Goal: Task Accomplishment & Management: Manage account settings

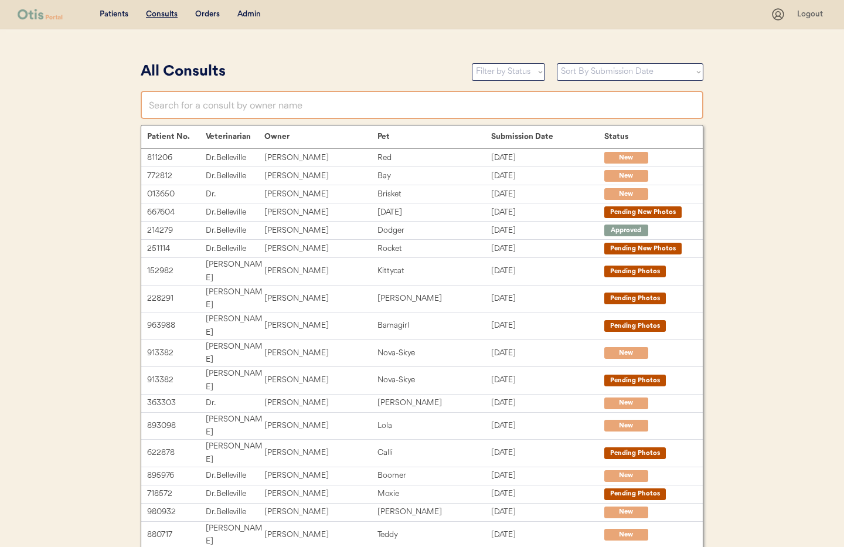
click at [207, 107] on input "text" at bounding box center [422, 105] width 563 height 28
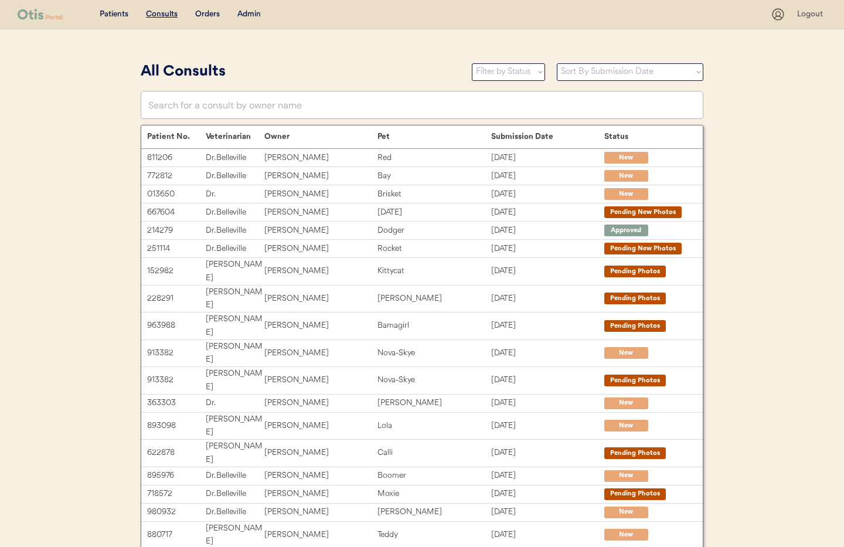
click at [258, 11] on div "Admin" at bounding box center [248, 15] width 23 height 12
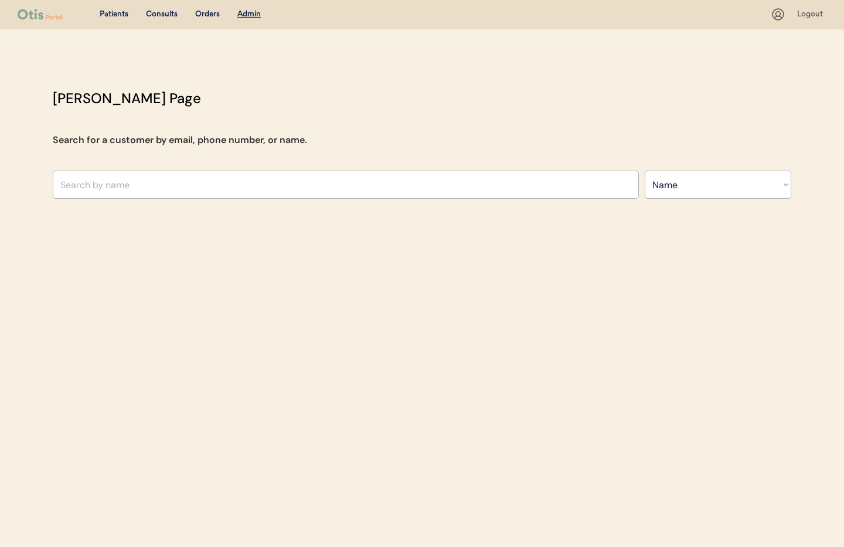
select select ""Name""
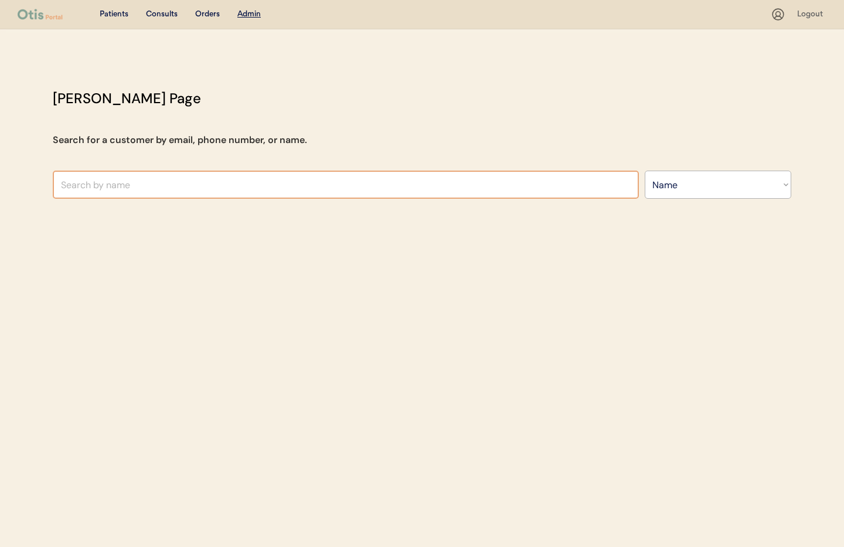
click at [157, 194] on input "text" at bounding box center [346, 185] width 586 height 28
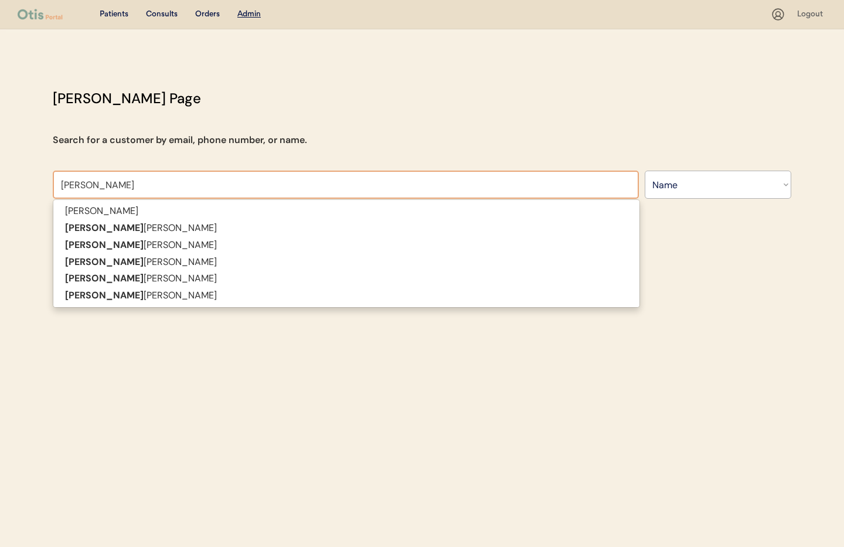
type input "Ryan Walters"
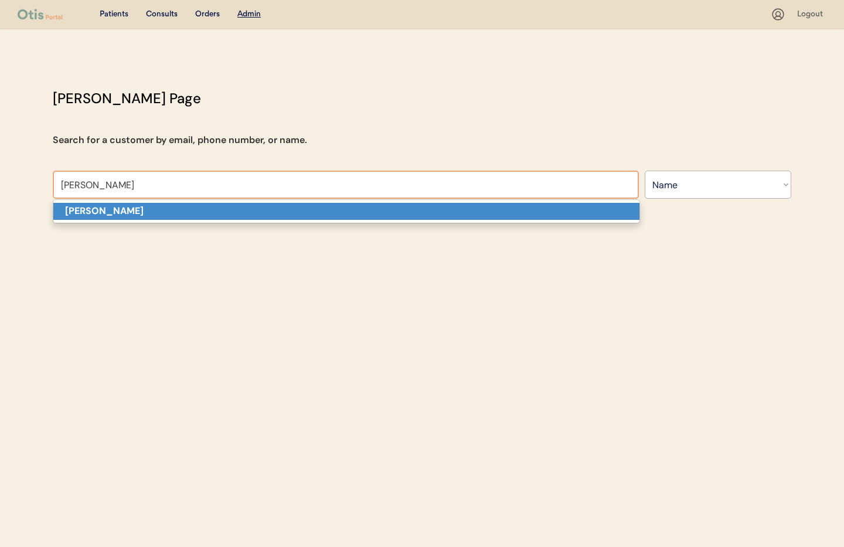
click at [162, 209] on p "Ryan Walters" at bounding box center [346, 211] width 586 height 17
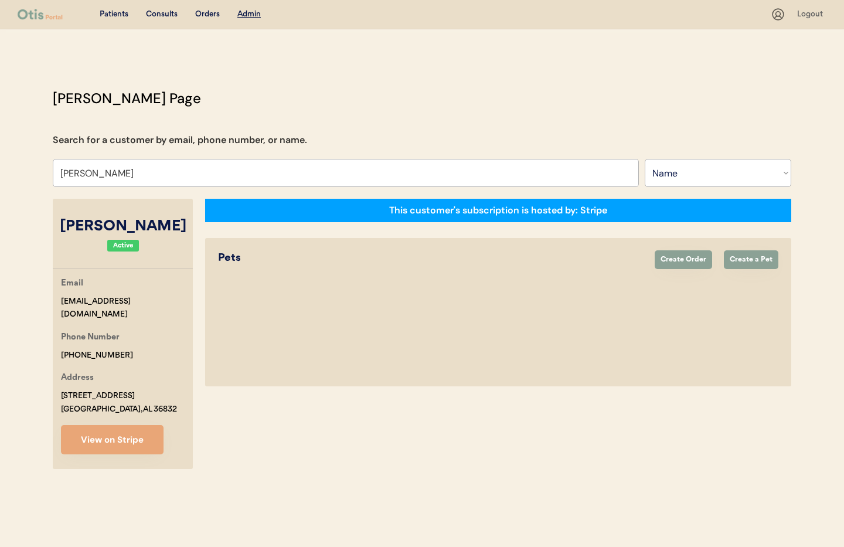
select select "true"
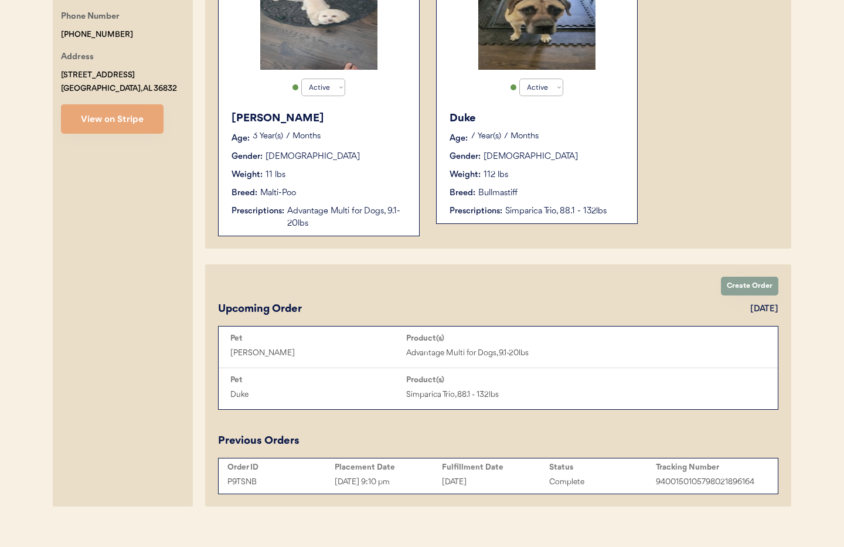
scroll to position [335, 0]
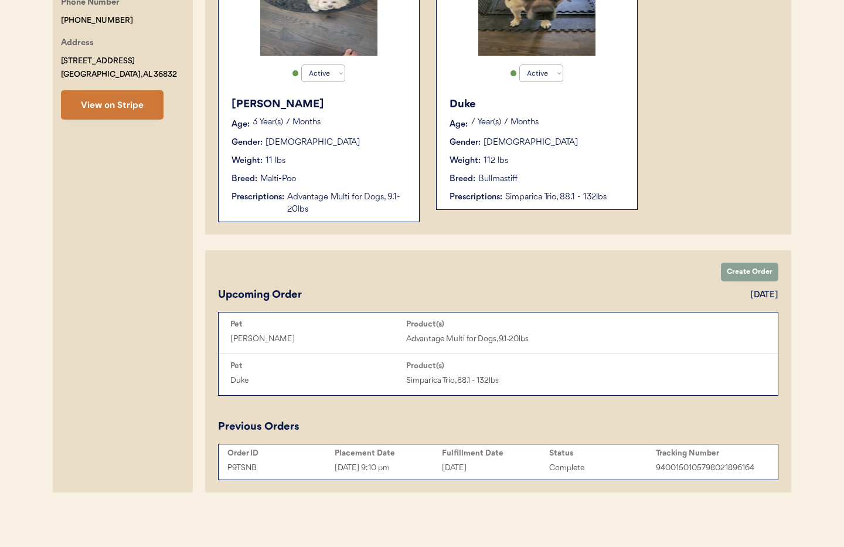
click at [128, 109] on button "View on Stripe" at bounding box center [112, 104] width 103 height 29
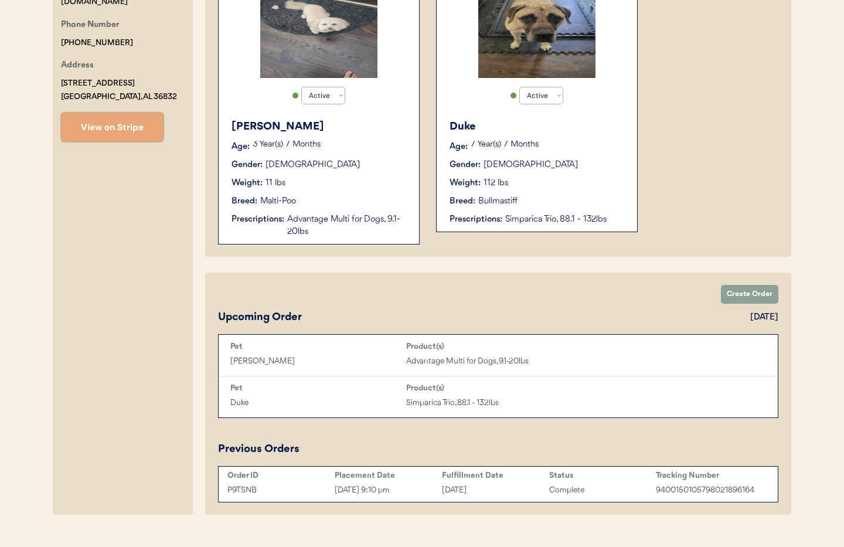
scroll to position [0, 0]
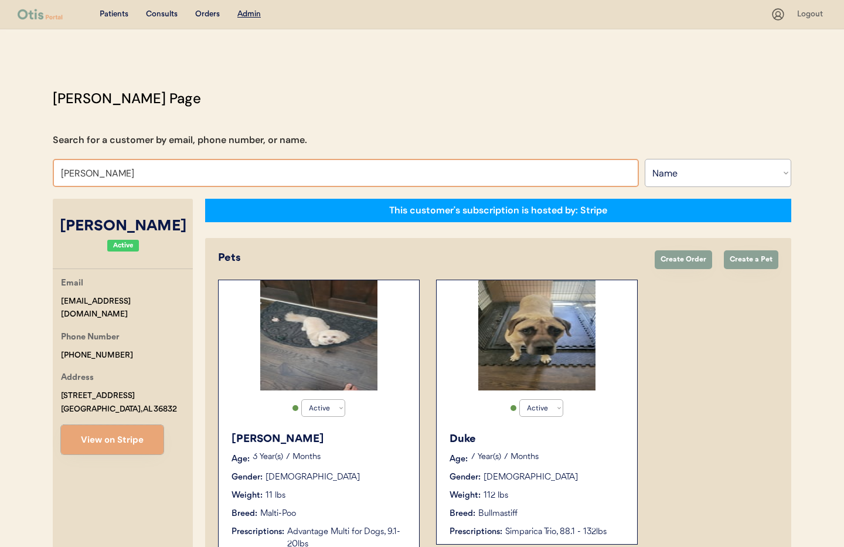
click at [124, 180] on input "Ryan Walters" at bounding box center [346, 173] width 586 height 28
drag, startPoint x: 124, startPoint y: 174, endPoint x: 29, endPoint y: 161, distance: 95.8
click at [29, 161] on div "Patients Consults Orders Admin Logout Otis Admin Page Search for a customer by …" at bounding box center [422, 441] width 844 height 882
type input "Mel"
type input "Melody Banks"
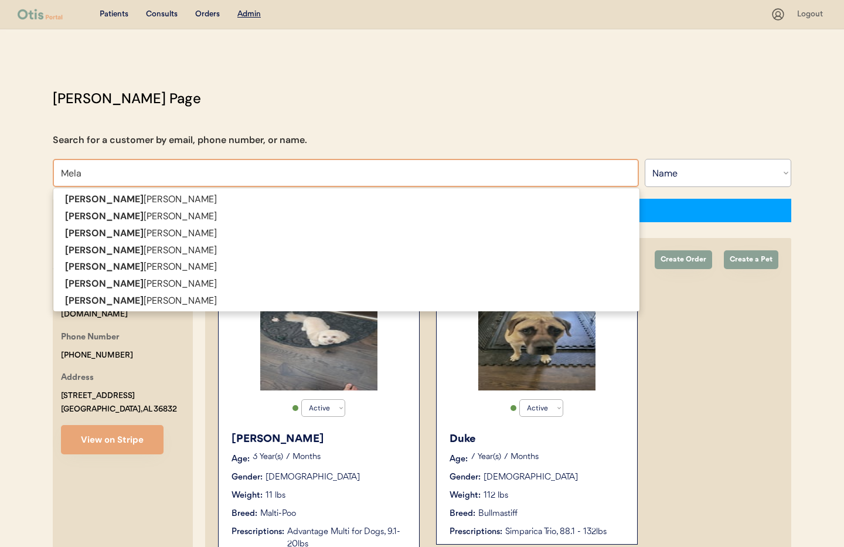
type input "Melan"
type input "Melanie Neddo"
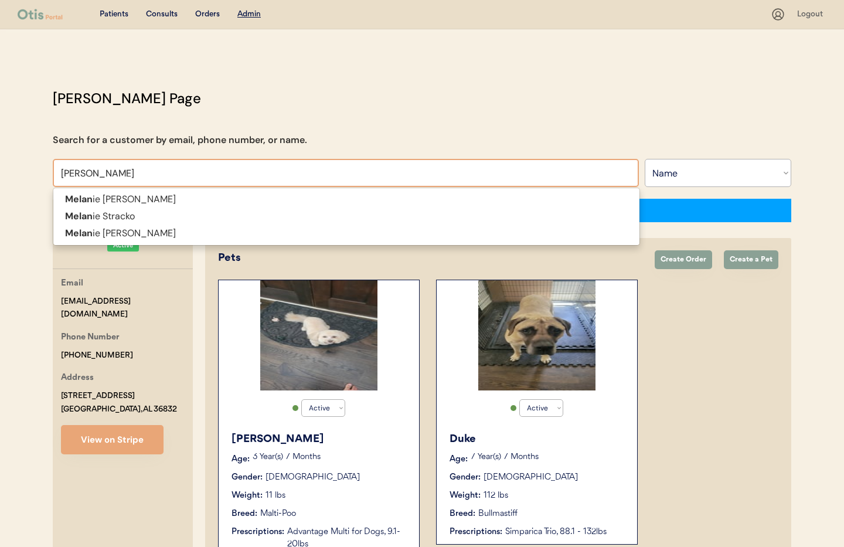
type input "Melanie"
type input "Melanie Strac"
type input "Melanie Stracko"
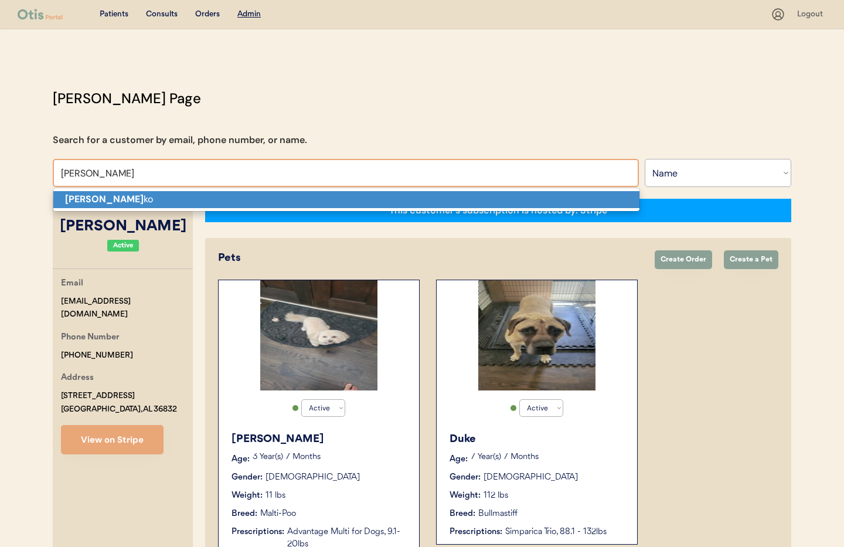
click at [99, 203] on strong "Melanie Strac" at bounding box center [104, 199] width 79 height 12
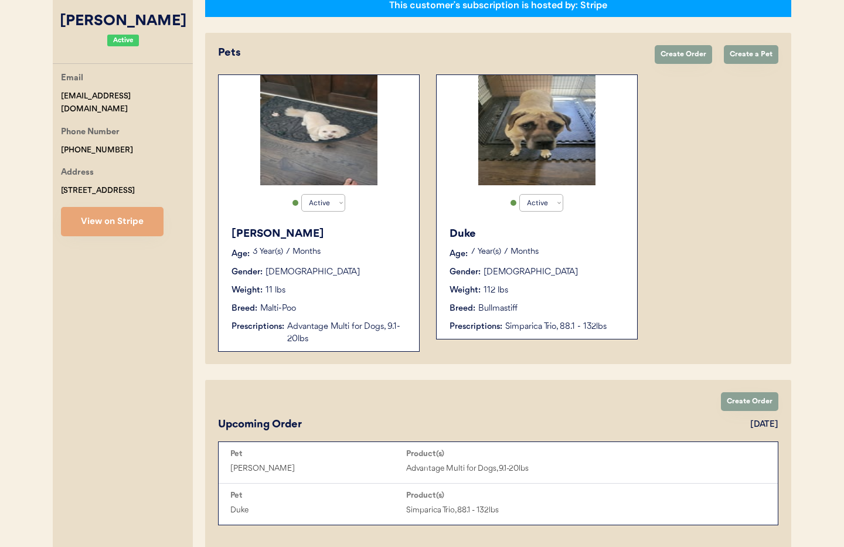
scroll to position [210, 0]
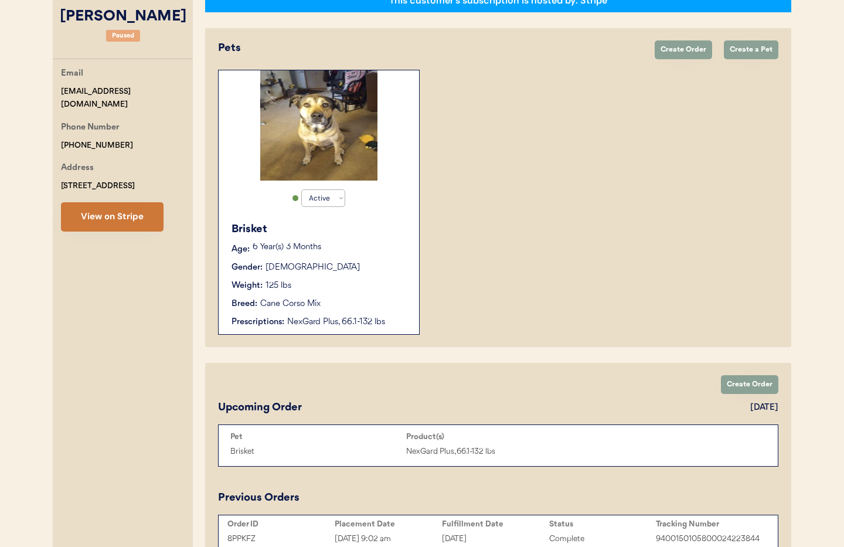
type input "Melanie Stracko"
click at [129, 218] on button "View on Stripe" at bounding box center [112, 216] width 103 height 29
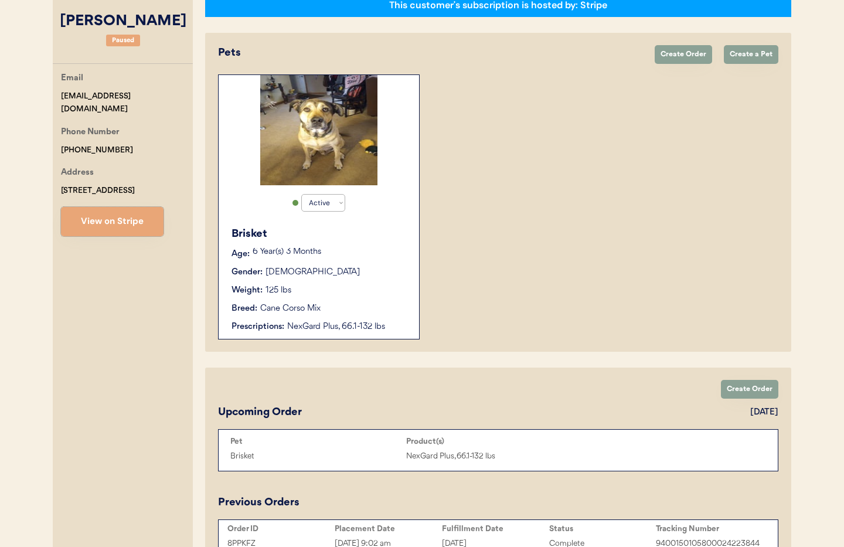
scroll to position [212, 0]
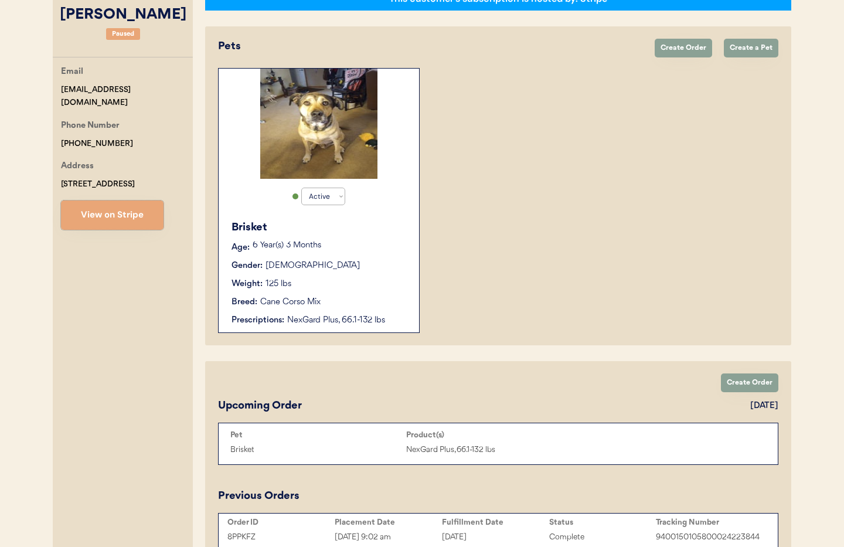
click at [343, 293] on div "Brisket Age: 6 Year(s) 3 Months Gender: Male Weight: 125 lbs Breed: Cane Corso …" at bounding box center [319, 273] width 189 height 118
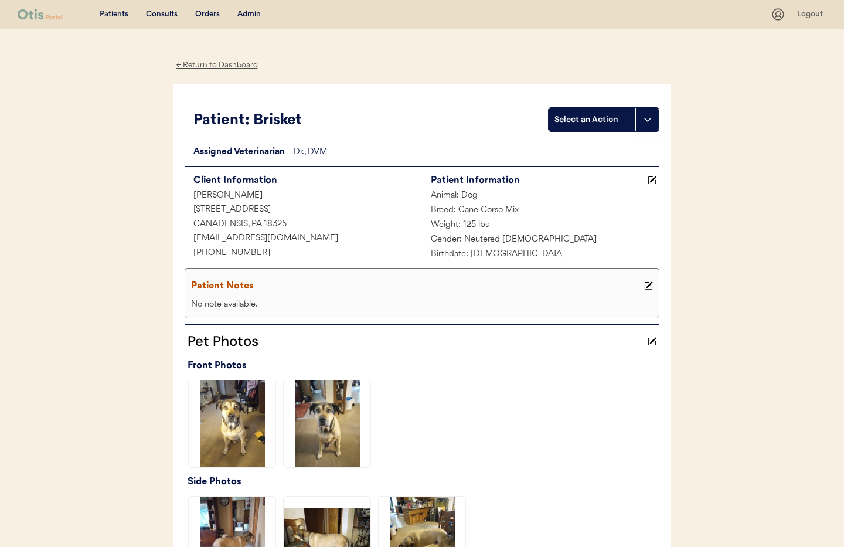
drag, startPoint x: 196, startPoint y: 69, endPoint x: 236, endPoint y: 46, distance: 46.0
click at [197, 69] on div "← Return to Dashboard" at bounding box center [217, 65] width 88 height 13
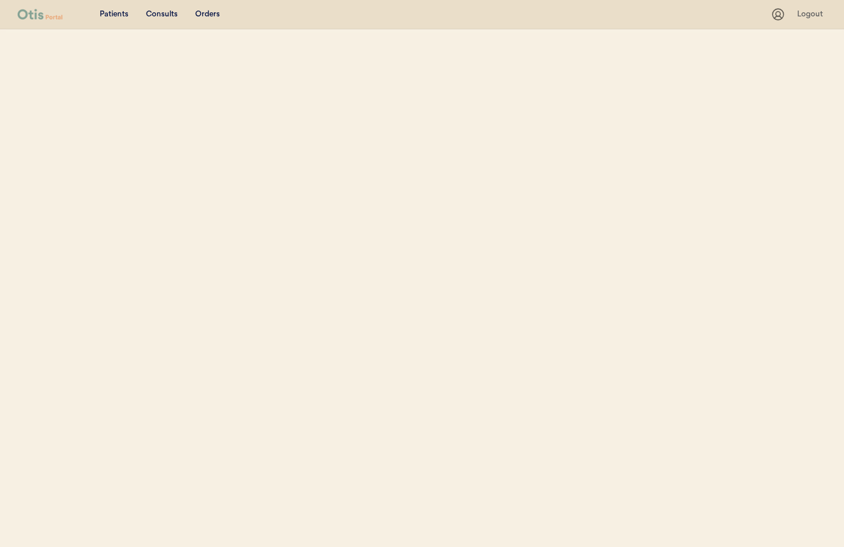
select select ""Name""
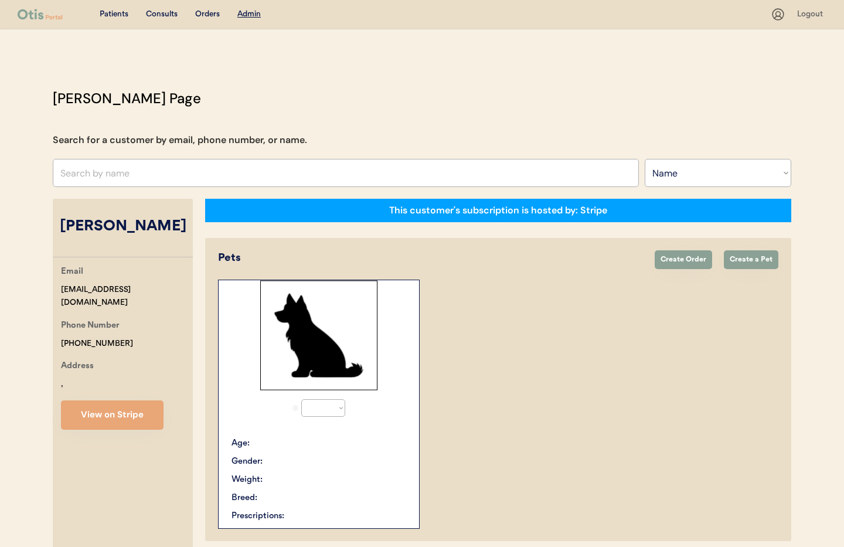
scroll to position [153, 0]
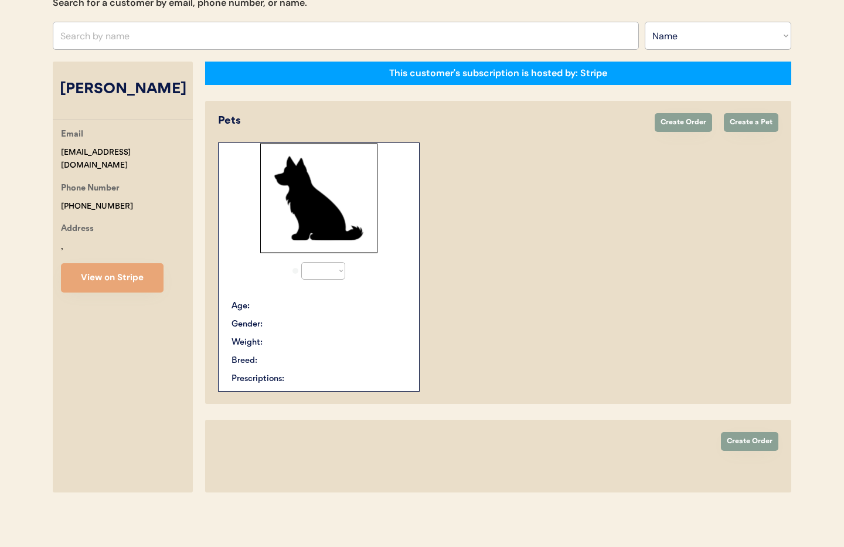
select select "true"
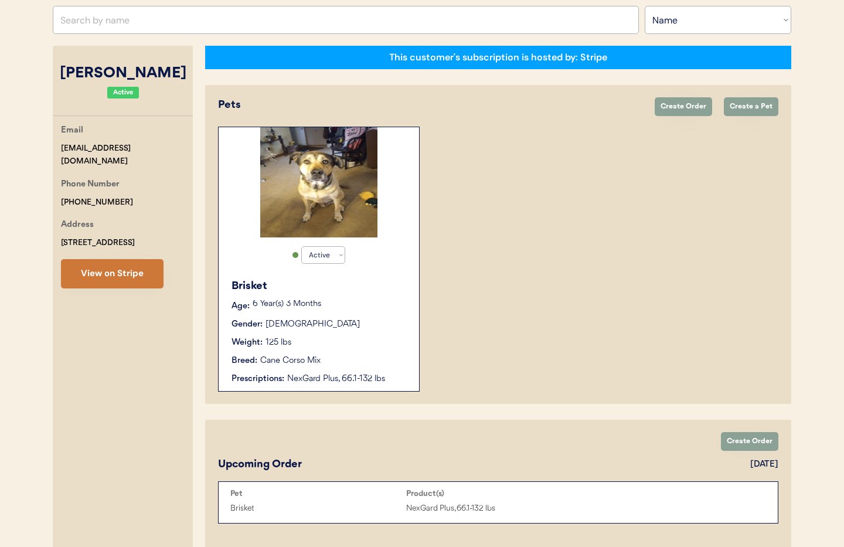
click at [97, 279] on button "View on Stripe" at bounding box center [112, 273] width 103 height 29
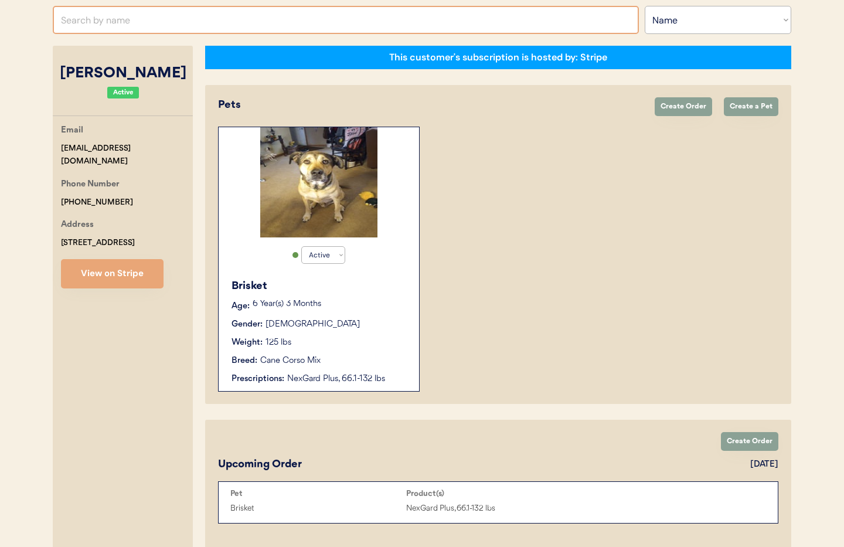
click at [96, 28] on input "text" at bounding box center [346, 20] width 586 height 28
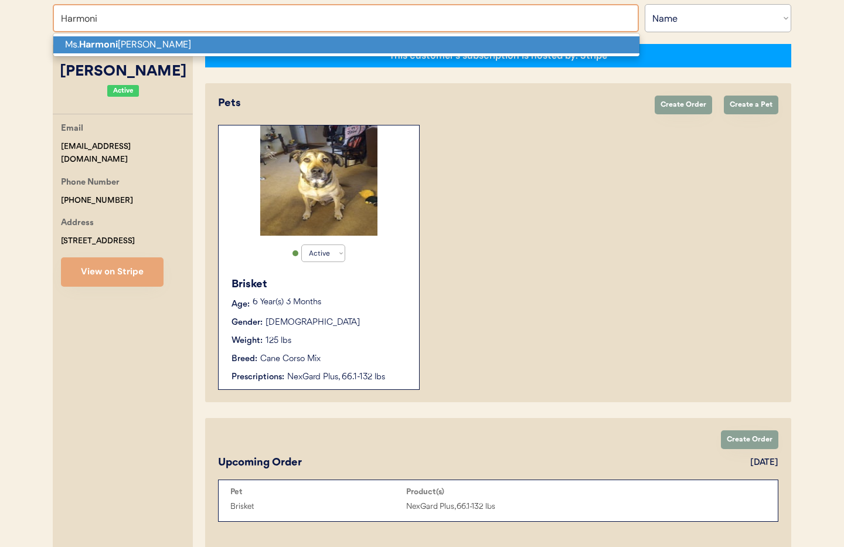
scroll to position [157, 0]
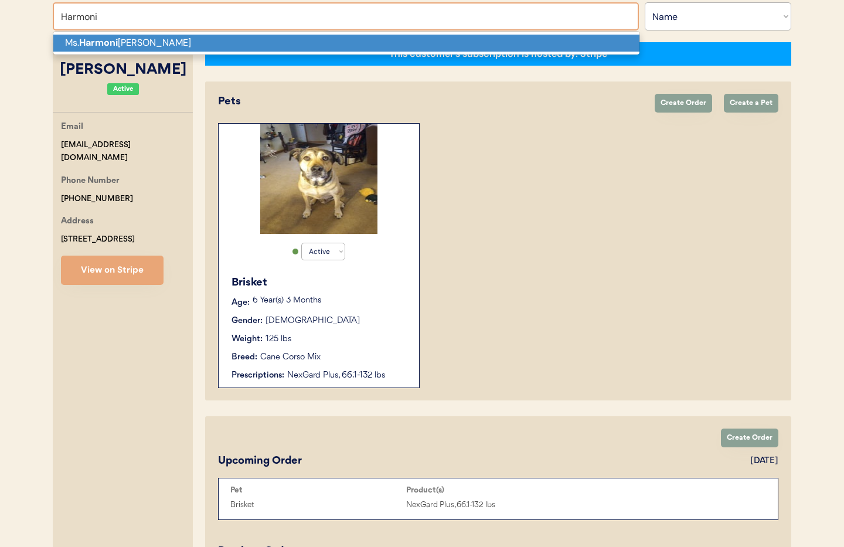
click at [117, 46] on strong "Harmoni" at bounding box center [98, 42] width 39 height 12
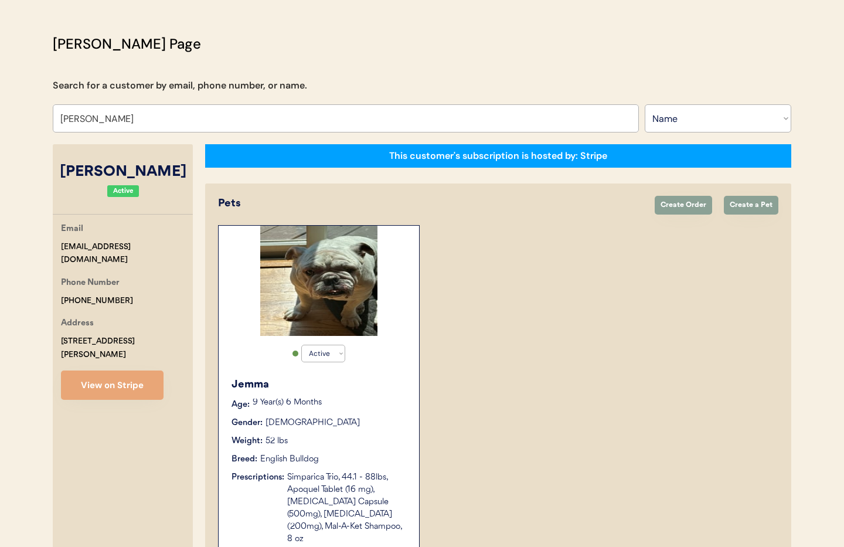
scroll to position [66, 0]
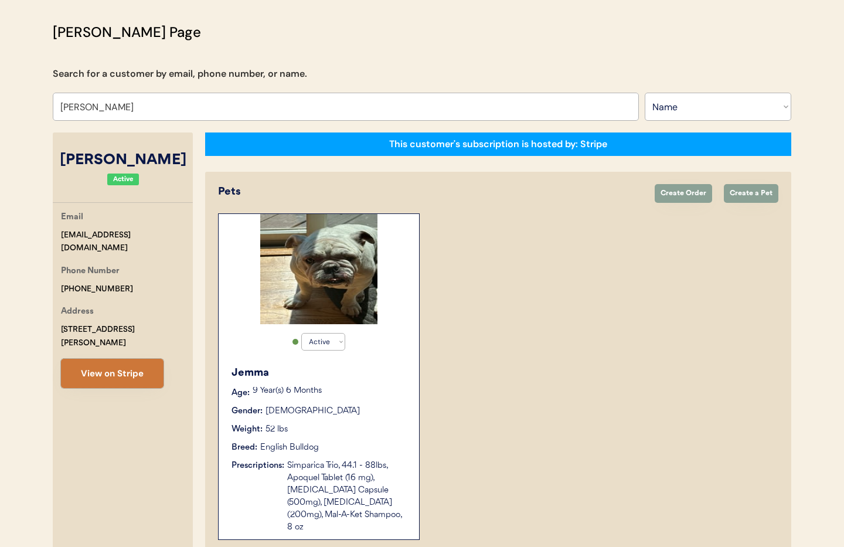
click at [113, 373] on button "View on Stripe" at bounding box center [112, 373] width 103 height 29
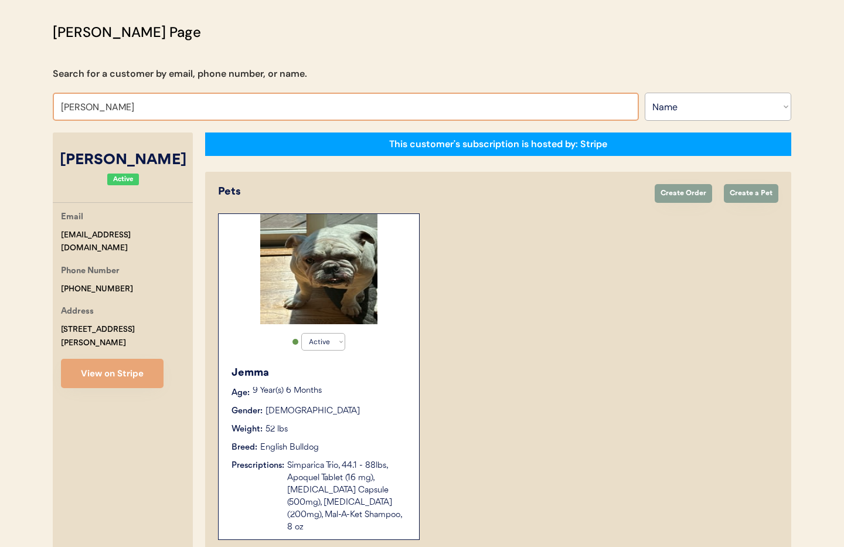
drag, startPoint x: 169, startPoint y: 110, endPoint x: 32, endPoint y: 106, distance: 137.9
click at [32, 106] on div "Patients Consults Orders Admin Logout Otis Admin Page Search for a customer by …" at bounding box center [422, 379] width 844 height 890
type input "Shanna"
type input "Shanna Herring"
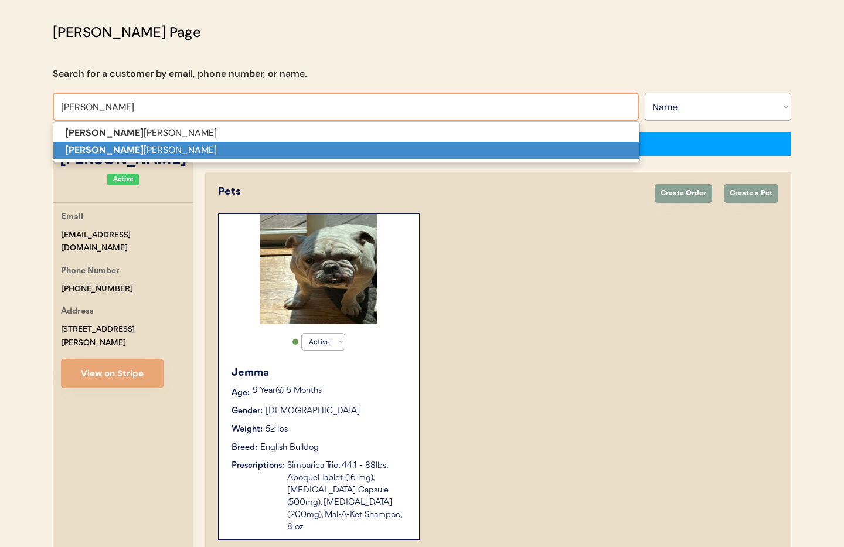
scroll to position [65, 0]
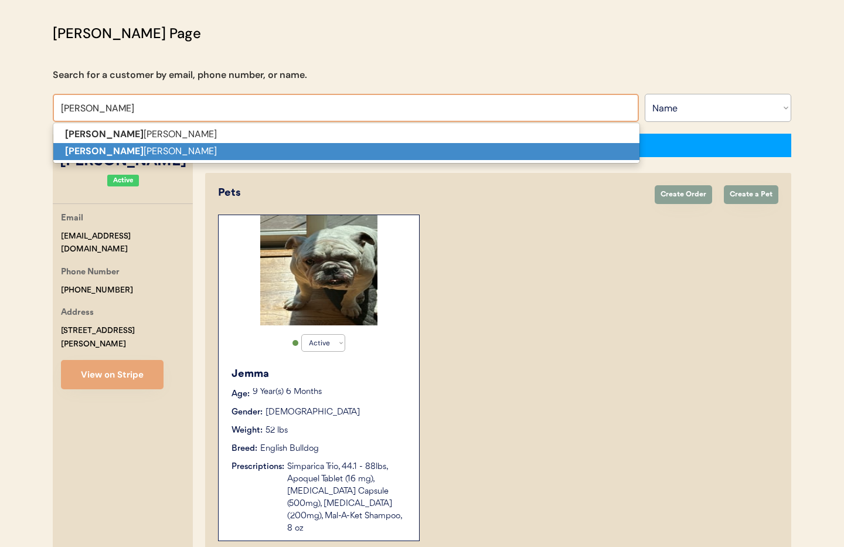
click at [87, 147] on strong "Shanna" at bounding box center [104, 151] width 79 height 12
type input "Shanna hendrix"
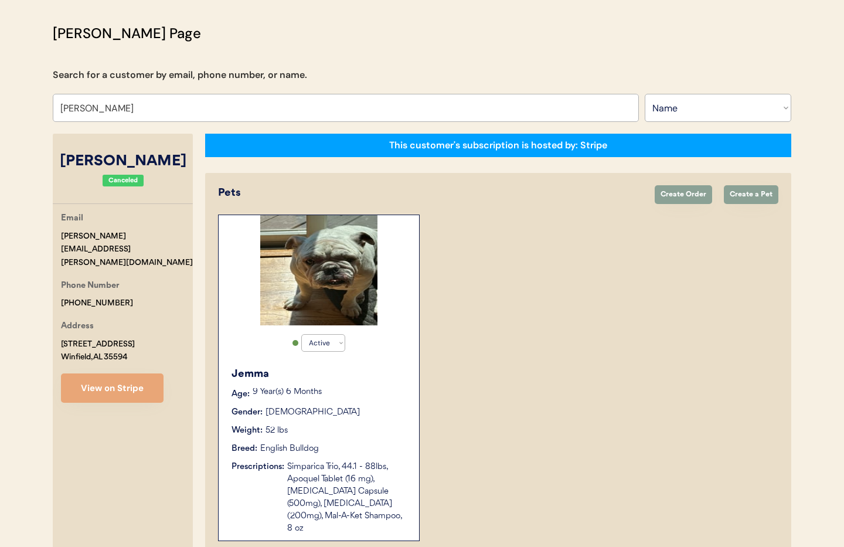
select select "true"
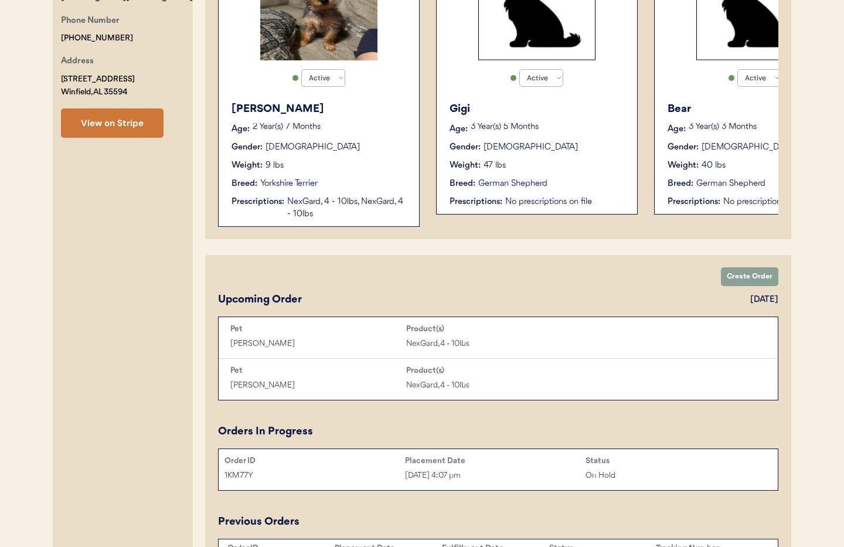
scroll to position [329, 0]
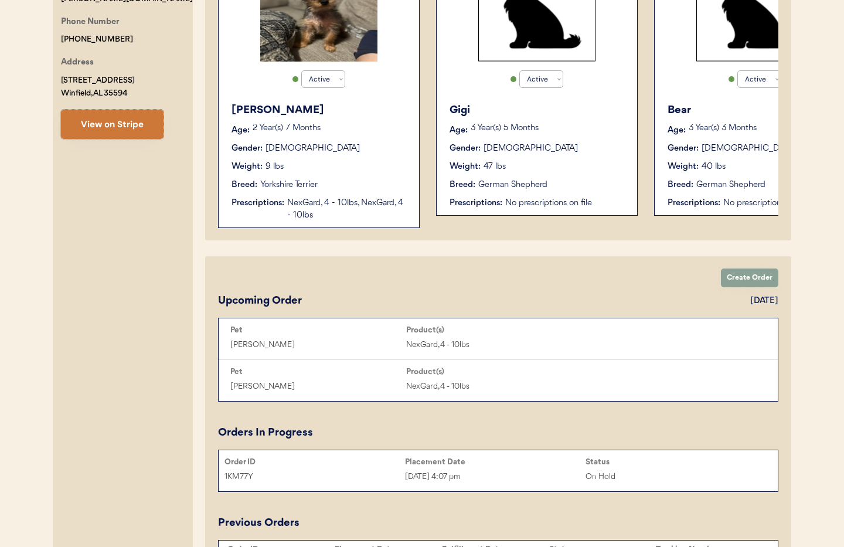
click at [110, 117] on button "View on Stripe" at bounding box center [112, 124] width 103 height 29
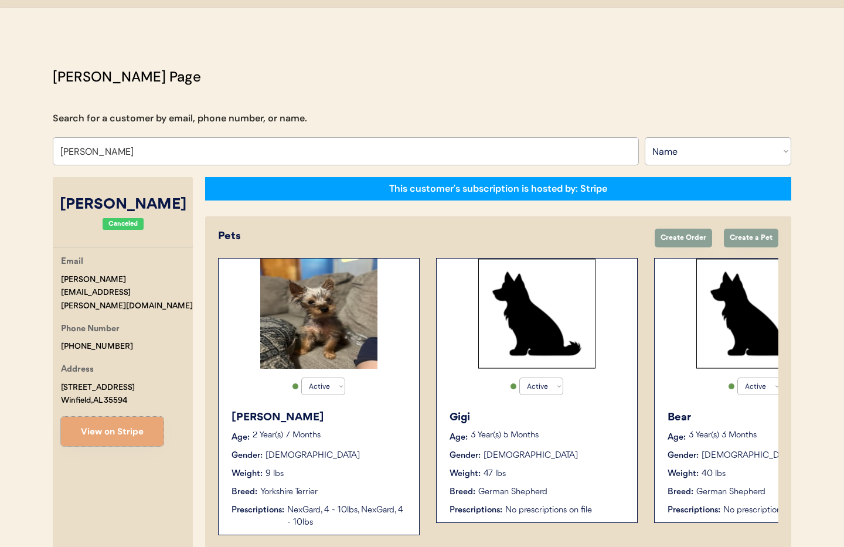
scroll to position [0, 0]
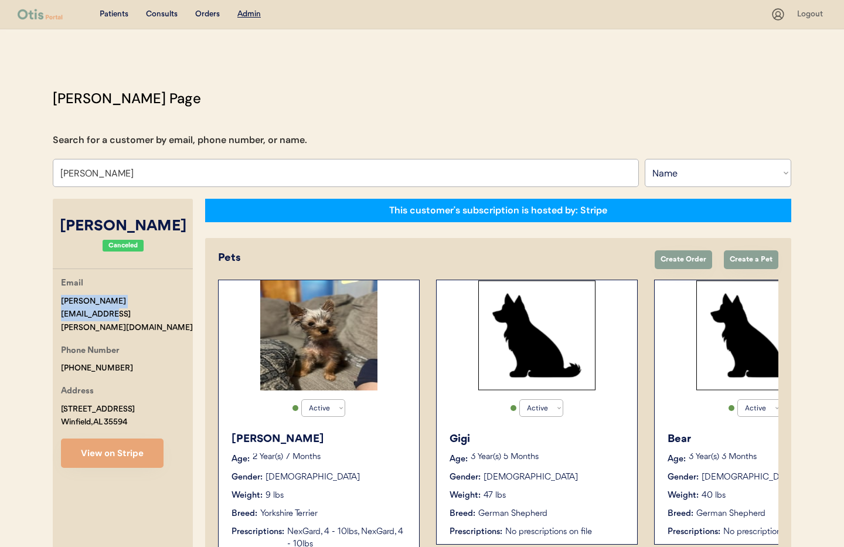
drag, startPoint x: 161, startPoint y: 301, endPoint x: 50, endPoint y: 297, distance: 110.9
click at [39, 296] on div "Patients Consults Orders Admin Logout Otis Admin Page Search for a customer by …" at bounding box center [422, 522] width 844 height 1044
copy div "hendrix.shanna@icloud.com"
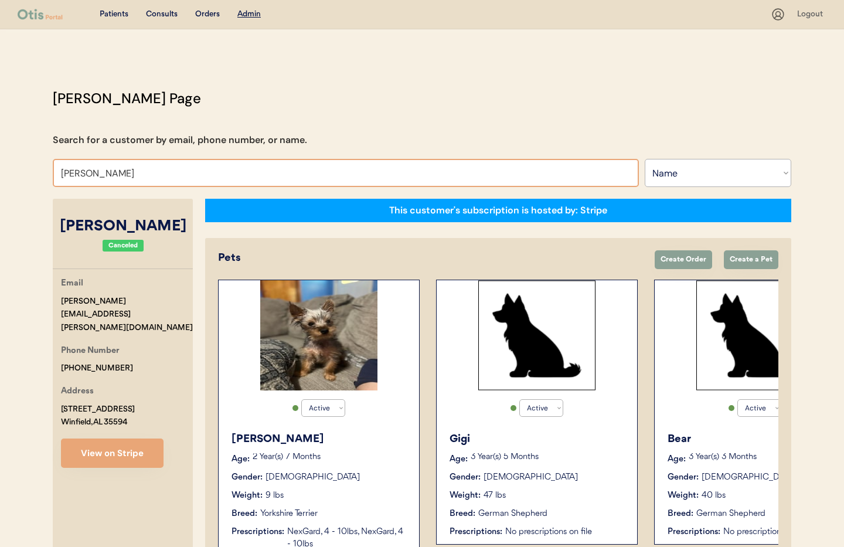
drag, startPoint x: 136, startPoint y: 172, endPoint x: 45, endPoint y: 165, distance: 91.7
click at [45, 165] on div "Otis Admin Page Search for a customer by email, phone number, or name. Shanna h…" at bounding box center [422, 541] width 762 height 907
type input "Har"
type input "HarISH MALHI"
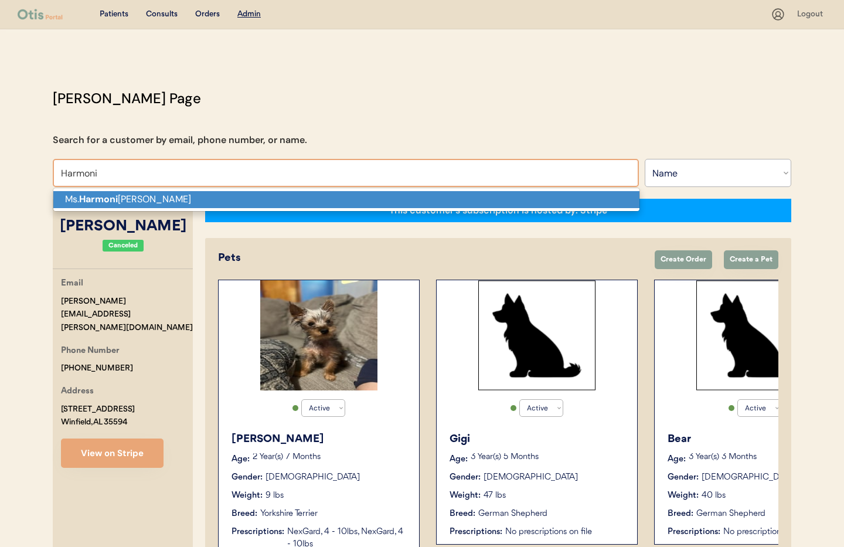
click at [88, 199] on strong "Harmoni" at bounding box center [98, 199] width 39 height 12
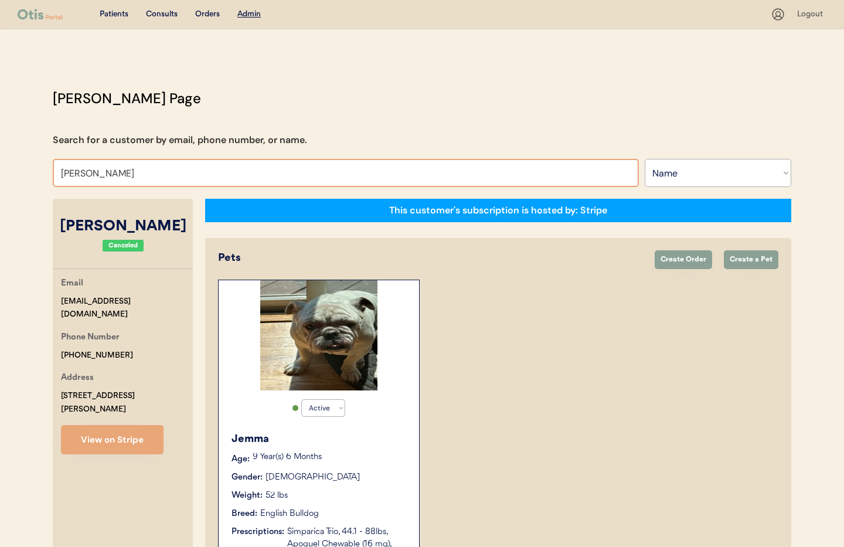
click at [160, 186] on input "[PERSON_NAME]" at bounding box center [346, 173] width 586 height 28
drag, startPoint x: 174, startPoint y: 176, endPoint x: 0, endPoint y: 161, distance: 174.8
click at [0, 161] on div "Patients Consults Orders Admin Logout Otis Admin Page Search for a customer by …" at bounding box center [422, 445] width 844 height 890
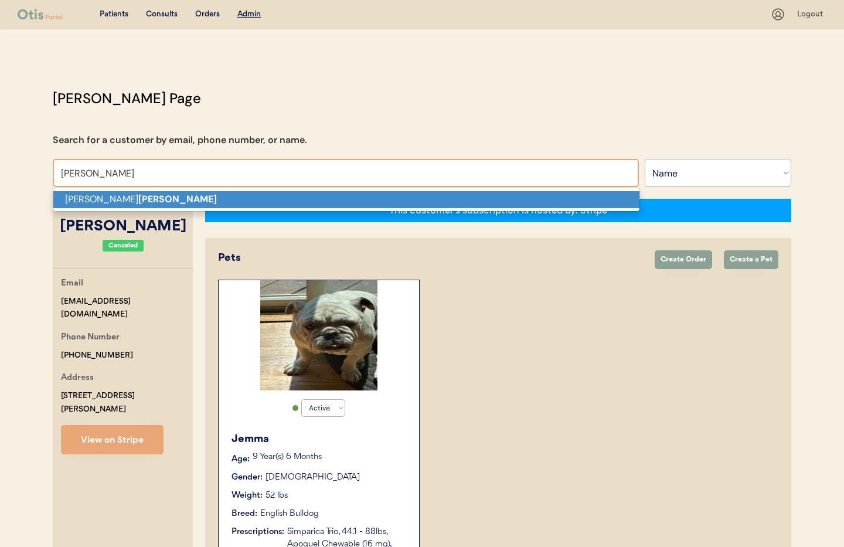
click at [70, 194] on p "Lizette Ayala" at bounding box center [346, 199] width 586 height 17
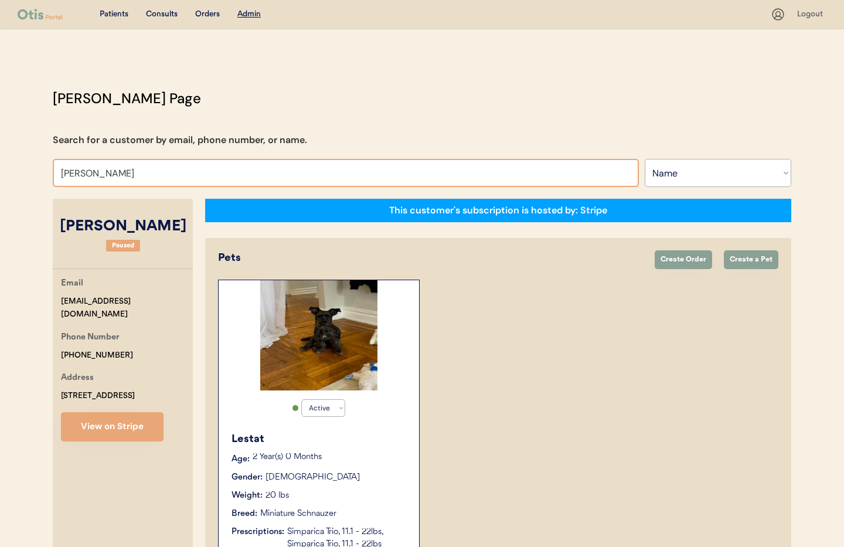
drag, startPoint x: 137, startPoint y: 167, endPoint x: 127, endPoint y: 173, distance: 11.6
click at [136, 167] on input "Lizette Ayala" at bounding box center [346, 173] width 586 height 28
drag, startPoint x: 83, startPoint y: 174, endPoint x: 29, endPoint y: 170, distance: 54.1
type input "cole"
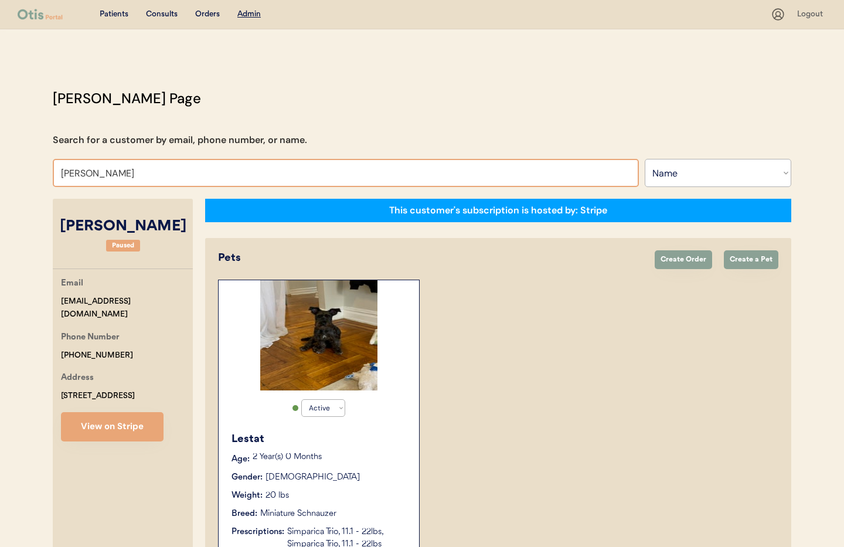
type input "cole Clark"
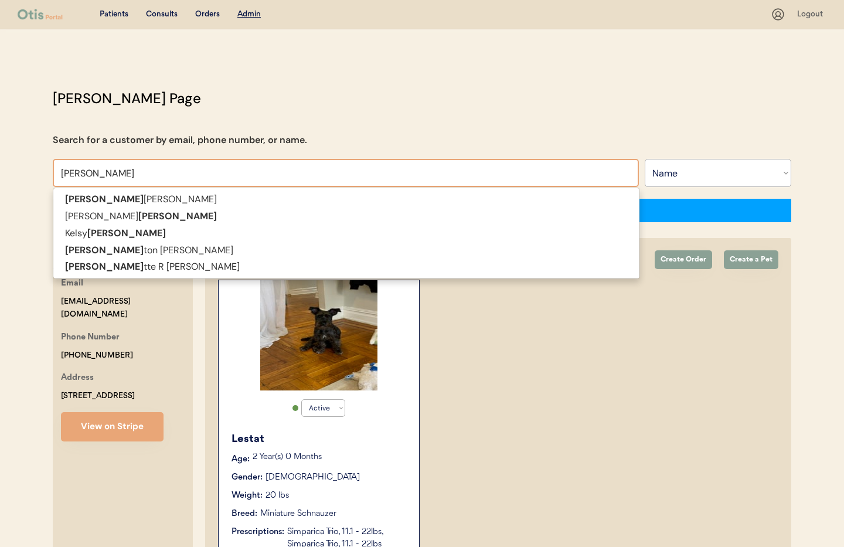
click at [72, 191] on p "Cole Clark" at bounding box center [346, 199] width 586 height 17
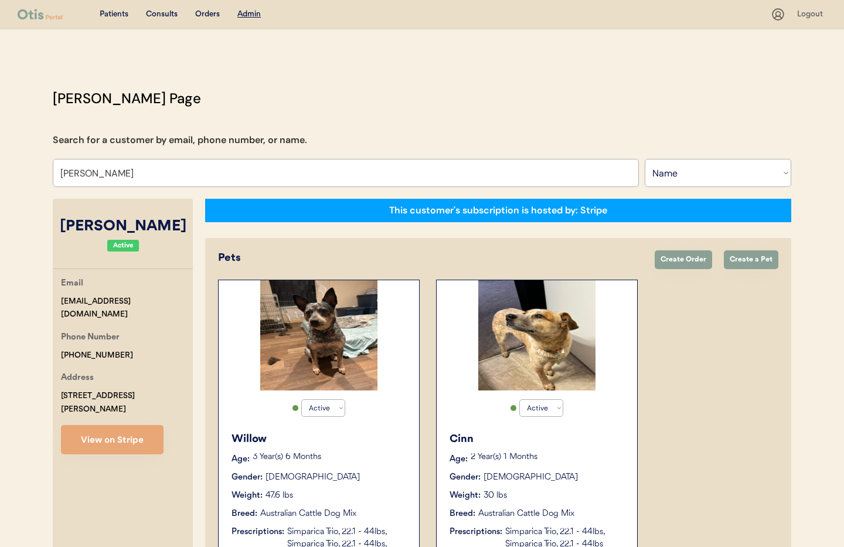
type input "Cole Clark"
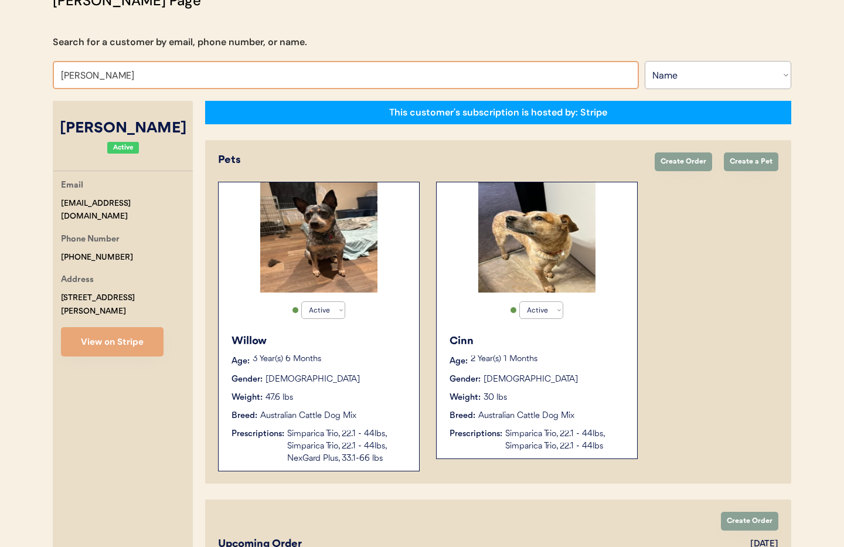
scroll to position [249, 0]
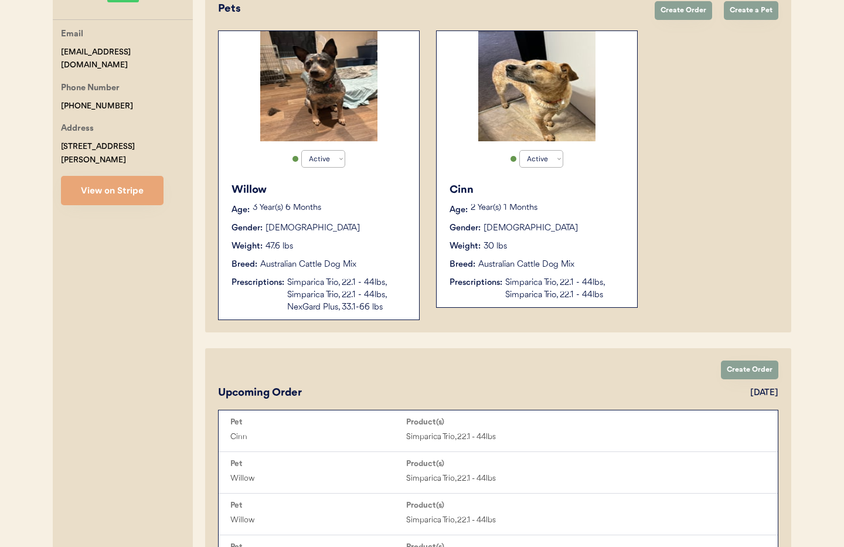
click at [401, 245] on div "Weight: 47.6 lbs" at bounding box center [320, 246] width 176 height 12
click at [375, 245] on div "Weight: 47.6 lbs" at bounding box center [320, 246] width 176 height 12
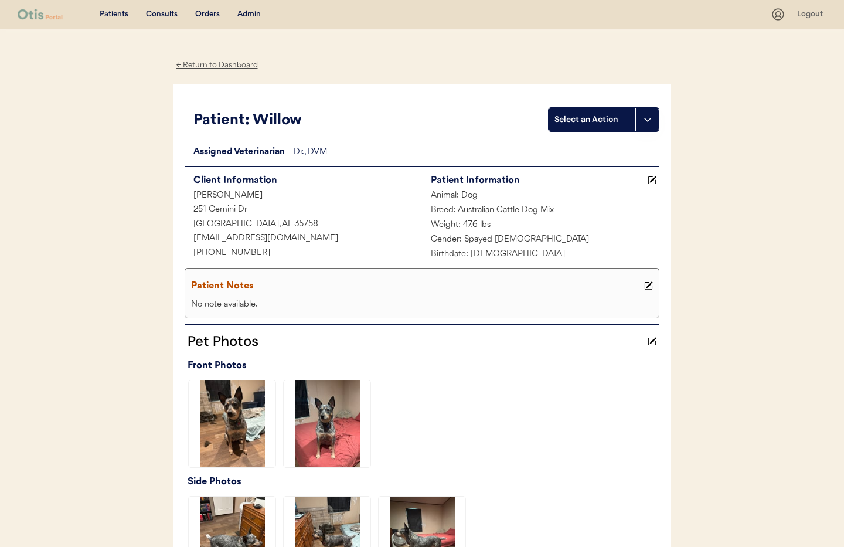
click at [208, 70] on div "← Return to Dashboard" at bounding box center [217, 65] width 88 height 13
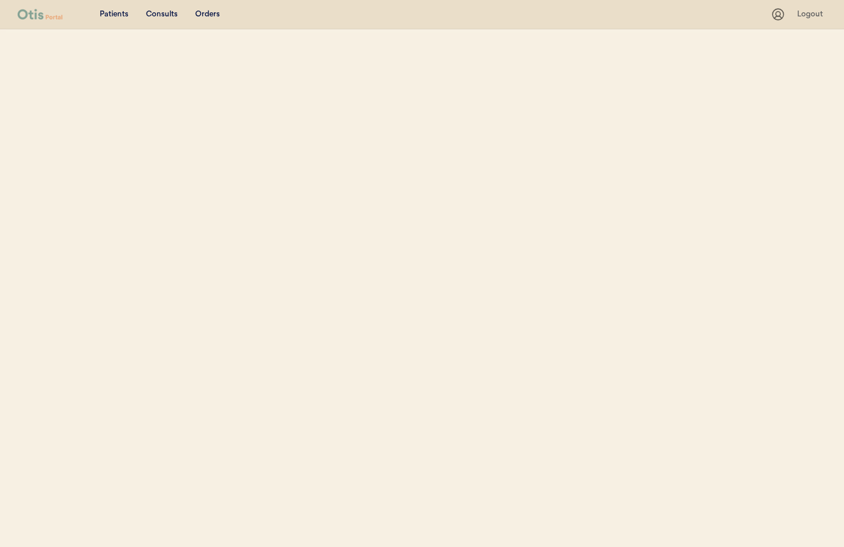
select select ""Name""
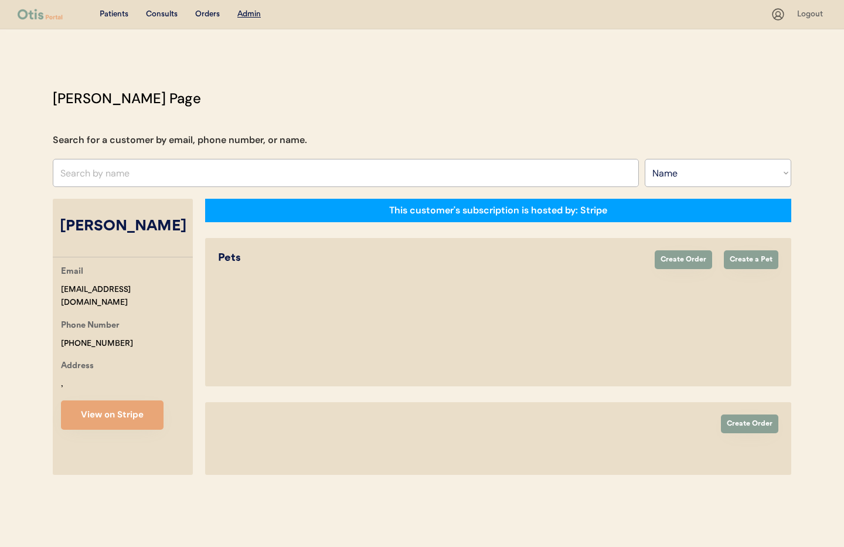
select select "true"
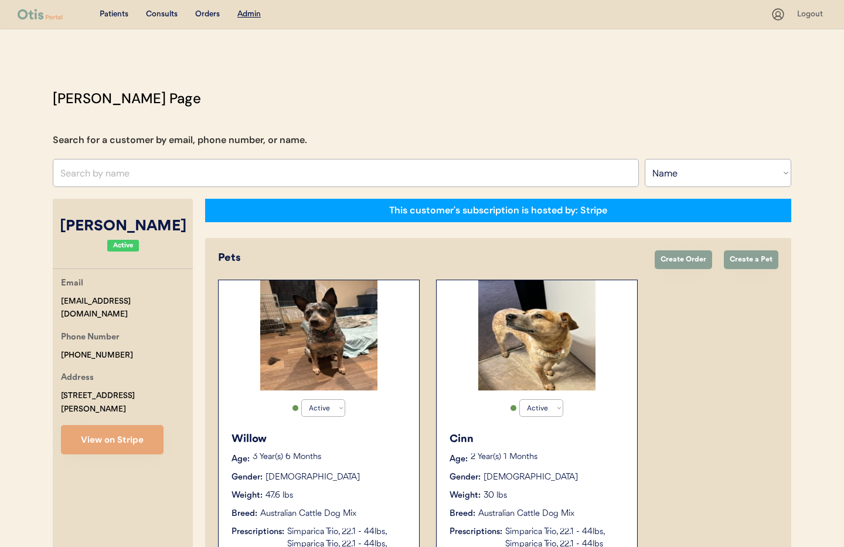
click at [103, 435] on button "View on Stripe" at bounding box center [112, 439] width 103 height 29
click at [91, 177] on input "text" at bounding box center [346, 173] width 586 height 28
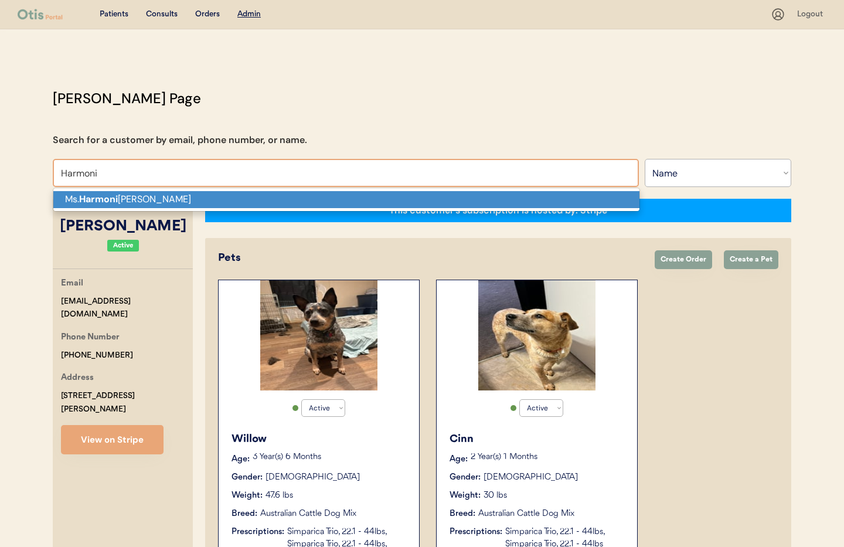
click at [122, 200] on p "Ms. Harmoni VanEtten" at bounding box center [346, 199] width 586 height 17
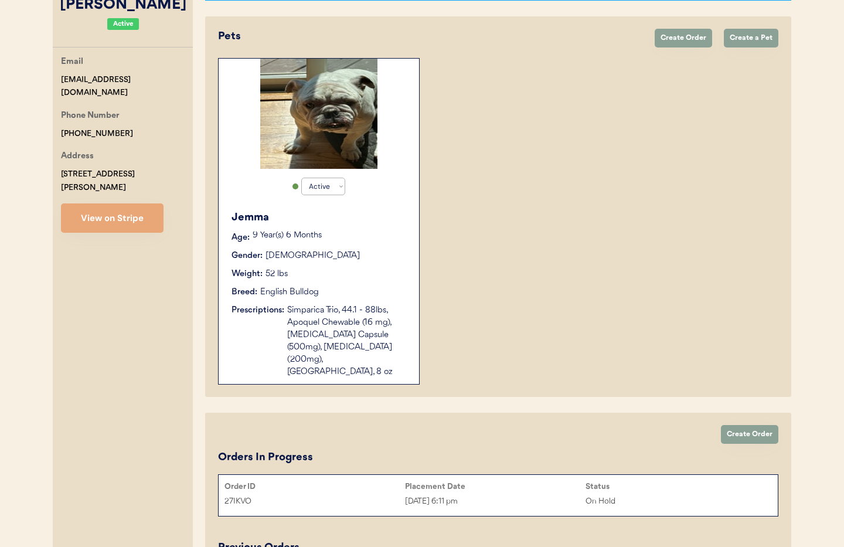
scroll to position [228, 0]
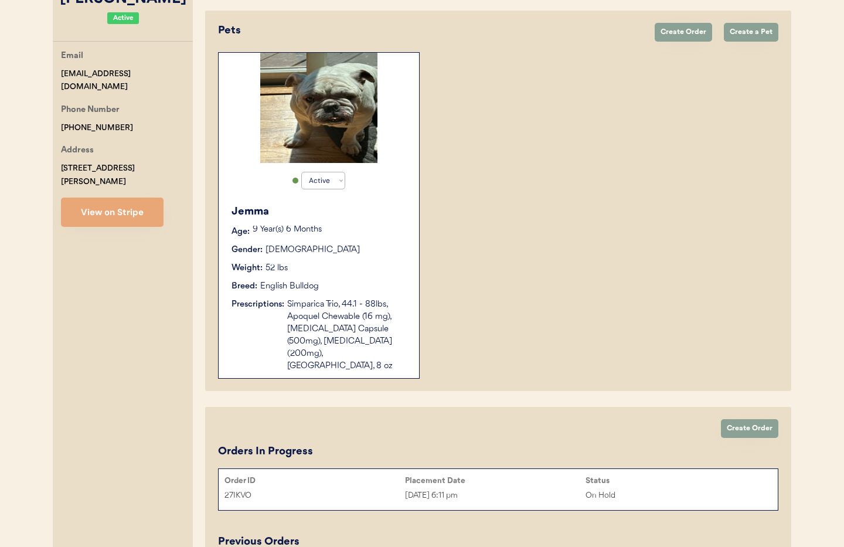
type input "[PERSON_NAME]"
click at [349, 297] on div "Jemma Age: 9 Year(s) 6 Months Gender: Female Weight: 52 lbs Breed: English Bull…" at bounding box center [319, 288] width 189 height 180
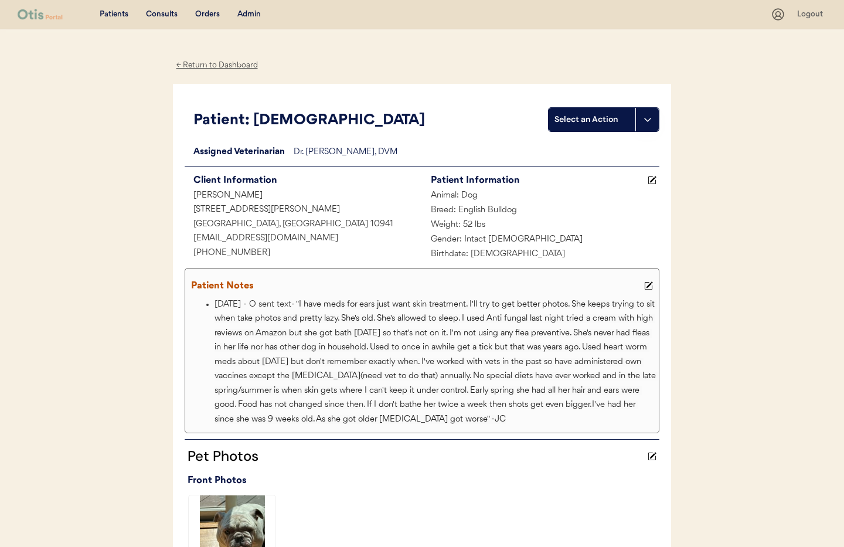
click at [224, 68] on div "← Return to Dashboard" at bounding box center [217, 65] width 88 height 13
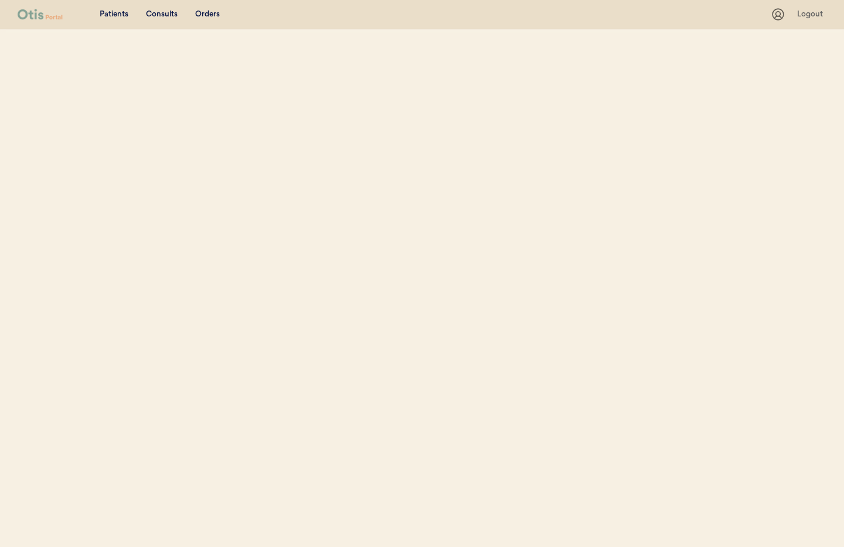
scroll to position [137, 0]
select select ""Name""
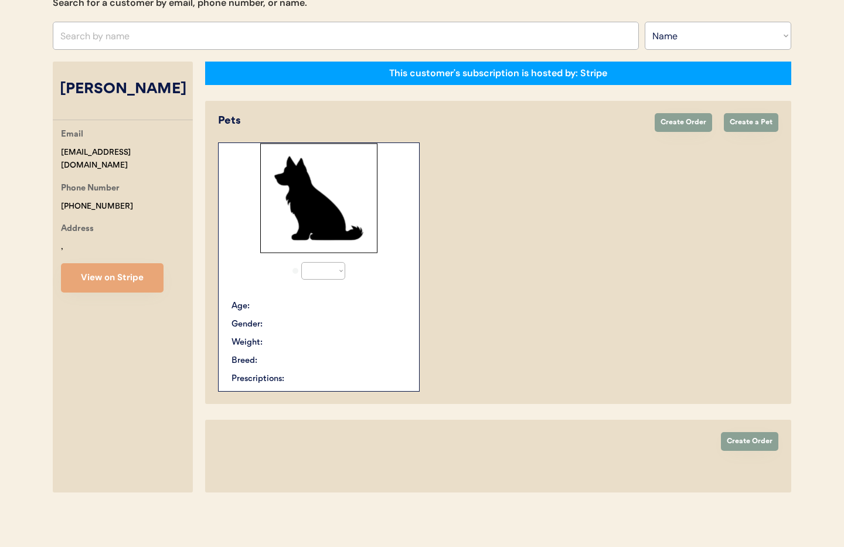
select select "true"
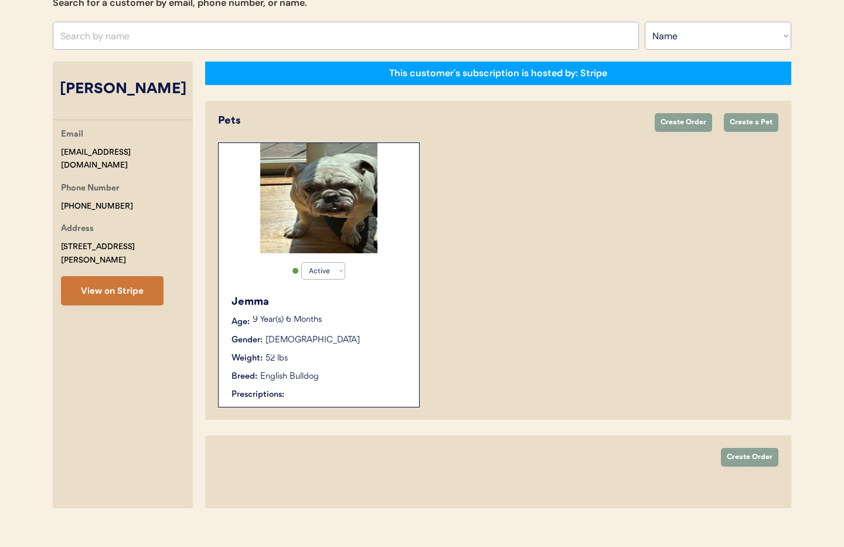
click at [125, 292] on button "View on Stripe" at bounding box center [112, 290] width 103 height 29
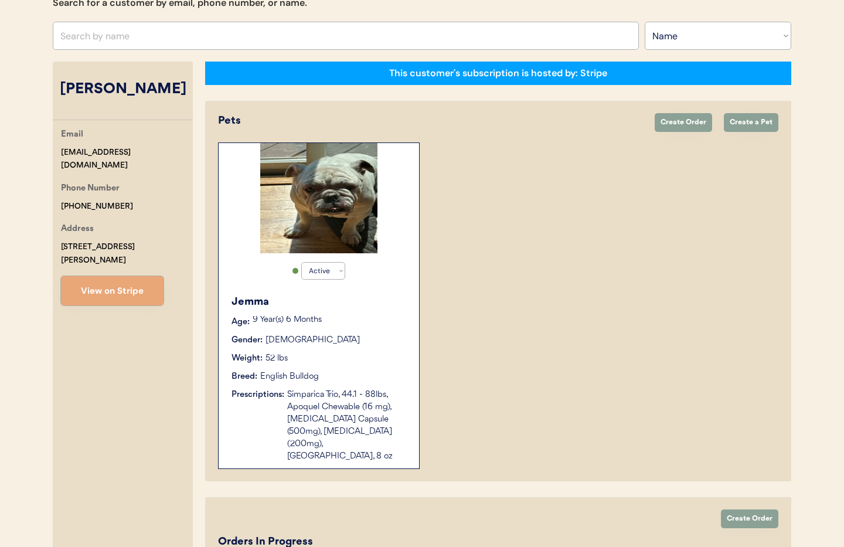
scroll to position [330, 0]
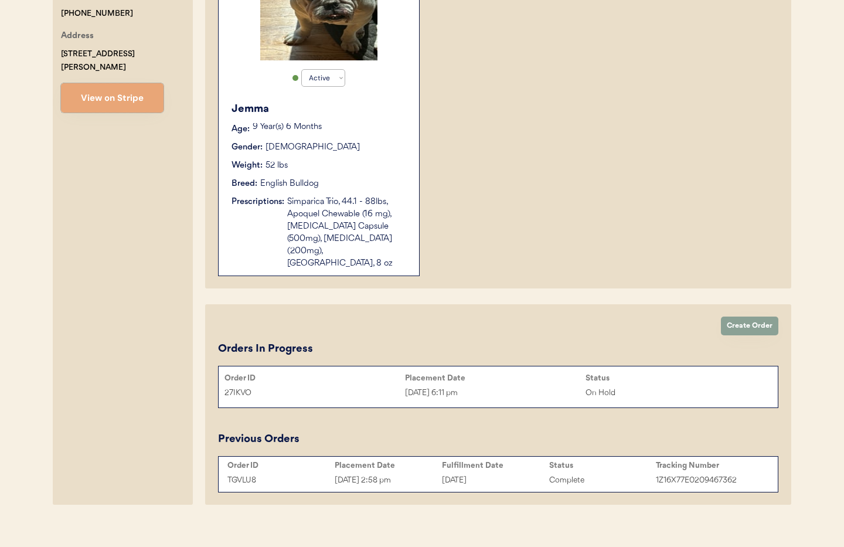
click at [506, 386] on div "[DATE] 6:11 pm" at bounding box center [495, 392] width 181 height 13
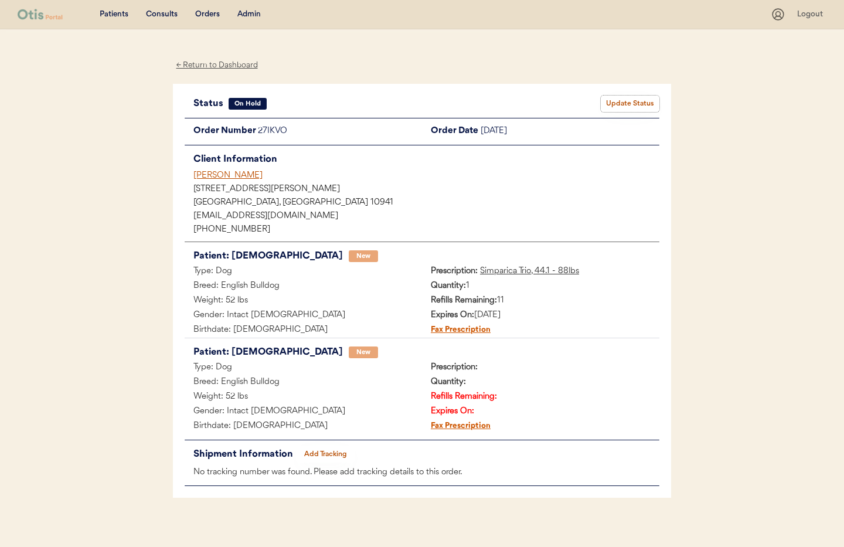
click at [627, 101] on button "Update Status" at bounding box center [630, 104] width 59 height 16
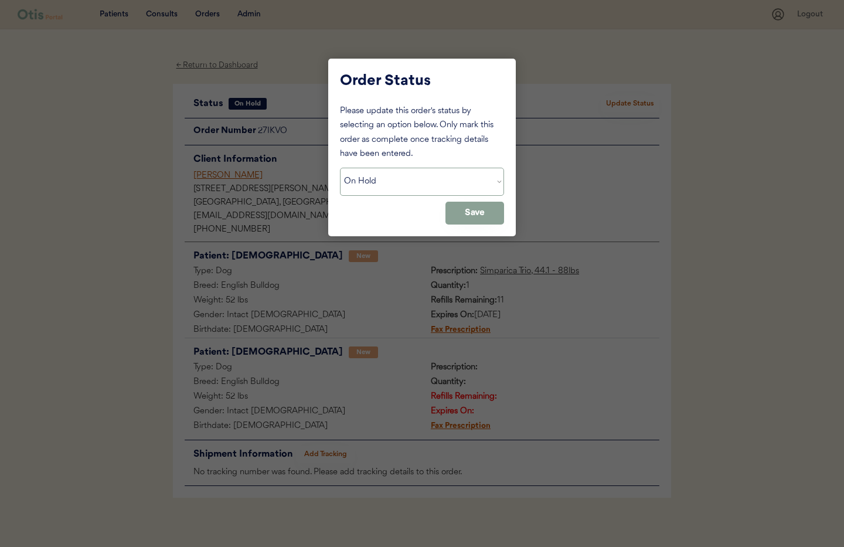
click at [433, 179] on select "Status On Hold New In Progress Complete Pending HW Consent Canceled" at bounding box center [422, 182] width 164 height 28
select select ""cancelled""
click at [340, 168] on select "Status On Hold New In Progress Complete Pending HW Consent Canceled" at bounding box center [422, 182] width 164 height 28
click at [467, 215] on button "Save" at bounding box center [475, 213] width 59 height 23
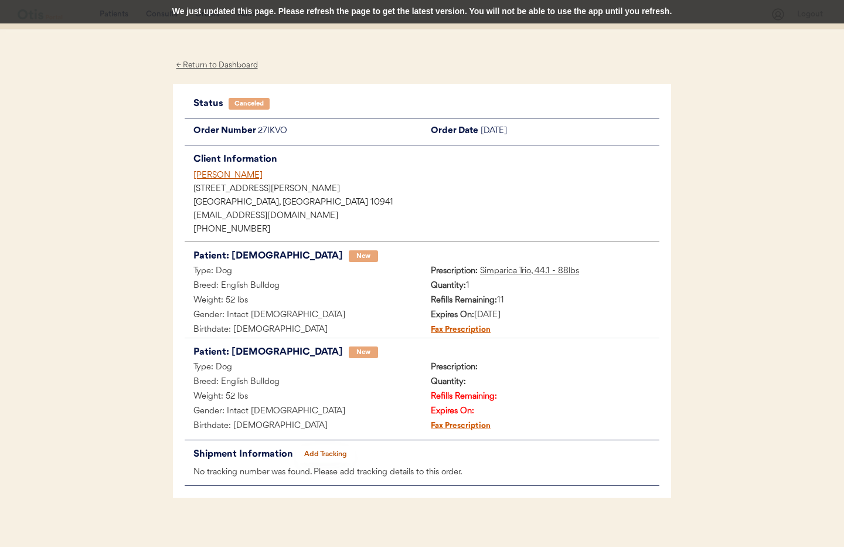
click at [227, 178] on div "[PERSON_NAME]" at bounding box center [427, 175] width 466 height 12
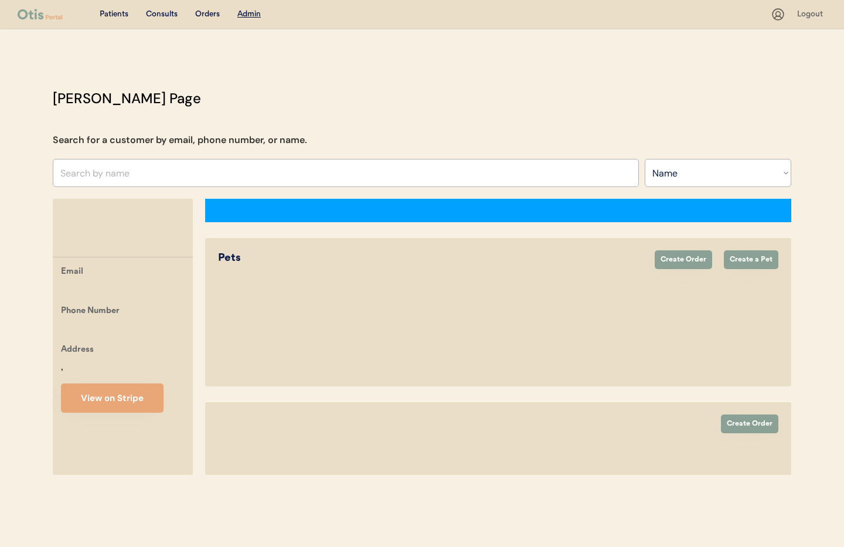
select select ""Name""
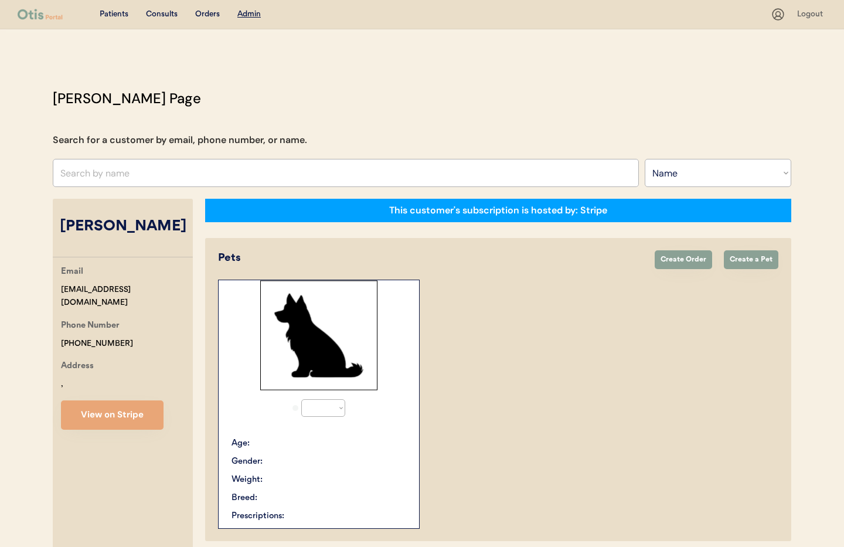
select select "true"
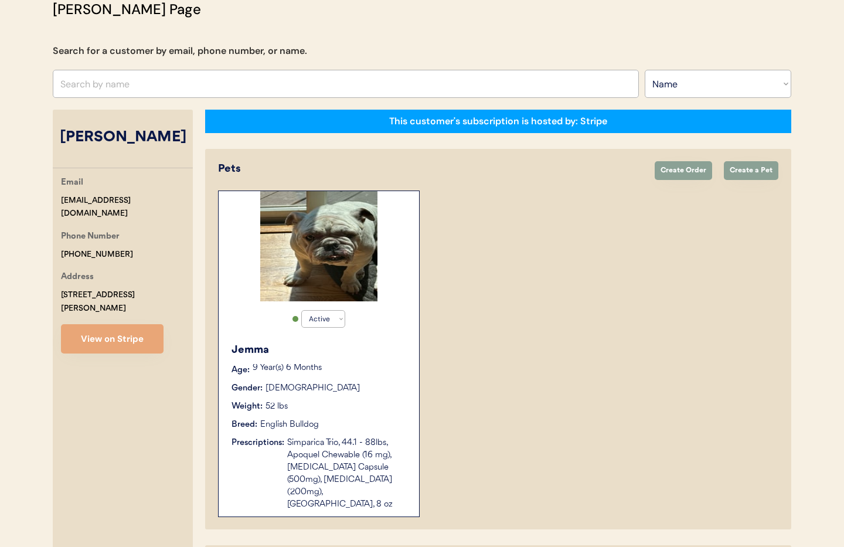
scroll to position [330, 0]
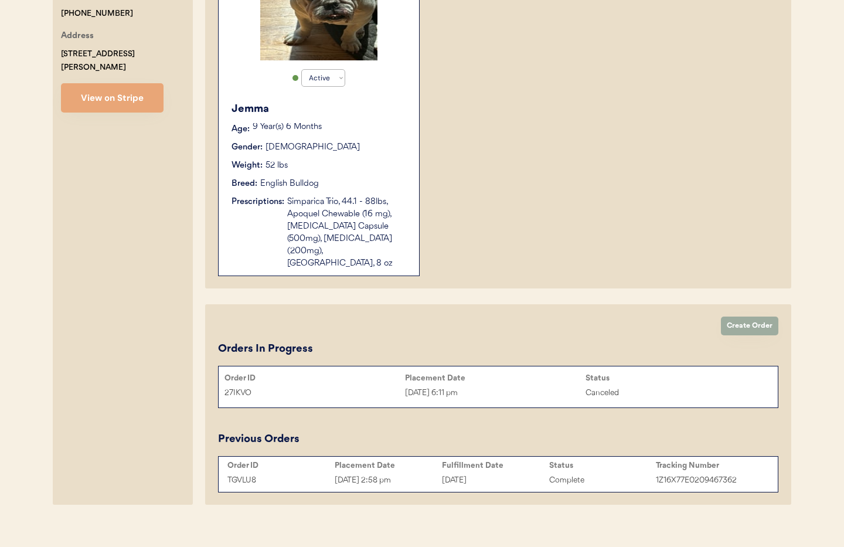
click at [759, 317] on button "Create Order" at bounding box center [749, 326] width 57 height 19
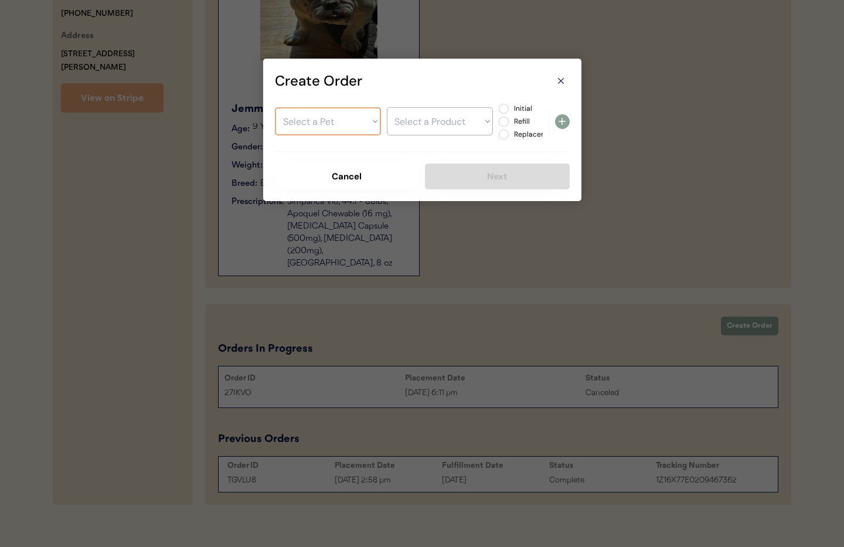
click at [331, 125] on select "Select a Pet Jemma" at bounding box center [328, 121] width 106 height 28
select select ""1348695171700984260__LOOKUP__1753798870913x422549822382014460""
click at [275, 107] on select "Select a Pet Jemma" at bounding box center [328, 121] width 106 height 28
click at [409, 125] on select "Select a Product" at bounding box center [440, 121] width 106 height 28
select select ""1348695171700984260__LOOKUP__1754423737710x812580967220772900""
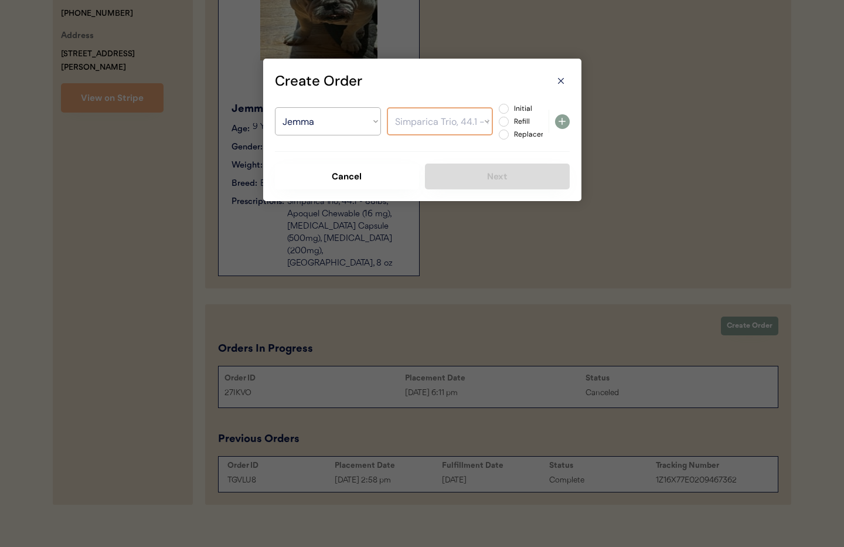
click at [387, 107] on select "Select a Product Simparica Trio, 44.1 - 88lbs Apoquel Chewable (16 mg) Cephalex…" at bounding box center [440, 121] width 106 height 28
click at [511, 122] on label "Refill" at bounding box center [537, 121] width 52 height 7
click at [498, 113] on input "Refill" at bounding box center [494, 109] width 8 height 8
radio input "true"
click at [561, 121] on use at bounding box center [562, 121] width 7 height 7
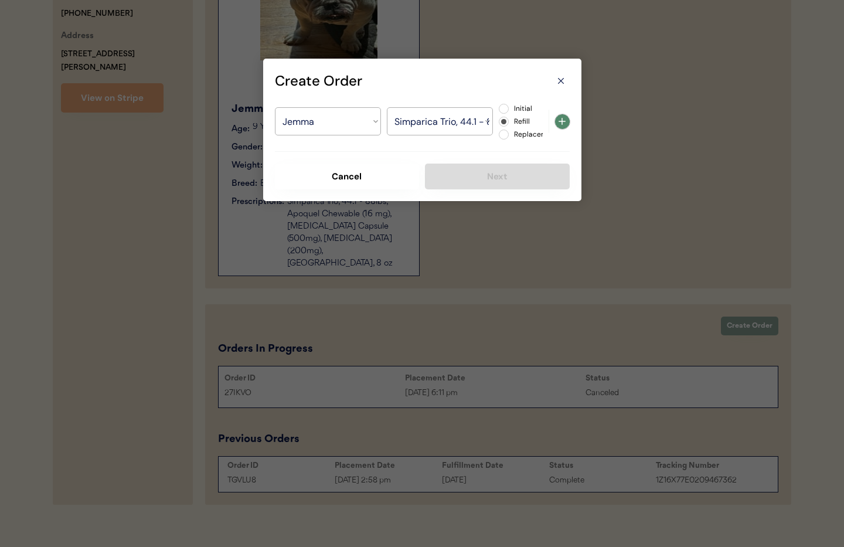
select select ""PLACEHOLDER_1427118222253""
radio input "false"
select select ""PLACEHOLDER_1427118222253""
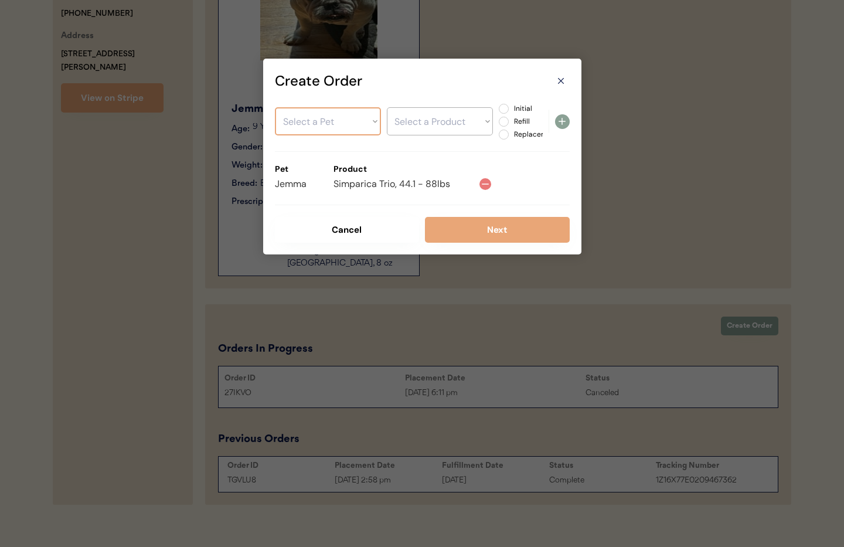
click at [327, 128] on select "Select a Pet Jemma" at bounding box center [328, 121] width 106 height 28
select select ""1348695171700984260__LOOKUP__1753798870913x422549822382014460""
click at [275, 107] on select "Select a Pet Jemma" at bounding box center [328, 121] width 106 height 28
click at [399, 125] on select "Select a Product Simparica Trio, 44.1 - 88lbs Apoquel Chewable (16 mg) Cephalex…" at bounding box center [440, 121] width 106 height 28
select select ""1348695171700984260__LOOKUP__1754423772512x396620820885012500""
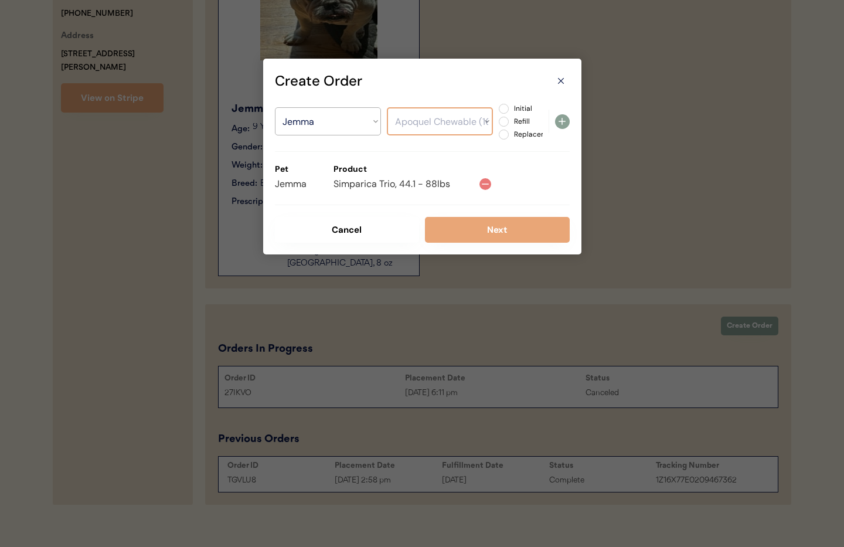
click at [387, 107] on select "Select a Product Simparica Trio, 44.1 - 88lbs Apoquel Chewable (16 mg) Cephalex…" at bounding box center [440, 121] width 106 height 28
drag, startPoint x: 500, startPoint y: 122, endPoint x: 525, endPoint y: 122, distance: 25.2
click at [511, 122] on label "Refill" at bounding box center [537, 121] width 52 height 7
click at [498, 113] on input "Refill" at bounding box center [494, 109] width 8 height 8
radio input "true"
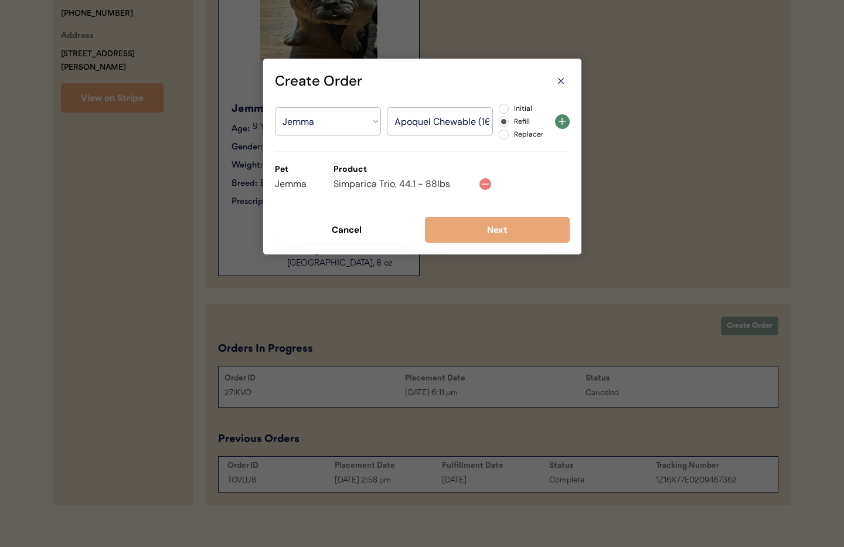
click at [565, 120] on icon at bounding box center [562, 121] width 14 height 14
select select ""PLACEHOLDER_1427118222253""
radio input "false"
select select ""PLACEHOLDER_1427118222253""
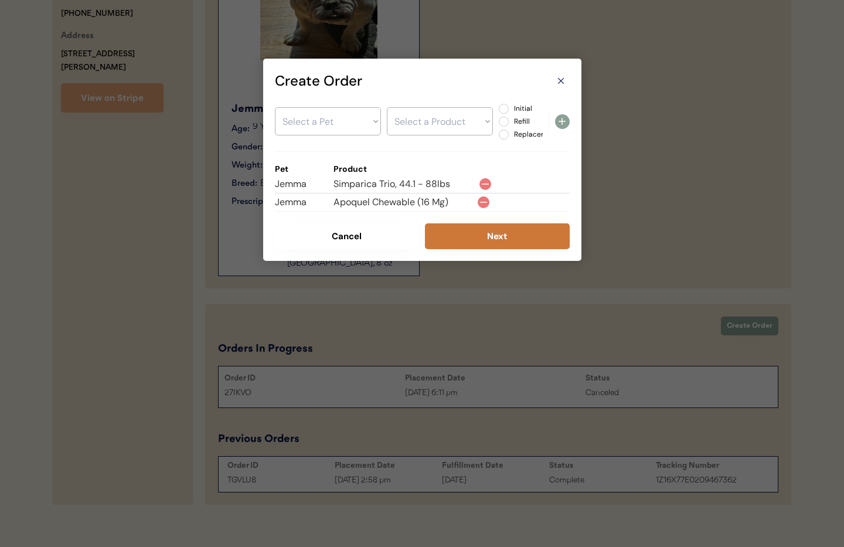
click at [505, 236] on button "Next" at bounding box center [497, 236] width 145 height 26
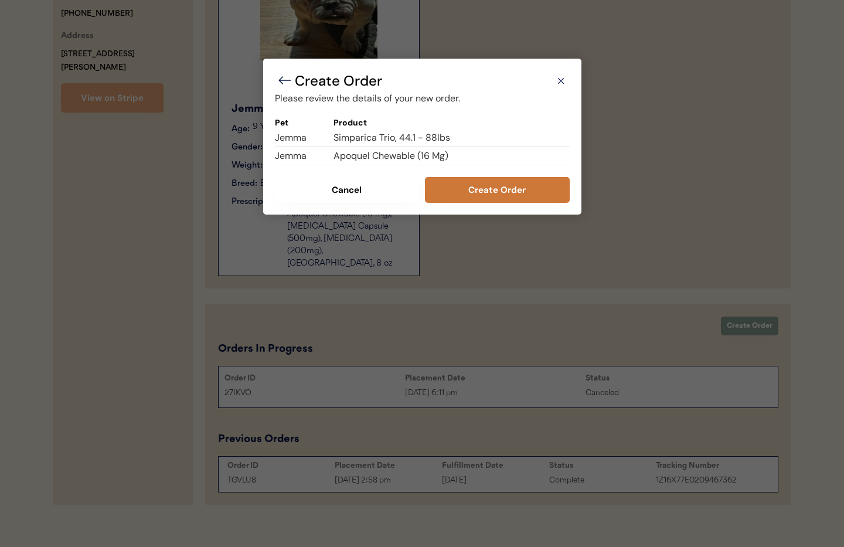
click at [474, 189] on button "Create Order" at bounding box center [497, 190] width 145 height 26
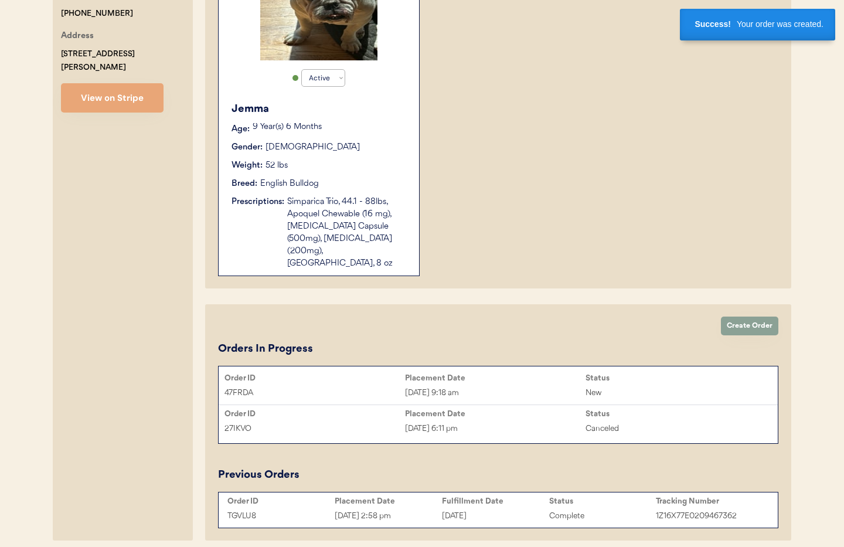
click at [530, 386] on div "Sep 8, 2025 9:18 am" at bounding box center [495, 392] width 181 height 13
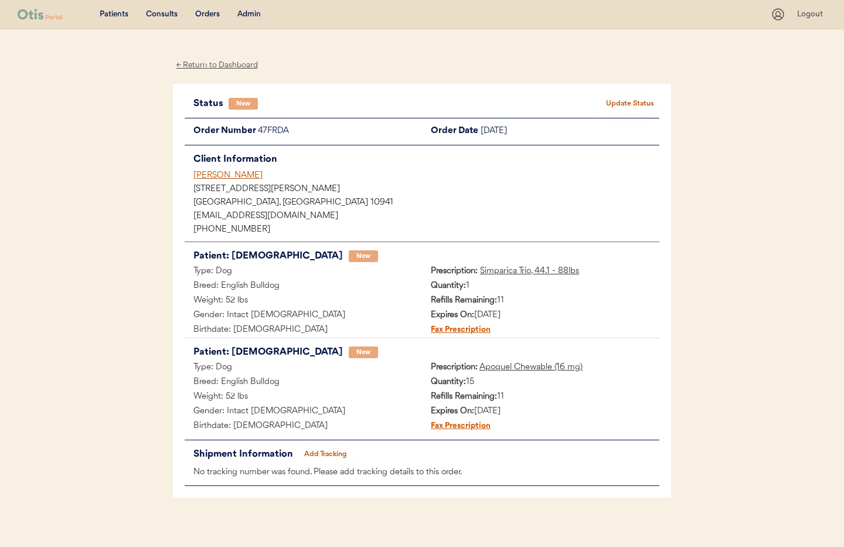
click at [213, 176] on div "[PERSON_NAME]" at bounding box center [427, 175] width 466 height 12
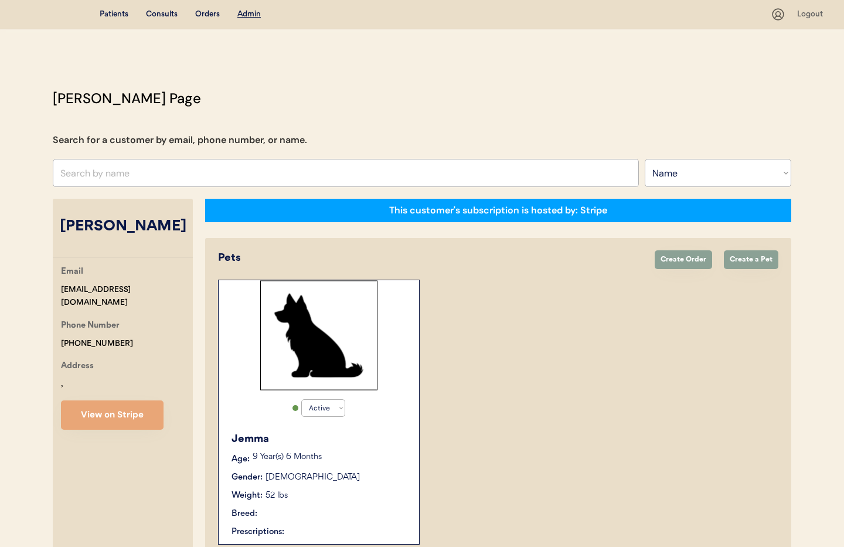
select select ""Name""
select select "true"
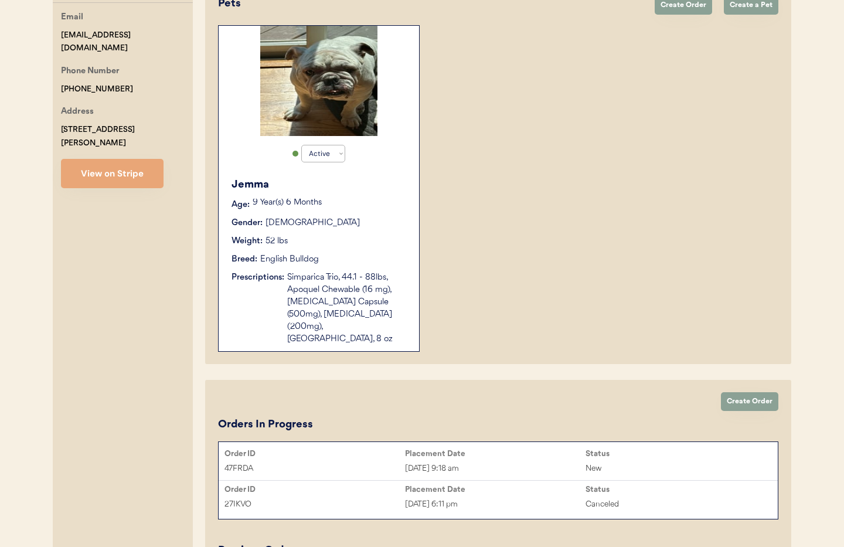
scroll to position [331, 0]
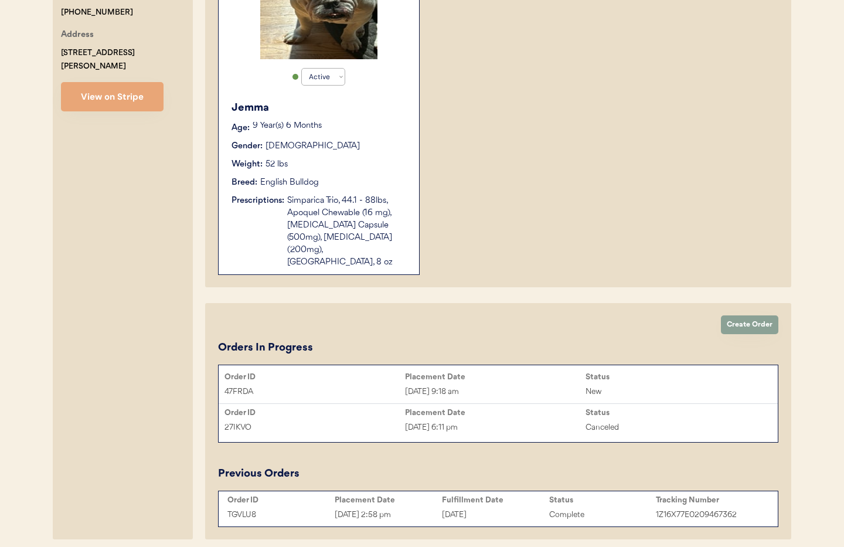
click at [479, 372] on div "Placement Date" at bounding box center [495, 376] width 181 height 9
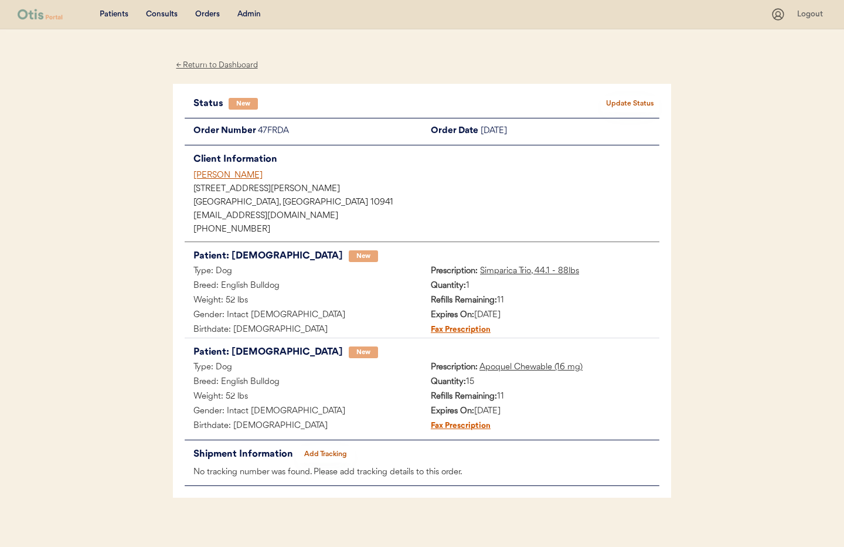
click at [231, 177] on div "[PERSON_NAME]" at bounding box center [427, 175] width 466 height 12
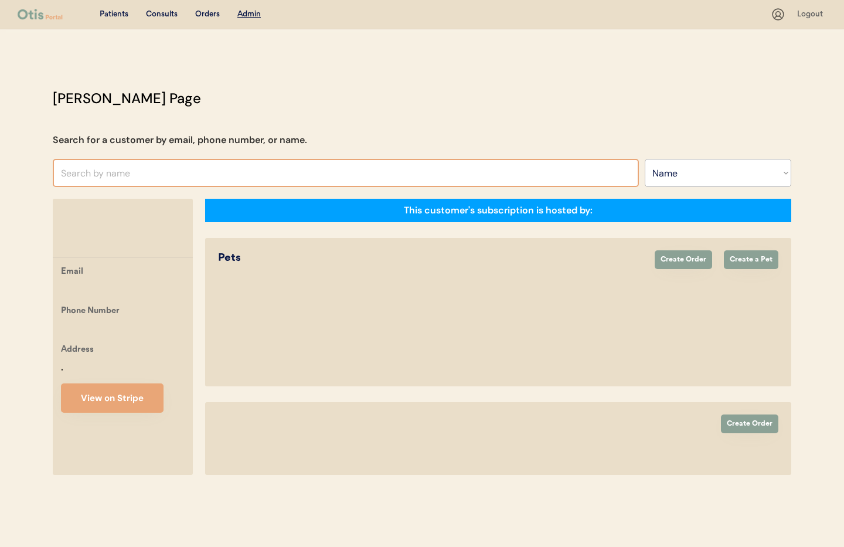
select select ""Name""
select select "true"
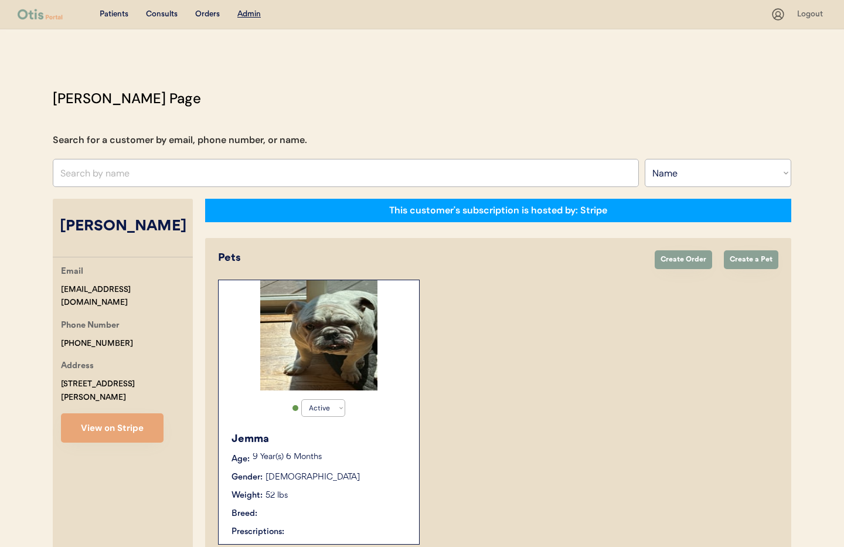
click at [349, 478] on div "Gender: Female" at bounding box center [320, 477] width 176 height 12
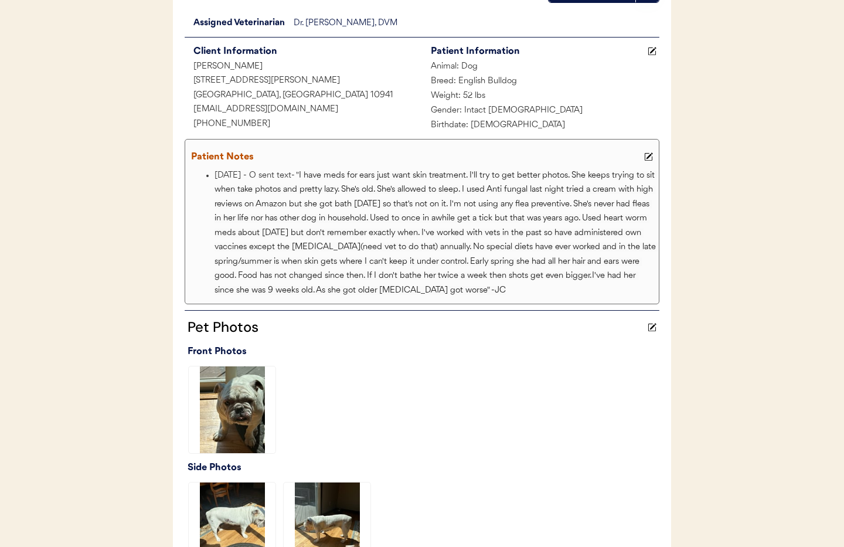
scroll to position [106, 0]
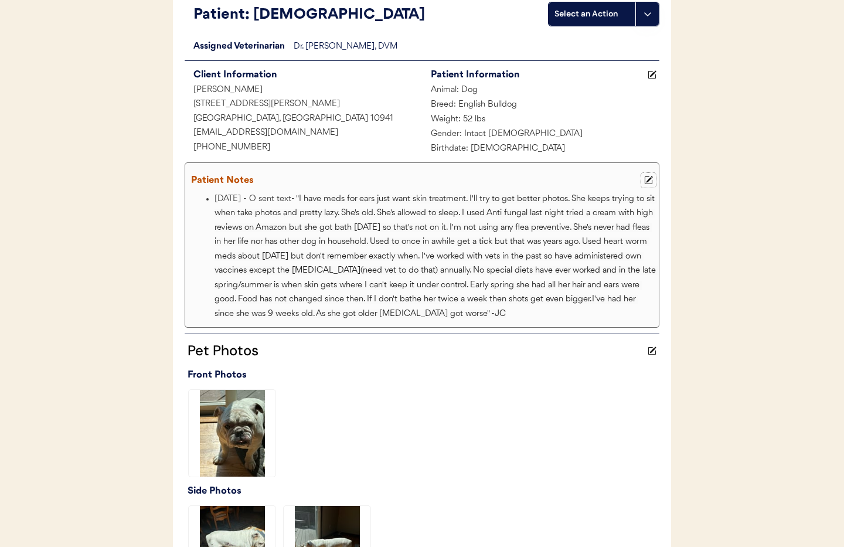
click at [643, 177] on button at bounding box center [649, 180] width 15 height 15
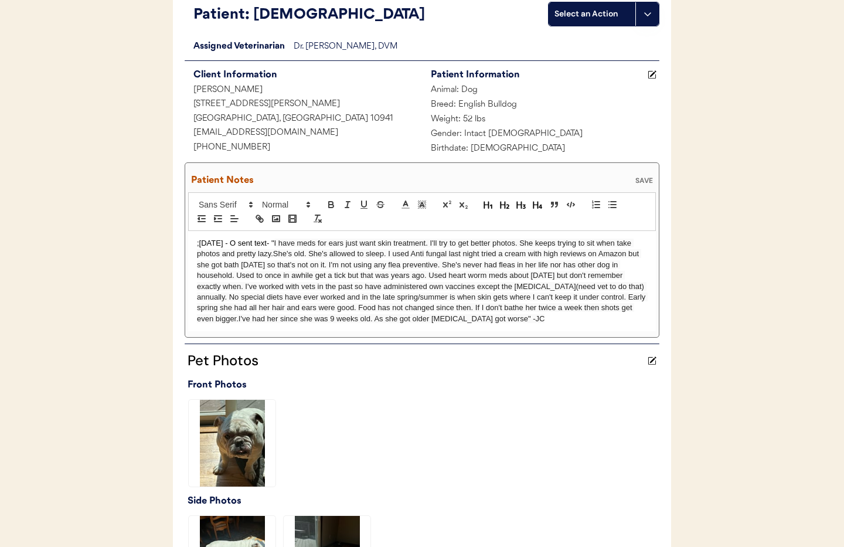
click at [196, 241] on div ";[DATE] - O sent text- " I have meds for ears just want skin treatment. I'll tr…" at bounding box center [422, 281] width 468 height 101
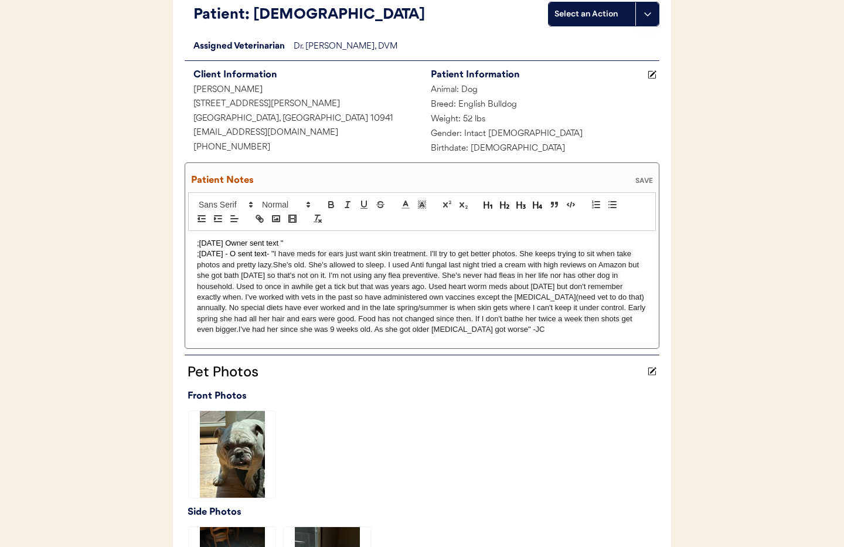
click at [296, 242] on p ";[DATE] Owner sent text "" at bounding box center [422, 243] width 450 height 11
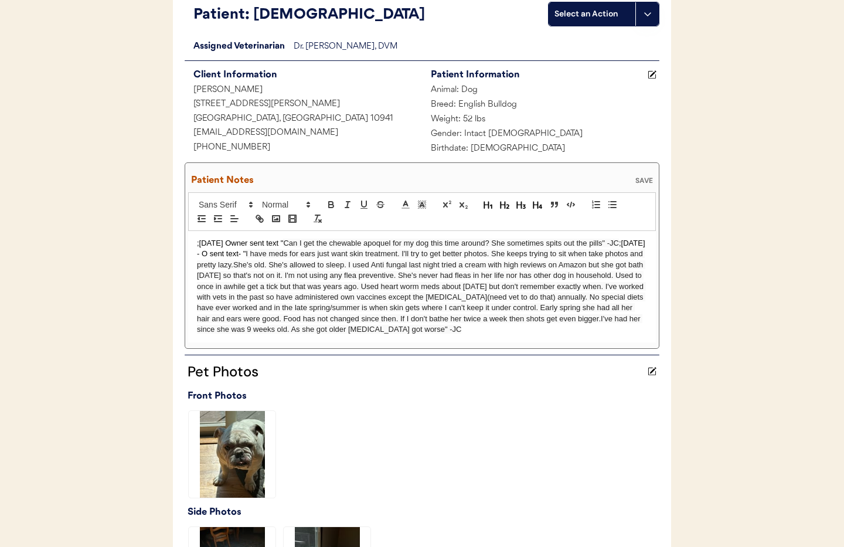
click at [197, 246] on p ";9/5/25 Owner sent text " Can I get the chewable apoquel for my dog this time a…" at bounding box center [422, 286] width 450 height 97
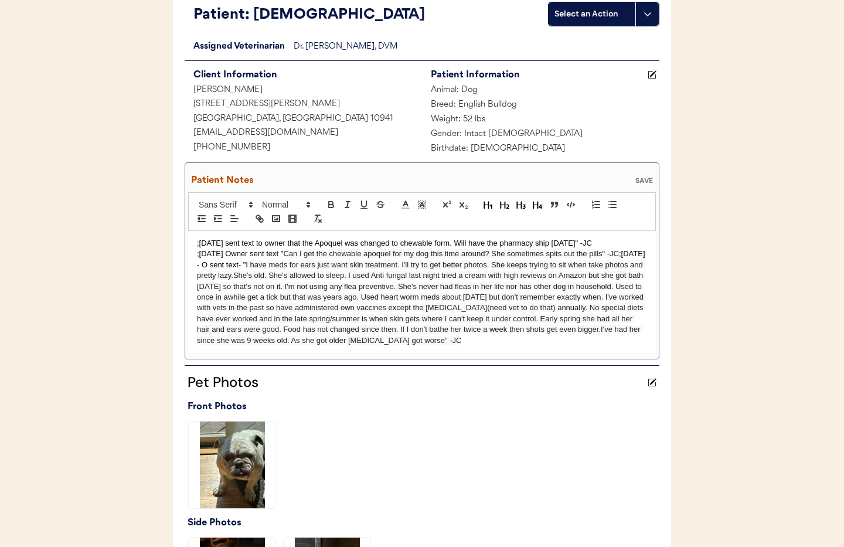
drag, startPoint x: 196, startPoint y: 254, endPoint x: 209, endPoint y: 262, distance: 14.8
click at [197, 254] on p ";9/5/25 Owner sent text " Can I get the chewable apoquel for my dog this time a…" at bounding box center [422, 297] width 450 height 97
click at [646, 182] on div "SAVE" at bounding box center [644, 180] width 23 height 7
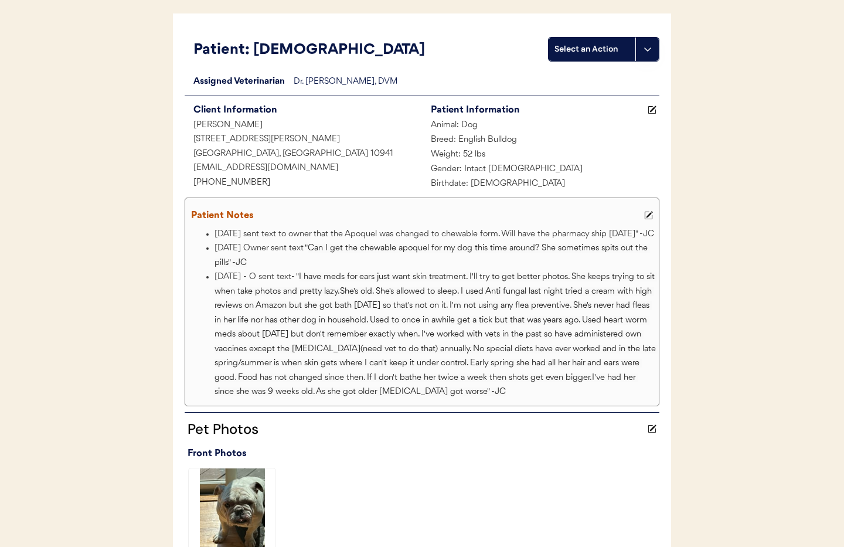
scroll to position [0, 0]
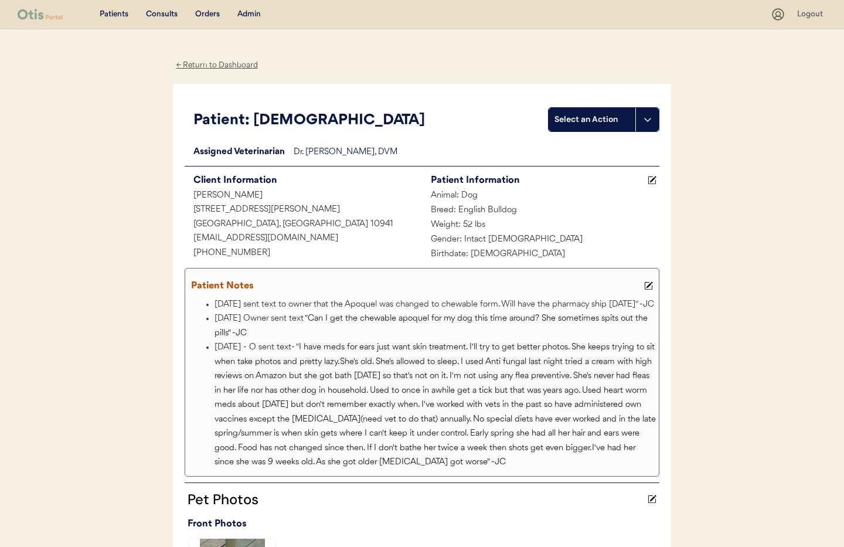
click at [209, 67] on div "← Return to Dashboard" at bounding box center [217, 65] width 88 height 13
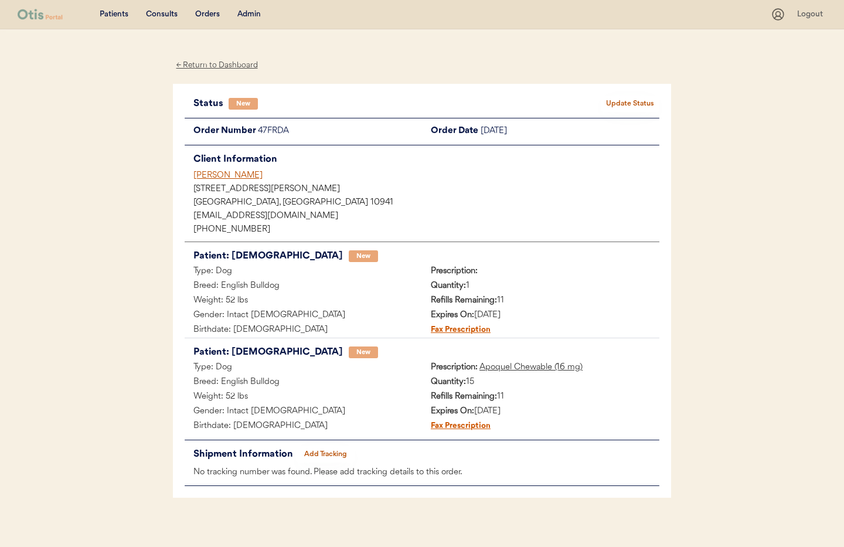
click at [247, 11] on div "Admin" at bounding box center [248, 15] width 23 height 12
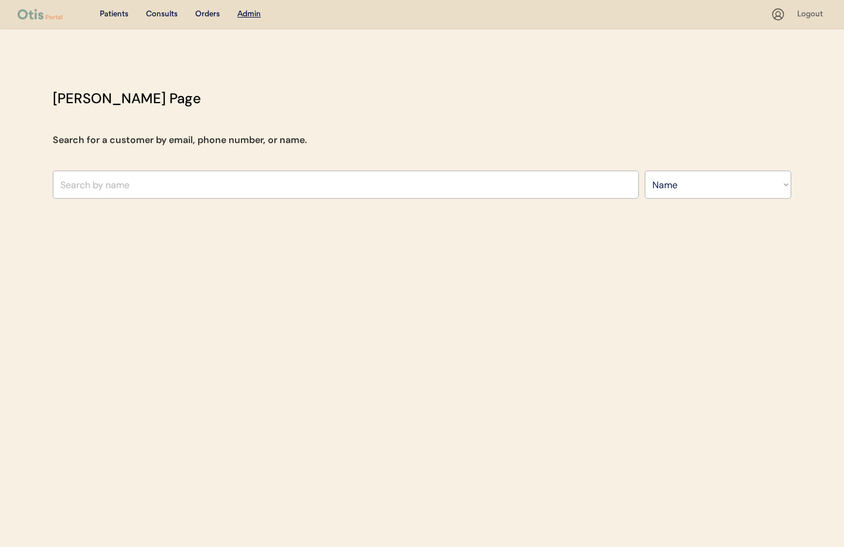
select select ""Name""
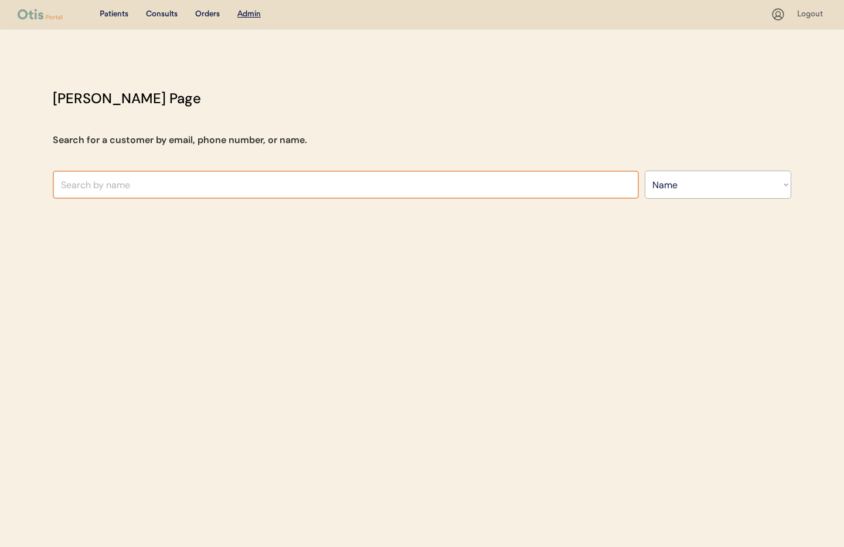
click at [150, 194] on input "text" at bounding box center [346, 185] width 586 height 28
type input "a"
type input "At"
type input "Athena González"
type input "A"
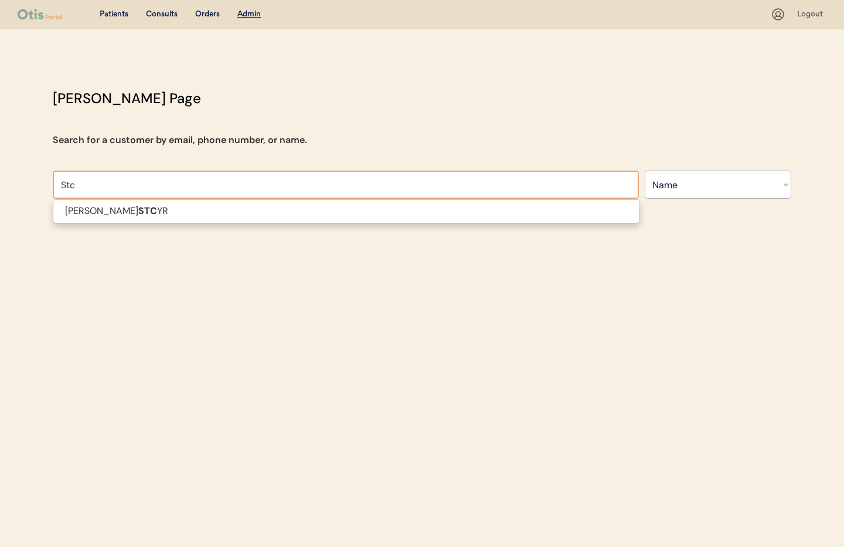
click at [152, 214] on p "ALAN STC YR" at bounding box center [346, 211] width 586 height 17
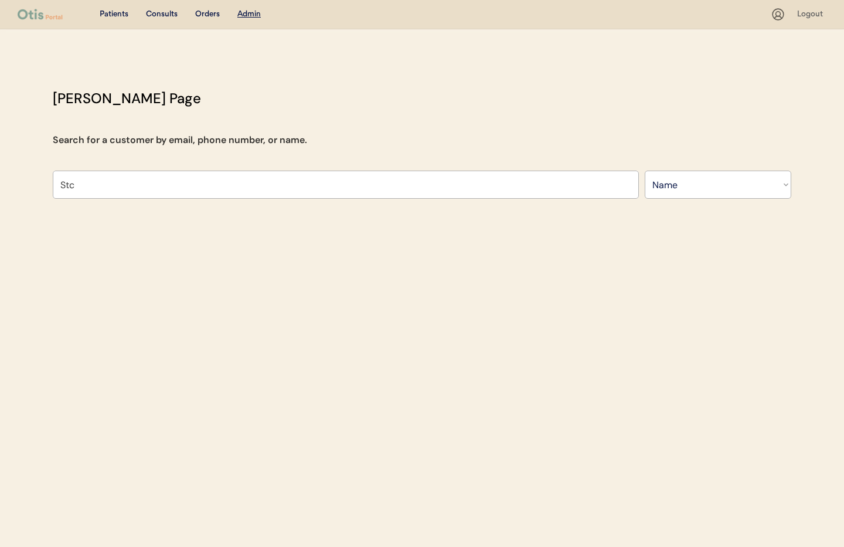
type input "ALAN STCYR"
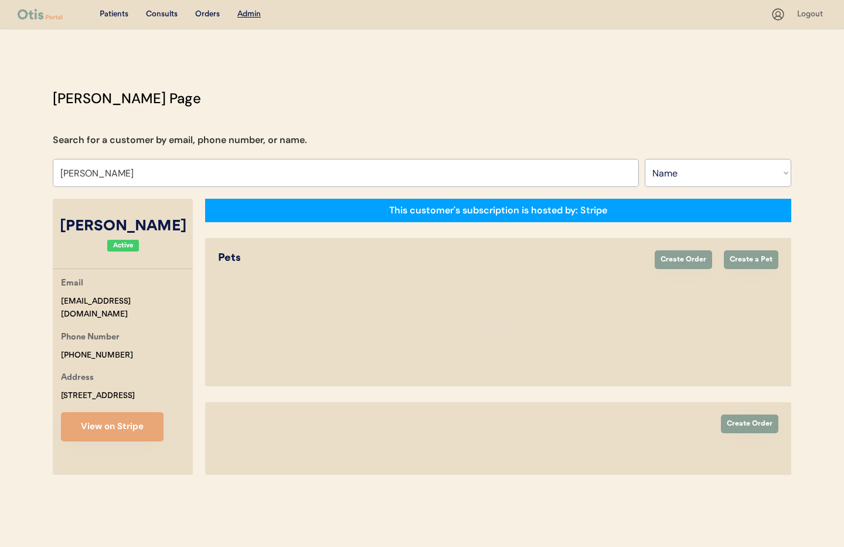
select select "true"
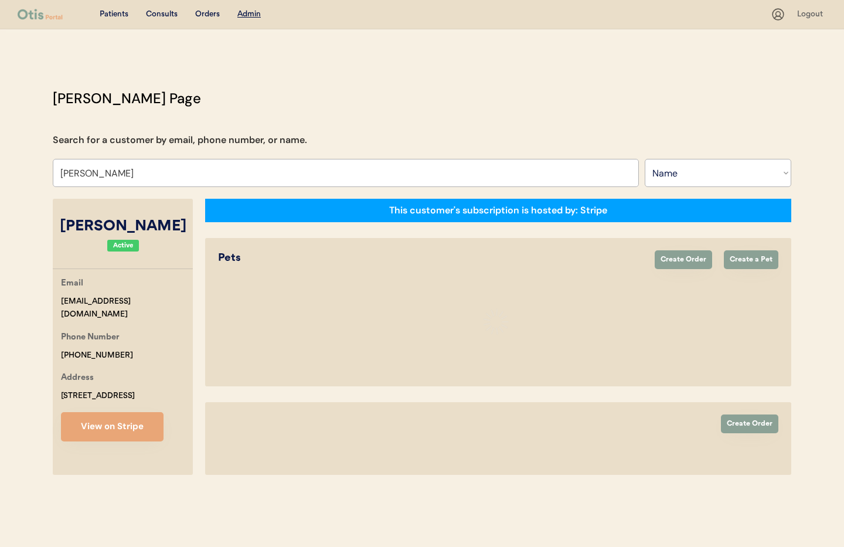
select select "true"
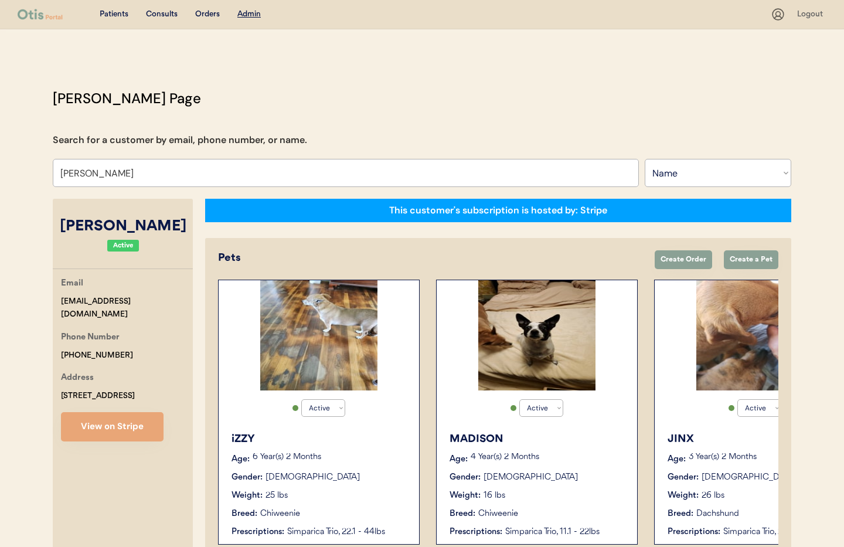
type input "ALAN STCYR"
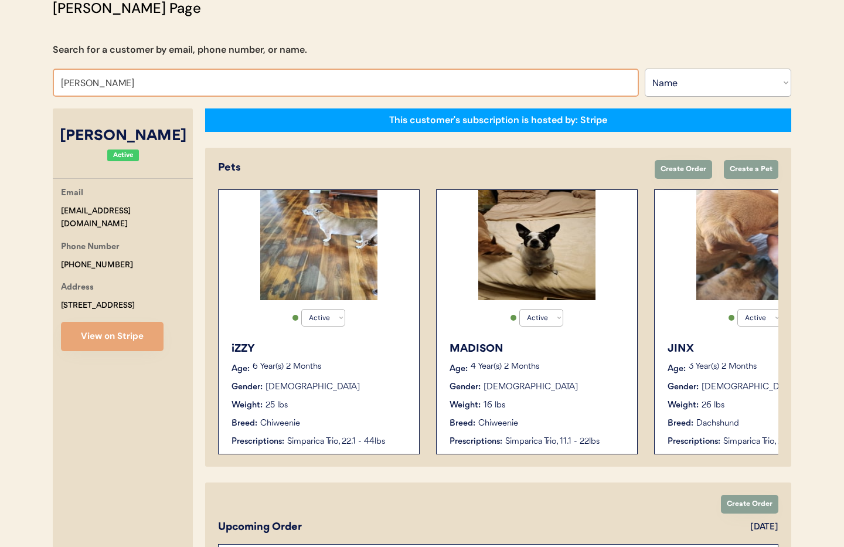
scroll to position [92, 0]
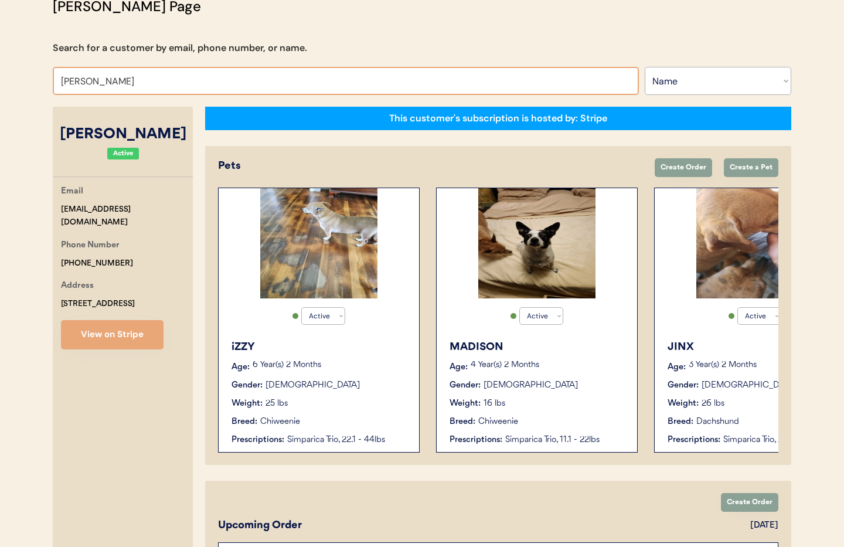
click at [133, 331] on button "View on Stripe" at bounding box center [112, 334] width 103 height 29
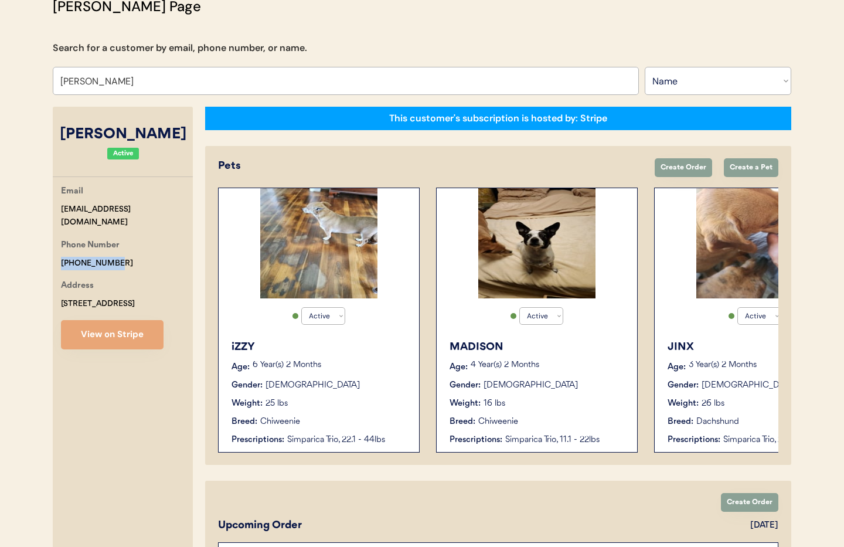
drag, startPoint x: 115, startPoint y: 245, endPoint x: 377, endPoint y: 385, distance: 297.5
click at [111, 250] on div "Phone Number +17576811763" at bounding box center [127, 254] width 132 height 31
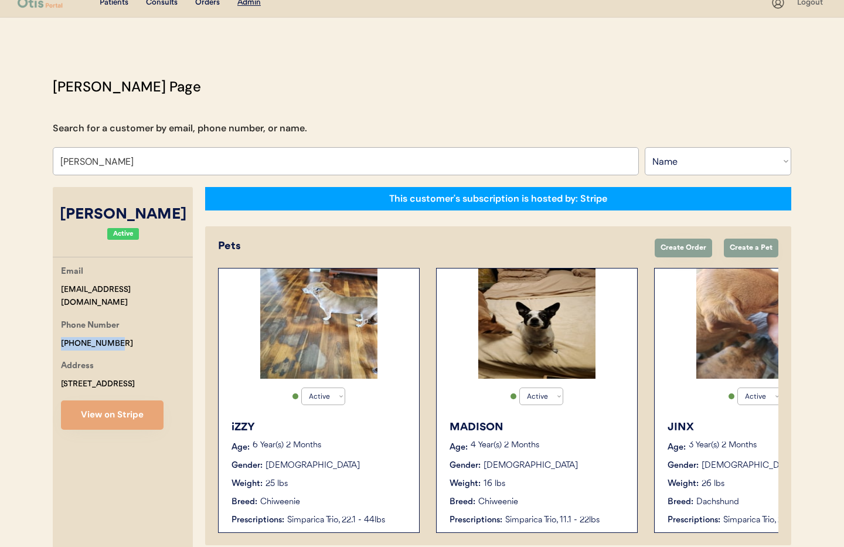
scroll to position [0, 966]
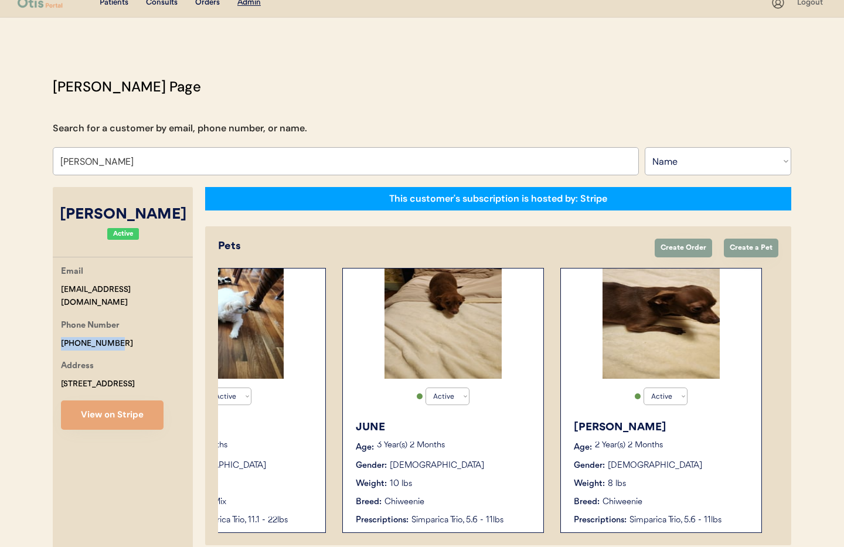
select select "true"
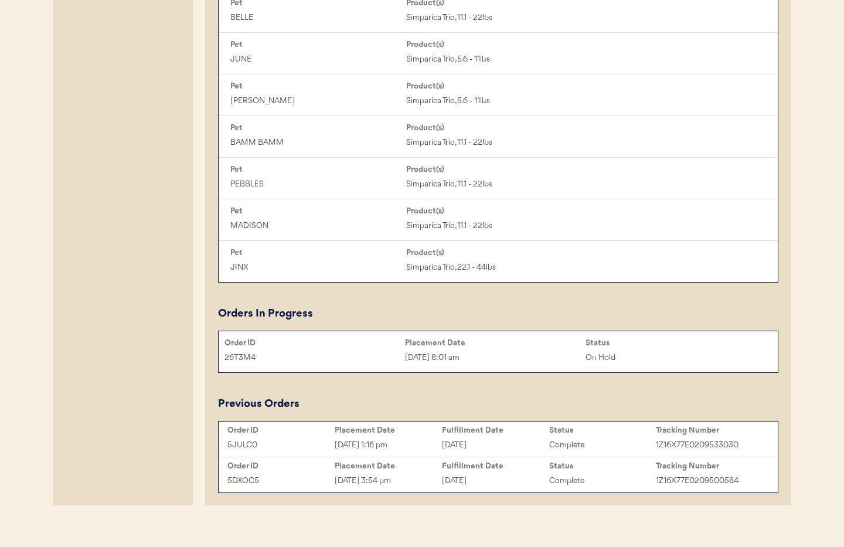
scroll to position [740, 0]
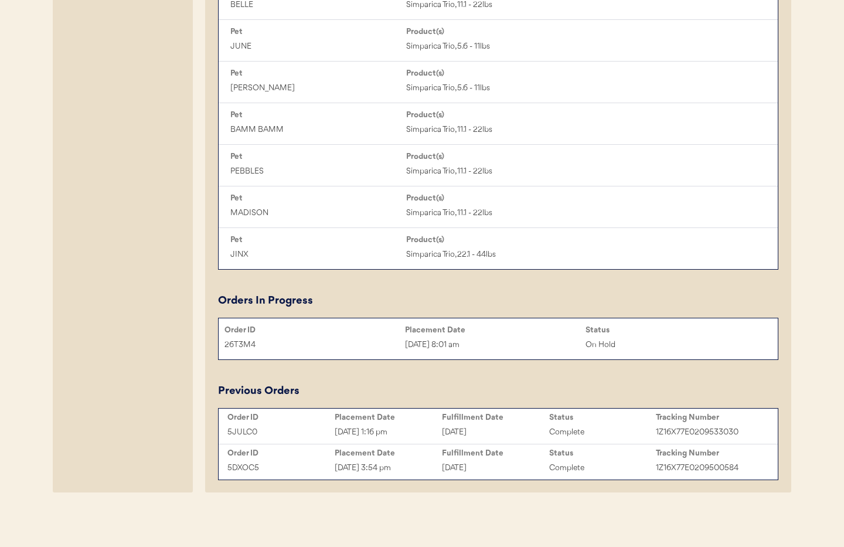
click at [493, 346] on div "Aug 19, 2025 8:01 am" at bounding box center [495, 344] width 181 height 13
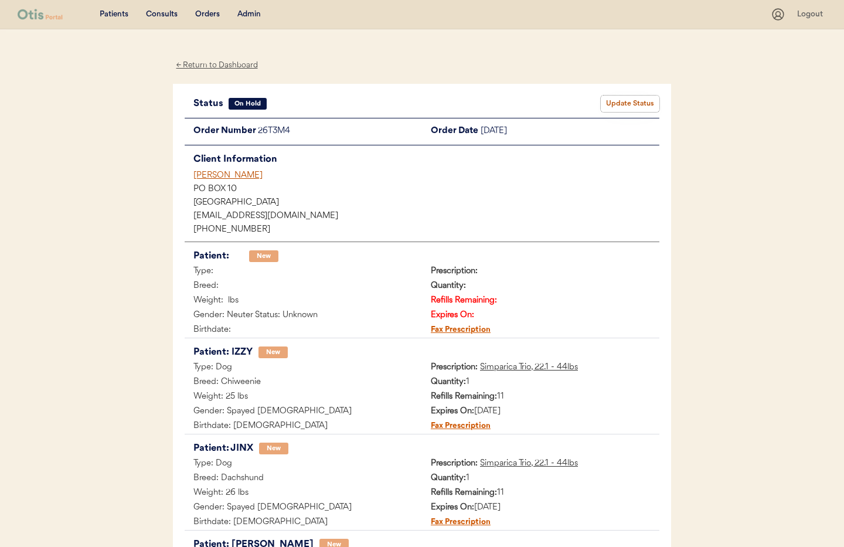
click at [614, 106] on button "Update Status" at bounding box center [630, 104] width 59 height 16
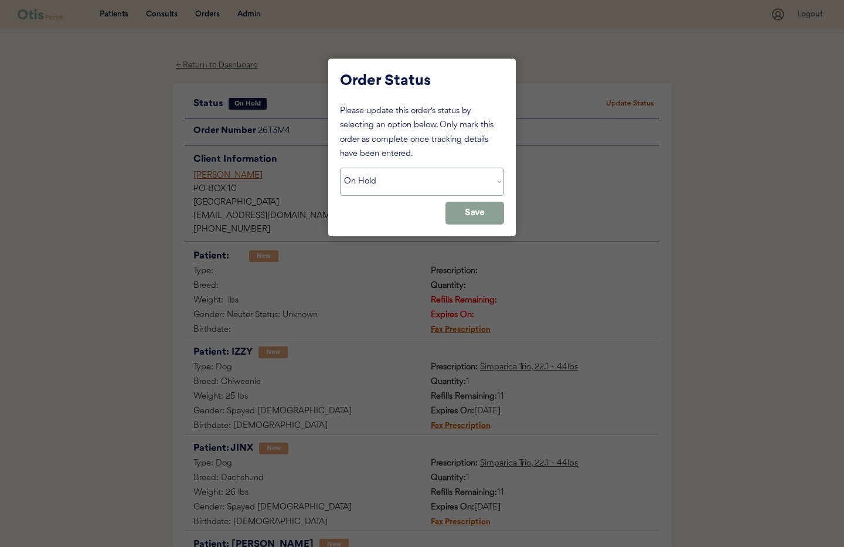
click at [418, 181] on select "Status On Hold New In Progress Complete Pending HW Consent Canceled" at bounding box center [422, 182] width 164 height 28
select select ""cancelled""
click at [340, 168] on select "Status On Hold New In Progress Complete Pending HW Consent Canceled" at bounding box center [422, 182] width 164 height 28
click at [474, 212] on button "Save" at bounding box center [475, 213] width 59 height 23
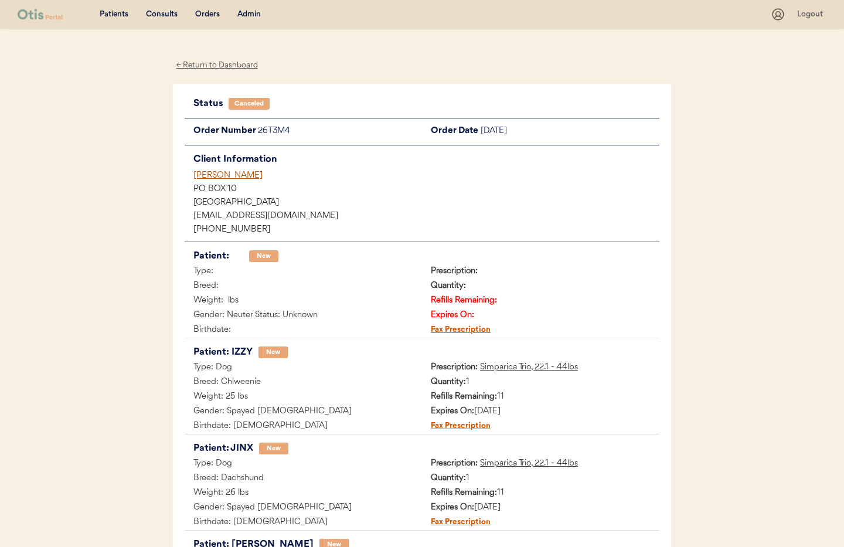
click at [215, 66] on div "← Return to Dashboard" at bounding box center [217, 65] width 88 height 13
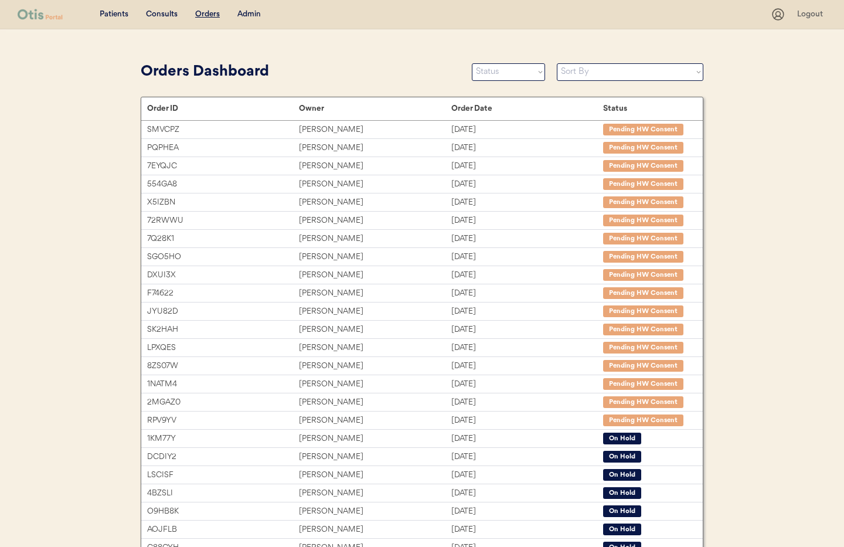
click at [250, 15] on div "Admin" at bounding box center [248, 15] width 23 height 12
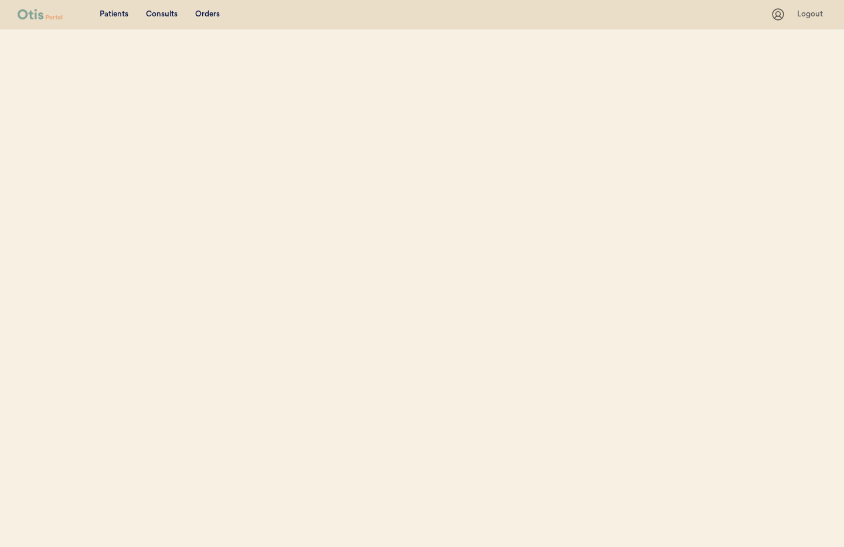
select select ""Name""
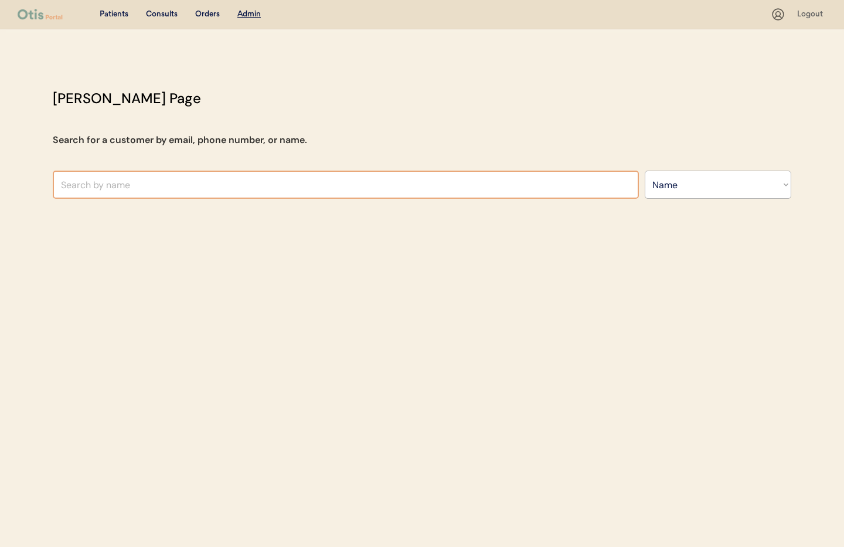
click at [151, 188] on input "text" at bounding box center [346, 185] width 586 height 28
type input "st"
type input "steven Zerneri"
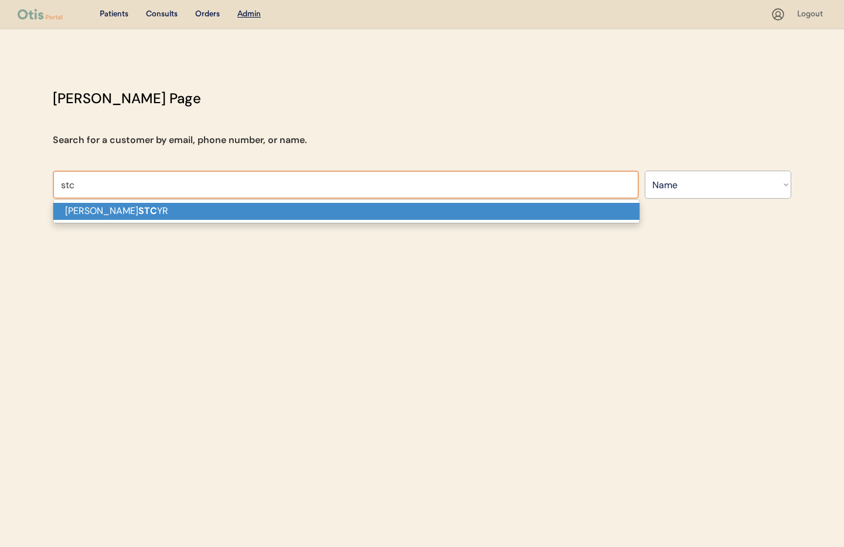
click at [159, 209] on p "ALAN STC YR" at bounding box center [346, 211] width 586 height 17
type input "ALAN STCYR"
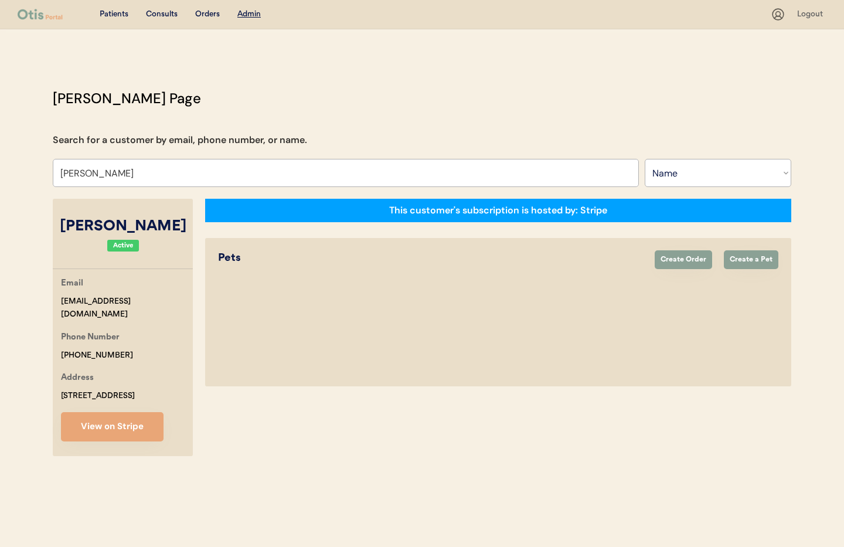
select select "true"
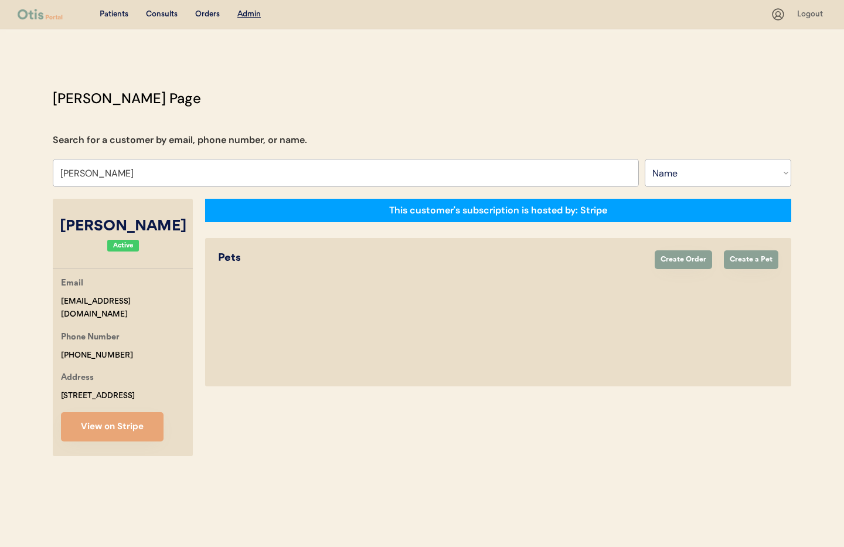
select select "true"
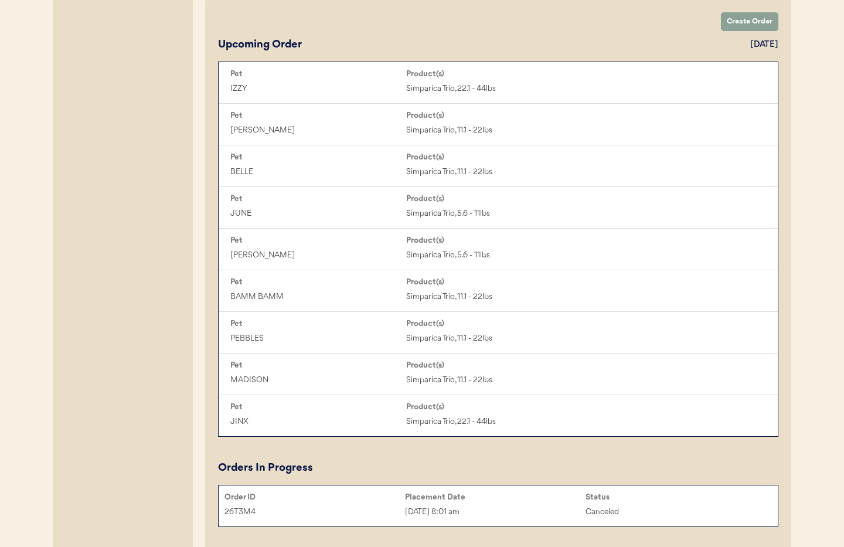
scroll to position [306, 0]
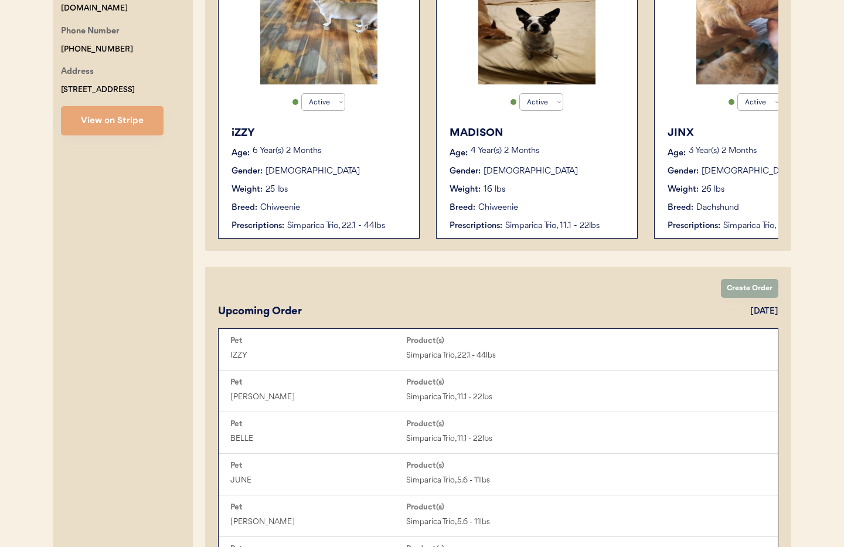
type input "ALAN STCYR"
click at [739, 292] on button "Create Order" at bounding box center [749, 288] width 57 height 19
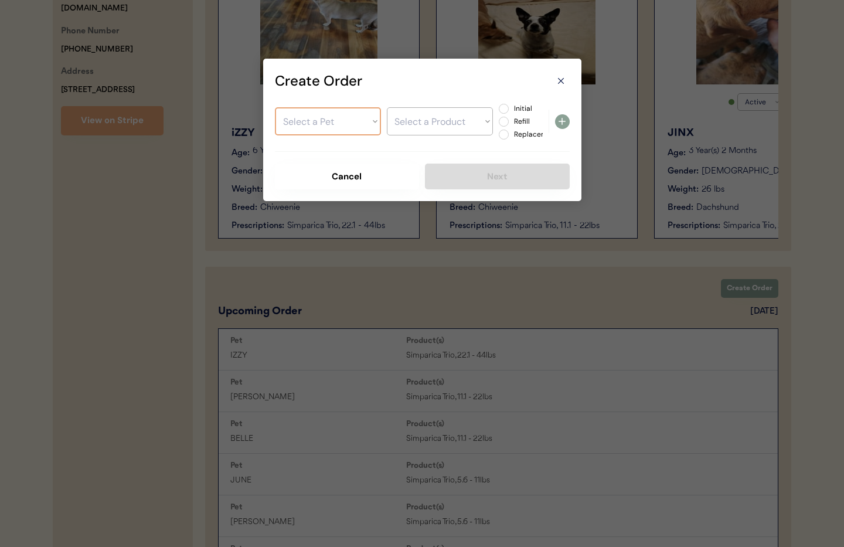
click at [319, 127] on select "Select a Pet IZZY MADISON JINX PENNY BELLE JUNE CHLOE BAMM BAMM PEBBLES" at bounding box center [328, 121] width 106 height 28
select select ""1348695171700984260__LOOKUP__1753836767261x463417220166058000""
click at [275, 107] on select "Select a Pet IZZY MADISON JINX PENNY BELLE JUNE CHLOE BAMM BAMM PEBBLES" at bounding box center [328, 121] width 106 height 28
click at [412, 125] on select "Select a Product Simparica Trio, 22.1 - 44lbs" at bounding box center [440, 121] width 106 height 28
select select ""1348695171700984260__LOOKUP__1753988732005x598738810466205700""
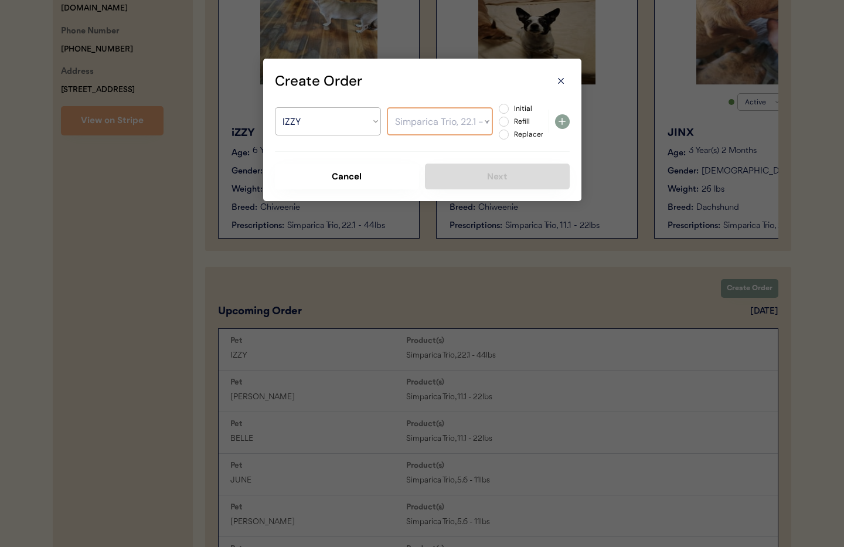
click at [387, 107] on select "Select a Product Simparica Trio, 22.1 - 44lbs" at bounding box center [440, 121] width 106 height 28
click at [511, 122] on label "Refill" at bounding box center [537, 121] width 52 height 7
click at [498, 113] on input "Refill" at bounding box center [494, 109] width 8 height 8
radio input "true"
click at [566, 123] on icon at bounding box center [562, 121] width 14 height 14
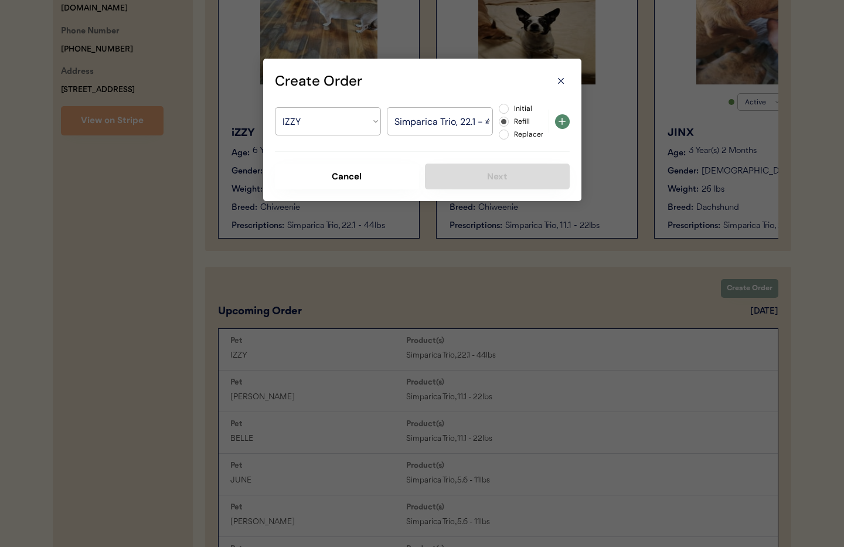
select select ""PLACEHOLDER_1427118222253""
radio input "false"
select select ""PLACEHOLDER_1427118222253""
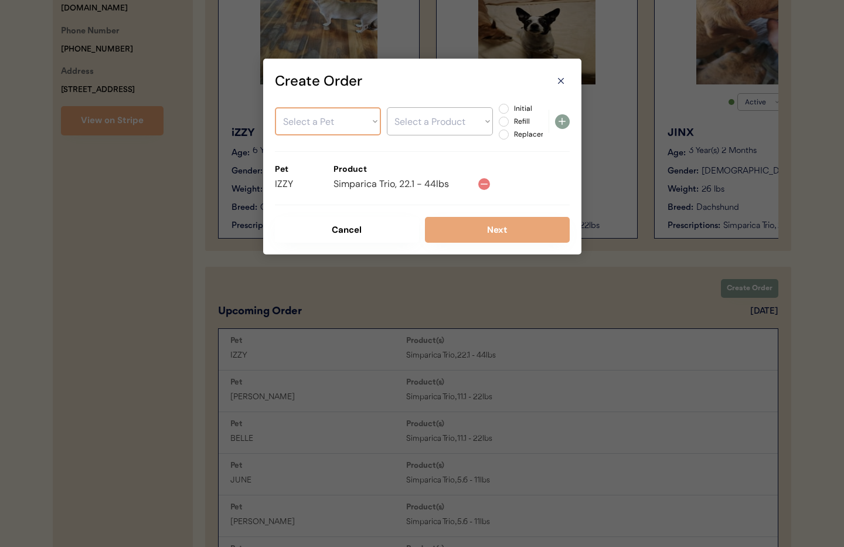
click at [317, 121] on select "Select a Pet IZZY MADISON JINX PENNY BELLE JUNE CHLOE BAMM BAMM PEBBLES" at bounding box center [328, 121] width 106 height 28
click at [275, 107] on select "Select a Pet IZZY MADISON JINX PENNY BELLE JUNE CHLOE BAMM BAMM PEBBLES" at bounding box center [328, 121] width 106 height 28
click at [314, 124] on select "Select a Pet IZZY MADISON JINX PENNY BELLE JUNE CHLOE BAMM BAMM PEBBLES" at bounding box center [328, 121] width 106 height 28
click at [419, 131] on select "Select a Product Simparica Trio, 22.1 - 44lbs" at bounding box center [440, 121] width 106 height 28
click at [344, 127] on select "Select a Pet IZZY MADISON JINX PENNY BELLE JUNE CHLOE BAMM BAMM PEBBLES" at bounding box center [328, 121] width 106 height 28
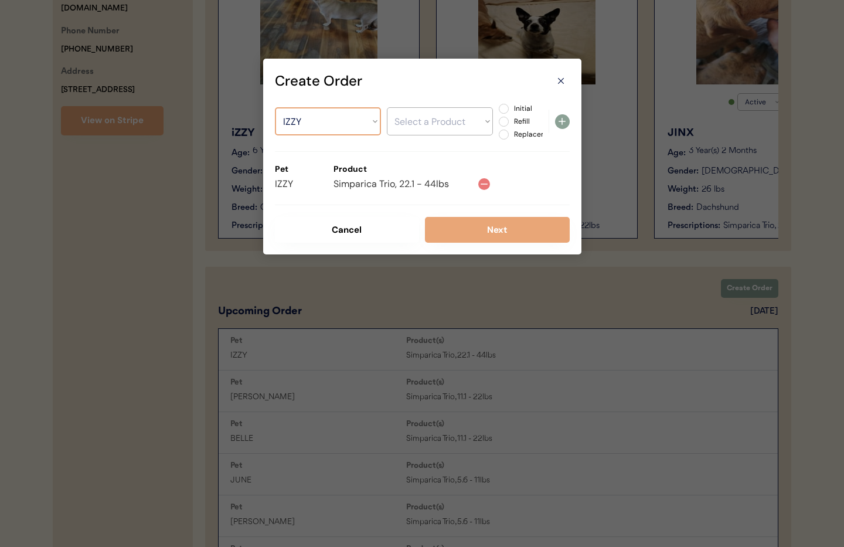
select select ""1348695171700984260__LOOKUP__1753836806492x714810544815341600""
click at [275, 107] on select "Select a Pet IZZY MADISON JINX PENNY BELLE JUNE CHLOE BAMM BAMM PEBBLES" at bounding box center [328, 121] width 106 height 28
click at [429, 134] on select "Select a Product Simparica Trio, 11.1 - 22lbs" at bounding box center [440, 121] width 106 height 28
select select ""1348695171700984260__LOOKUP__1753989663324x881241440439500800""
click at [387, 107] on select "Select a Product Simparica Trio, 11.1 - 22lbs" at bounding box center [440, 121] width 106 height 28
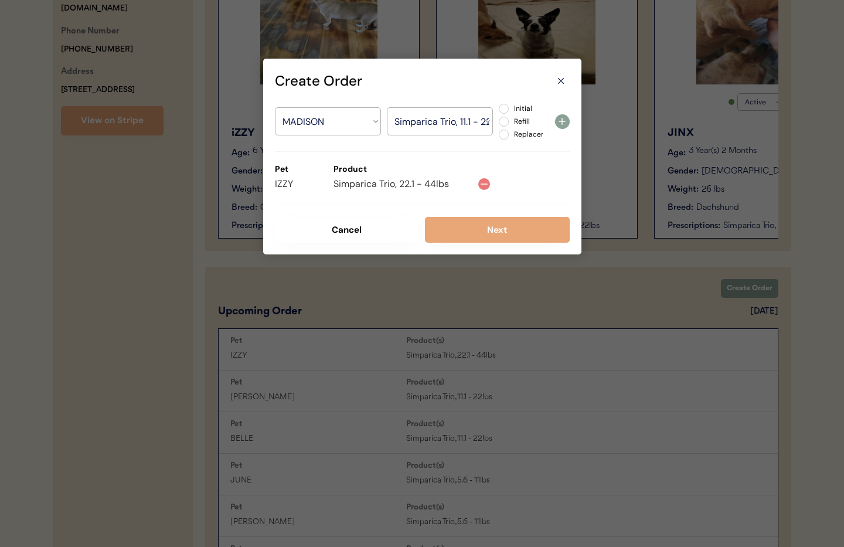
click at [511, 121] on label "Refill" at bounding box center [537, 121] width 52 height 7
click at [498, 113] on input "Refill" at bounding box center [494, 109] width 8 height 8
radio input "true"
click at [567, 121] on icon at bounding box center [562, 121] width 14 height 14
select select ""PLACEHOLDER_1427118222253""
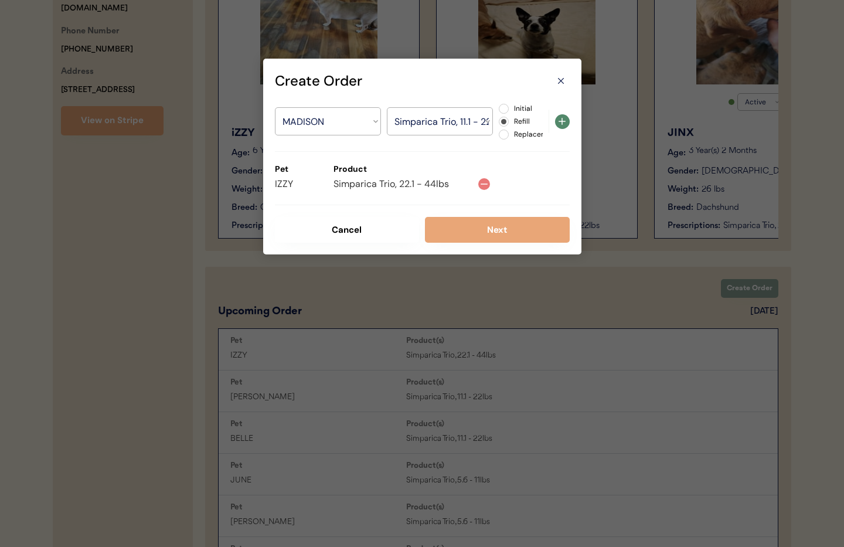
radio input "false"
select select ""PLACEHOLDER_1427118222253""
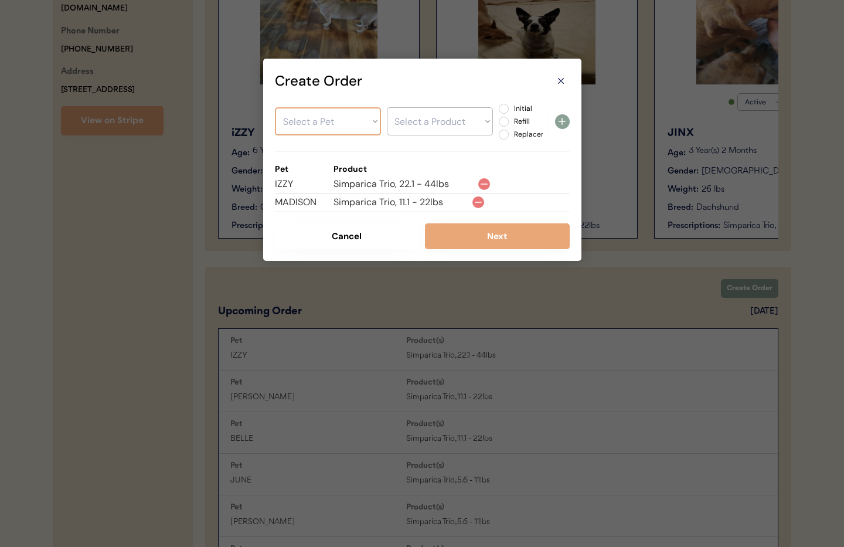
click at [323, 122] on select "Select a Pet IZZY MADISON JINX PENNY BELLE JUNE CHLOE BAMM BAMM PEBBLES" at bounding box center [328, 121] width 106 height 28
select select ""1348695171700984260__LOOKUP__1753836847839x449950420963688450""
click at [275, 107] on select "Select a Pet IZZY MADISON JINX PENNY BELLE JUNE CHLOE BAMM BAMM PEBBLES" at bounding box center [328, 121] width 106 height 28
click at [433, 125] on select "Select a Product Simparica Trio, 22.1 - 44lbs" at bounding box center [440, 121] width 106 height 28
select select ""1348695171700984260__LOOKUP__1754050773485x830370962703384600""
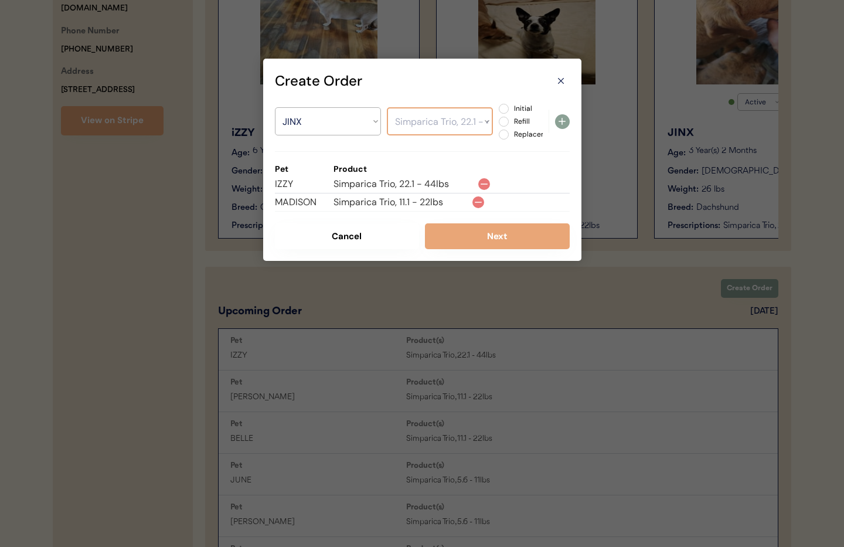
click at [387, 107] on select "Select a Product Simparica Trio, 22.1 - 44lbs" at bounding box center [440, 121] width 106 height 28
click at [511, 121] on label "Refill" at bounding box center [537, 121] width 52 height 7
click at [498, 113] on input "Refill" at bounding box center [494, 109] width 8 height 8
radio input "true"
click at [559, 124] on icon at bounding box center [562, 121] width 14 height 14
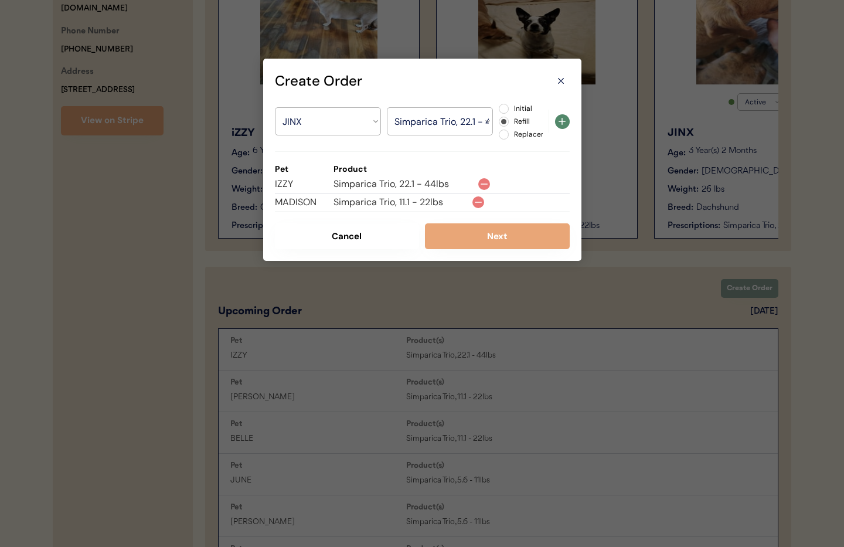
select select ""PLACEHOLDER_1427118222253""
radio input "false"
select select ""PLACEHOLDER_1427118222253""
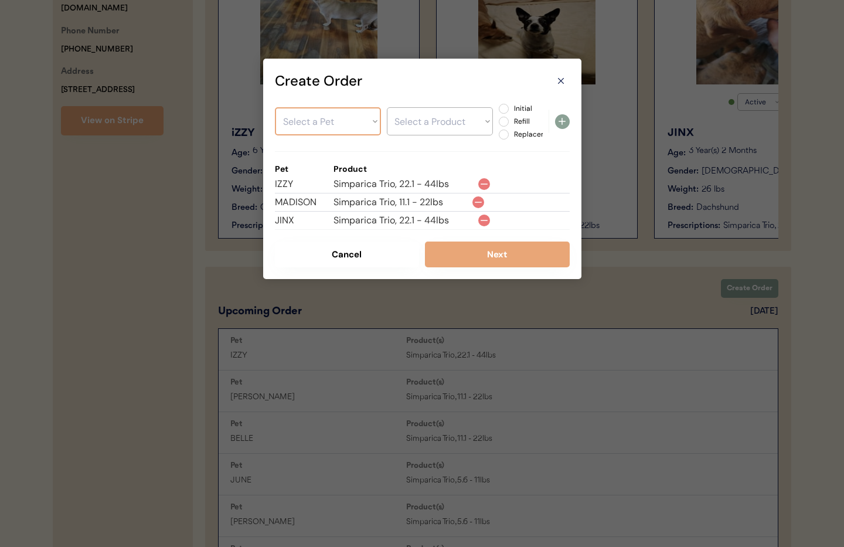
click at [333, 124] on select "Select a Pet IZZY MADISON JINX PENNY BELLE JUNE CHLOE BAMM BAMM PEBBLES" at bounding box center [328, 121] width 106 height 28
select select ""1348695171700984260__LOOKUP__1753836888800x937823904239452200""
click at [275, 107] on select "Select a Pet IZZY MADISON JINX PENNY BELLE JUNE CHLOE BAMM BAMM PEBBLES" at bounding box center [328, 121] width 106 height 28
click at [429, 129] on select "Select a Product Simparica Trio, 11.1 - 22lbs" at bounding box center [440, 121] width 106 height 28
click at [511, 119] on label "Refill" at bounding box center [537, 121] width 52 height 7
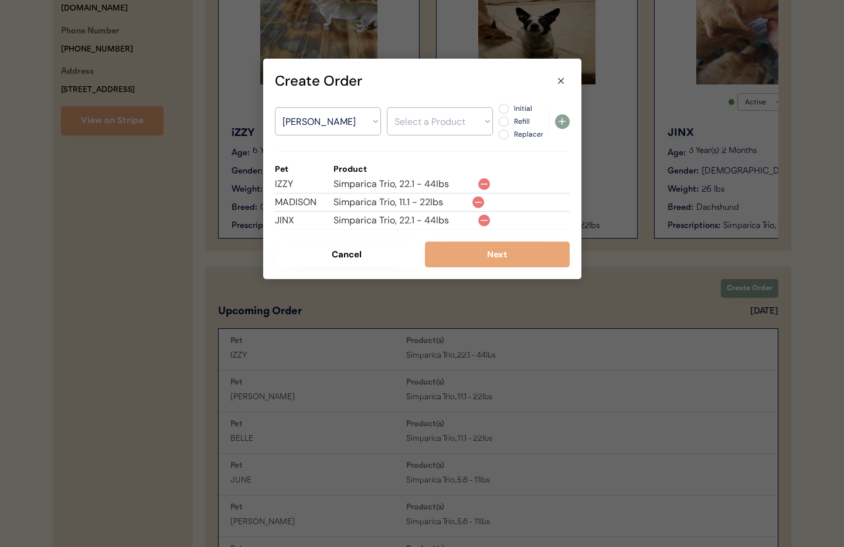
click at [498, 113] on input "Refill" at bounding box center [494, 109] width 8 height 8
radio input "true"
click at [458, 123] on select "Select a Product Simparica Trio, 11.1 - 22lbs" at bounding box center [440, 121] width 106 height 28
select select ""1348695171700984260__LOOKUP__1753988879516x897044910844674000""
click at [387, 107] on select "Select a Product Simparica Trio, 11.1 - 22lbs" at bounding box center [440, 121] width 106 height 28
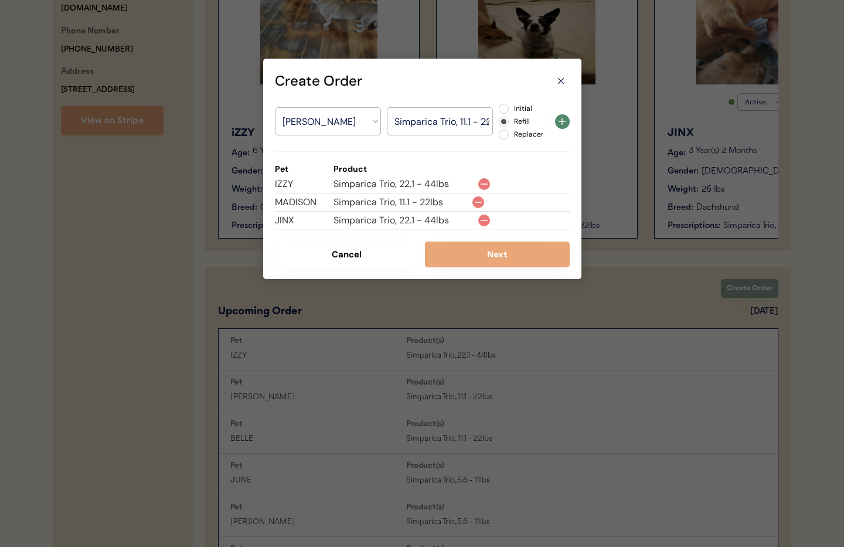
click at [566, 124] on icon at bounding box center [562, 121] width 14 height 14
select select ""PLACEHOLDER_1427118222253""
radio input "false"
select select ""PLACEHOLDER_1427118222253""
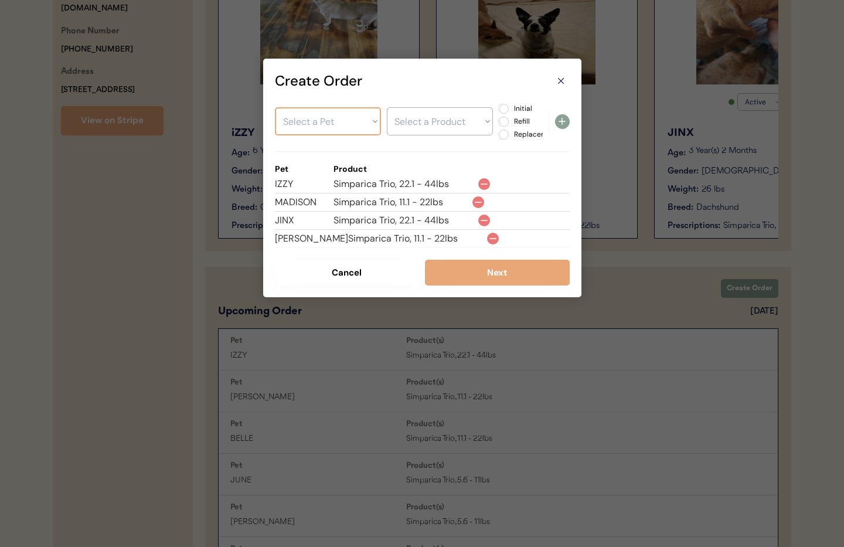
click at [330, 124] on select "Select a Pet IZZY MADISON JINX PENNY BELLE JUNE CHLOE BAMM BAMM PEBBLES" at bounding box center [328, 121] width 106 height 28
select select ""1348695171700984260__LOOKUP__1753836932333x341038863765995500""
click at [275, 107] on select "Select a Pet IZZY MADISON JINX PENNY BELLE JUNE CHLOE BAMM BAMM PEBBLES" at bounding box center [328, 121] width 106 height 28
click at [431, 128] on select "Select a Product Simparica Trio, 11.1 - 22lbs" at bounding box center [440, 121] width 106 height 28
select select ""1348695171700984260__LOOKUP__1753989125918x168217867138891780""
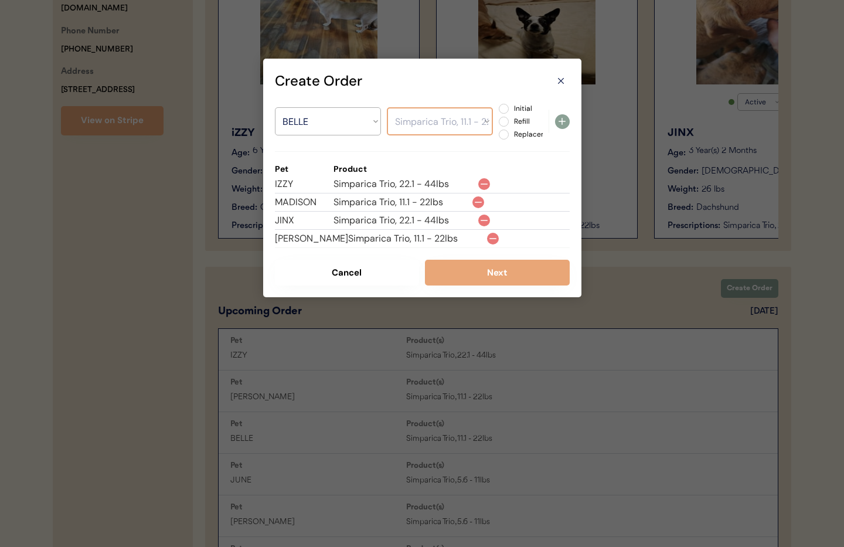
click at [387, 107] on select "Select a Product Simparica Trio, 11.1 - 22lbs" at bounding box center [440, 121] width 106 height 28
drag, startPoint x: 505, startPoint y: 124, endPoint x: 511, endPoint y: 124, distance: 6.5
click at [511, 124] on label "Refill" at bounding box center [537, 121] width 52 height 7
click at [498, 113] on input "Refill" at bounding box center [494, 109] width 8 height 8
radio input "true"
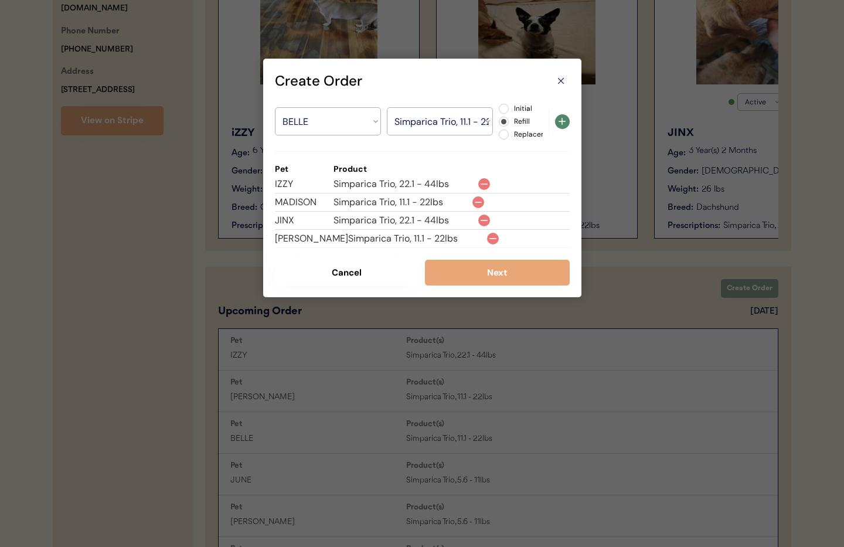
drag, startPoint x: 562, startPoint y: 122, endPoint x: 496, endPoint y: 117, distance: 66.4
click at [562, 122] on use at bounding box center [562, 121] width 7 height 7
select select ""PLACEHOLDER_1427118222253""
radio input "false"
select select ""PLACEHOLDER_1427118222253""
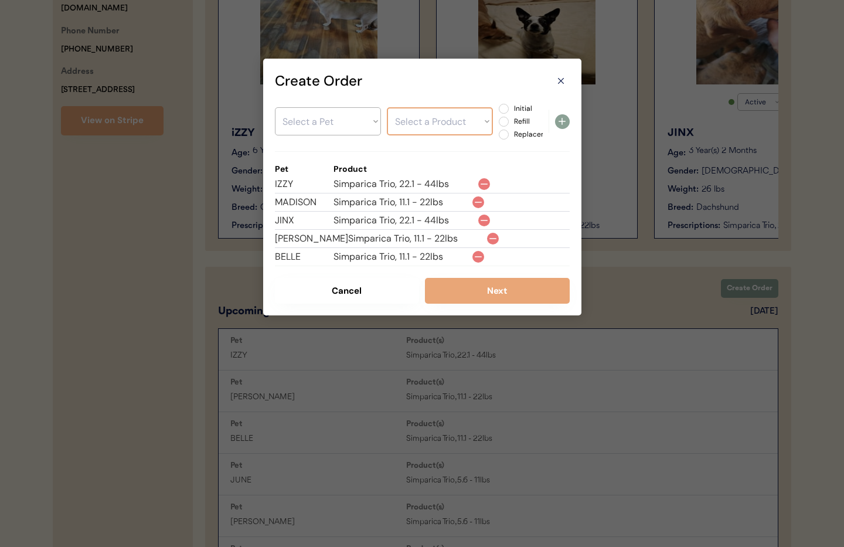
click at [321, 128] on select "Select a Pet IZZY MADISON JINX PENNY BELLE JUNE CHLOE BAMM BAMM PEBBLES" at bounding box center [328, 121] width 106 height 28
select select ""1348695171700984260__LOOKUP__1753836968544x937378972191162400""
click at [275, 107] on select "Select a Pet IZZY MADISON JINX PENNY BELLE JUNE CHLOE BAMM BAMM PEBBLES" at bounding box center [328, 121] width 106 height 28
click at [437, 124] on select "Select a Product Simparica Trio, 5.6 - 11lbs" at bounding box center [440, 121] width 106 height 28
select select ""1348695171700984260__LOOKUP__1753989242170x348224089196855300""
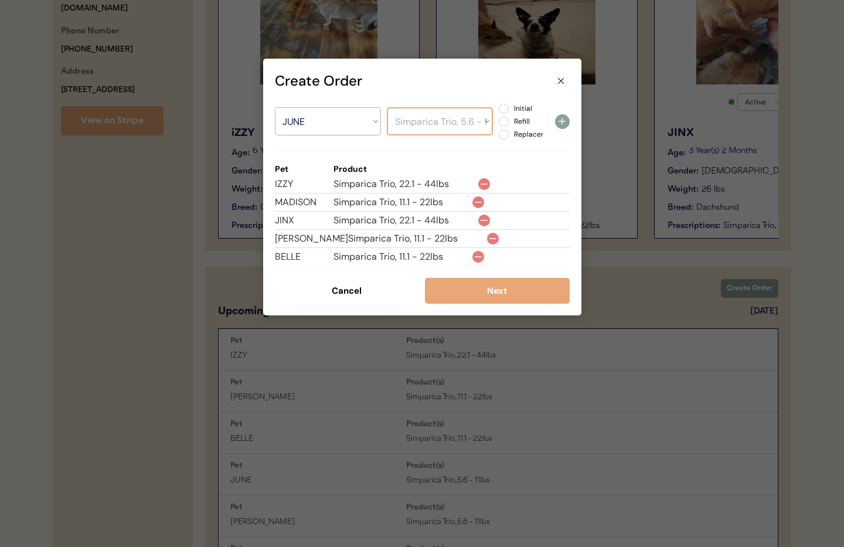
click at [387, 107] on select "Select a Product Simparica Trio, 5.6 - 11lbs" at bounding box center [440, 121] width 106 height 28
click at [511, 123] on label "Refill" at bounding box center [537, 121] width 52 height 7
click at [498, 113] on input "Refill" at bounding box center [494, 109] width 8 height 8
radio input "true"
click at [563, 124] on icon at bounding box center [562, 121] width 14 height 14
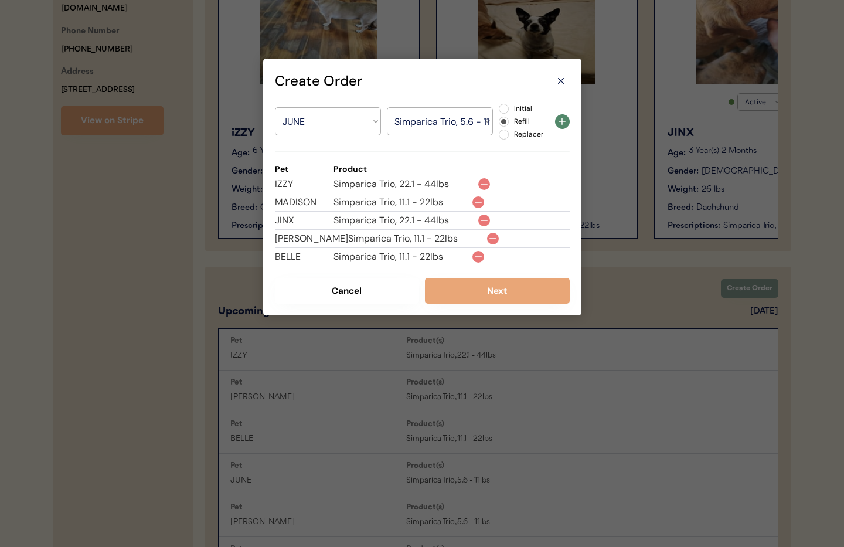
select select ""PLACEHOLDER_1427118222253""
radio input "false"
select select ""PLACEHOLDER_1427118222253""
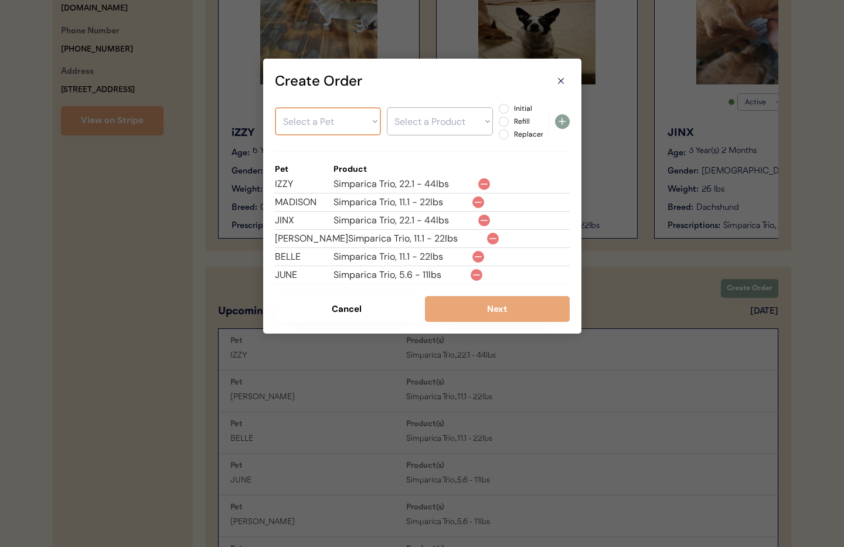
click at [317, 127] on select "Select a Pet IZZY MADISON JINX PENNY BELLE JUNE CHLOE BAMM BAMM PEBBLES" at bounding box center [328, 121] width 106 height 28
select select ""1348695171700984260__LOOKUP__1753837005540x460483505864835100""
click at [275, 107] on select "Select a Pet IZZY MADISON JINX PENNY BELLE JUNE CHLOE BAMM BAMM PEBBLES" at bounding box center [328, 121] width 106 height 28
click at [429, 125] on select "Select a Product Simparica Trio, 5.6 - 11lbs" at bounding box center [440, 121] width 106 height 28
select select ""1348695171700984260__LOOKUP__1753989343764x362452506663977000""
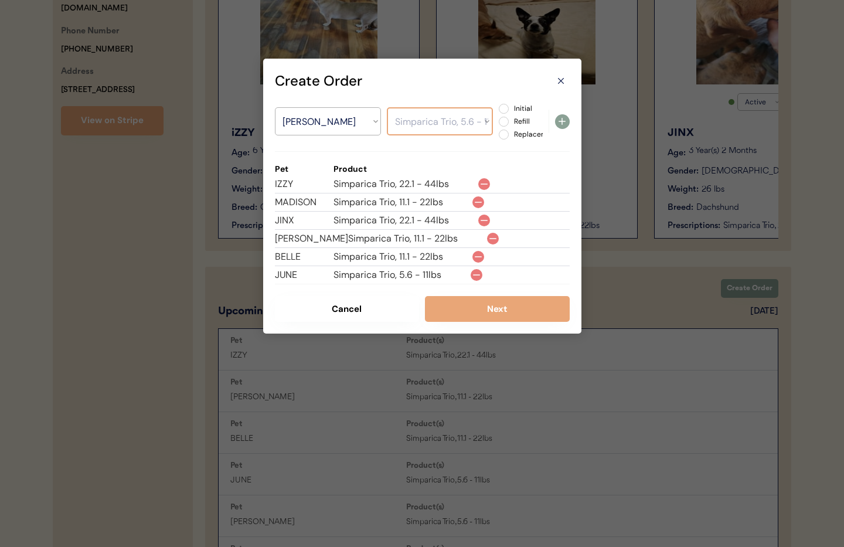
click at [387, 107] on select "Select a Product Simparica Trio, 5.6 - 11lbs" at bounding box center [440, 121] width 106 height 28
drag, startPoint x: 507, startPoint y: 123, endPoint x: 538, endPoint y: 123, distance: 31.7
click at [511, 123] on label "Refill" at bounding box center [537, 121] width 52 height 7
click at [498, 113] on input "Refill" at bounding box center [494, 109] width 8 height 8
radio input "true"
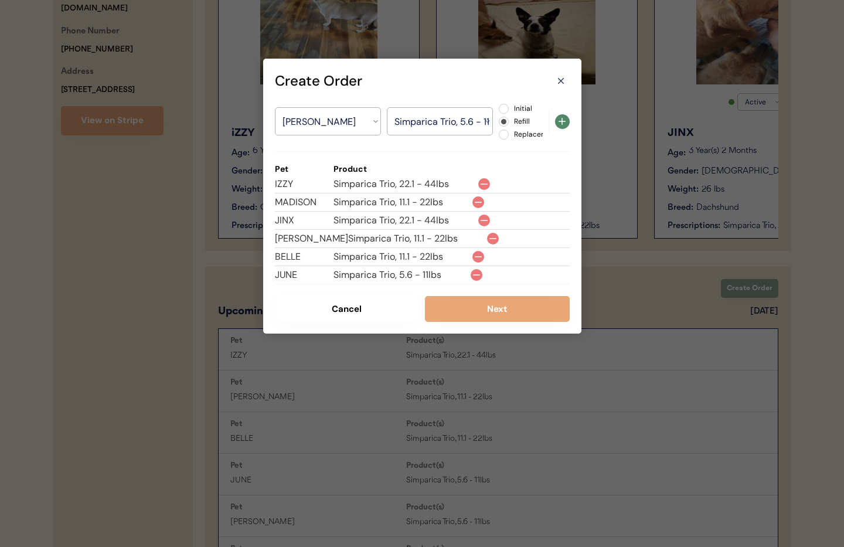
drag, startPoint x: 562, startPoint y: 124, endPoint x: 539, endPoint y: 130, distance: 23.0
click at [562, 124] on icon at bounding box center [562, 121] width 14 height 14
select select ""PLACEHOLDER_1427118222253""
radio input "false"
select select ""PLACEHOLDER_1427118222253""
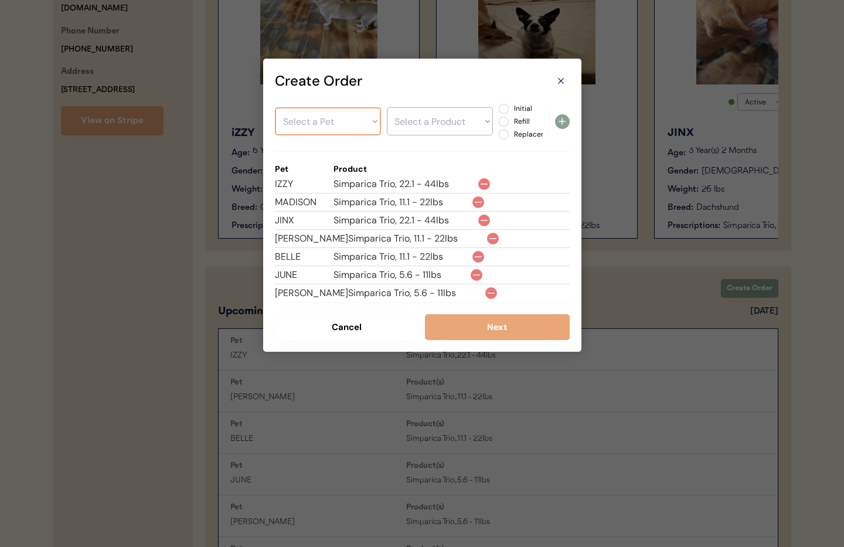
click at [333, 131] on select "Select a Pet IZZY MADISON JINX PENNY BELLE JUNE CHLOE BAMM BAMM PEBBLES" at bounding box center [328, 121] width 106 height 28
select select ""1348695171700984260__LOOKUP__1753837041478x919741137496571900""
click at [275, 107] on select "Select a Pet IZZY MADISON JINX PENNY BELLE JUNE CHLOE BAMM BAMM PEBBLES" at bounding box center [328, 121] width 106 height 28
click at [417, 128] on select "Select a Product Simparica Trio, 11.1 - 22lbs" at bounding box center [440, 121] width 106 height 28
select select ""1348695171700984260__LOOKUP__1753989453729x241797053509271550""
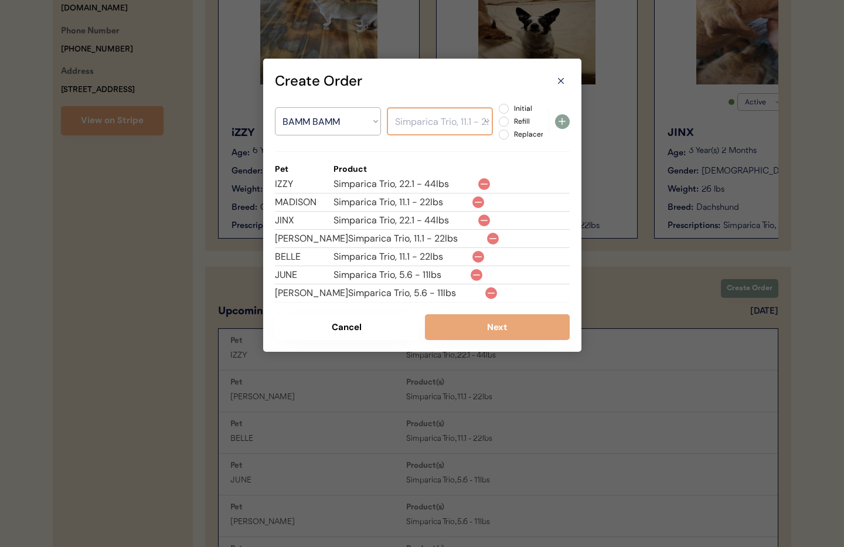
click at [387, 107] on select "Select a Product Simparica Trio, 11.1 - 22lbs" at bounding box center [440, 121] width 106 height 28
click at [511, 121] on label "Refill" at bounding box center [537, 121] width 52 height 7
click at [498, 113] on input "Refill" at bounding box center [494, 109] width 8 height 8
radio input "true"
click at [561, 125] on icon at bounding box center [562, 121] width 14 height 14
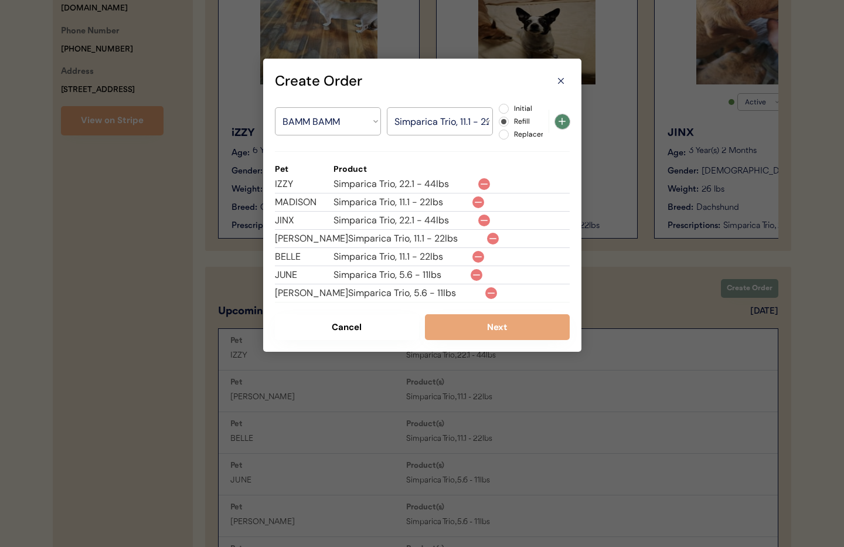
select select ""PLACEHOLDER_1427118222253""
radio input "false"
select select ""PLACEHOLDER_1427118222253""
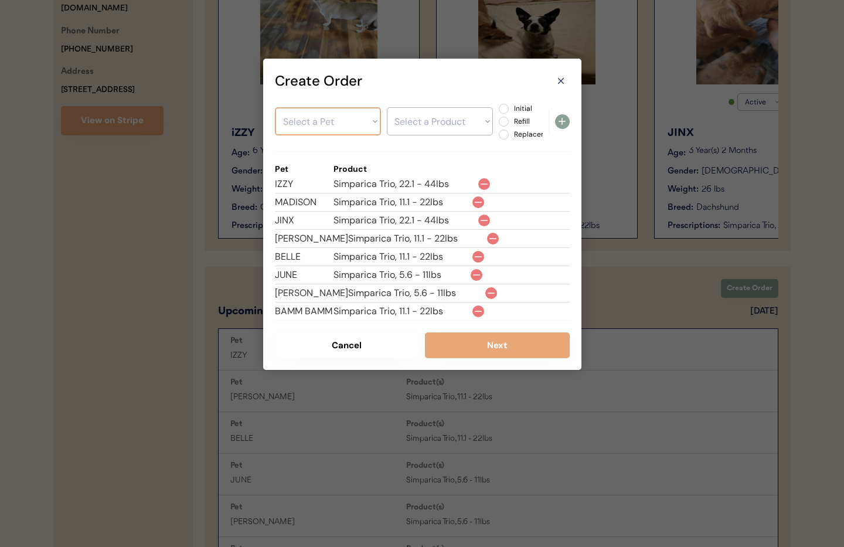
click at [311, 123] on select "Select a Pet IZZY MADISON JINX PENNY BELLE JUNE CHLOE BAMM BAMM PEBBLES" at bounding box center [328, 121] width 106 height 28
select select ""1348695171700984260__LOOKUP__1753837069899x284407740541698050""
click at [275, 107] on select "Select a Pet IZZY MADISON JINX PENNY BELLE JUNE CHLOE BAMM BAMM PEBBLES" at bounding box center [328, 121] width 106 height 28
click at [443, 127] on select "Select a Product Simparica Trio, 11.1 - 22lbs" at bounding box center [440, 121] width 106 height 28
select select ""1348695171700984260__LOOKUP__1753989525974x337564442911572000""
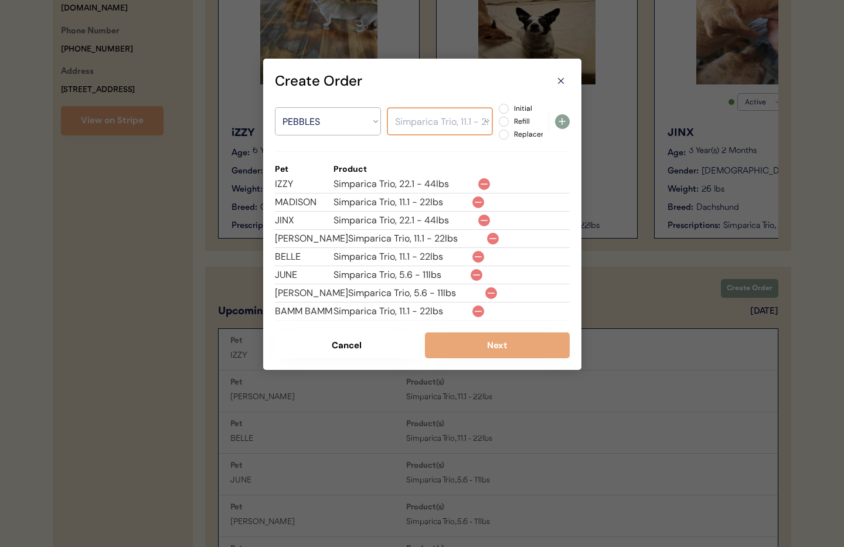
click at [387, 107] on select "Select a Product Simparica Trio, 11.1 - 22lbs" at bounding box center [440, 121] width 106 height 28
click at [511, 120] on label "Refill" at bounding box center [537, 121] width 52 height 7
click at [498, 113] on input "Refill" at bounding box center [494, 109] width 8 height 8
radio input "true"
drag, startPoint x: 562, startPoint y: 123, endPoint x: 565, endPoint y: 130, distance: 7.1
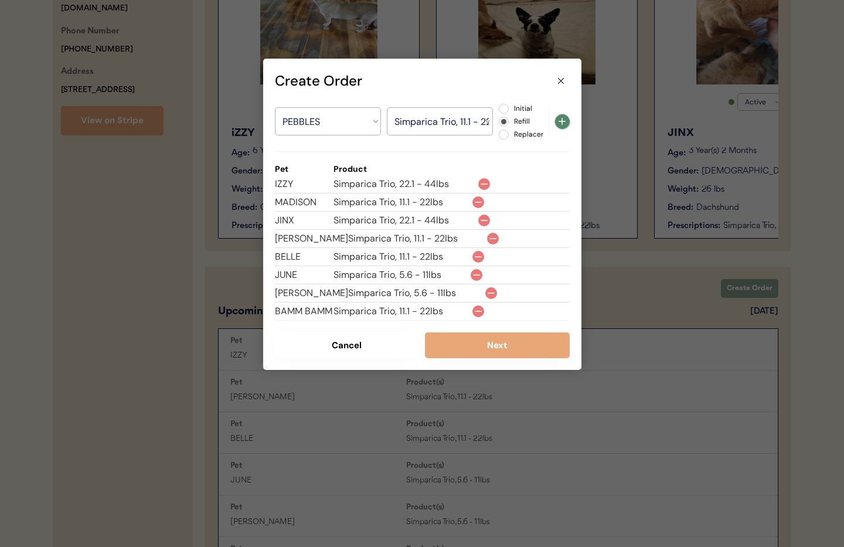
click at [562, 124] on use at bounding box center [562, 121] width 7 height 7
select select ""PLACEHOLDER_1427118222253""
radio input "false"
select select ""PLACEHOLDER_1427118222253""
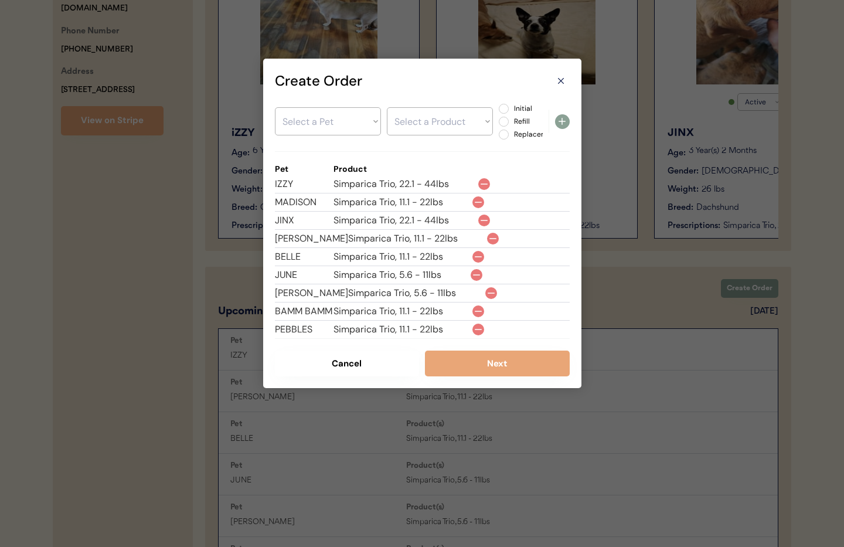
click at [471, 375] on button "Next" at bounding box center [497, 364] width 145 height 26
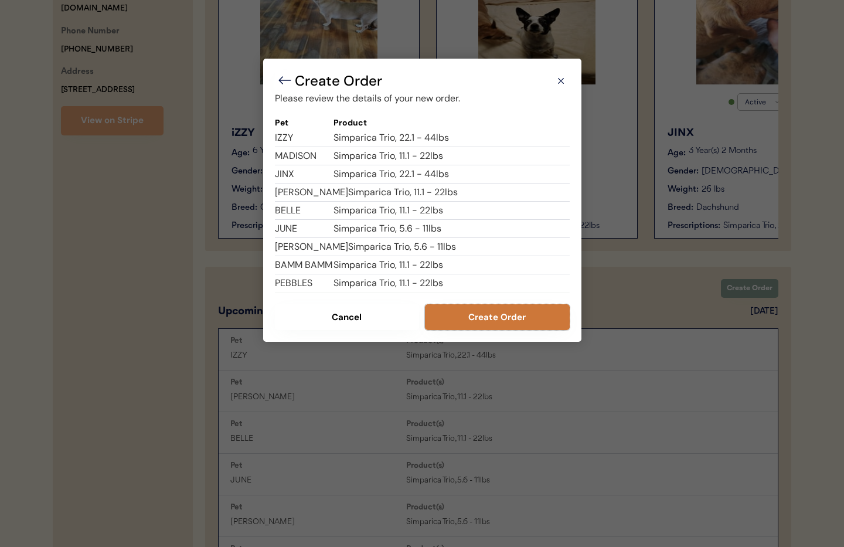
drag, startPoint x: 488, startPoint y: 319, endPoint x: 513, endPoint y: 313, distance: 25.9
click at [488, 319] on button "Create Order" at bounding box center [497, 317] width 145 height 26
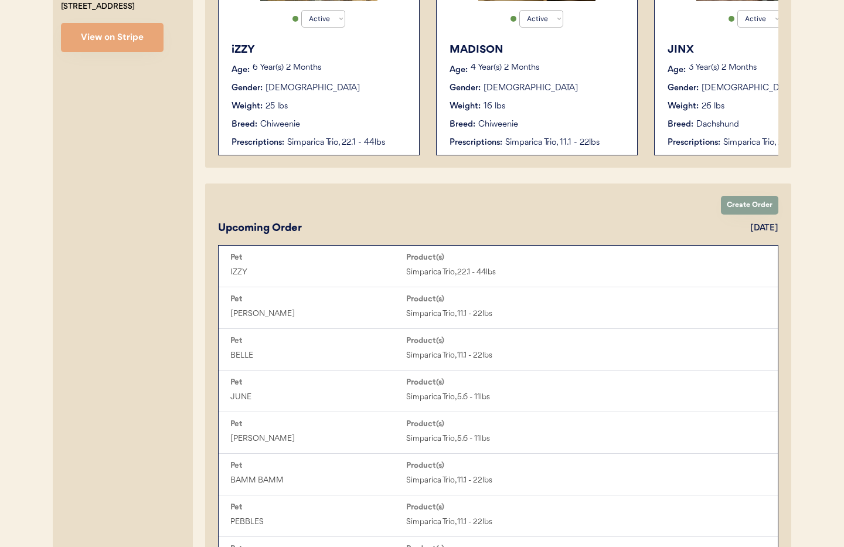
scroll to position [0, 0]
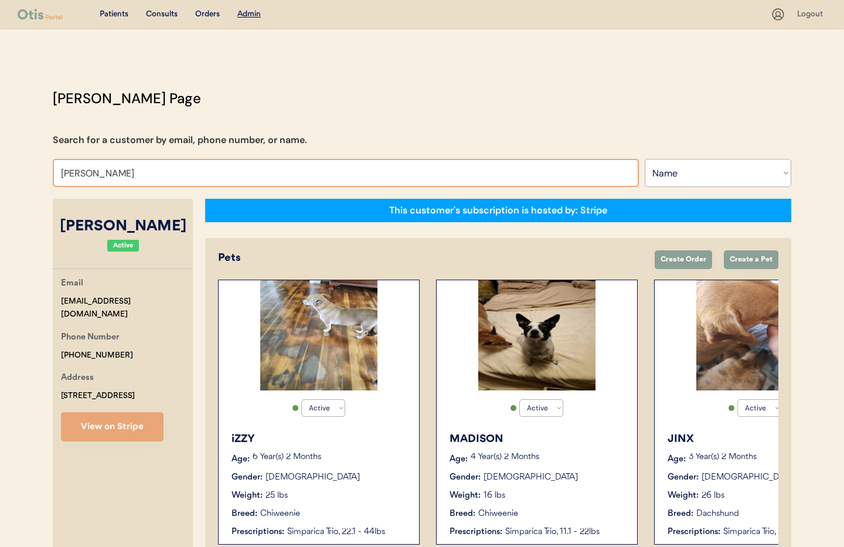
click at [131, 175] on input "ALAN STCYR" at bounding box center [346, 173] width 586 height 28
click at [117, 174] on input "ALAN STCYR" at bounding box center [346, 173] width 586 height 28
drag, startPoint x: 120, startPoint y: 174, endPoint x: 0, endPoint y: 165, distance: 120.6
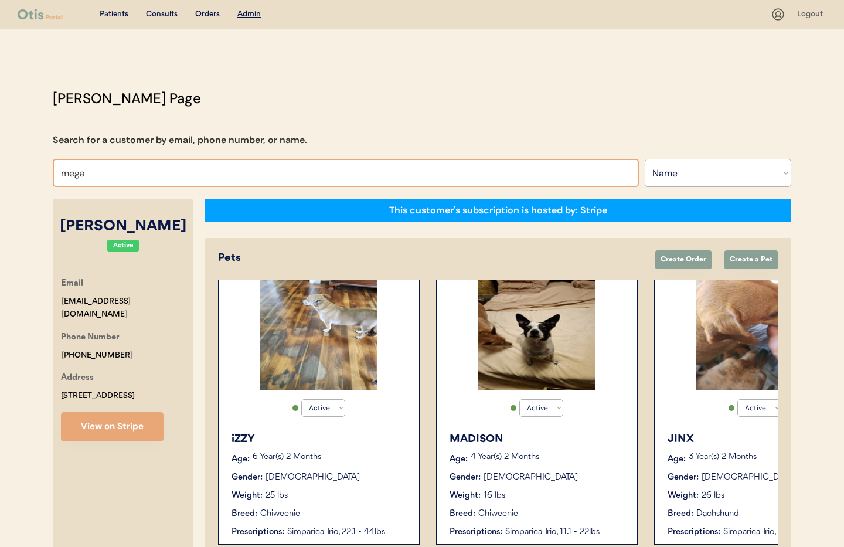
type input "megan"
type input "megan Kay"
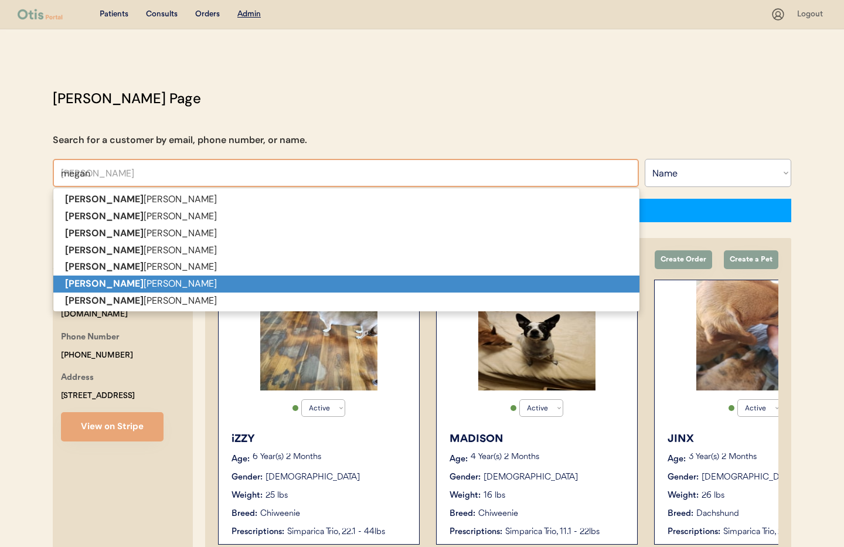
click at [96, 284] on p "Megan Odegaard" at bounding box center [346, 284] width 586 height 17
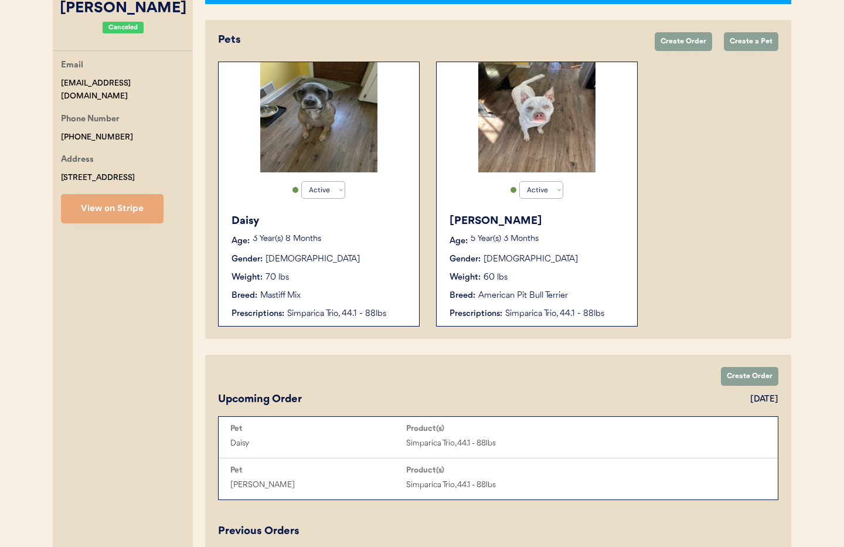
scroll to position [207, 0]
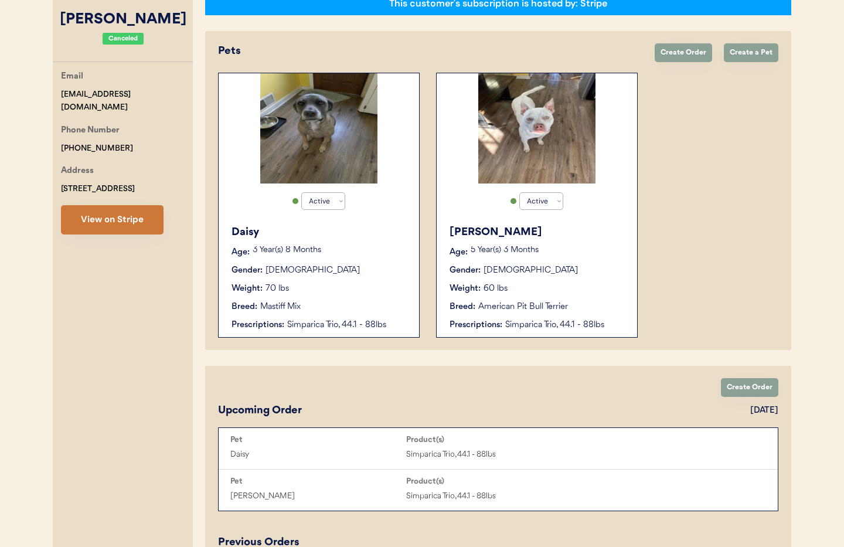
type input "Megan Odegaard"
click at [105, 222] on button "View on Stripe" at bounding box center [112, 219] width 103 height 29
drag, startPoint x: 120, startPoint y: 132, endPoint x: 110, endPoint y: 131, distance: 9.5
click at [110, 131] on div "Phone Number +17177193184" at bounding box center [127, 139] width 132 height 31
copy div "+17177193184"
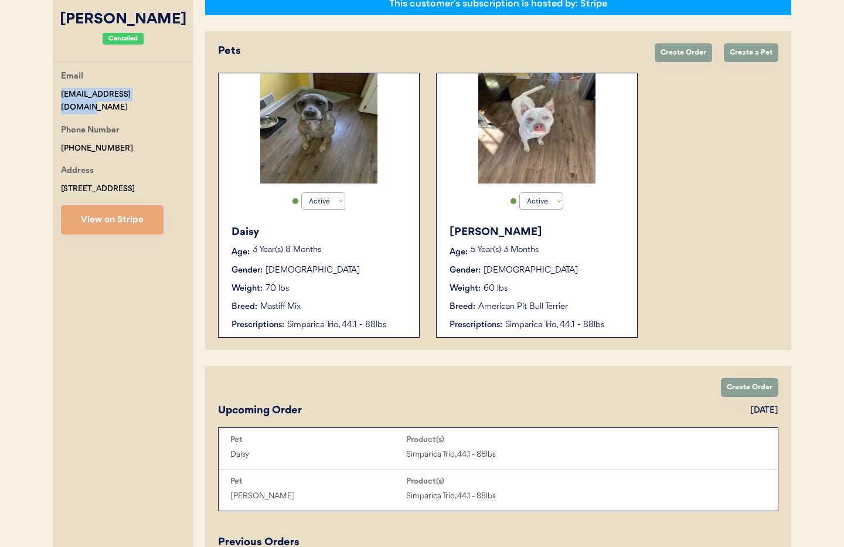
drag, startPoint x: 165, startPoint y: 97, endPoint x: 67, endPoint y: 93, distance: 98.0
click at [53, 94] on div "Email modegaard315@gmail.com Phone Number +17177193184 Address 16 South Main St…" at bounding box center [123, 152] width 140 height 165
copy div "modegaard315@gmail.com"
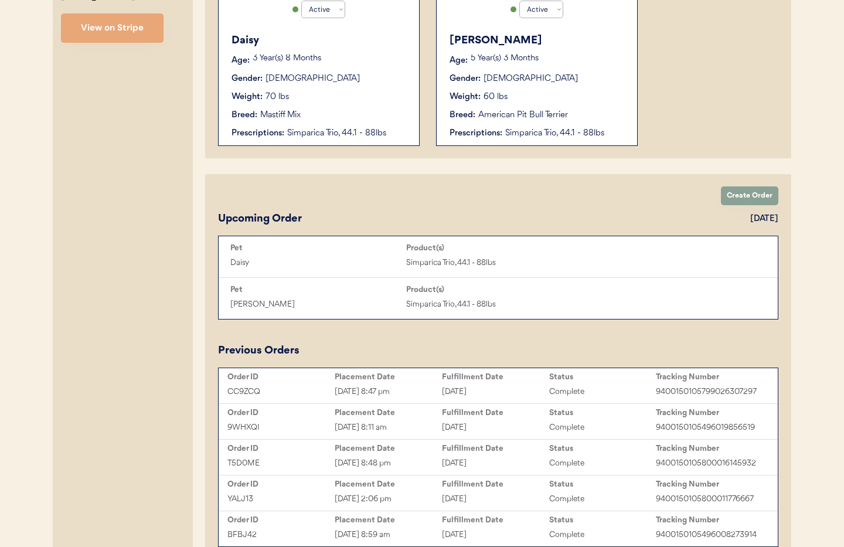
scroll to position [397, 0]
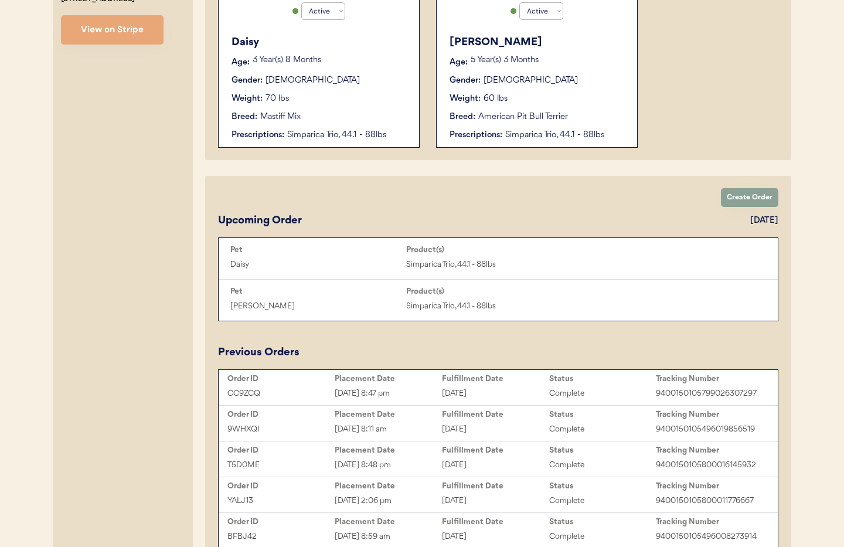
click at [429, 389] on div "Aug 29, 2025 8:47 pm" at bounding box center [388, 393] width 107 height 13
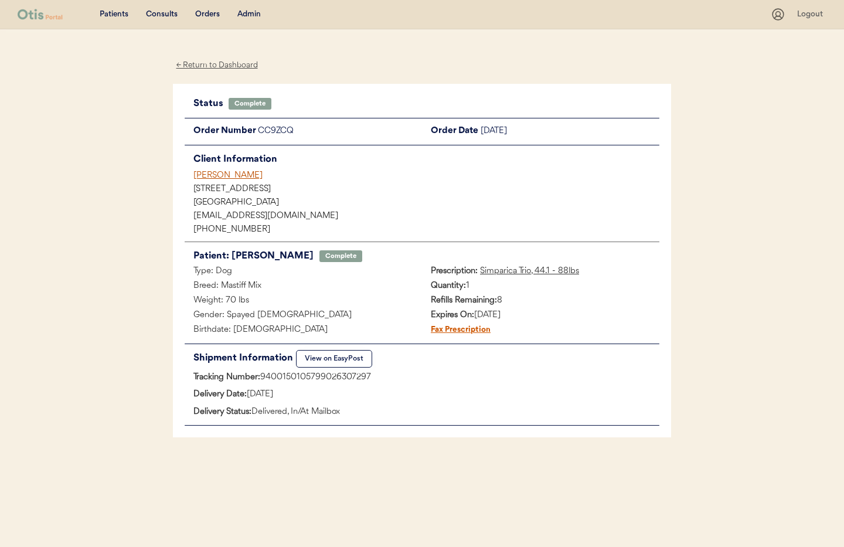
click at [205, 177] on div "[PERSON_NAME]" at bounding box center [427, 175] width 466 height 12
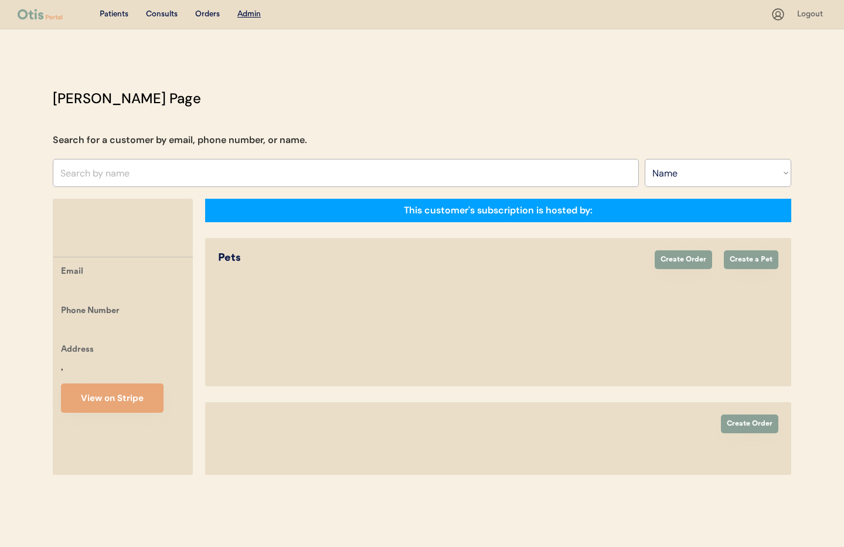
select select ""Name""
select select "true"
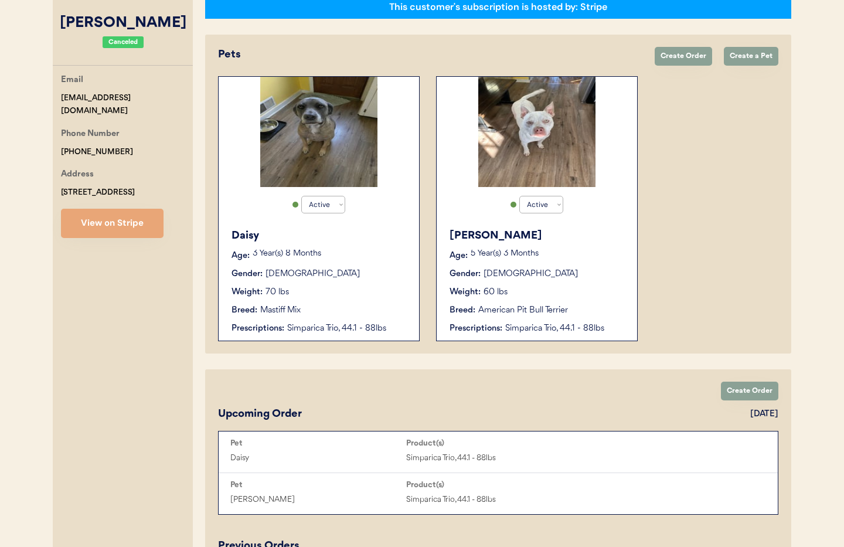
scroll to position [206, 0]
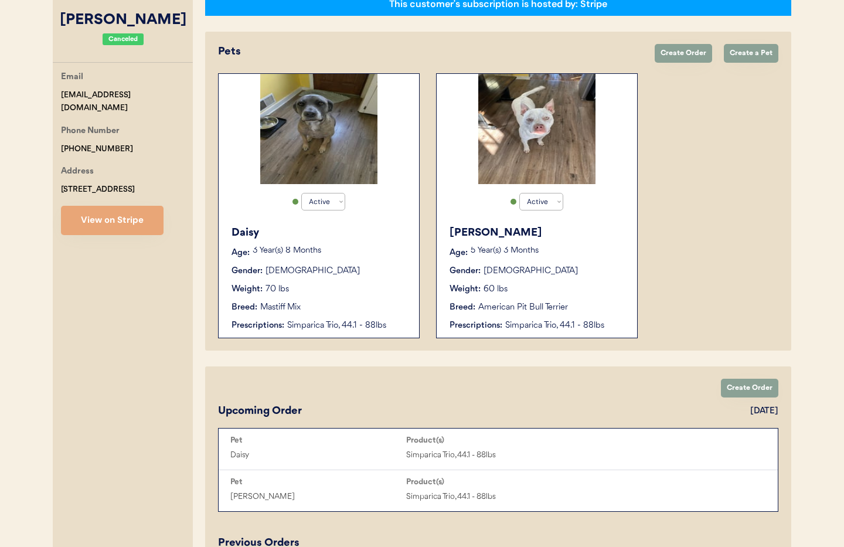
click at [575, 295] on div "Weight: 60 lbs" at bounding box center [538, 289] width 176 height 12
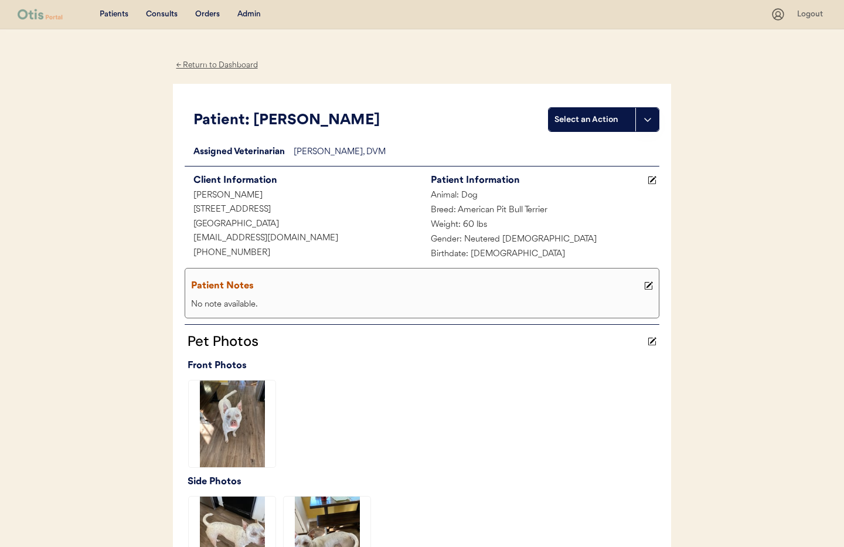
click at [223, 66] on div "← Return to Dashboard" at bounding box center [217, 65] width 88 height 13
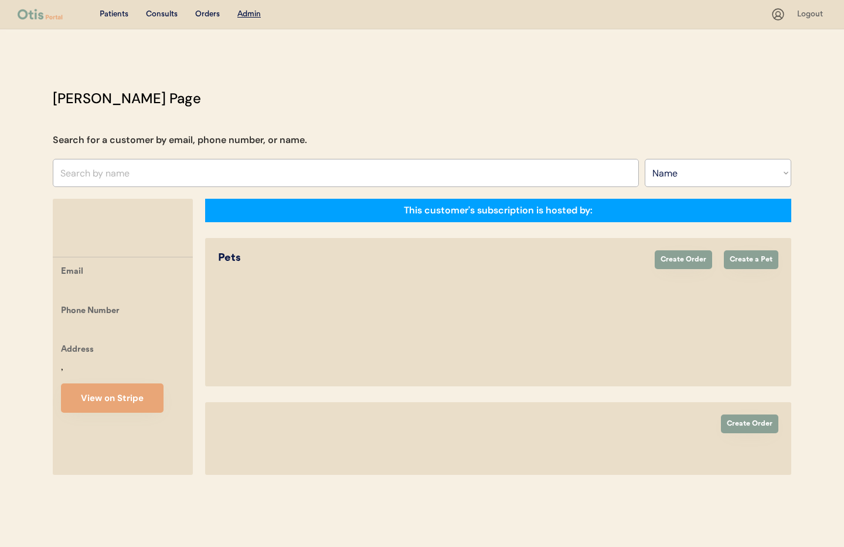
select select ""Name""
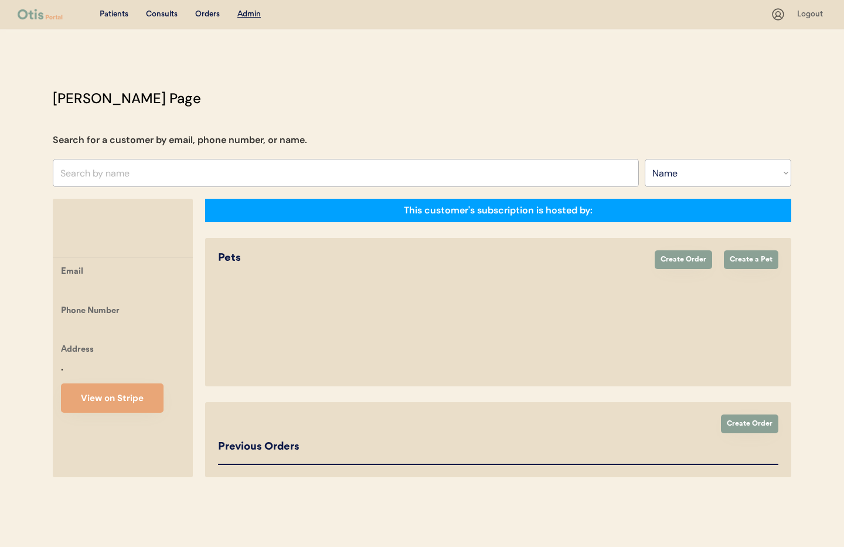
select select "true"
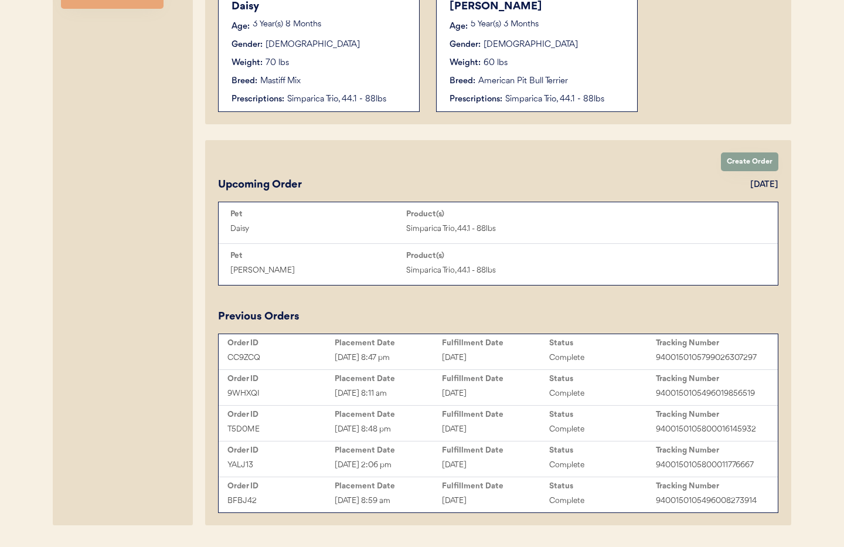
scroll to position [450, 0]
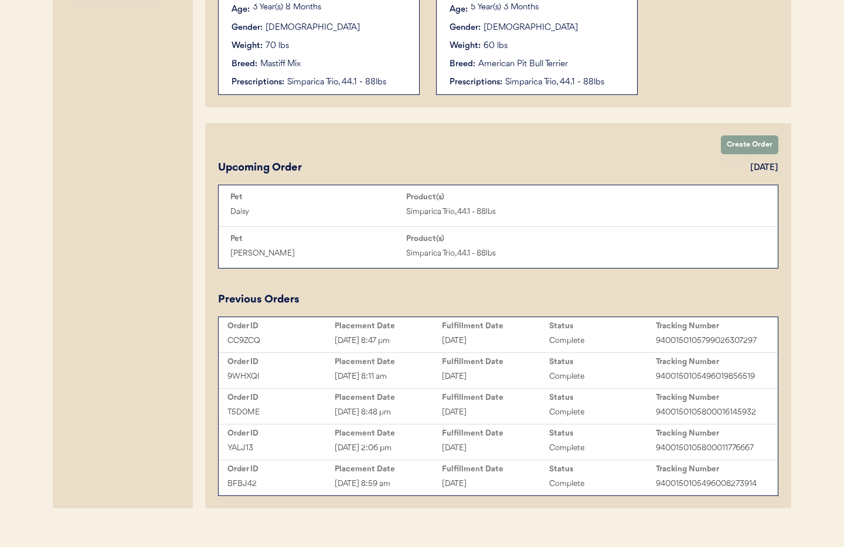
click at [401, 340] on div "[DATE] 8:47 pm" at bounding box center [388, 340] width 107 height 13
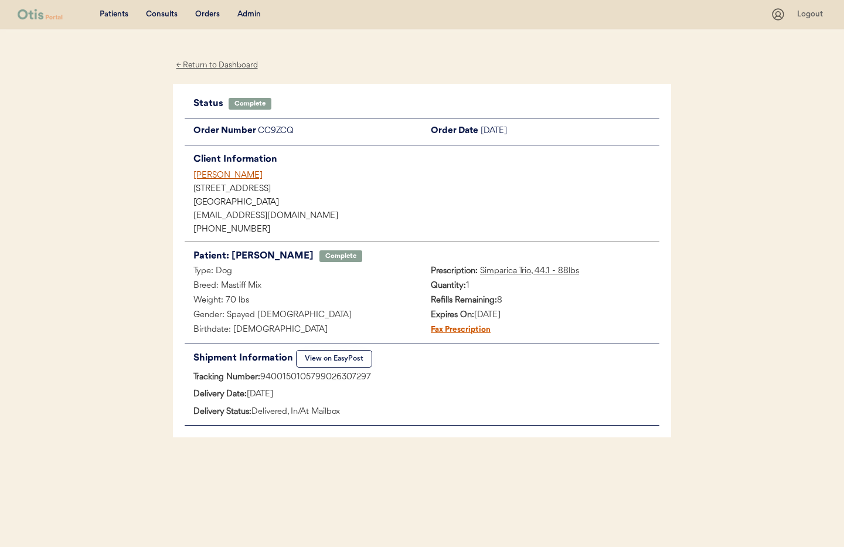
click at [230, 174] on div "[PERSON_NAME]" at bounding box center [427, 175] width 466 height 12
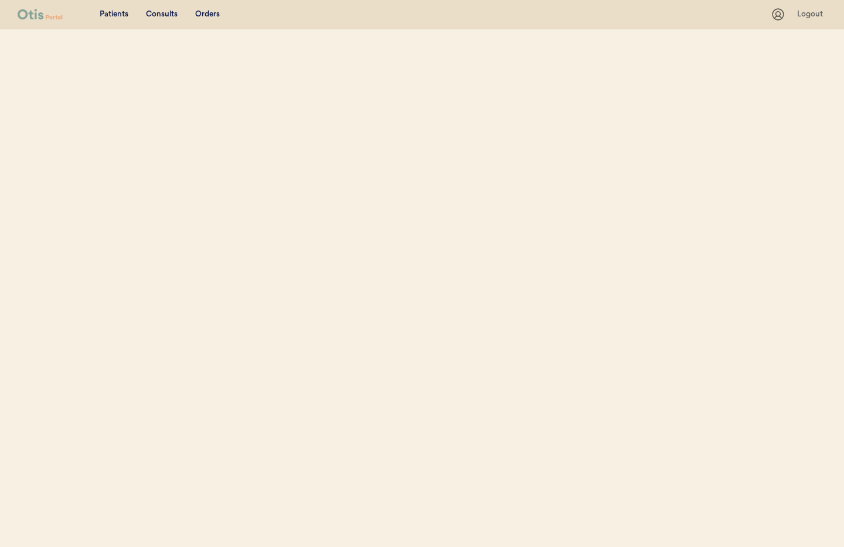
select select ""Name""
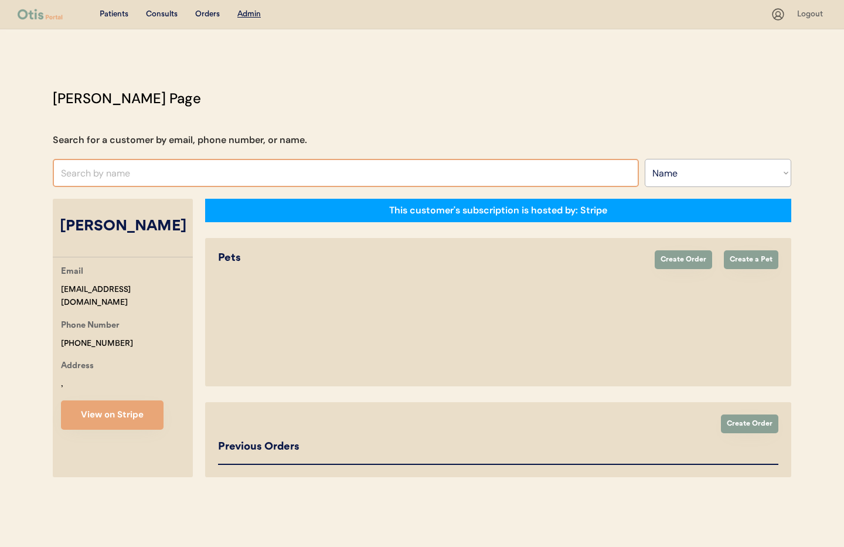
select select "true"
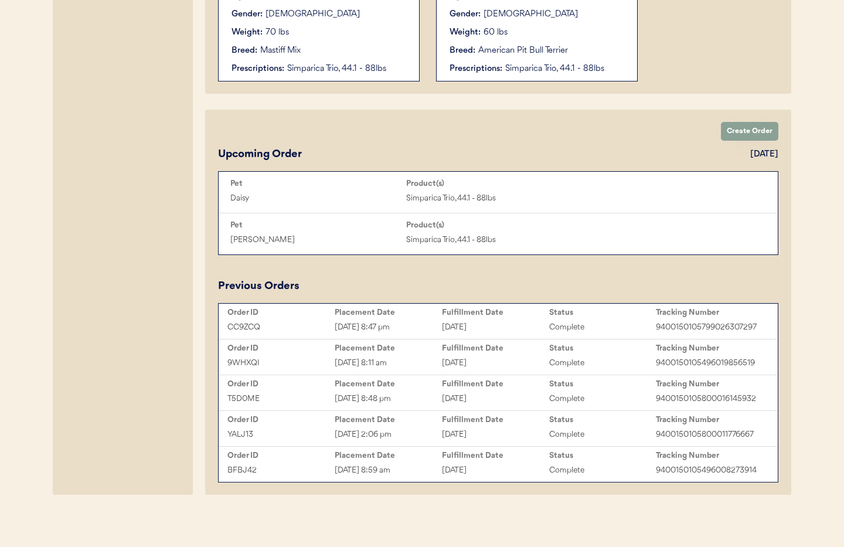
scroll to position [466, 0]
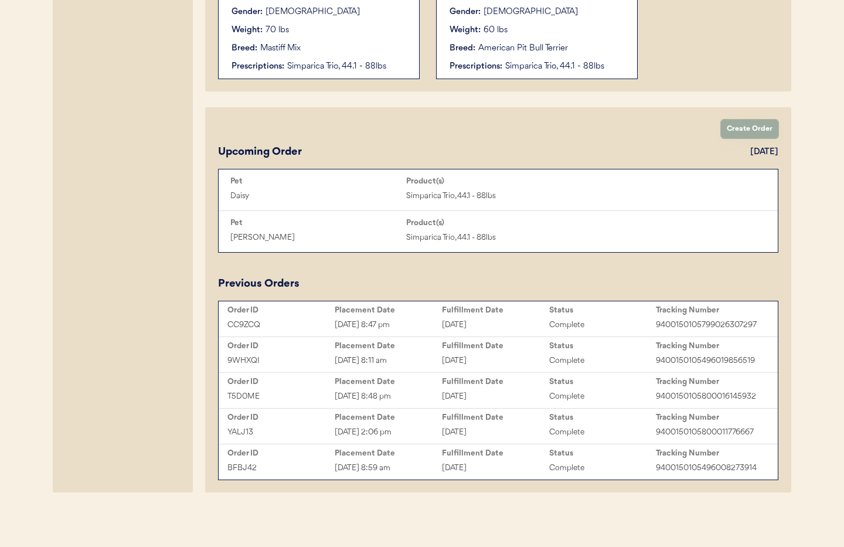
click at [746, 131] on button "Create Order" at bounding box center [749, 129] width 57 height 19
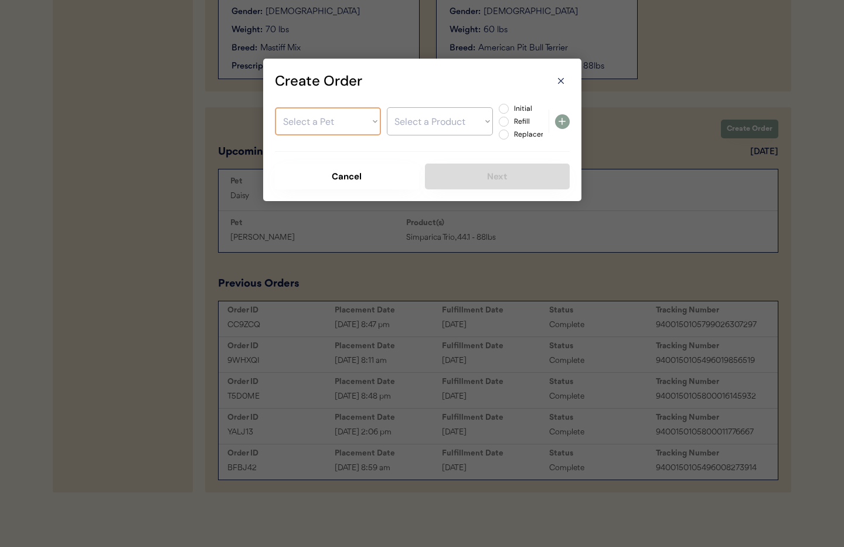
click at [339, 127] on select "Select a Pet [PERSON_NAME]" at bounding box center [328, 121] width 106 height 28
select select ""1348695171700984260__LOOKUP__1751803497707x742690770306465800""
click at [275, 107] on select "Select a Pet [PERSON_NAME]" at bounding box center [328, 121] width 106 height 28
click at [415, 124] on select "Select a Product Simparica Trio, 44.1 - 88lbs" at bounding box center [440, 121] width 106 height 28
select select ""1348695171700984260__LOOKUP__1751998641657x272389365648850940""
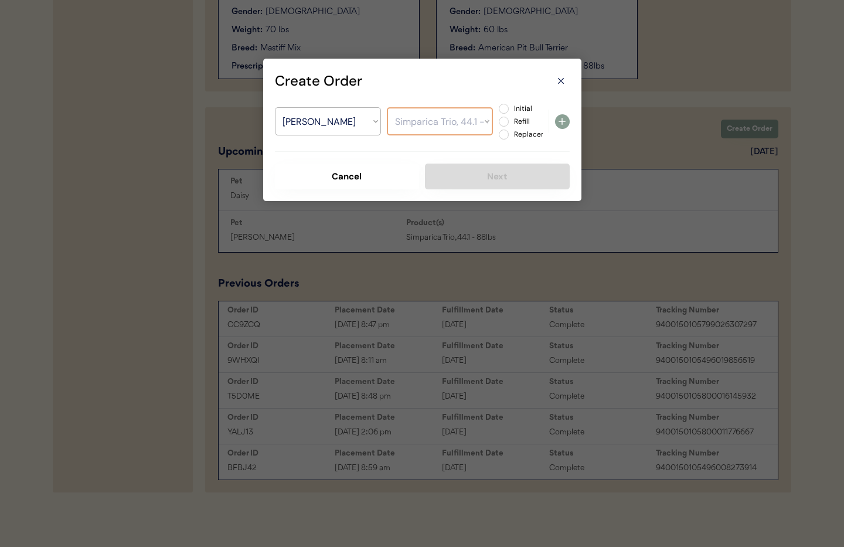
click at [387, 107] on select "Select a Product Simparica Trio, 44.1 - 88lbs" at bounding box center [440, 121] width 106 height 28
click at [511, 121] on label "Refill" at bounding box center [537, 121] width 52 height 7
click at [498, 113] on input "Refill" at bounding box center [494, 109] width 8 height 8
radio input "true"
drag, startPoint x: 562, startPoint y: 122, endPoint x: 551, endPoint y: 148, distance: 28.3
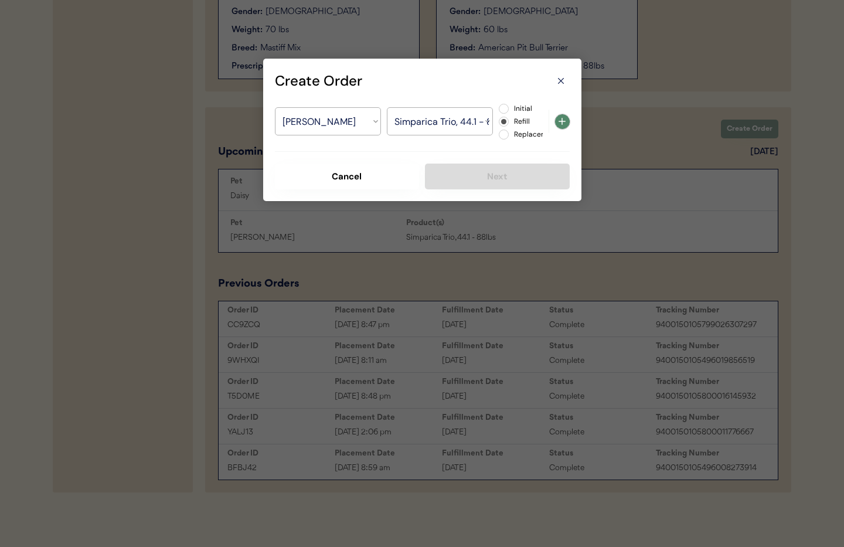
click at [562, 122] on icon at bounding box center [562, 121] width 14 height 14
select select ""PLACEHOLDER_1427118222253""
radio input "false"
select select ""PLACEHOLDER_1427118222253""
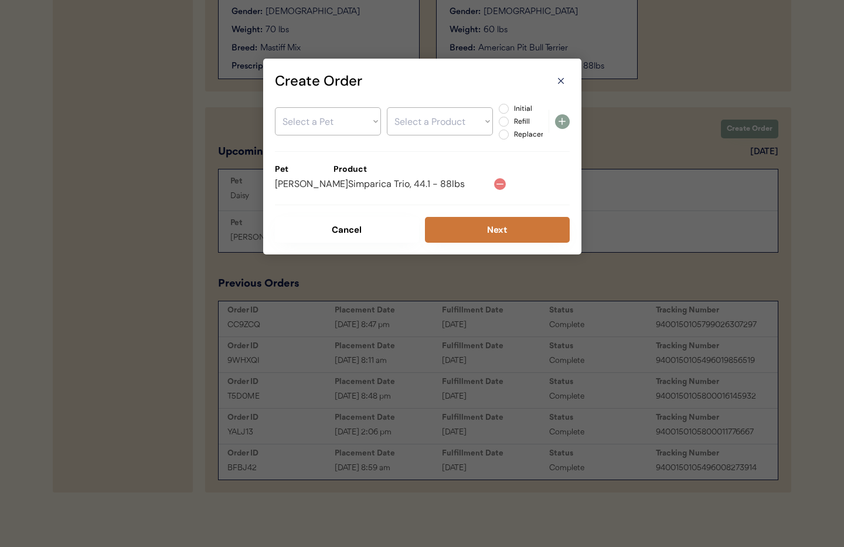
click at [480, 230] on button "Next" at bounding box center [497, 230] width 145 height 26
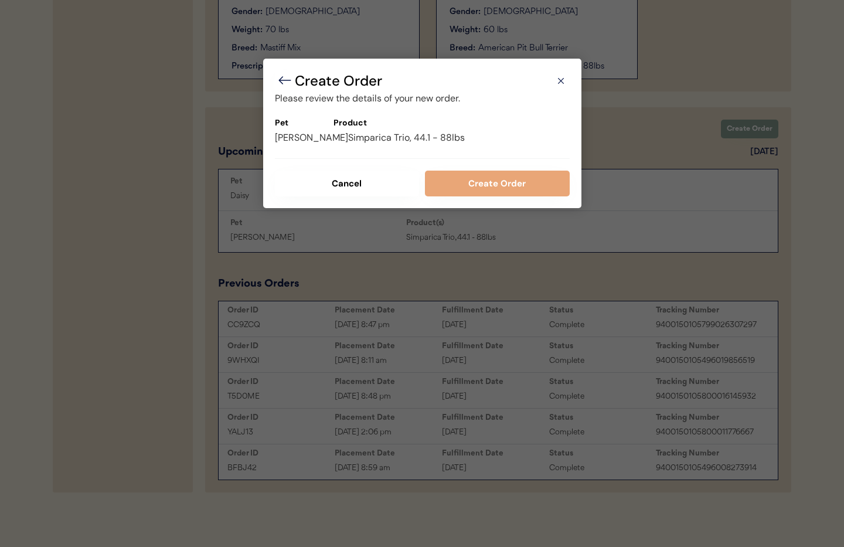
click at [493, 186] on button "Create Order" at bounding box center [497, 184] width 145 height 26
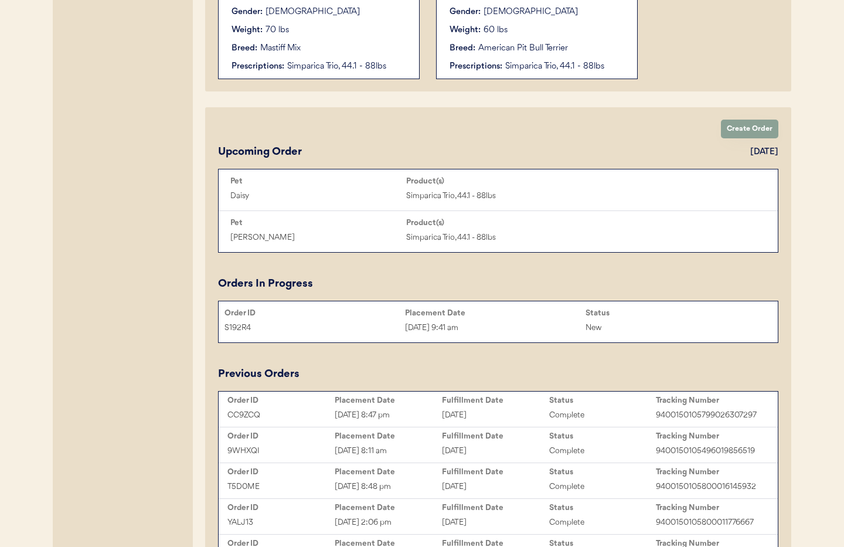
scroll to position [0, 0]
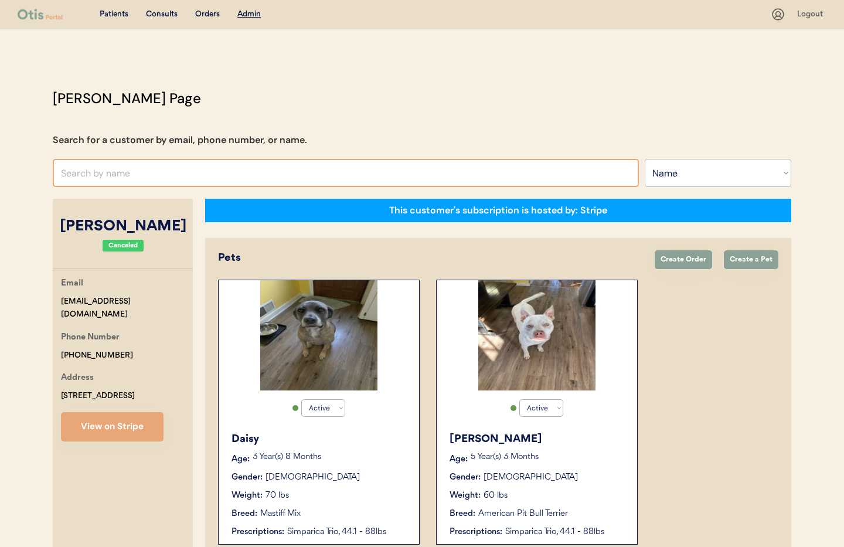
click at [205, 164] on input "text" at bounding box center [346, 173] width 586 height 28
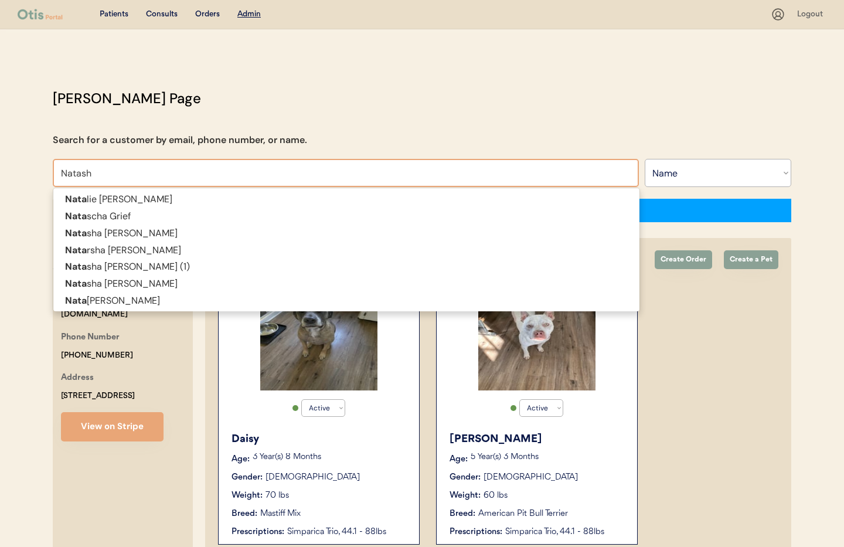
type input "[PERSON_NAME]"
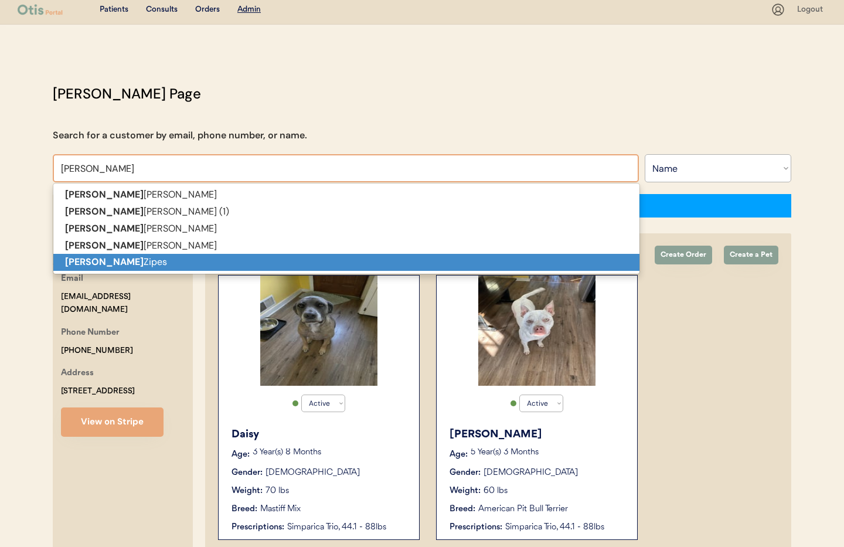
click at [235, 266] on p "[PERSON_NAME]" at bounding box center [346, 262] width 586 height 17
type input "[PERSON_NAME]"
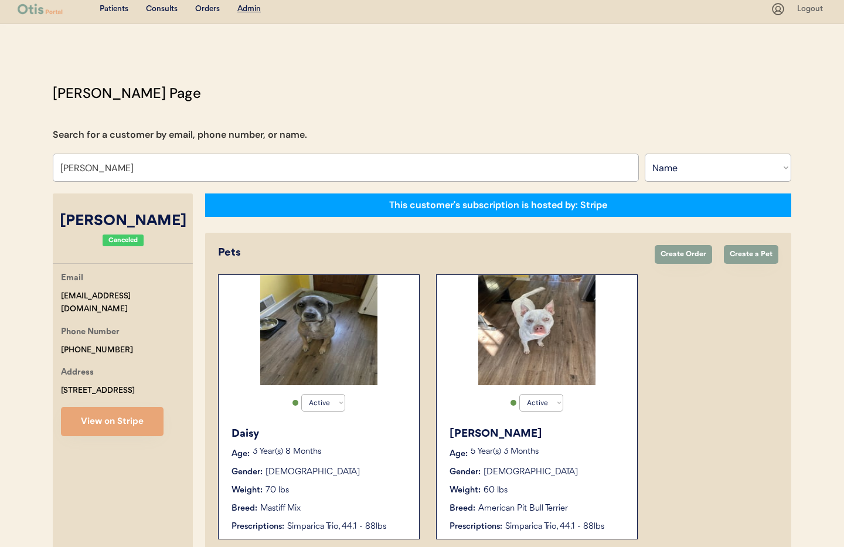
select select "true"
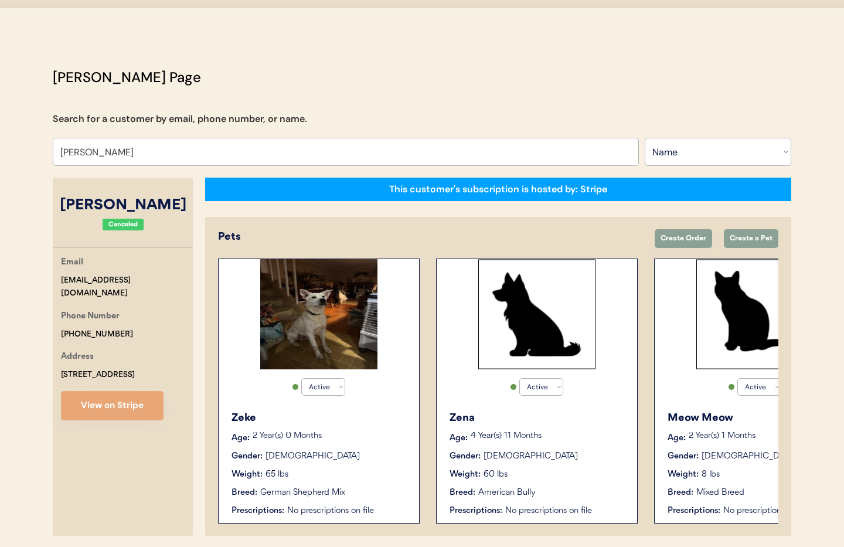
scroll to position [65, 0]
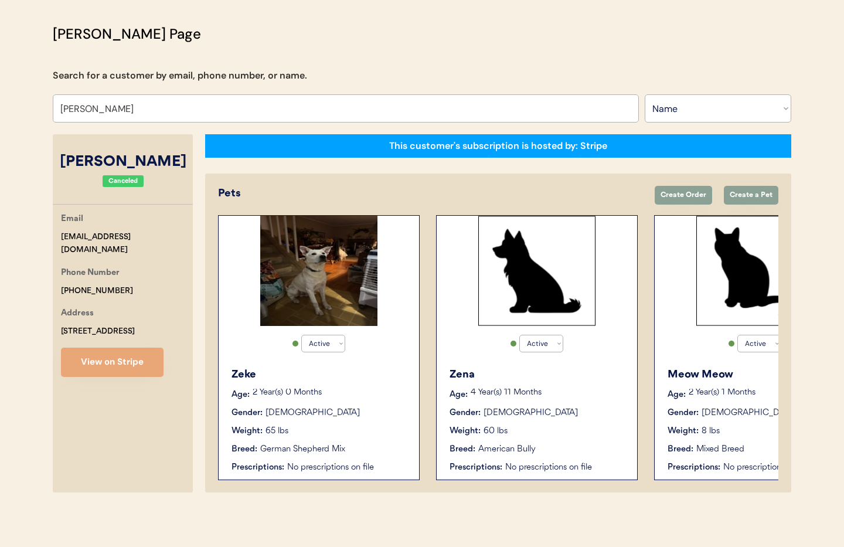
type input "[PERSON_NAME]"
click at [372, 421] on div "Zeke Age: 2 Year(s) 0 Months Gender: Male Weight: 65 lbs Breed: German Shepherd…" at bounding box center [319, 420] width 189 height 118
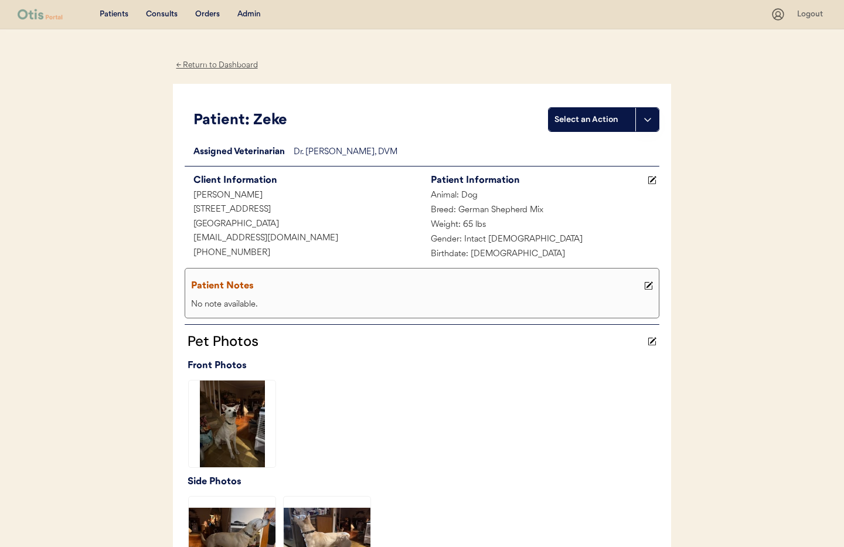
click at [252, 15] on div "Admin" at bounding box center [248, 15] width 23 height 12
click at [250, 14] on div "Admin" at bounding box center [248, 15] width 23 height 12
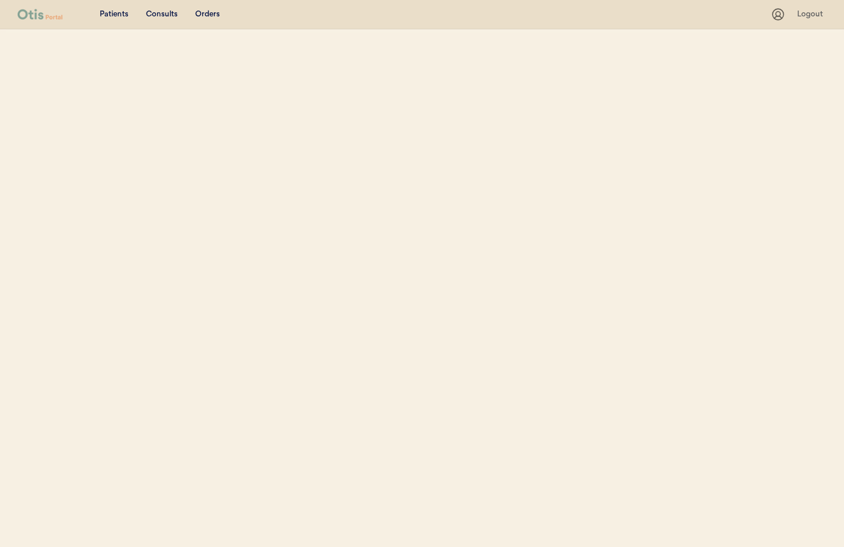
select select ""Name""
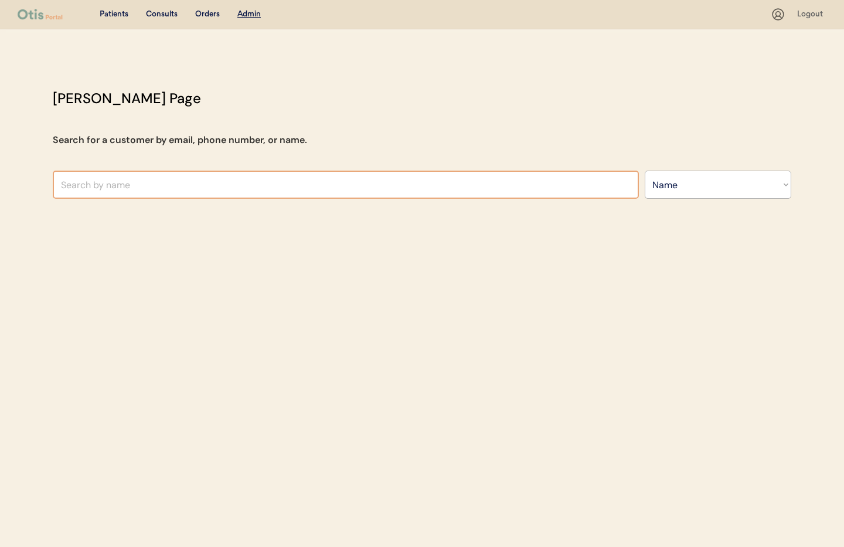
click at [170, 180] on input "text" at bounding box center [346, 185] width 586 height 28
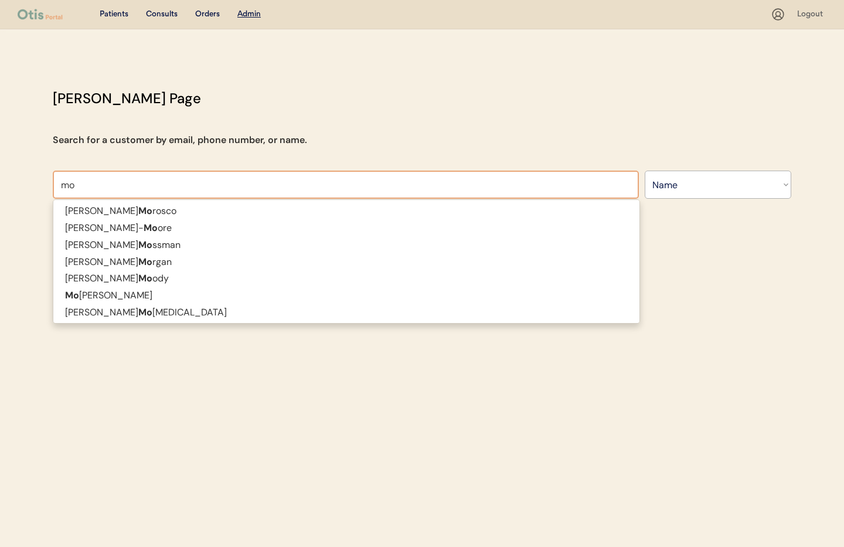
type input "m"
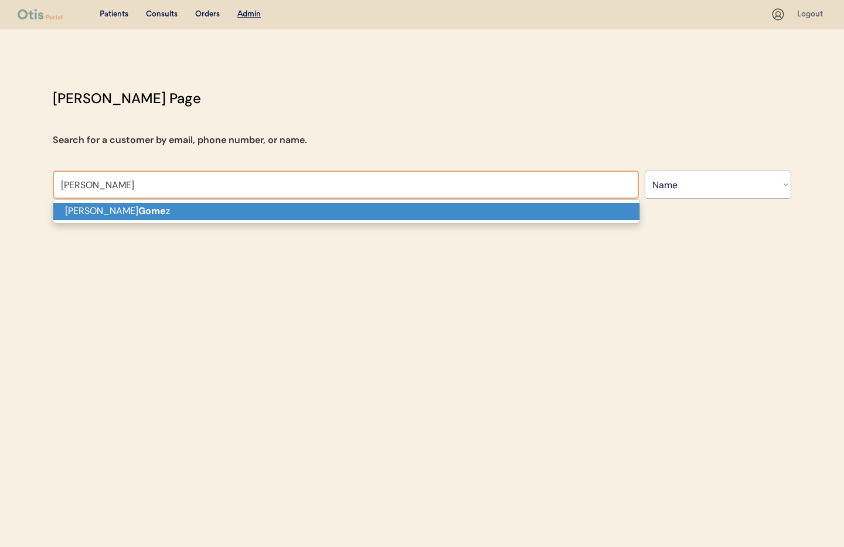
click at [171, 212] on p "Ashley Gome z" at bounding box center [346, 211] width 586 height 17
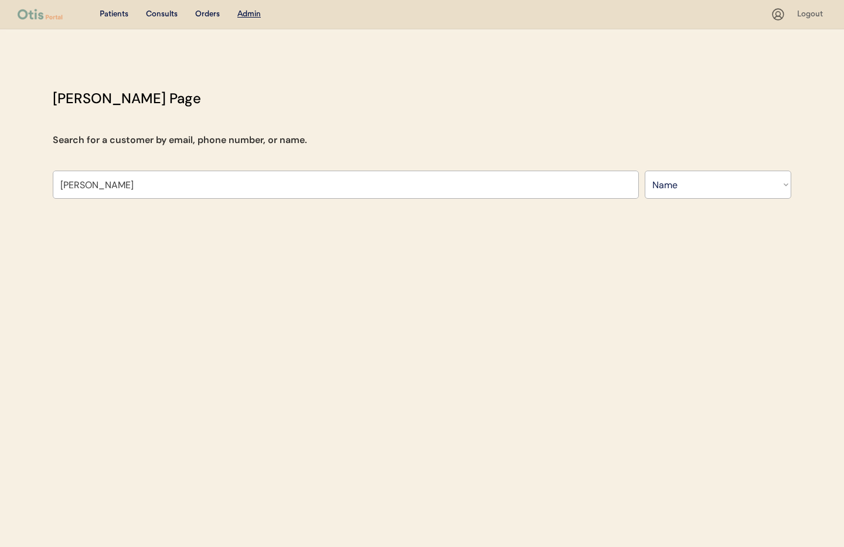
type input "[PERSON_NAME]"
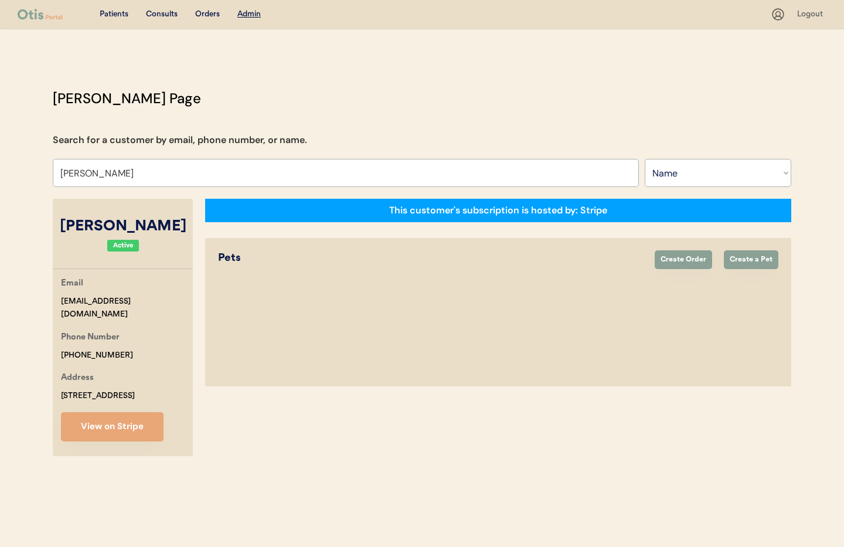
select select "true"
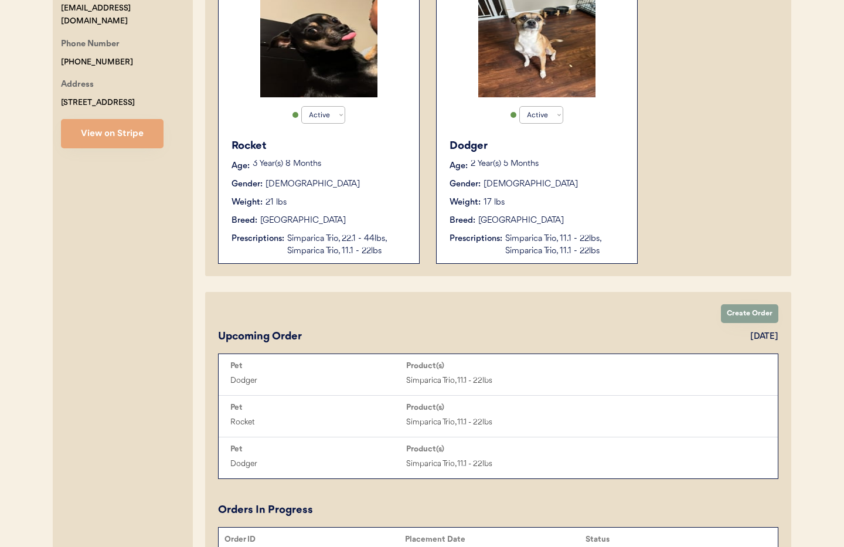
scroll to position [289, 0]
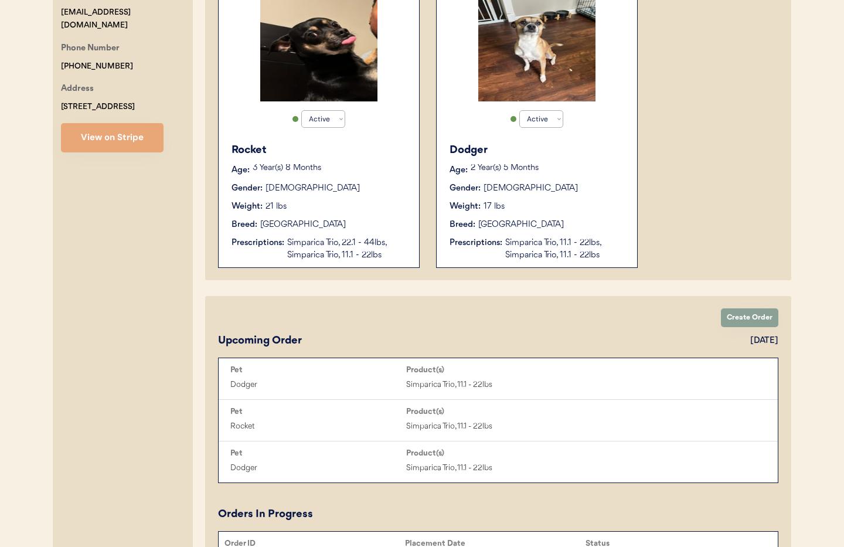
type input "[PERSON_NAME]"
click at [375, 229] on div "Breed: [GEOGRAPHIC_DATA]" at bounding box center [320, 225] width 176 height 12
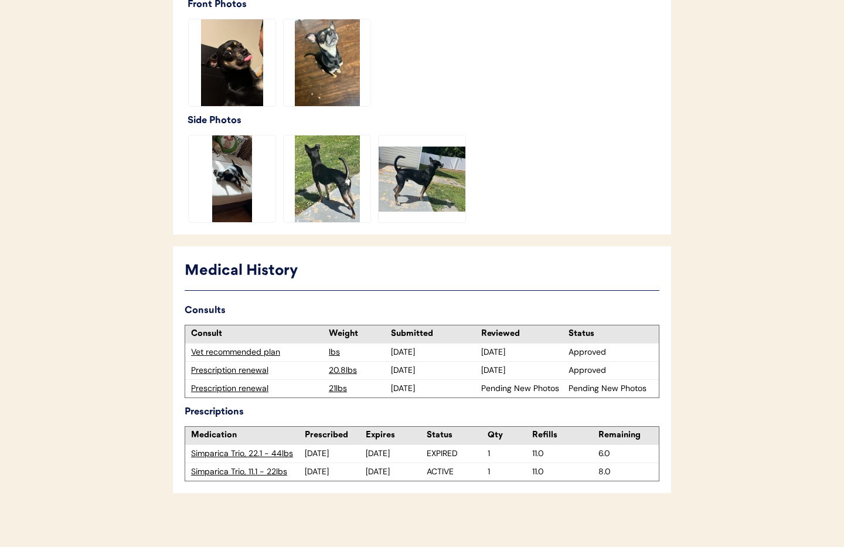
scroll to position [359, 0]
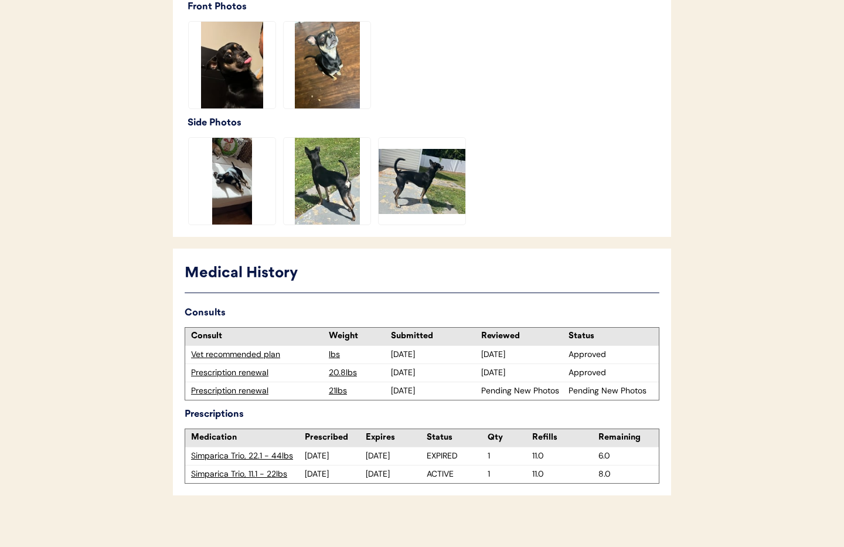
click at [235, 384] on div "Prescription renewal" at bounding box center [257, 391] width 144 height 18
click at [233, 391] on div "Prescription renewal" at bounding box center [257, 391] width 132 height 12
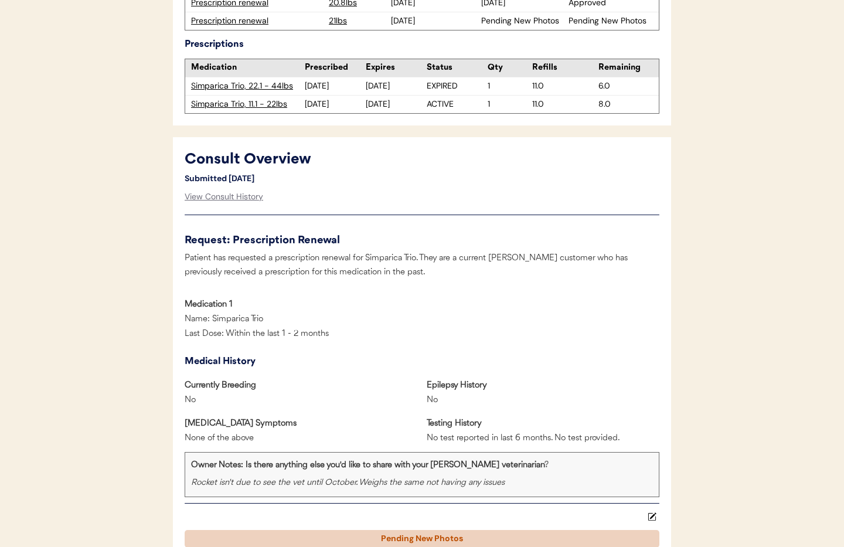
scroll to position [466, 0]
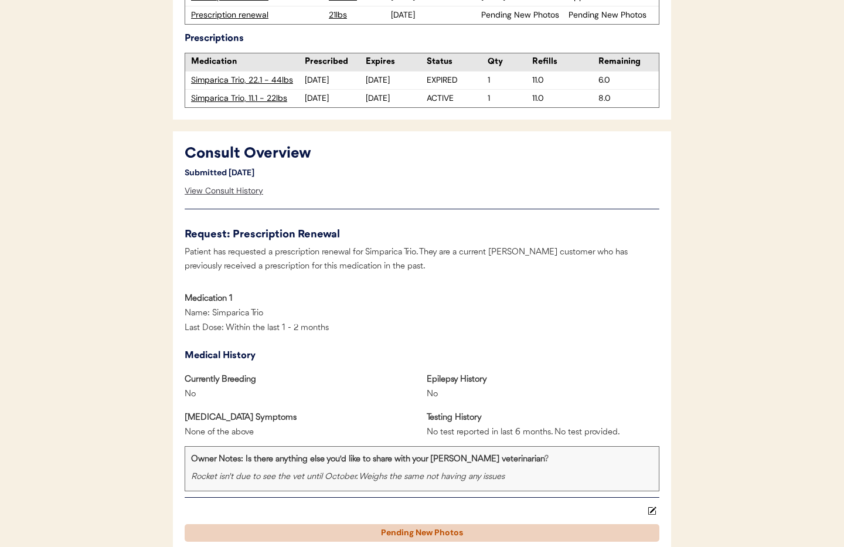
click at [207, 193] on div "View Consult History" at bounding box center [224, 190] width 79 height 23
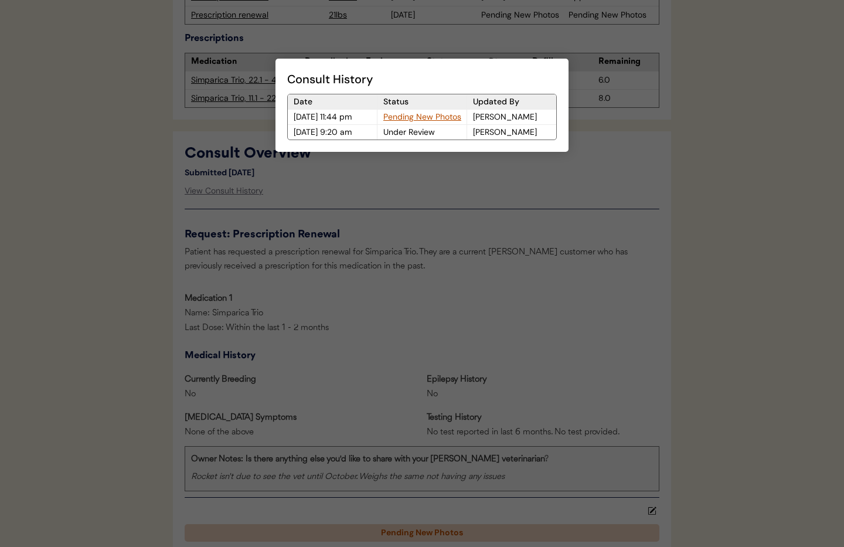
click at [410, 117] on div "Pending New Photos" at bounding box center [422, 117] width 89 height 15
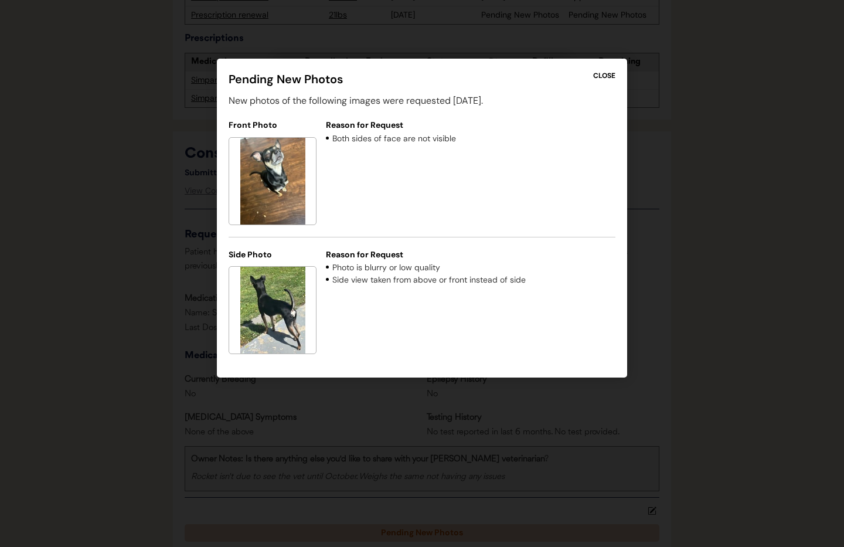
click at [609, 75] on div "CLOSE" at bounding box center [604, 75] width 22 height 11
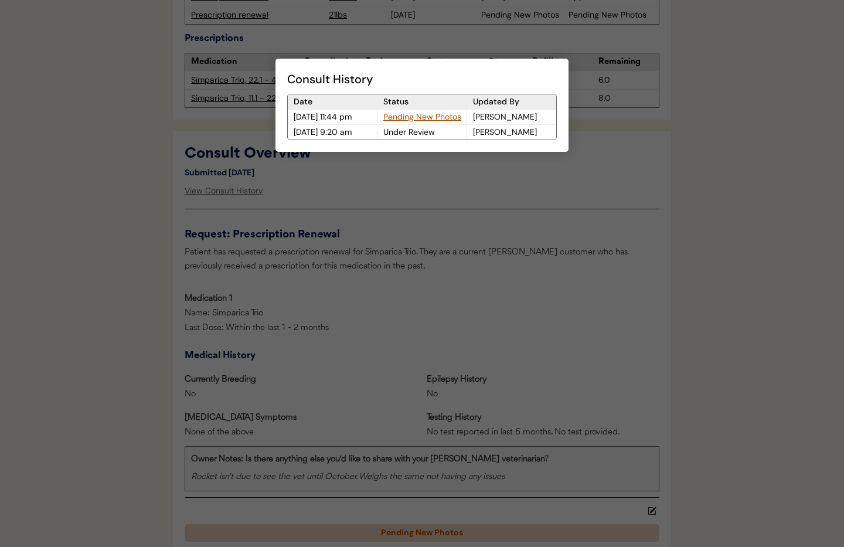
click at [449, 48] on div at bounding box center [422, 273] width 844 height 547
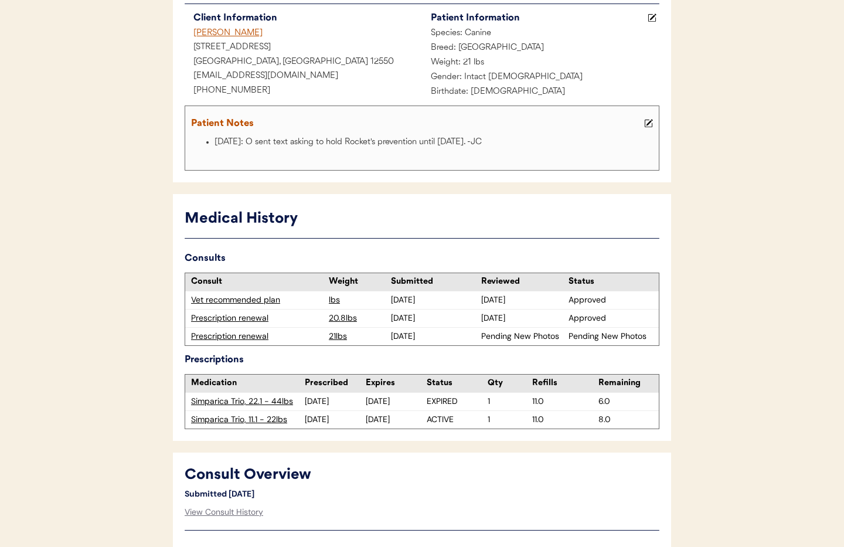
scroll to position [0, 0]
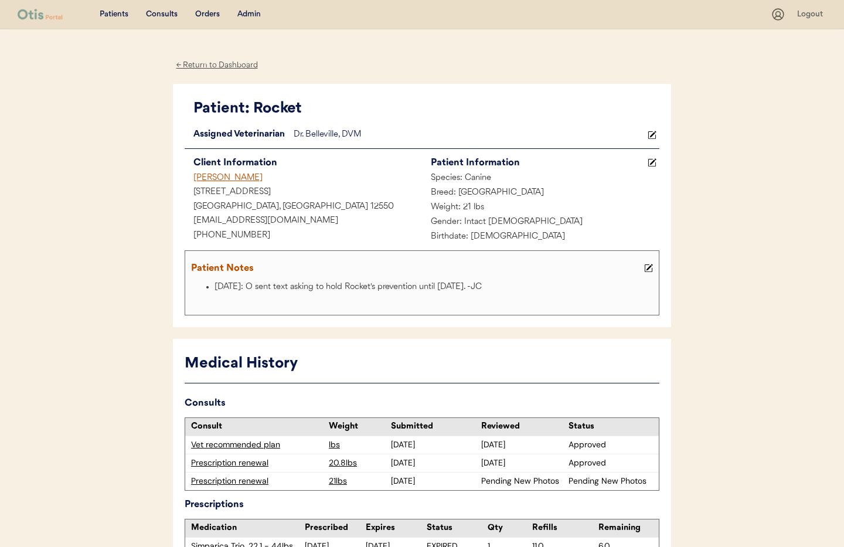
click at [226, 66] on div "← Return to Dashboard" at bounding box center [217, 65] width 88 height 13
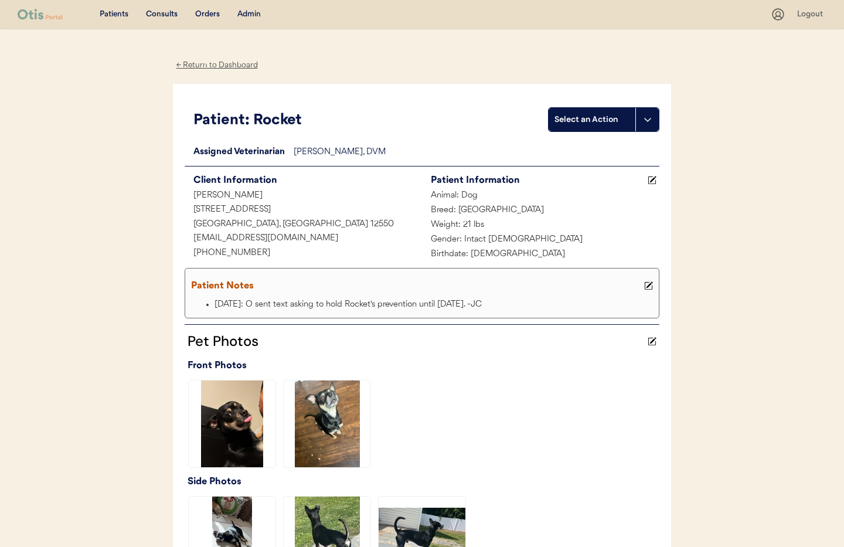
scroll to position [2, 0]
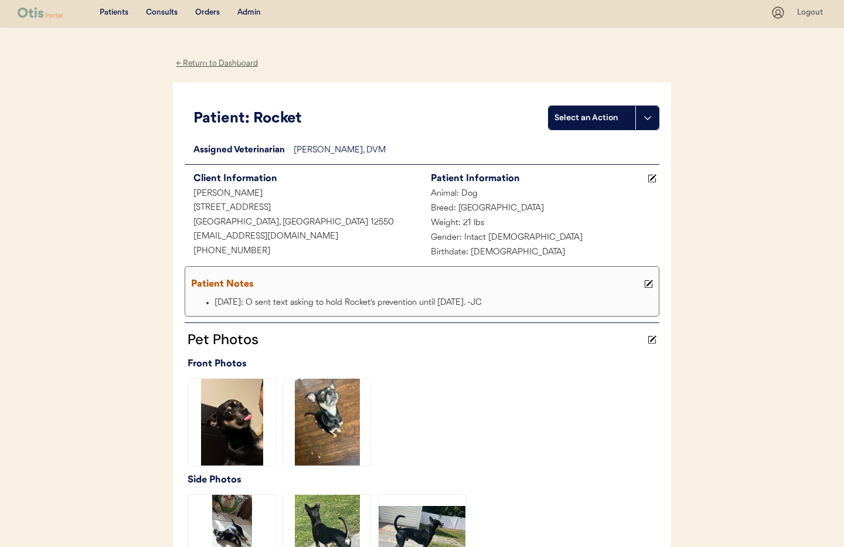
drag, startPoint x: 211, startPoint y: 63, endPoint x: 226, endPoint y: 77, distance: 20.7
click at [211, 63] on div "← Return to Dashboard" at bounding box center [217, 63] width 88 height 13
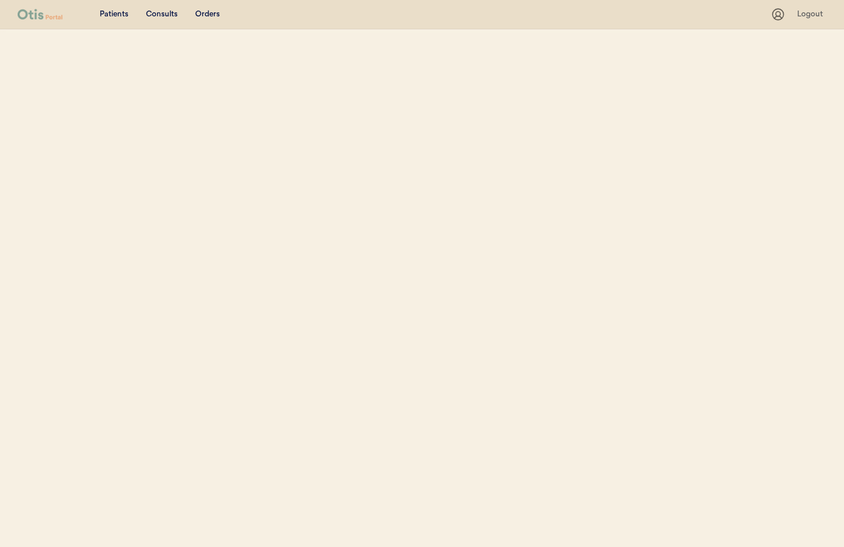
select select ""Name""
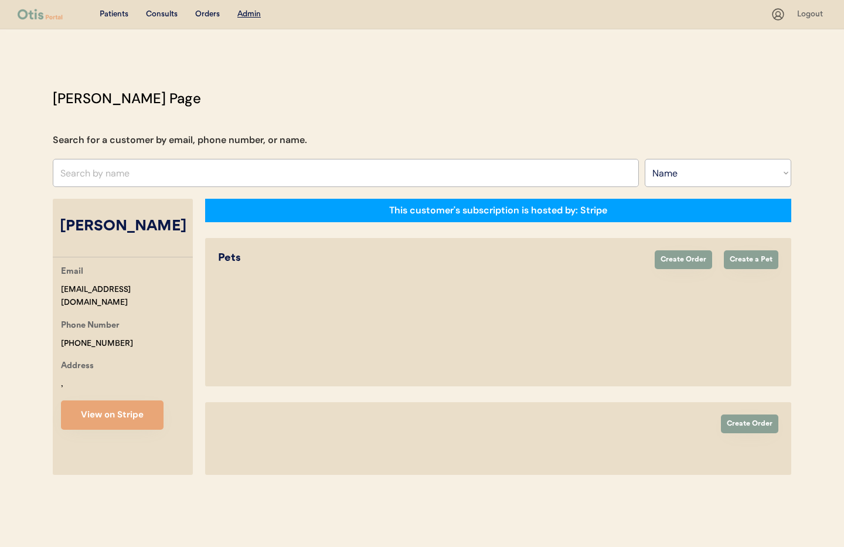
select select "true"
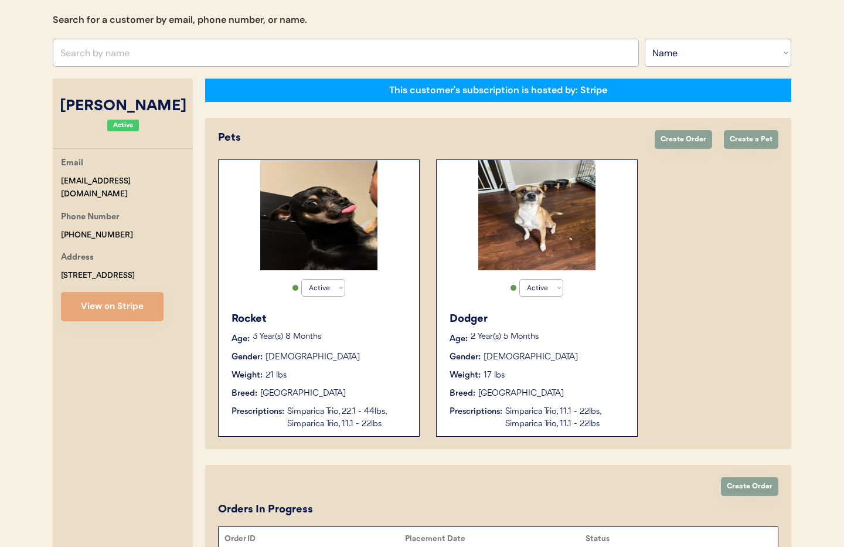
scroll to position [134, 0]
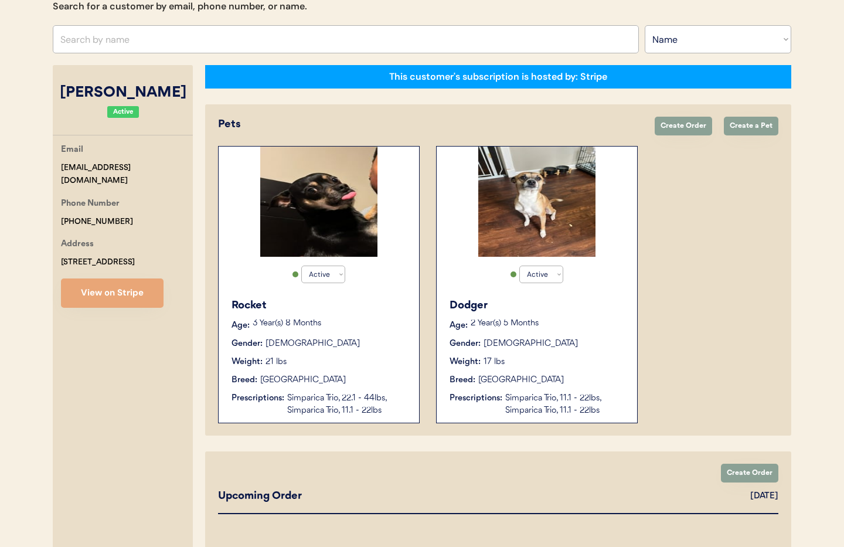
click at [598, 356] on div "Weight: 17 lbs" at bounding box center [538, 362] width 176 height 12
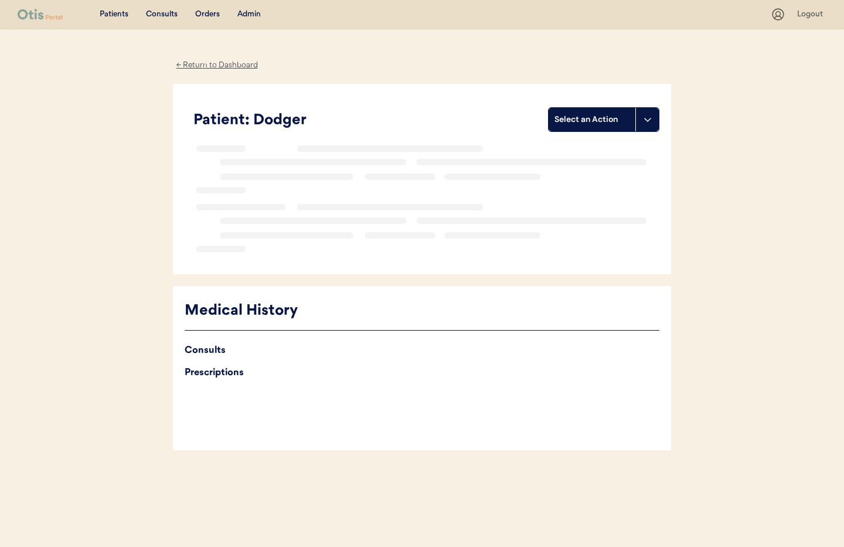
click at [548, 359] on div "Medical History Consults Prescriptions" at bounding box center [422, 368] width 498 height 164
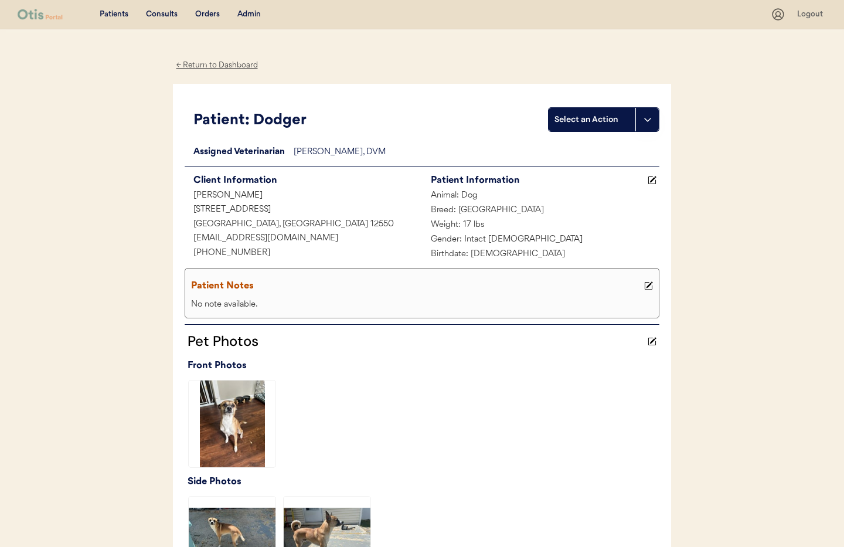
click at [194, 65] on div "← Return to Dashboard" at bounding box center [217, 65] width 88 height 13
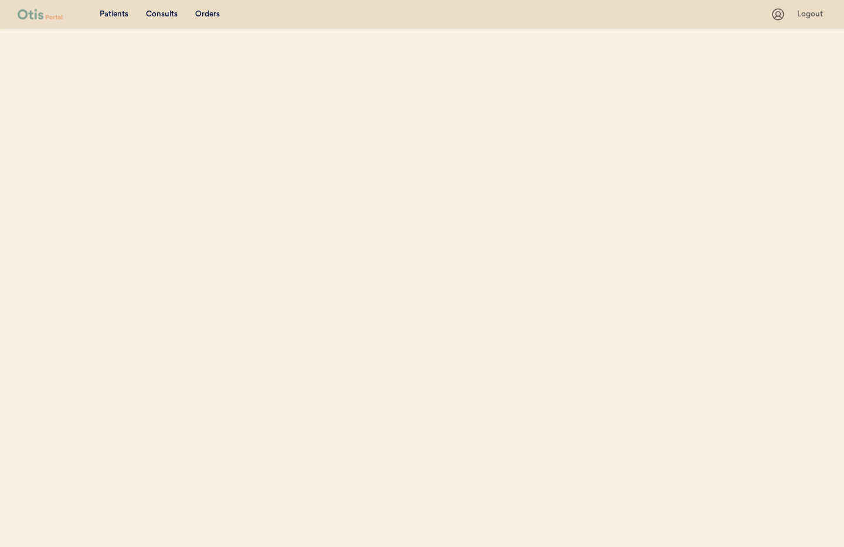
select select ""Name""
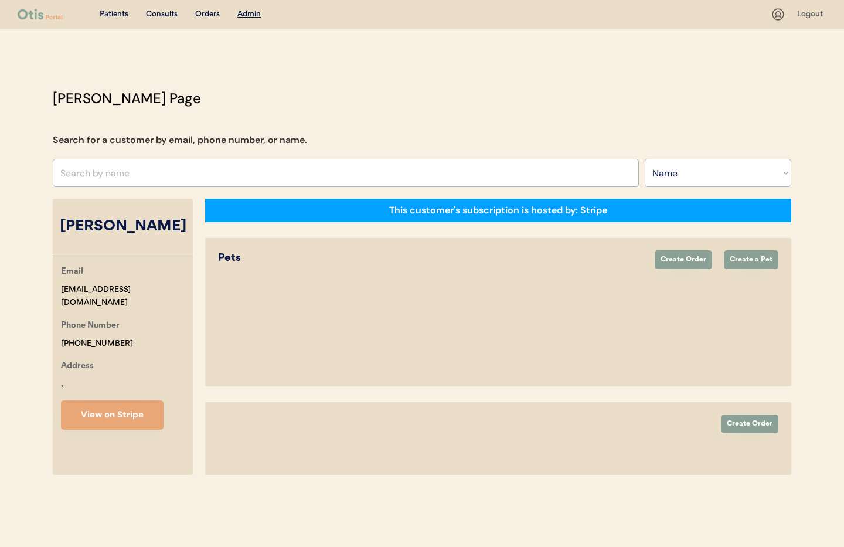
select select "true"
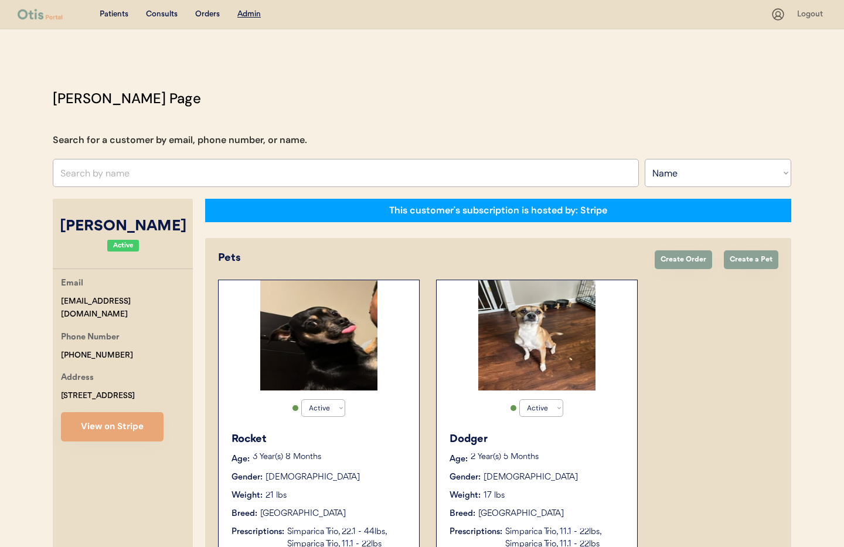
click at [568, 473] on div "Gender: Male" at bounding box center [538, 477] width 176 height 12
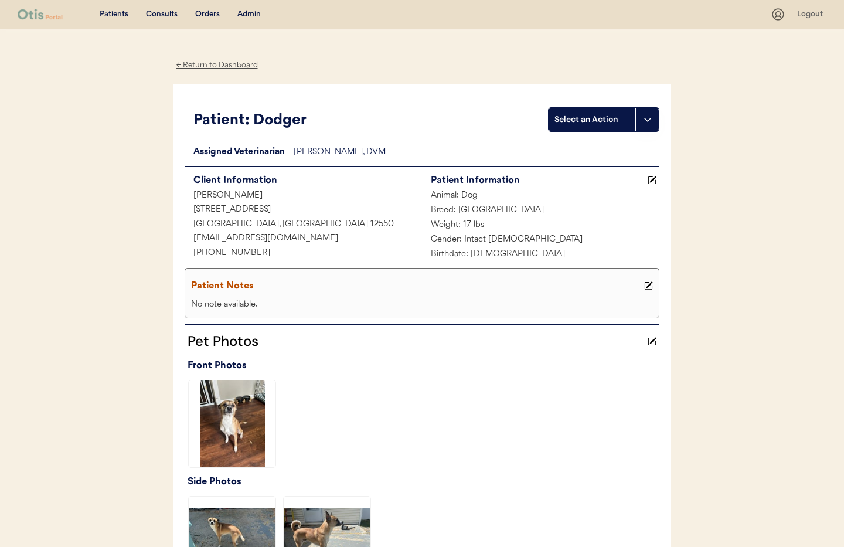
drag, startPoint x: 206, startPoint y: 65, endPoint x: 320, endPoint y: 101, distance: 119.6
click at [206, 65] on div "← Return to Dashboard" at bounding box center [217, 65] width 88 height 13
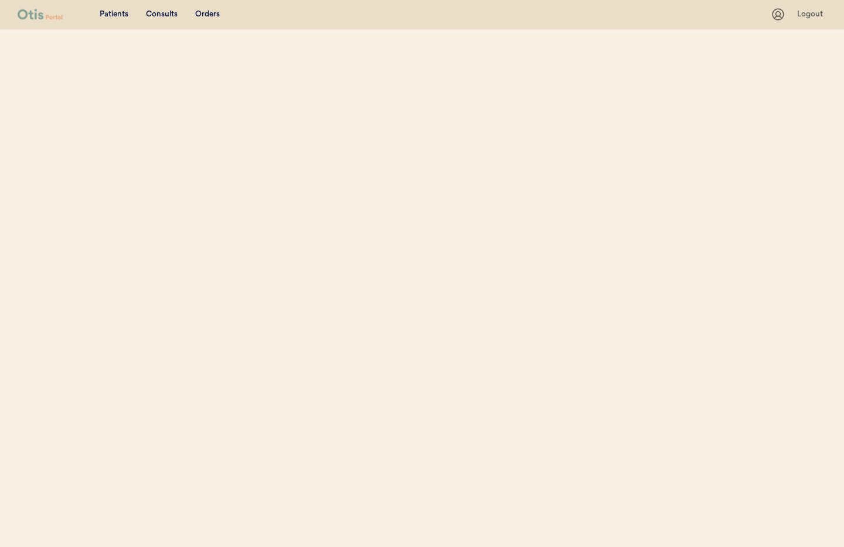
select select ""Name""
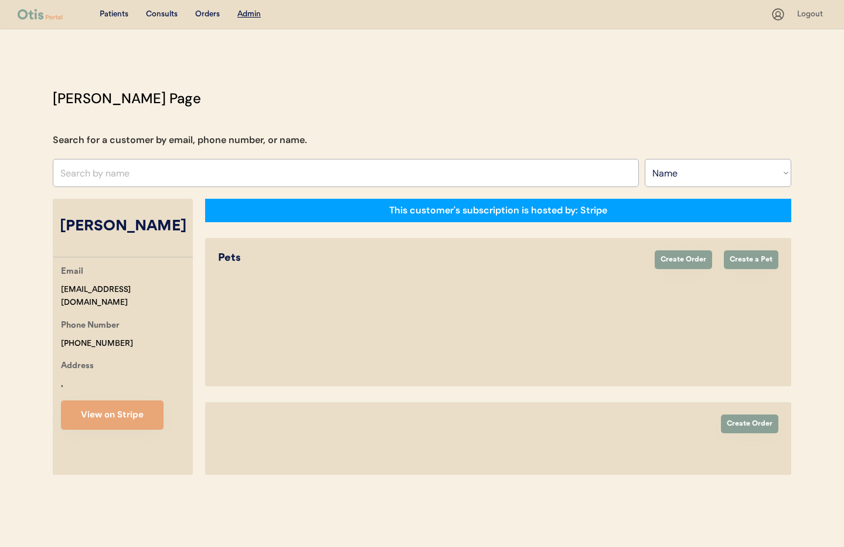
select select "true"
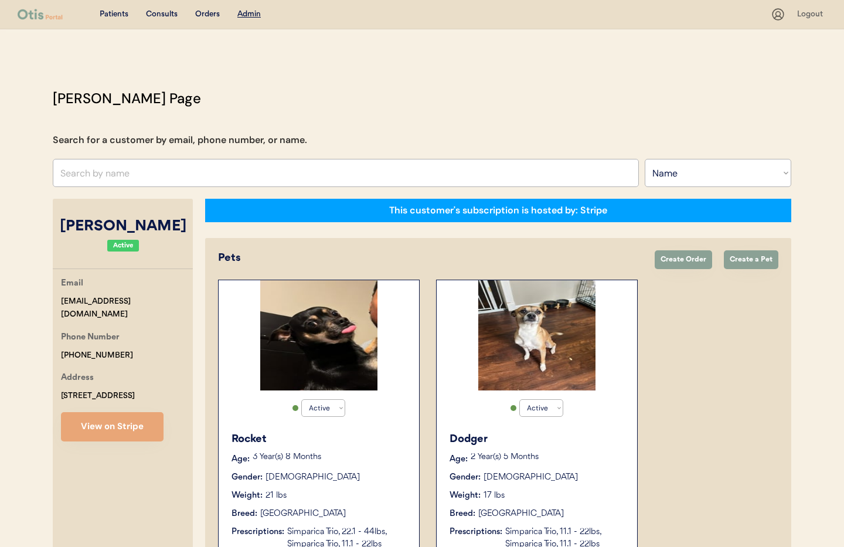
click at [351, 486] on div "Rocket Age: [DEMOGRAPHIC_DATA] Year(s) 8 Months Gender: [DEMOGRAPHIC_DATA] Weig…" at bounding box center [319, 491] width 189 height 131
click at [351, 486] on div "Rocket Age: 3 Year(s) 8 Months Gender: Male Weight: 21 lbs Breed: Chihuahua Pre…" at bounding box center [319, 491] width 189 height 131
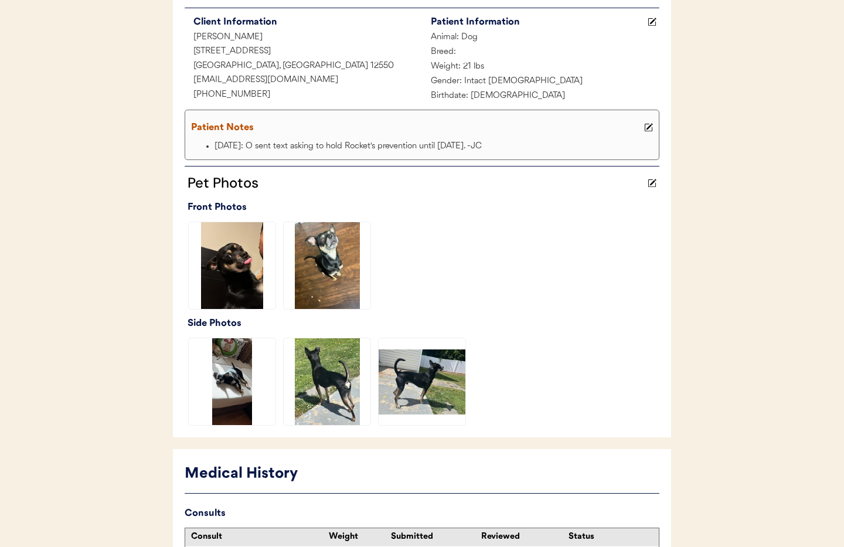
scroll to position [366, 0]
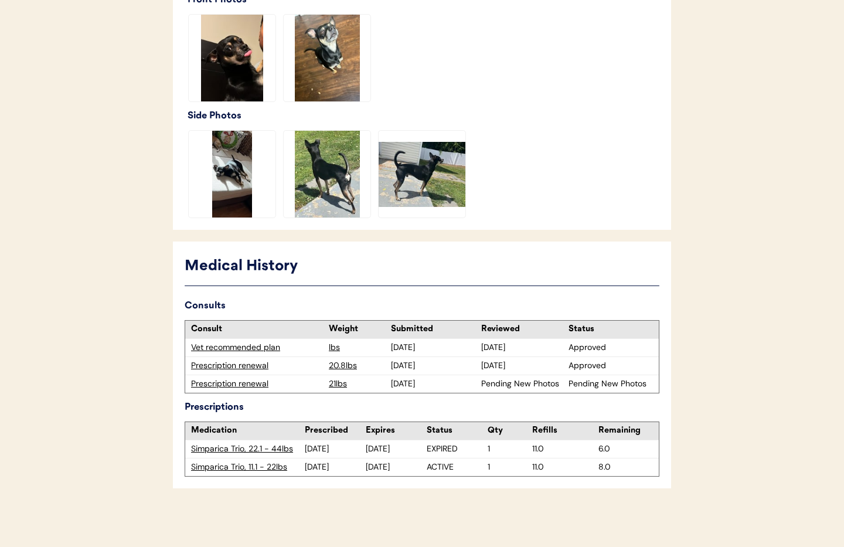
click at [226, 383] on div "Prescription renewal" at bounding box center [257, 384] width 132 height 12
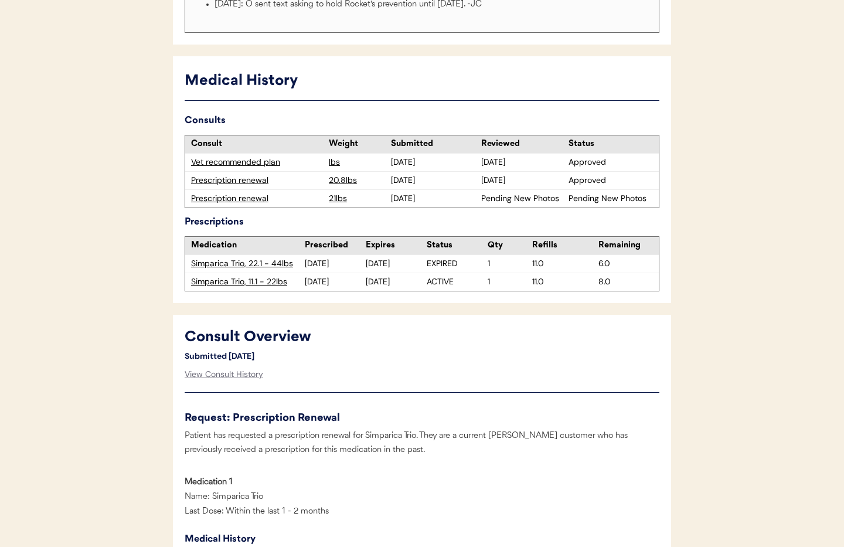
scroll to position [411, 0]
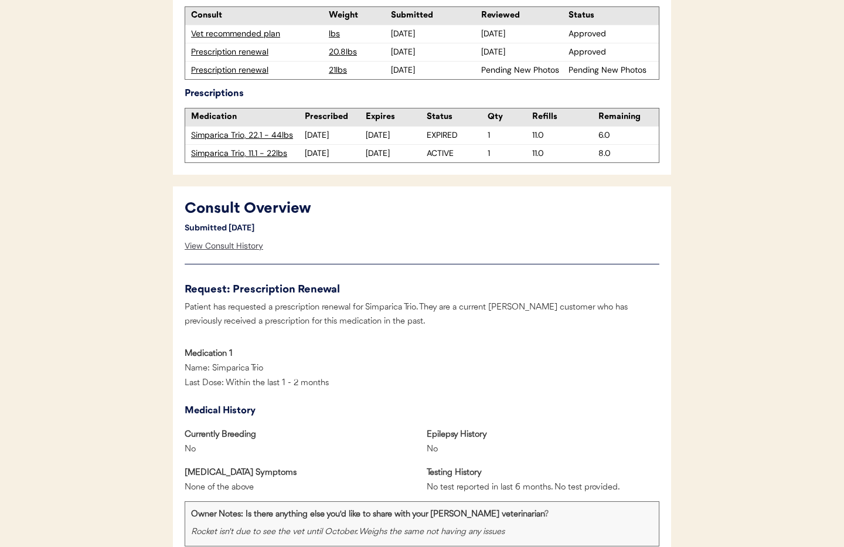
click at [230, 244] on div "View Consult History" at bounding box center [224, 246] width 79 height 23
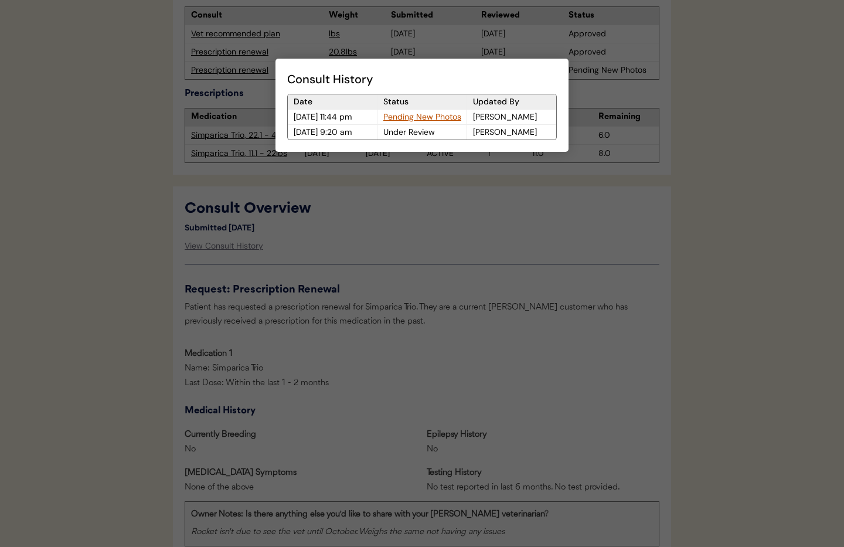
click at [398, 115] on div "Pending New Photos" at bounding box center [422, 117] width 89 height 15
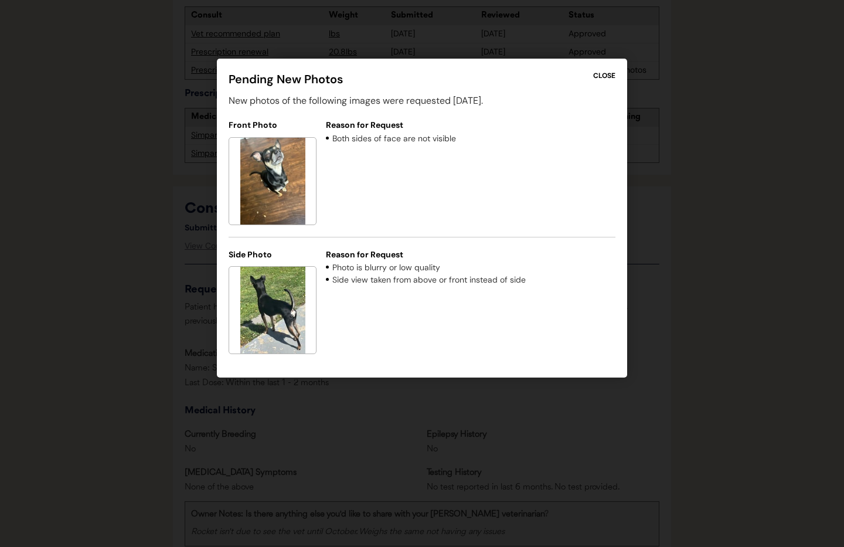
click at [610, 75] on div "CLOSE" at bounding box center [604, 75] width 22 height 11
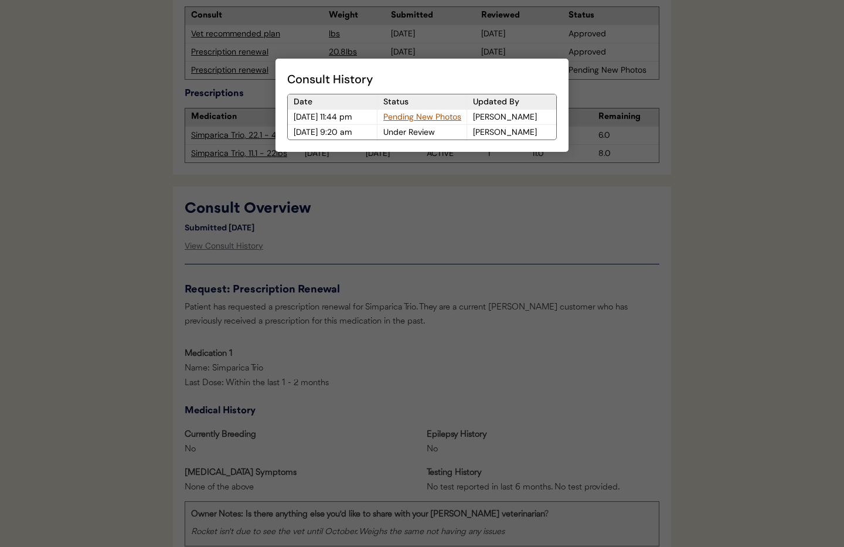
click at [605, 77] on div at bounding box center [422, 273] width 844 height 547
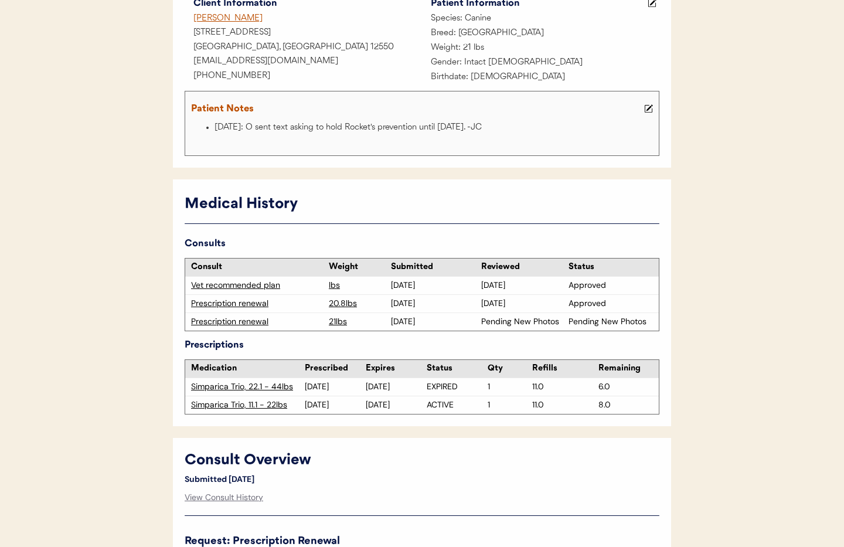
scroll to position [0, 0]
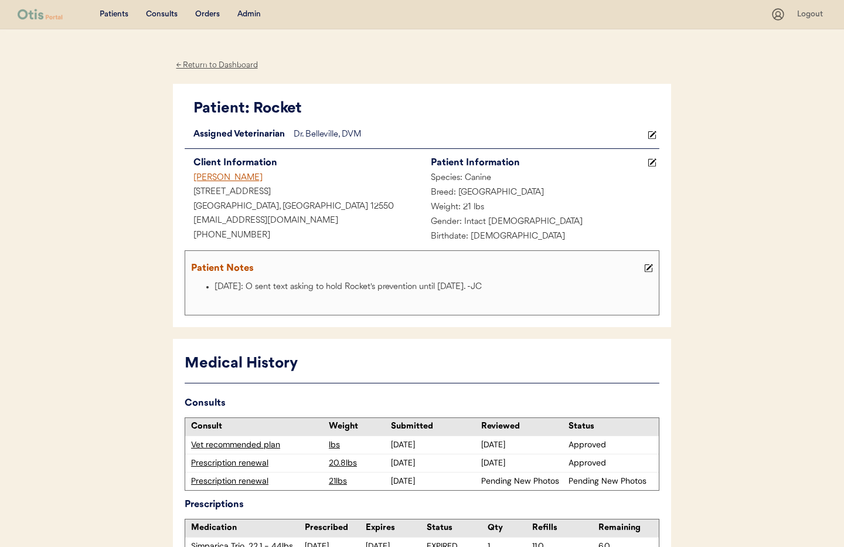
click at [241, 14] on div "Admin" at bounding box center [248, 15] width 23 height 12
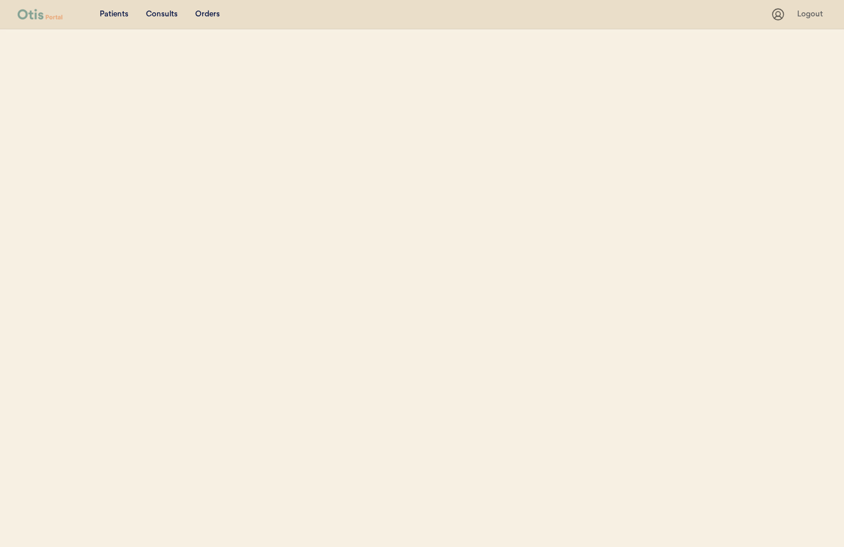
select select ""Name""
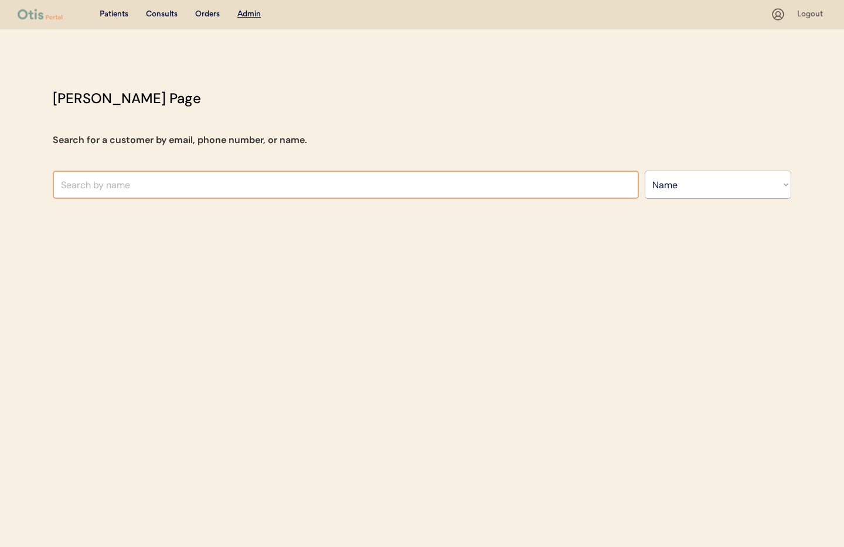
click at [222, 184] on input "text" at bounding box center [346, 185] width 586 height 28
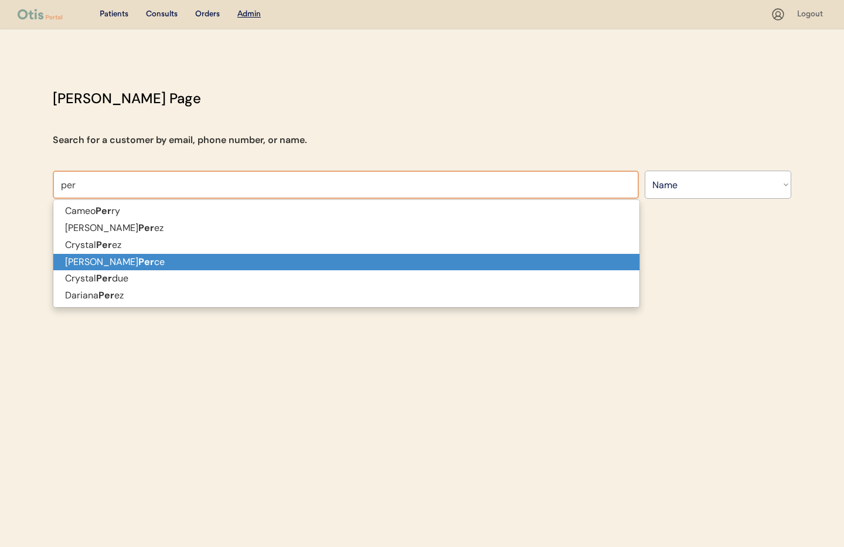
click at [197, 262] on p "[PERSON_NAME] ce" at bounding box center [346, 262] width 586 height 17
type input "[PERSON_NAME]"
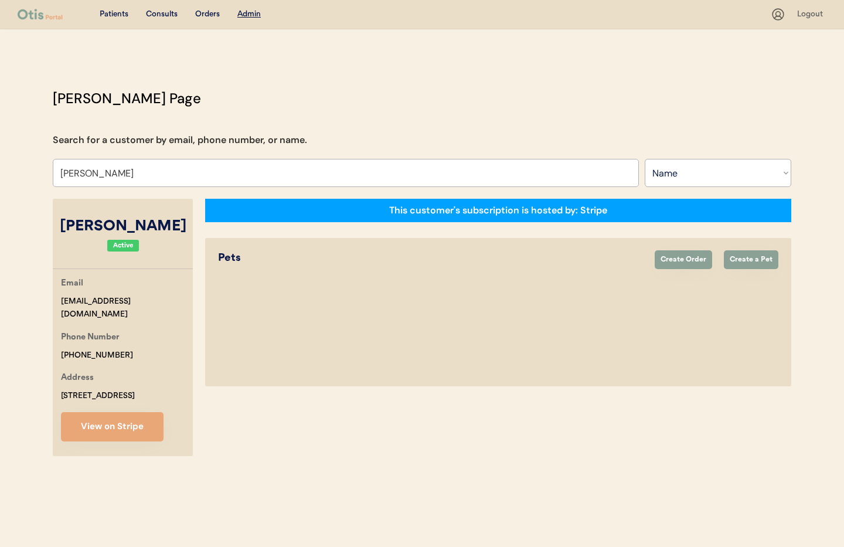
select select "true"
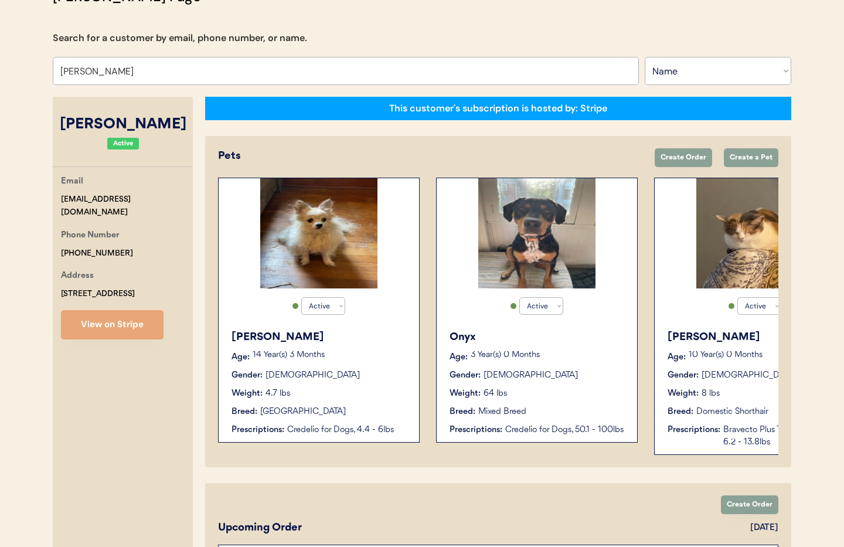
scroll to position [51, 0]
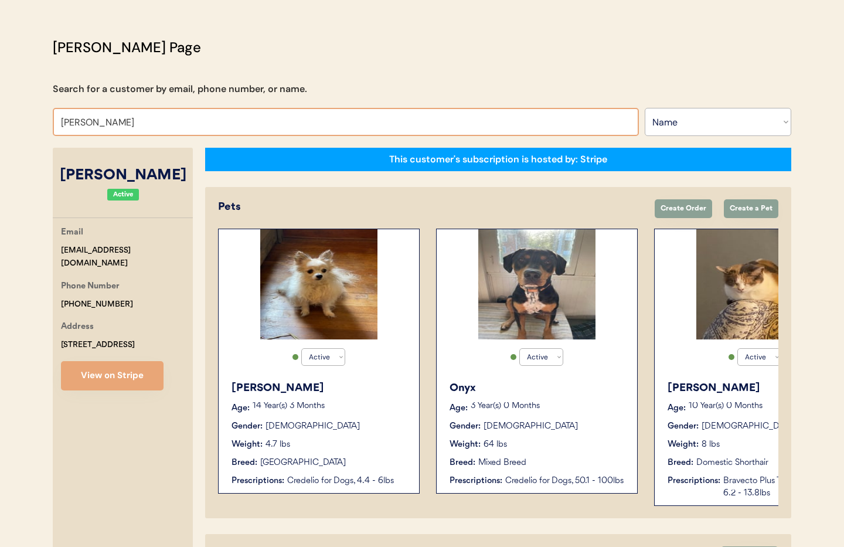
drag, startPoint x: 74, startPoint y: 123, endPoint x: 34, endPoint y: 120, distance: 40.0
click at [34, 120] on div "Patients Consults Orders Admin Logout [PERSON_NAME] Admin Page Search for a cus…" at bounding box center [422, 471] width 844 height 1044
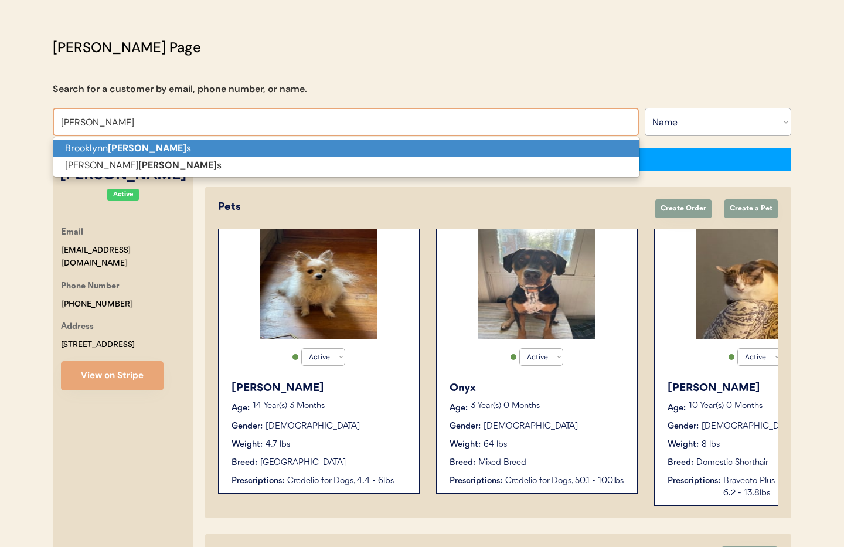
click at [67, 144] on p "[PERSON_NAME] s" at bounding box center [346, 148] width 586 height 17
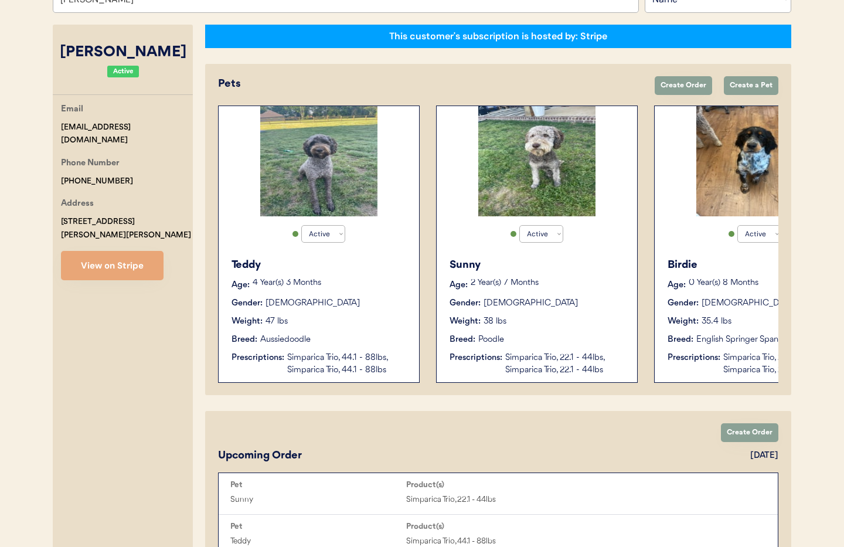
scroll to position [0, 94]
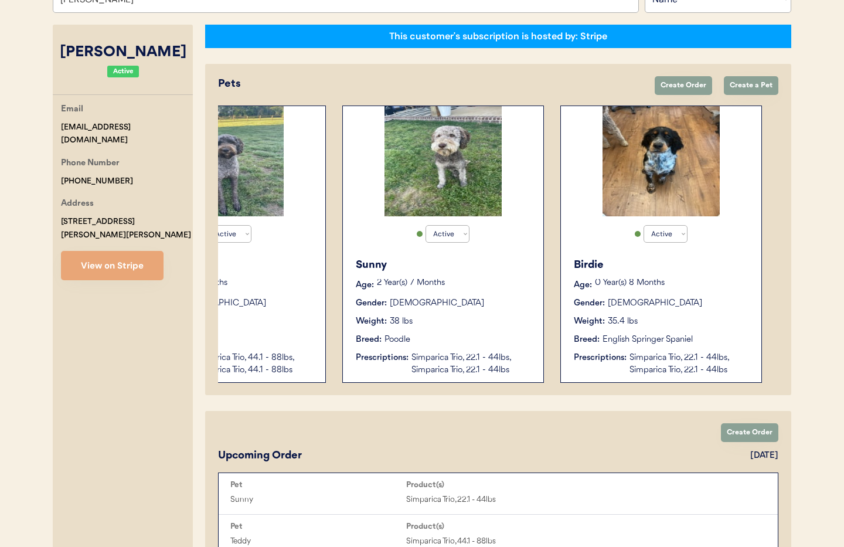
type input "[PERSON_NAME]"
click at [728, 308] on div "Gender: [DEMOGRAPHIC_DATA]" at bounding box center [662, 303] width 176 height 12
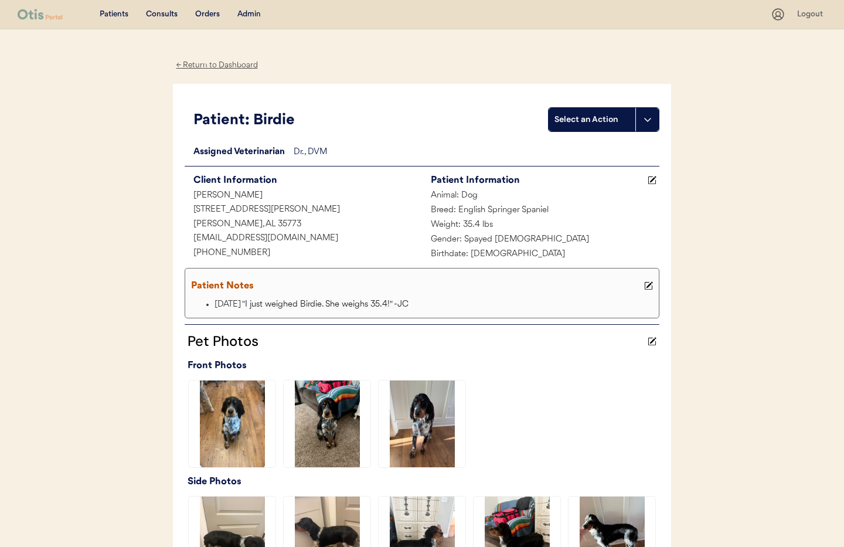
click at [357, 157] on div "Dr. , DVM" at bounding box center [477, 152] width 366 height 15
click at [315, 152] on div "Dr. , DVM" at bounding box center [477, 152] width 366 height 15
drag, startPoint x: 321, startPoint y: 151, endPoint x: 360, endPoint y: 154, distance: 39.4
click at [321, 151] on div "Dr. , DVM" at bounding box center [477, 152] width 366 height 15
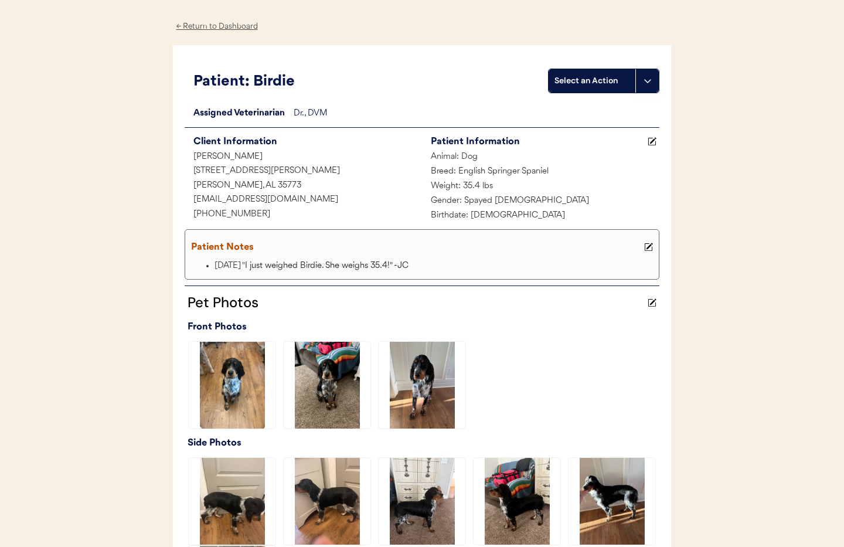
scroll to position [40, 0]
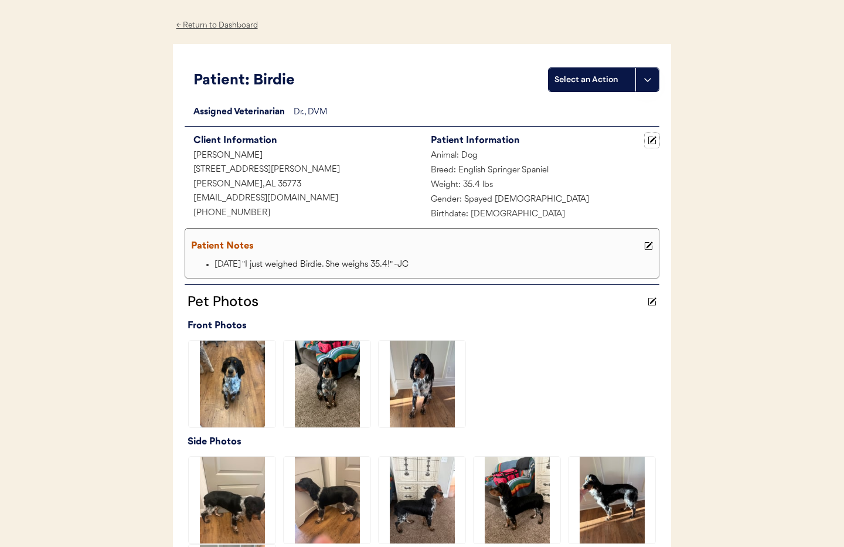
drag, startPoint x: 649, startPoint y: 141, endPoint x: 627, endPoint y: 140, distance: 21.7
click at [648, 141] on icon at bounding box center [652, 140] width 9 height 9
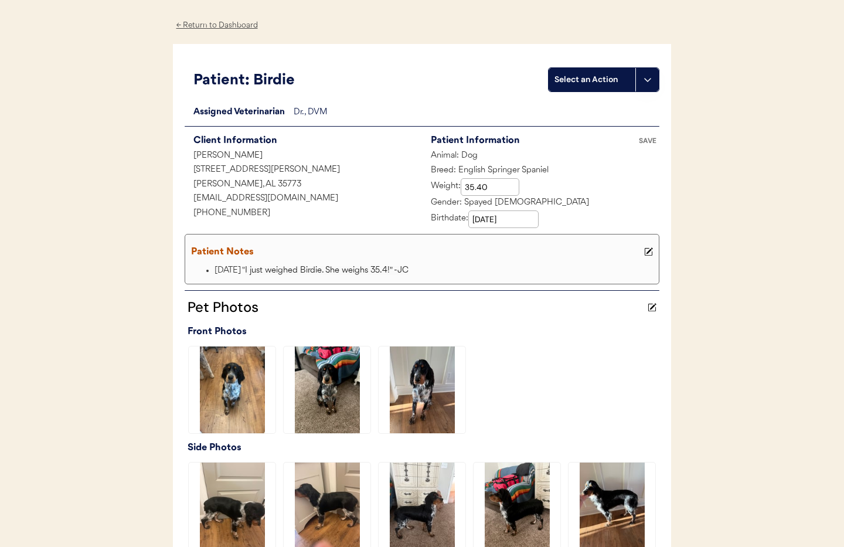
click at [362, 139] on div "Client Information" at bounding box center [308, 141] width 229 height 16
click at [342, 112] on div "Dr. , DVM" at bounding box center [477, 113] width 366 height 15
drag, startPoint x: 312, startPoint y: 110, endPoint x: 322, endPoint y: 110, distance: 10.0
click at [312, 110] on div "Dr. , DVM" at bounding box center [477, 113] width 366 height 15
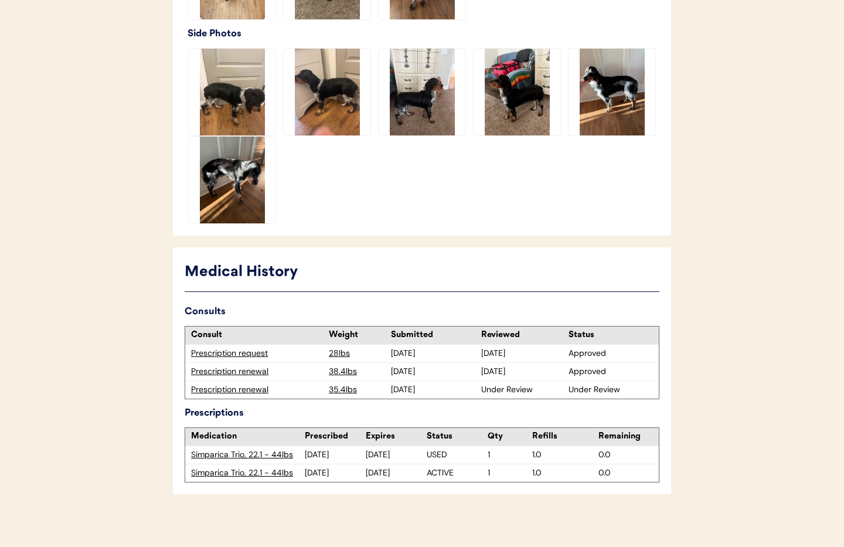
scroll to position [460, 0]
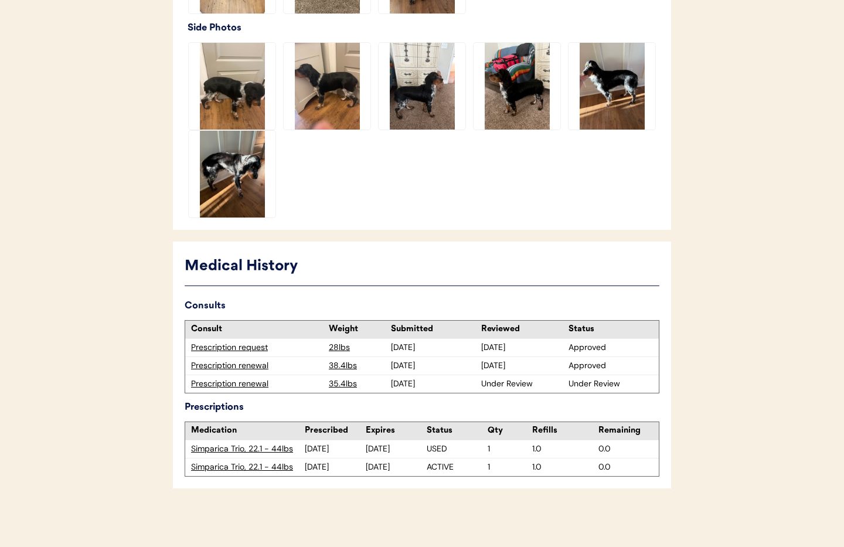
click at [452, 211] on div at bounding box center [422, 130] width 475 height 176
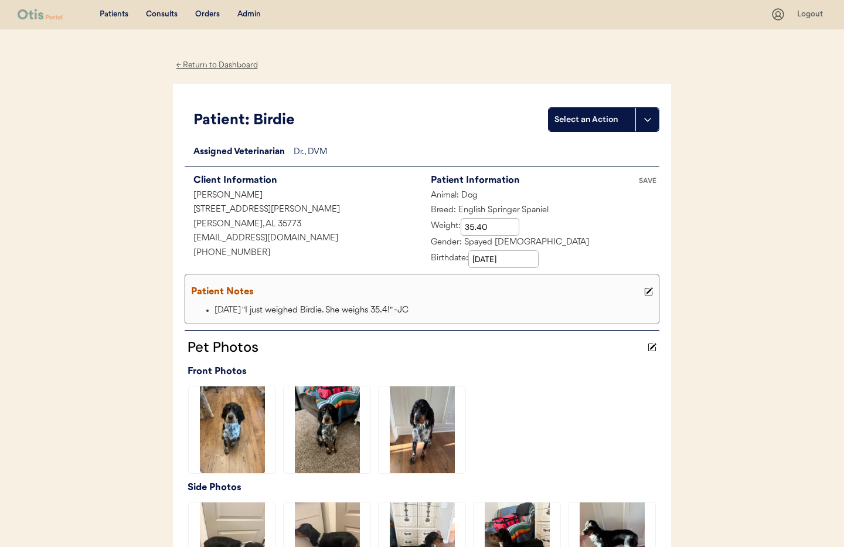
click at [354, 213] on div "721 Jack Thomas Road" at bounding box center [303, 210] width 237 height 15
drag, startPoint x: 644, startPoint y: 181, endPoint x: 603, endPoint y: 179, distance: 41.7
click at [644, 181] on div "SAVE" at bounding box center [647, 180] width 23 height 7
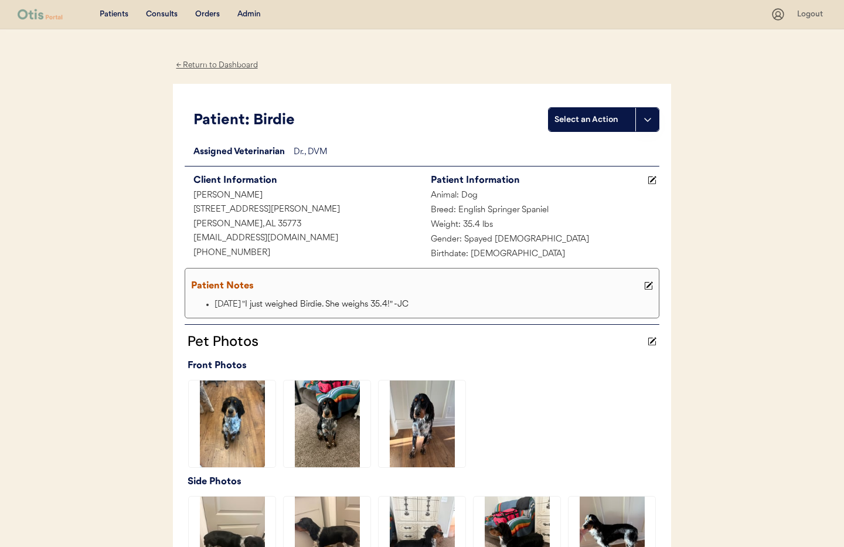
click at [303, 149] on div "Dr. , DVM" at bounding box center [477, 152] width 366 height 15
click at [352, 147] on div "Dr. , DVM" at bounding box center [477, 152] width 366 height 15
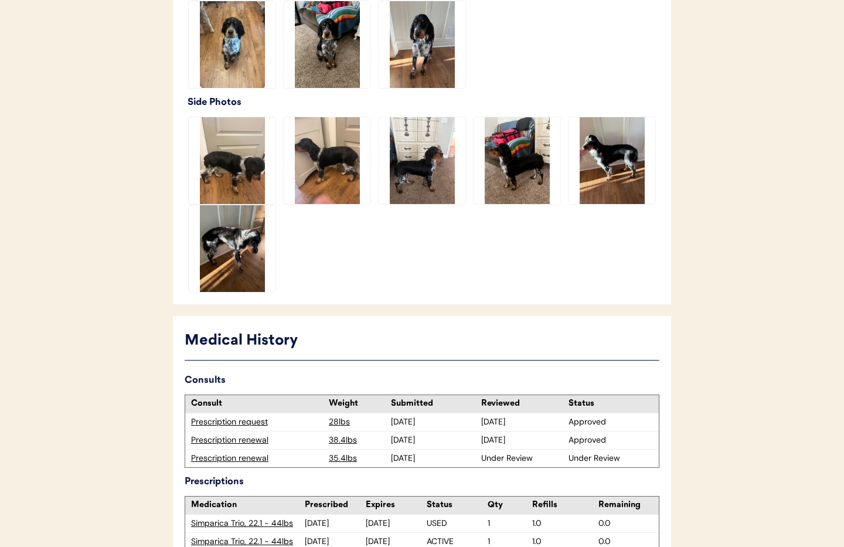
scroll to position [411, 0]
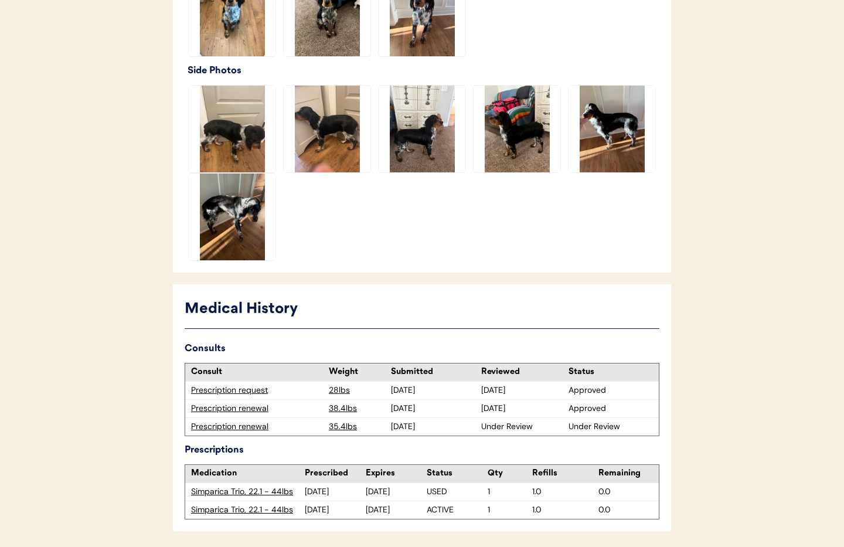
click at [229, 428] on div "Prescription renewal" at bounding box center [257, 427] width 132 height 12
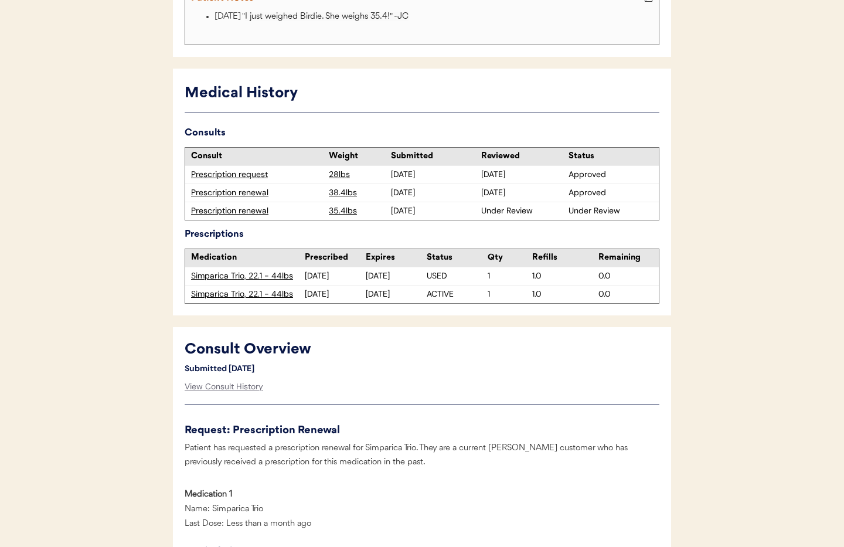
scroll to position [311, 0]
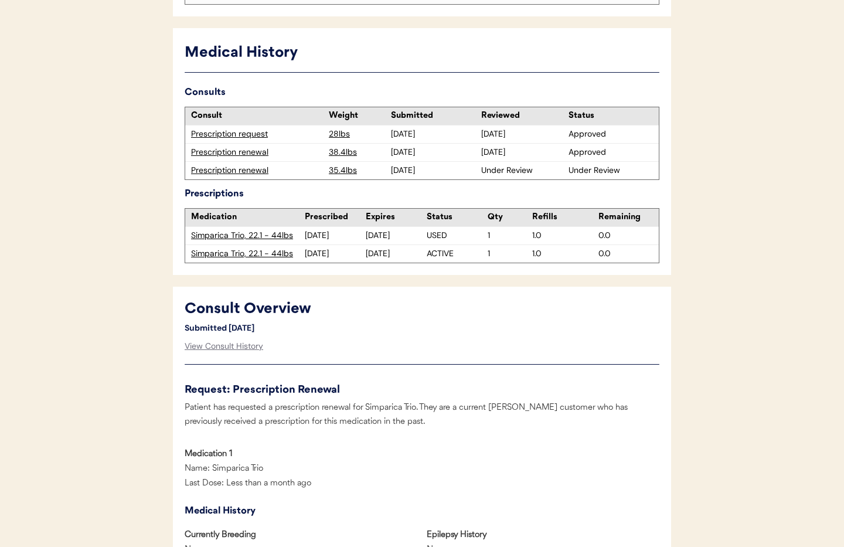
click at [250, 168] on div "Prescription renewal" at bounding box center [257, 171] width 132 height 12
click at [219, 349] on div "View Consult History" at bounding box center [224, 346] width 79 height 23
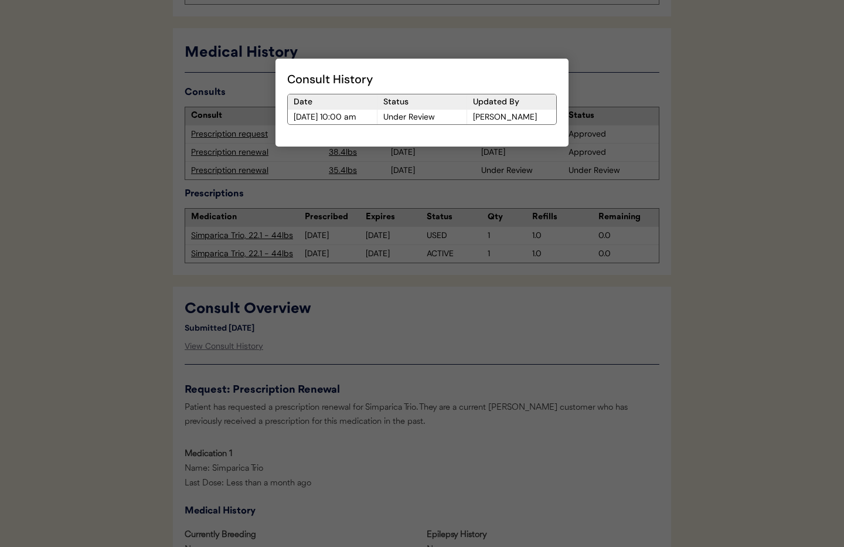
click at [402, 345] on div at bounding box center [422, 273] width 844 height 547
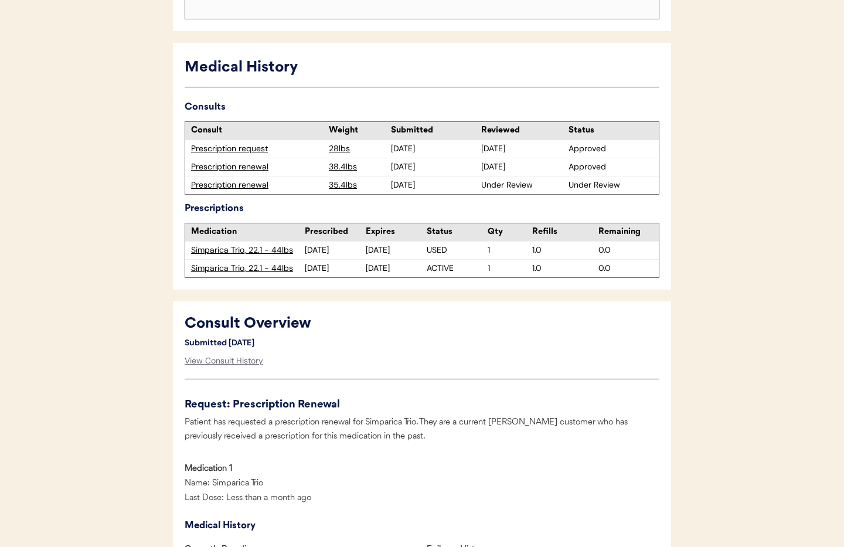
scroll to position [158, 0]
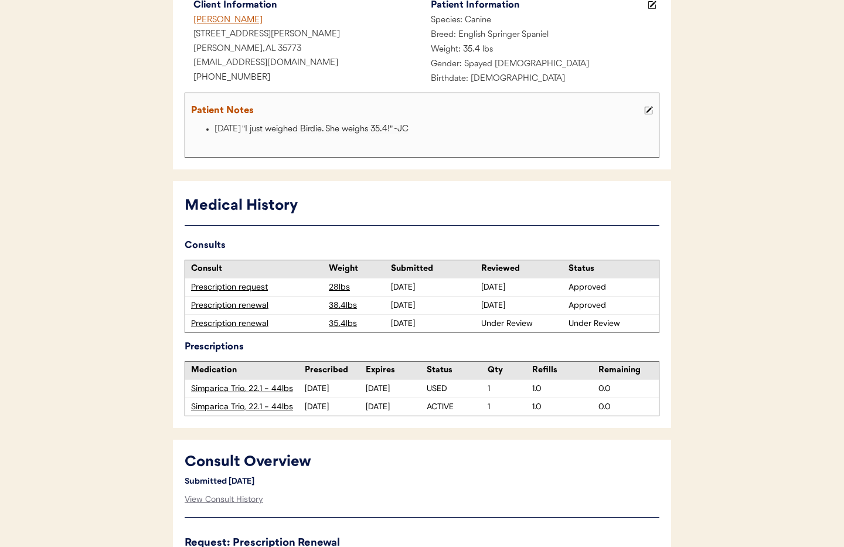
click at [243, 326] on div "Prescription renewal" at bounding box center [257, 324] width 132 height 12
click at [240, 324] on div "Prescription renewal" at bounding box center [257, 324] width 132 height 12
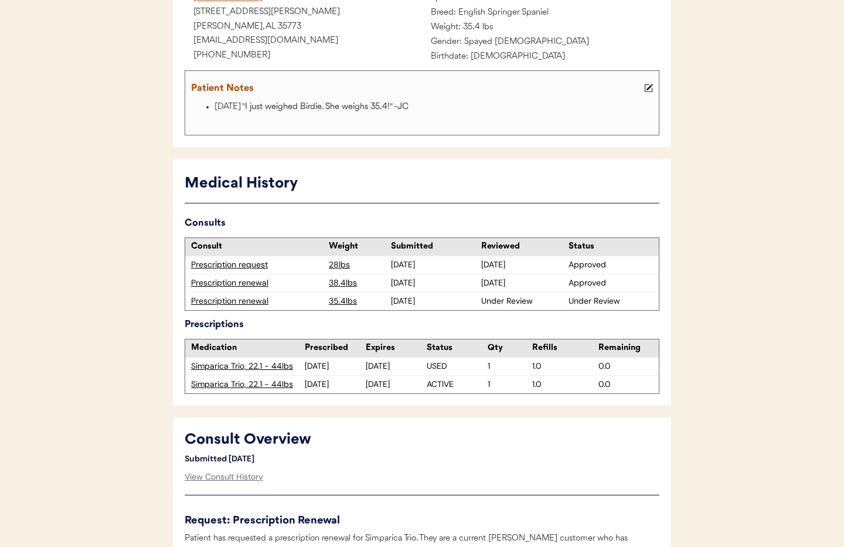
scroll to position [0, 0]
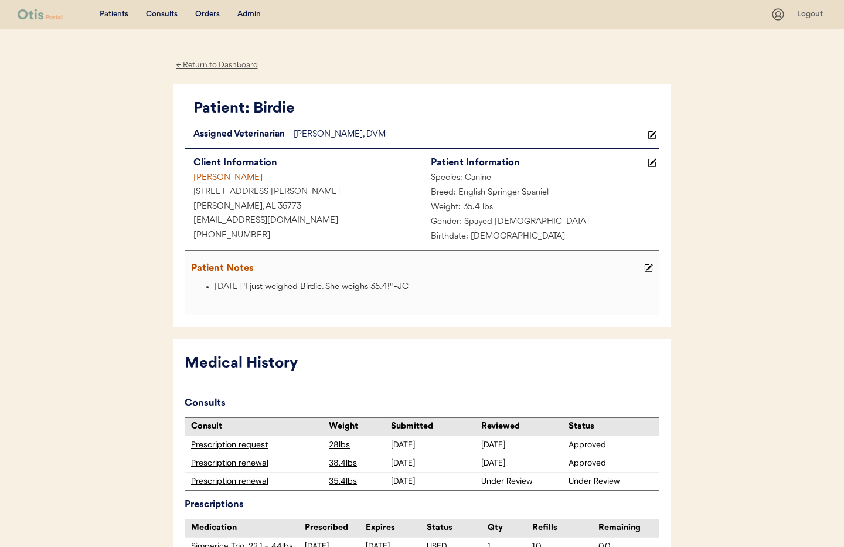
click at [253, 15] on div "Admin" at bounding box center [248, 15] width 23 height 12
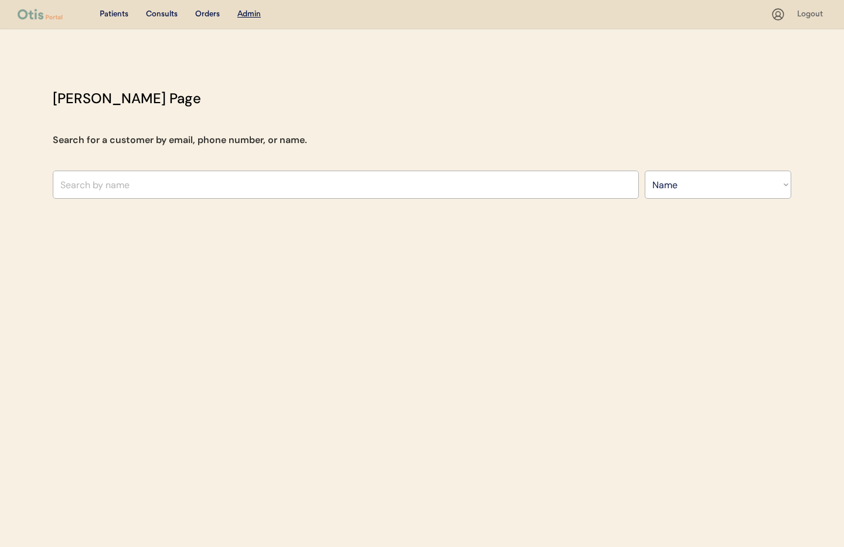
select select ""Name""
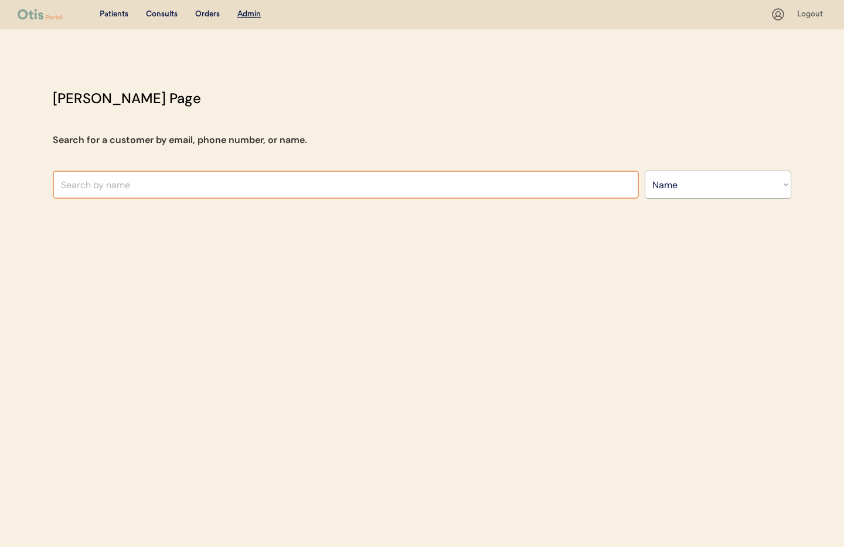
click at [225, 178] on input "text" at bounding box center [346, 185] width 586 height 28
type input "Jude"
type input "Jude Carter"
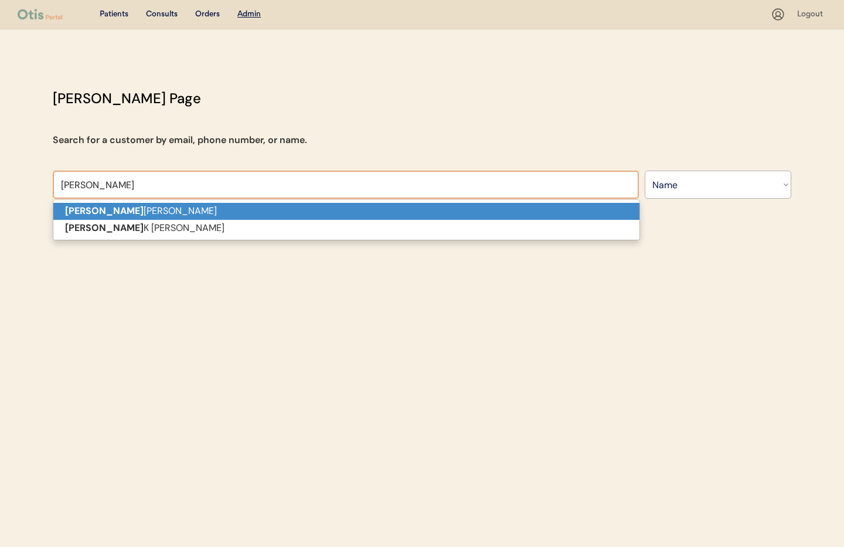
click at [203, 209] on p "Jude Carter" at bounding box center [346, 211] width 586 height 17
type input "Jude Carter"
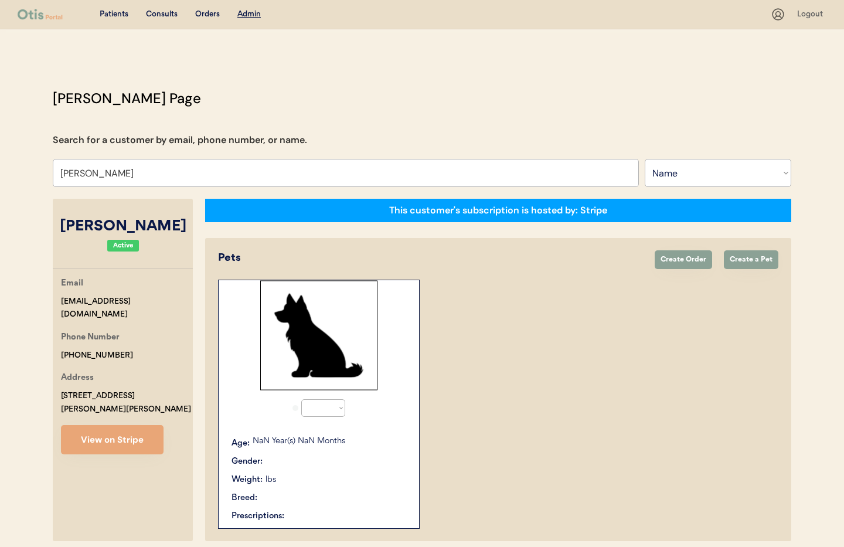
select select "true"
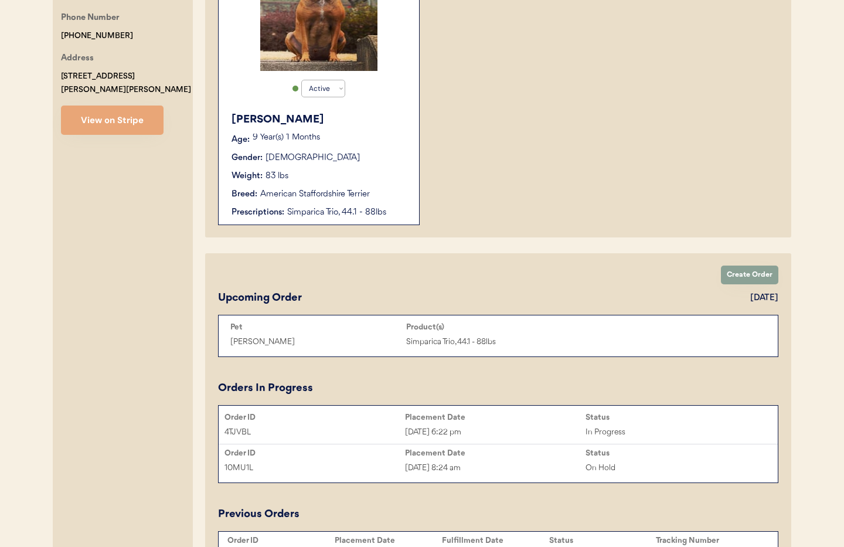
scroll to position [322, 0]
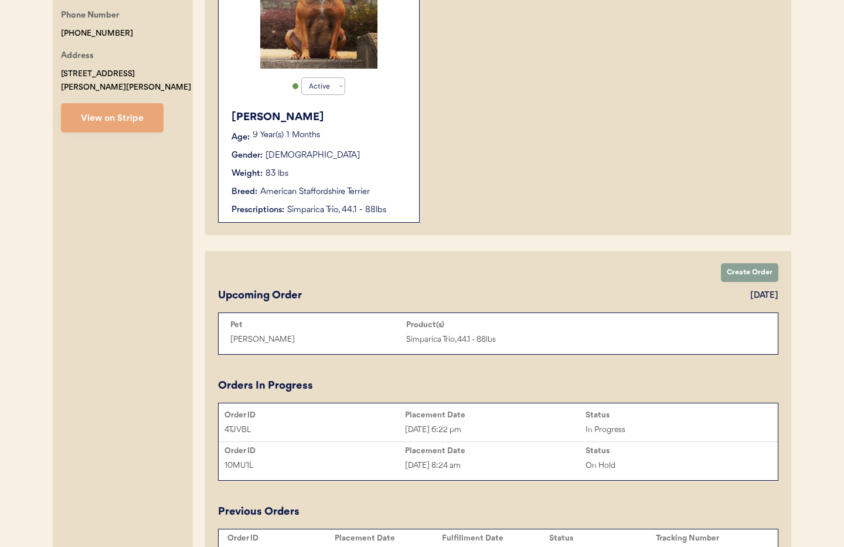
type input "Jude Carter"
click at [338, 180] on div "Aristotle Age: 9 Year(s) 1 Months Gender: Male Weight: 83 lbs Breed: American S…" at bounding box center [319, 163] width 189 height 118
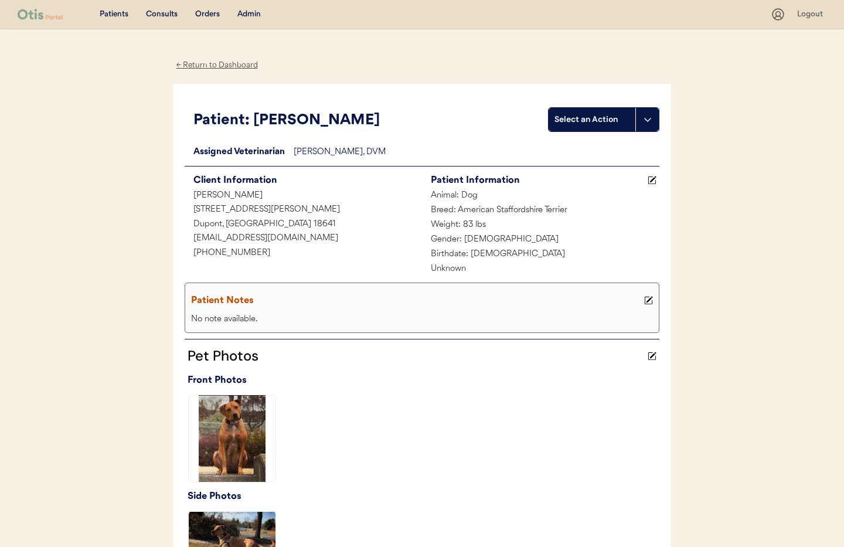
click at [218, 63] on div "← Return to Dashboard" at bounding box center [217, 65] width 88 height 13
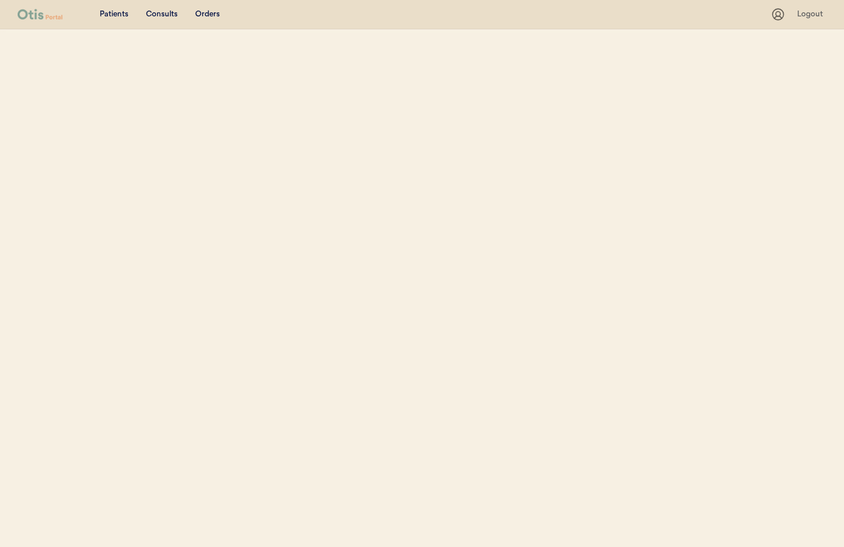
select select ""Name""
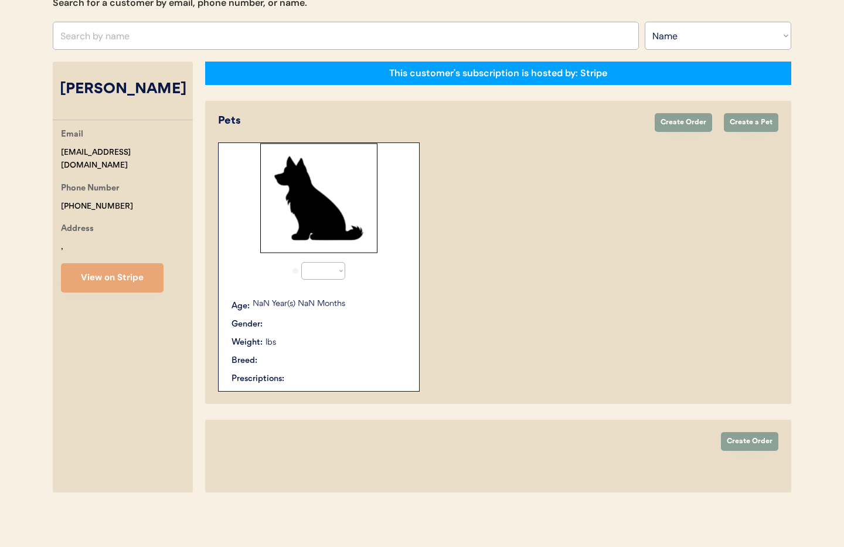
select select "true"
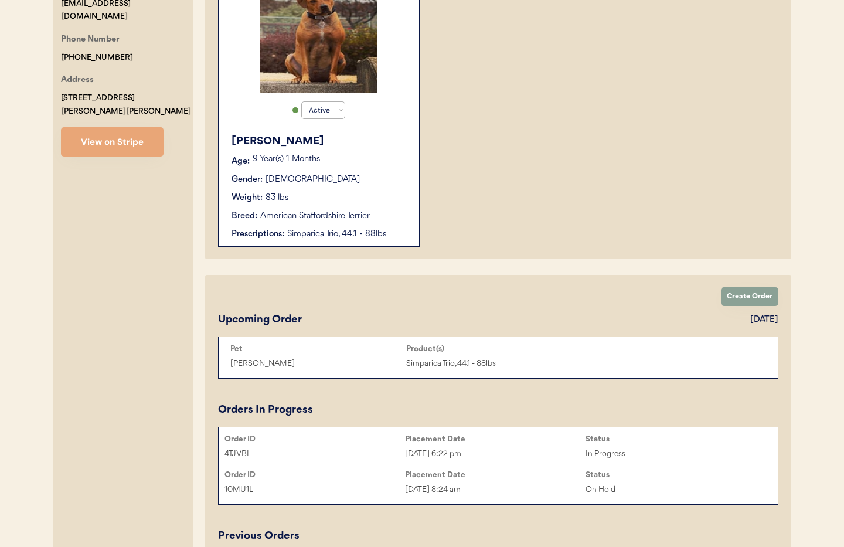
scroll to position [295, 0]
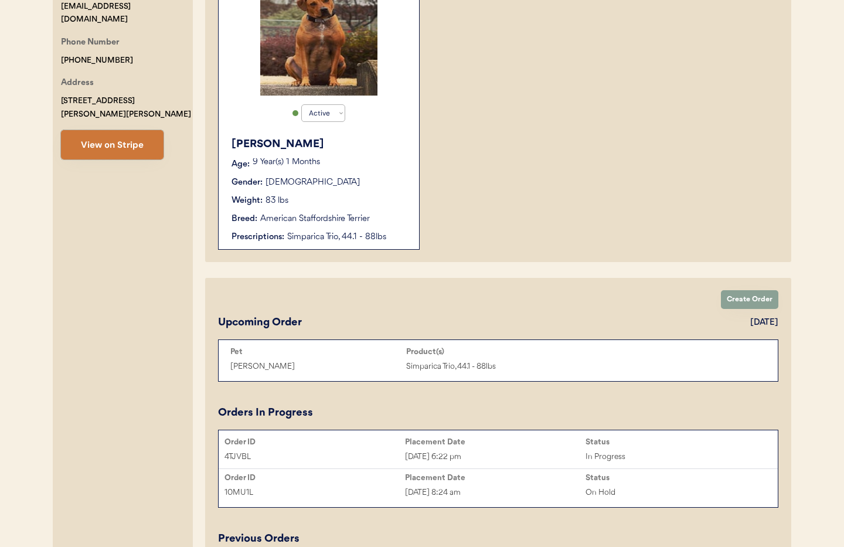
click at [121, 136] on button "View on Stripe" at bounding box center [112, 144] width 103 height 29
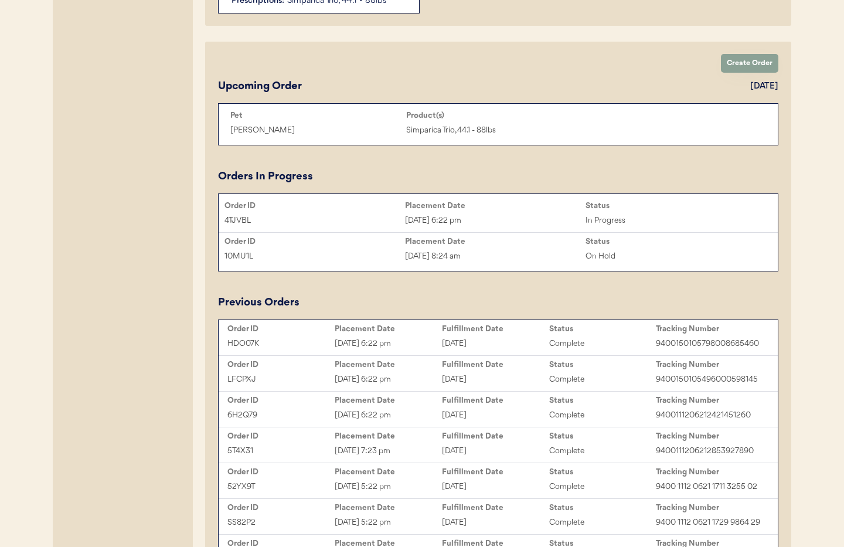
scroll to position [544, 0]
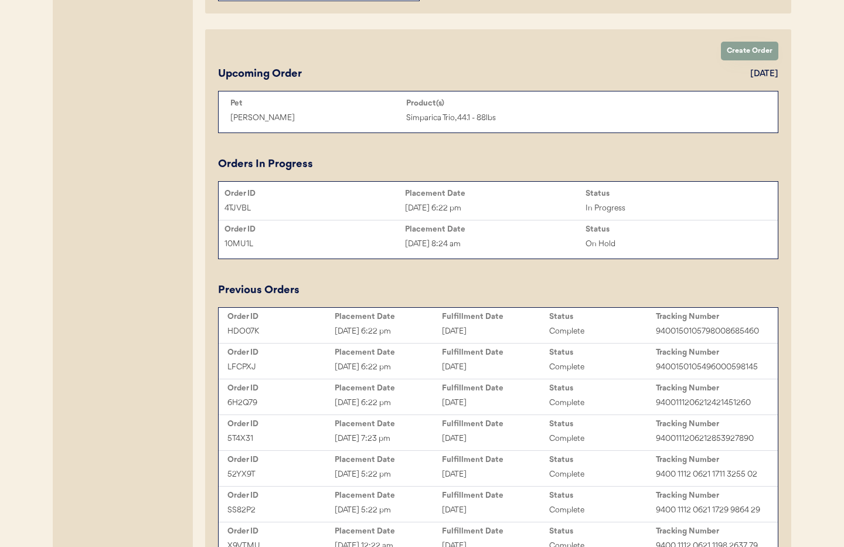
click at [477, 249] on div "Aug 8, 2025 8:24 am" at bounding box center [495, 243] width 181 height 13
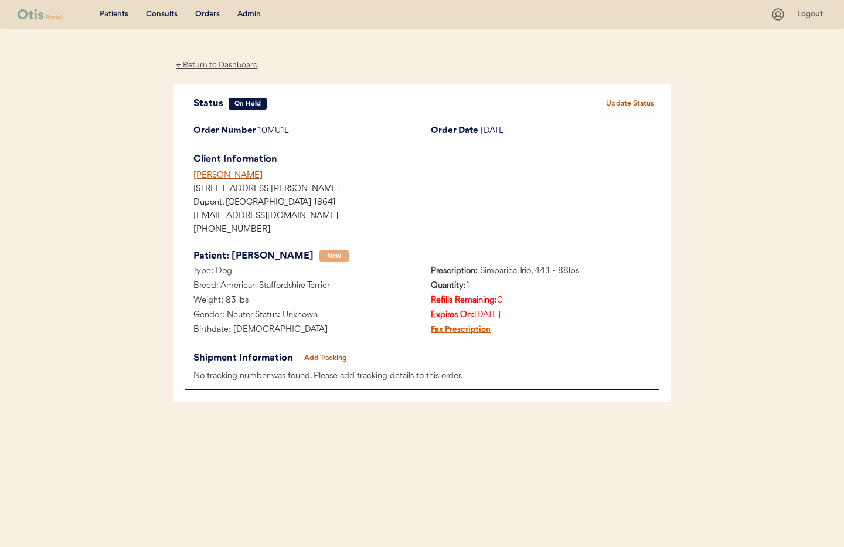
click at [629, 105] on button "Update Status" at bounding box center [630, 104] width 59 height 16
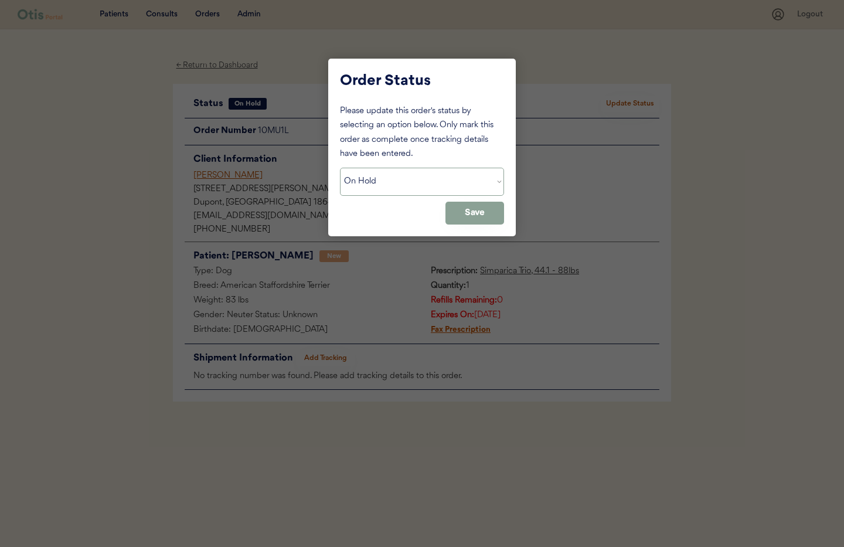
click at [417, 191] on select "Status On Hold New In Progress Complete Pending HW Consent Canceled" at bounding box center [422, 182] width 164 height 28
select select ""cancelled""
click at [340, 168] on select "Status On Hold New In Progress Complete Pending HW Consent Canceled" at bounding box center [422, 182] width 164 height 28
click at [470, 216] on button "Save" at bounding box center [475, 213] width 59 height 23
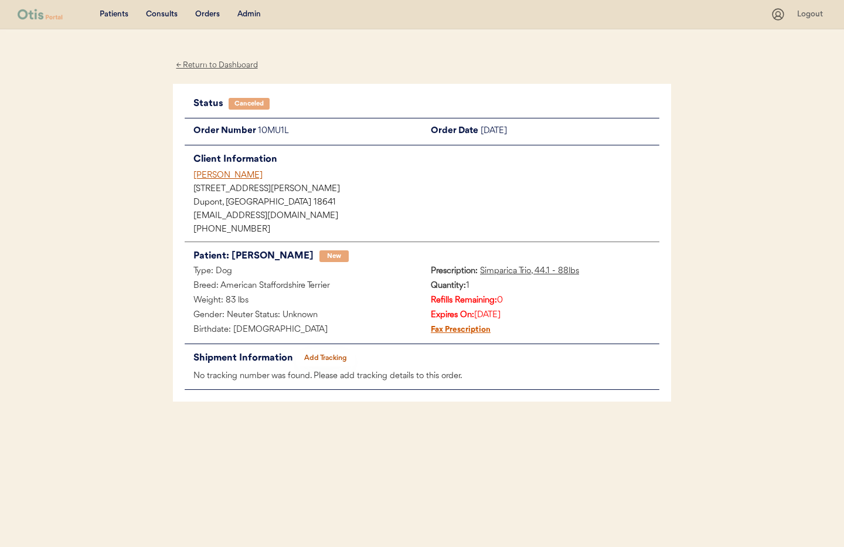
click at [202, 177] on div "[PERSON_NAME]" at bounding box center [427, 175] width 466 height 12
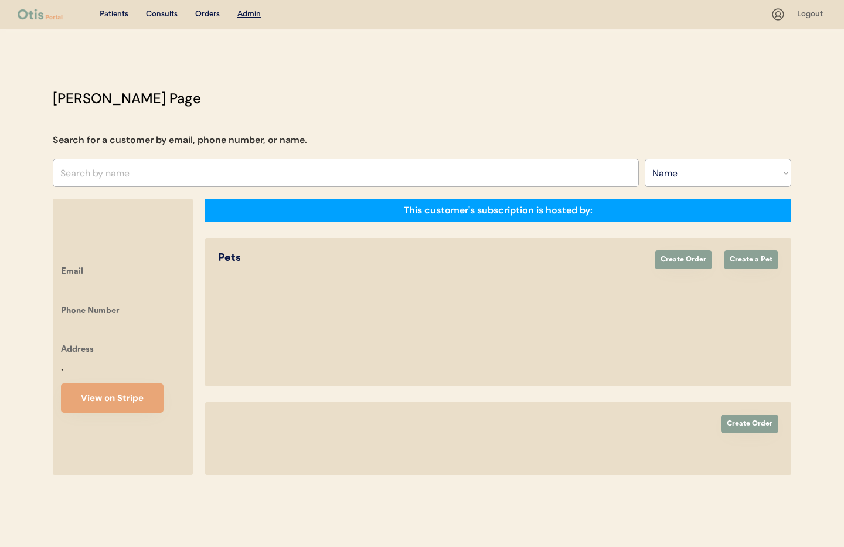
select select ""Name""
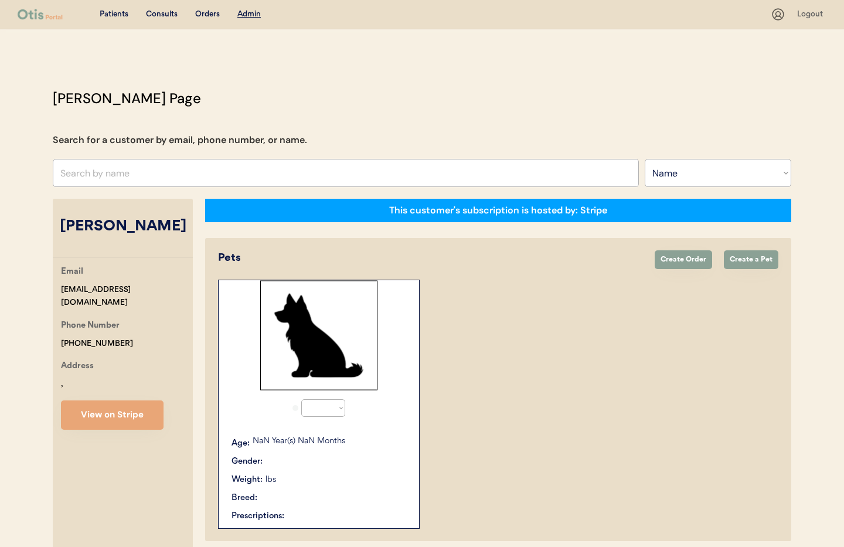
select select "true"
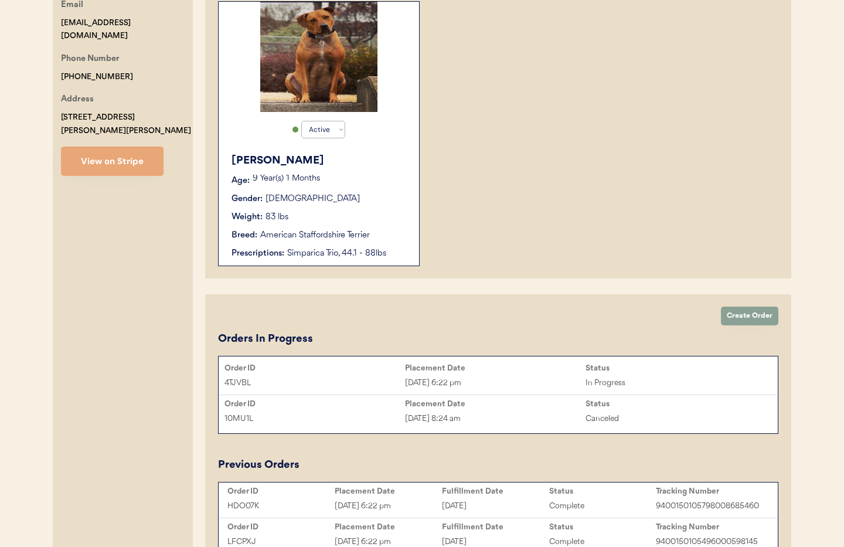
scroll to position [289, 0]
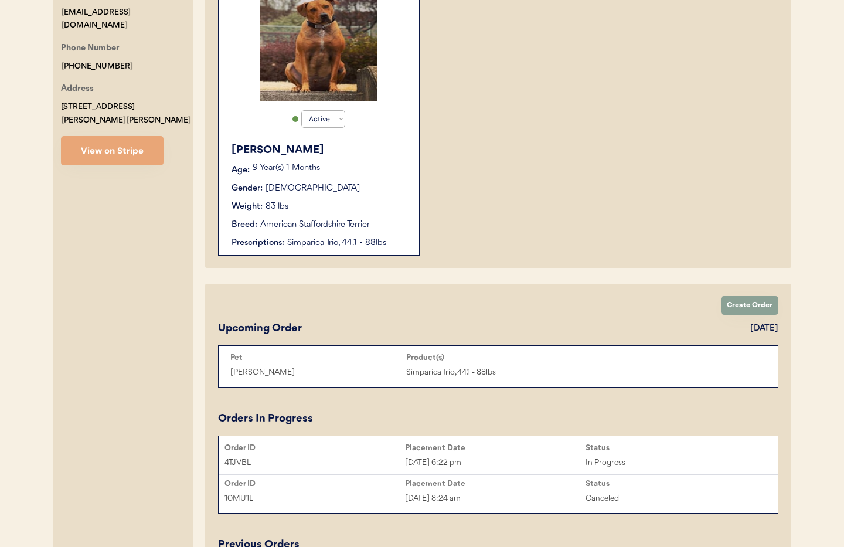
click at [461, 452] on div "Placement Date" at bounding box center [495, 447] width 181 height 9
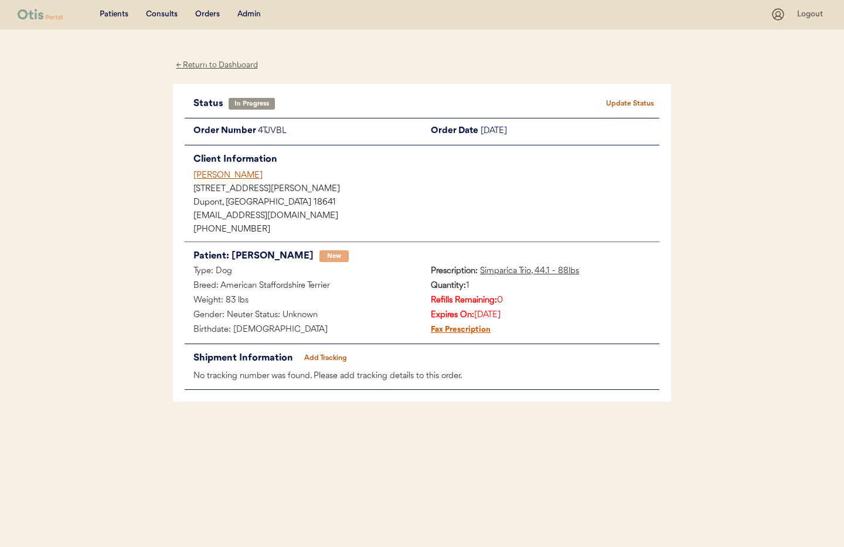
click at [221, 177] on div "[PERSON_NAME]" at bounding box center [427, 175] width 466 height 12
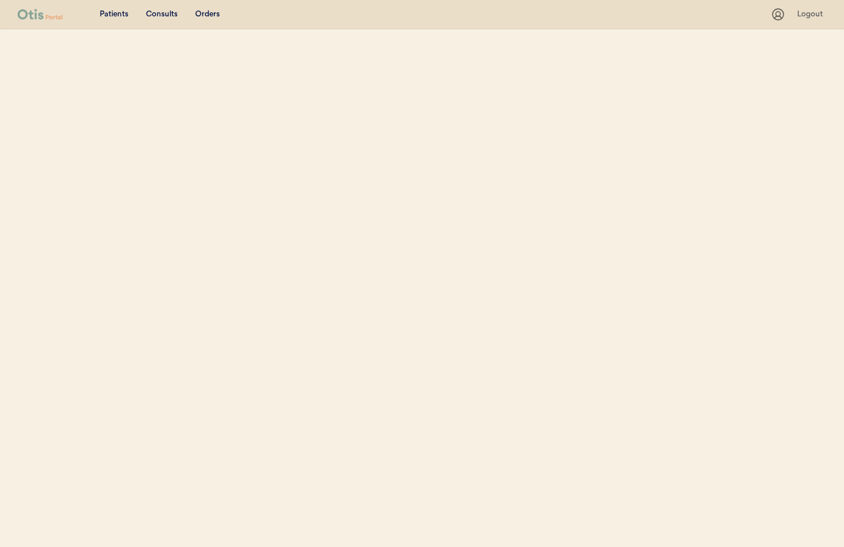
select select ""Name""
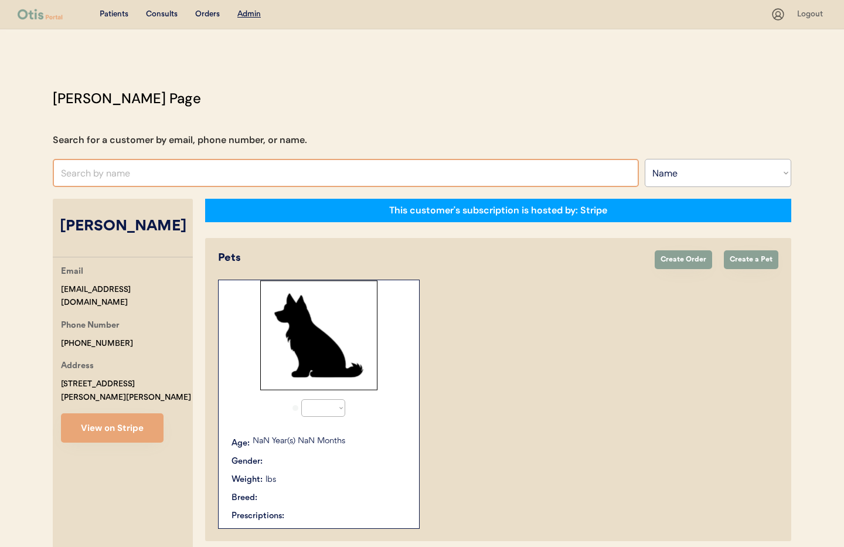
select select "true"
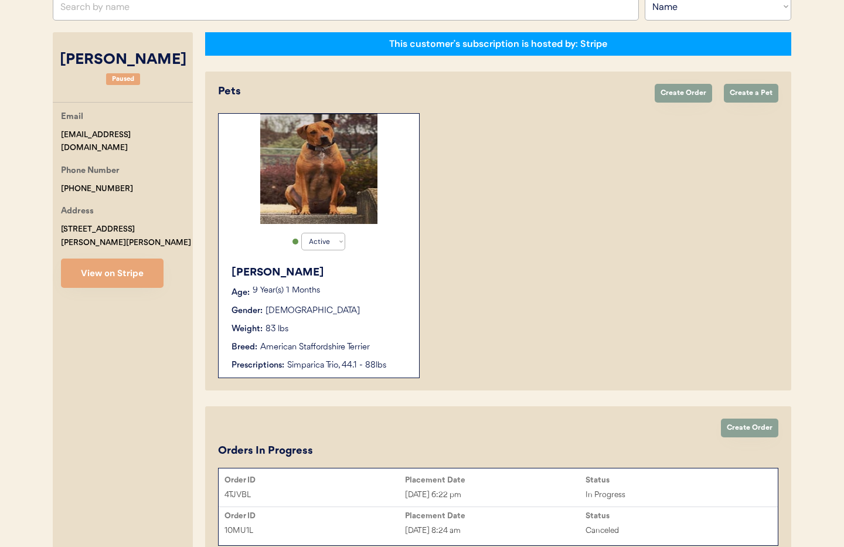
scroll to position [312, 0]
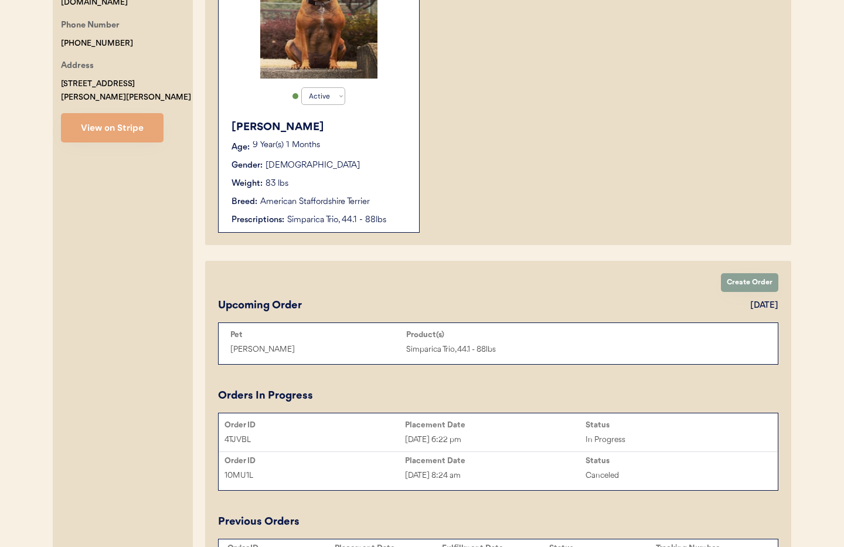
click at [532, 432] on div "4TJVBL [DATE] 6:22 pm In Progress" at bounding box center [498, 440] width 559 height 18
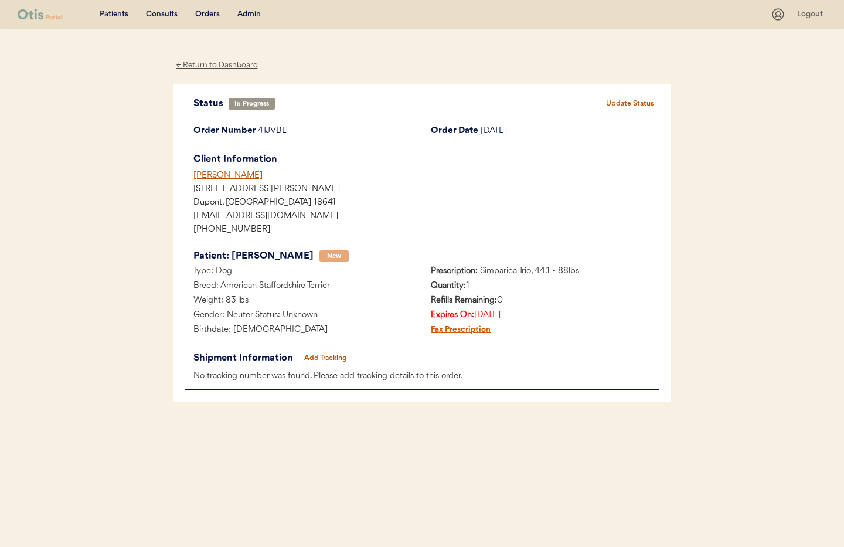
click at [639, 103] on button "Update Status" at bounding box center [630, 104] width 59 height 16
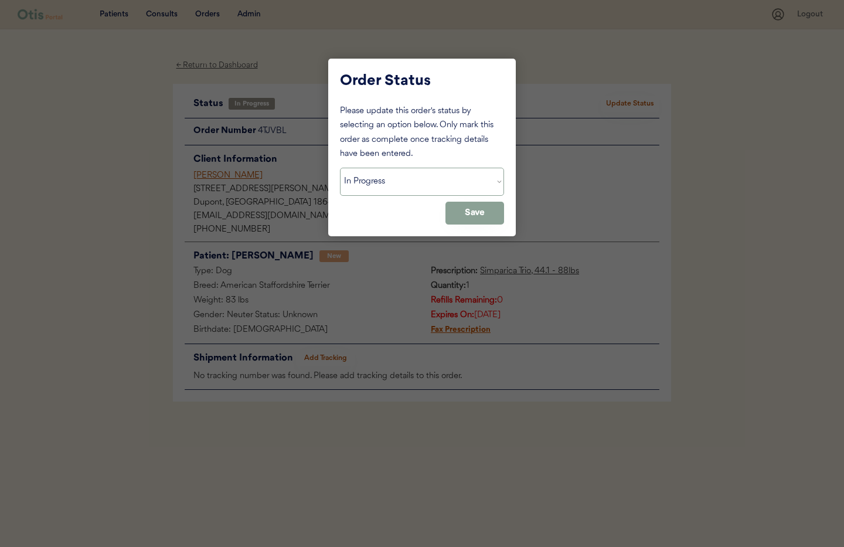
click at [408, 174] on select "Status On Hold New In Progress Complete Pending HW Consent Canceled" at bounding box center [422, 182] width 164 height 28
select select ""on_hold""
click at [340, 168] on select "Status On Hold New In Progress Complete Pending HW Consent Canceled" at bounding box center [422, 182] width 164 height 28
click at [473, 215] on button "Save" at bounding box center [475, 213] width 59 height 23
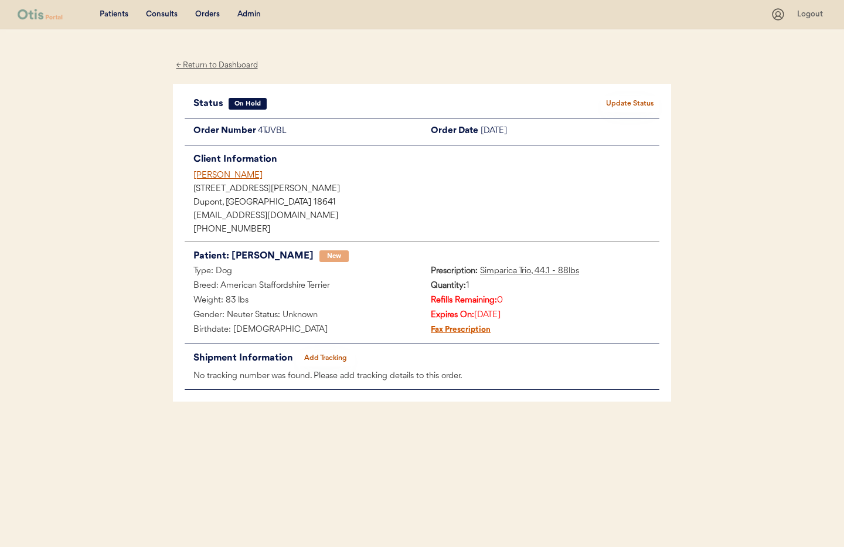
click at [220, 171] on div "[PERSON_NAME]" at bounding box center [427, 175] width 466 height 12
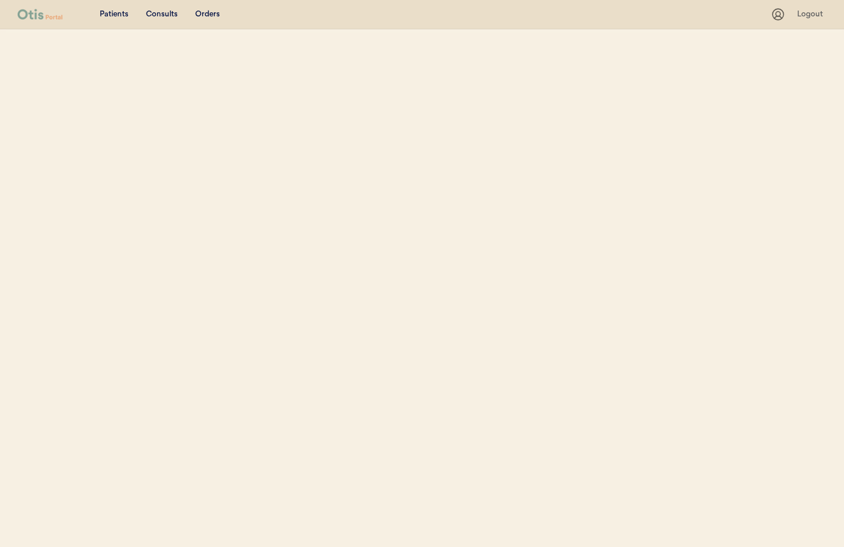
select select ""Name""
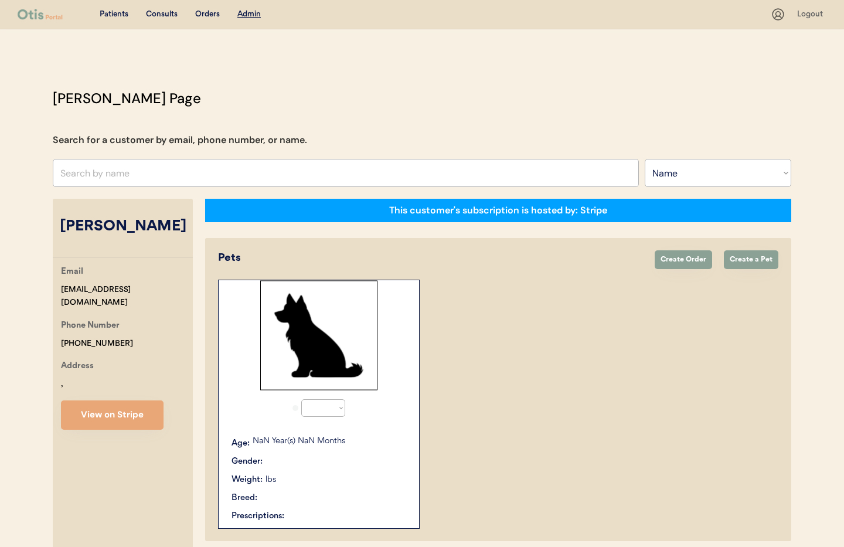
select select "true"
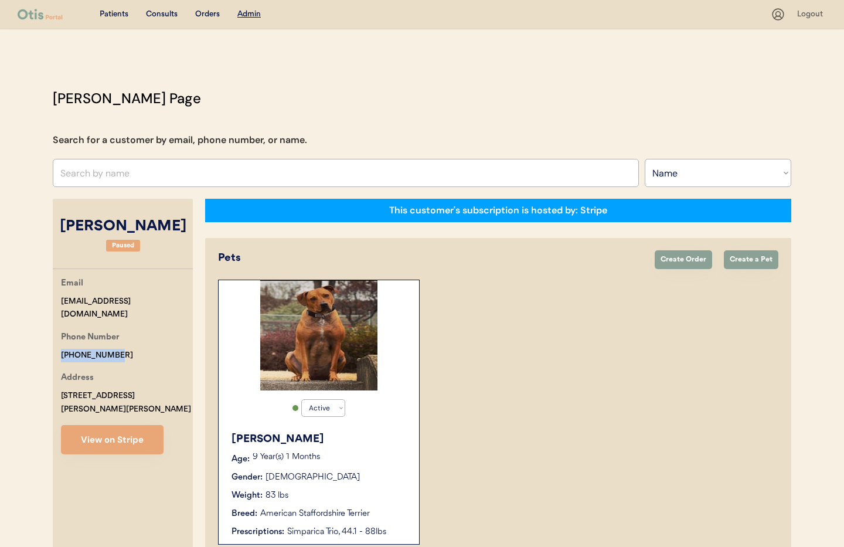
drag, startPoint x: 130, startPoint y: 339, endPoint x: 111, endPoint y: 341, distance: 19.4
click at [114, 340] on div "Phone Number [PHONE_NUMBER]" at bounding box center [127, 346] width 132 height 31
copy div "[PHONE_NUMBER]"
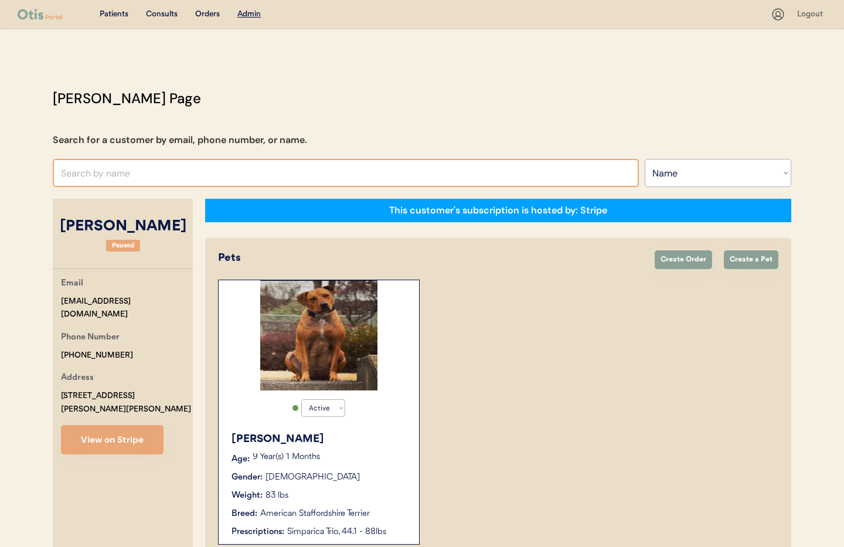
click at [82, 174] on input "text" at bounding box center [346, 173] width 586 height 28
paste input "[PERSON_NAME]"
type input "[PERSON_NAME]"
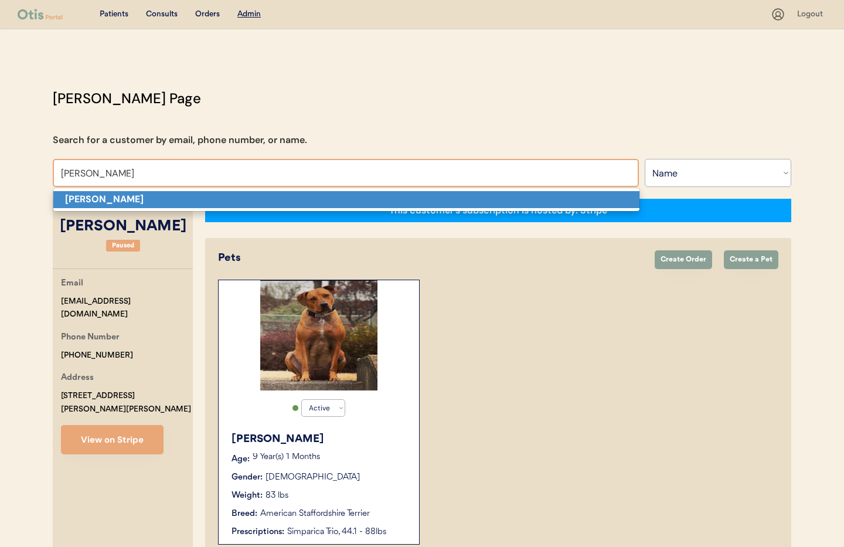
click at [125, 202] on strong "[PERSON_NAME]" at bounding box center [104, 199] width 79 height 12
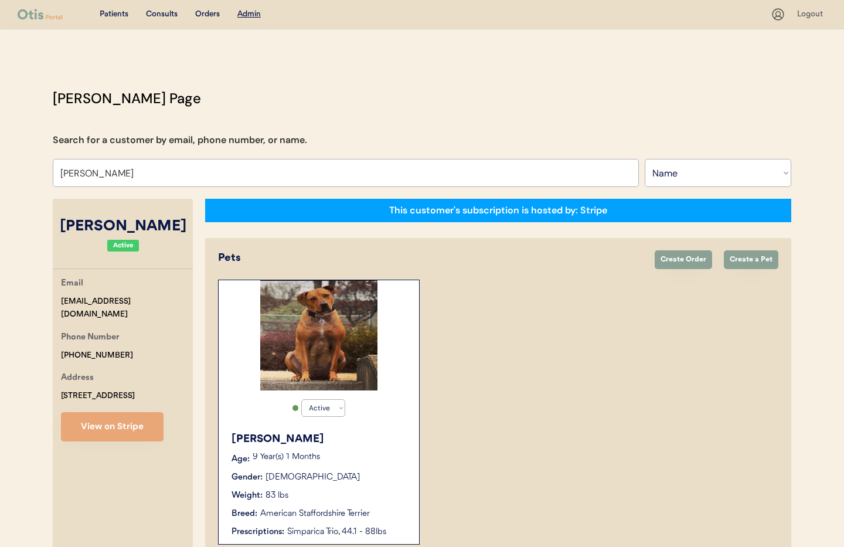
select select "true"
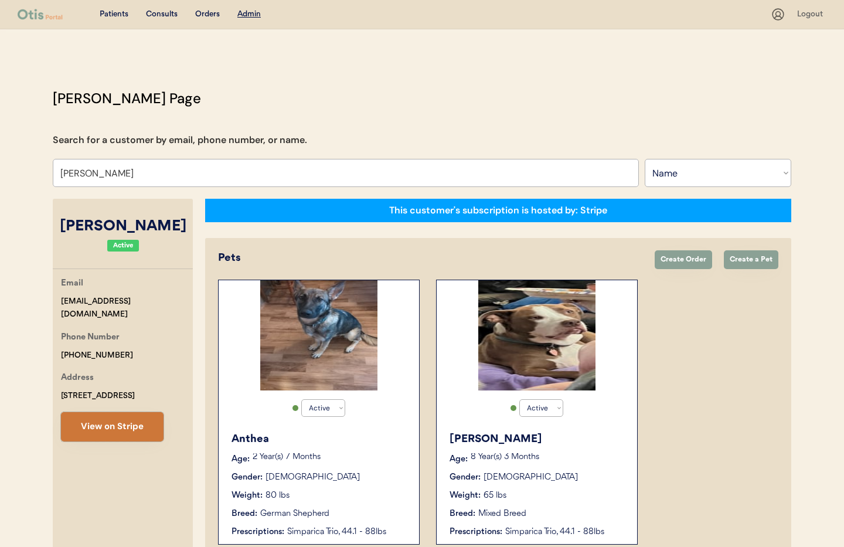
click at [108, 426] on button "View on Stripe" at bounding box center [112, 426] width 103 height 29
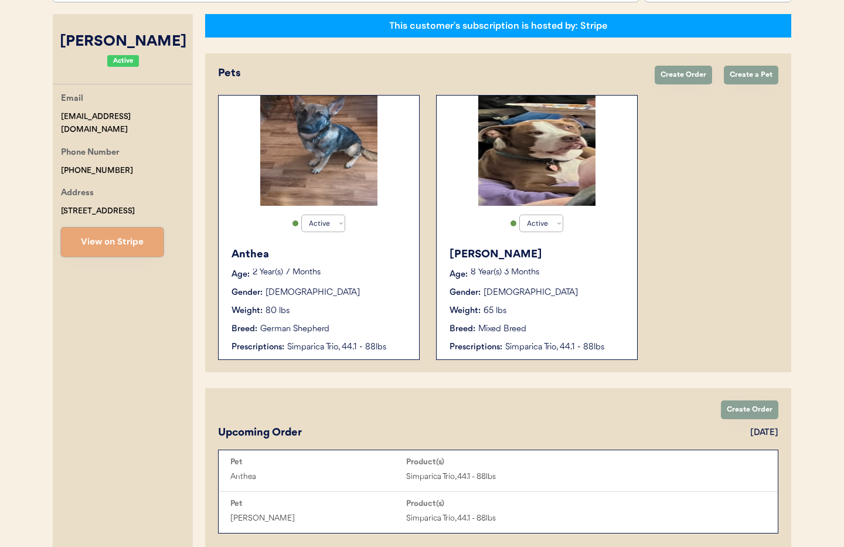
scroll to position [178, 0]
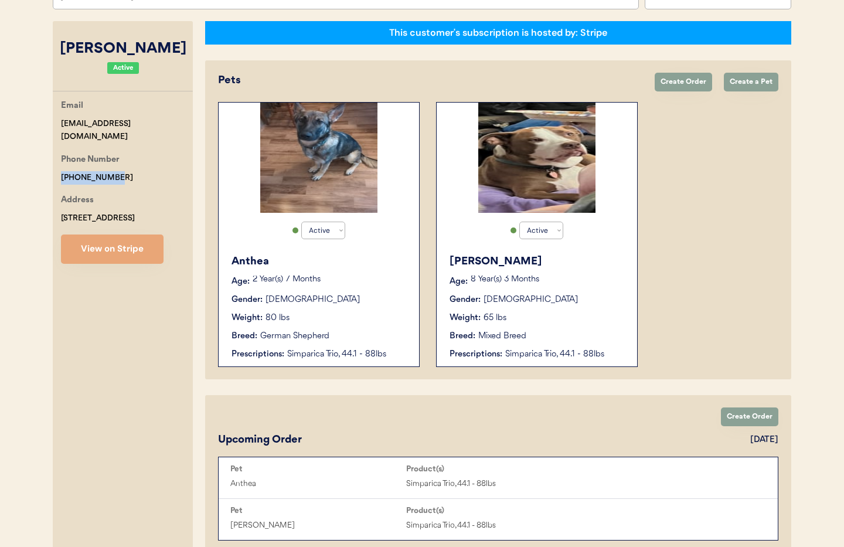
drag, startPoint x: 108, startPoint y: 164, endPoint x: 72, endPoint y: 162, distance: 37.0
click at [42, 161] on div "[PERSON_NAME] Page Search for a customer by email, phone number, or name. [PERS…" at bounding box center [422, 464] width 762 height 1109
copy div "[PHONE_NUMBER]"
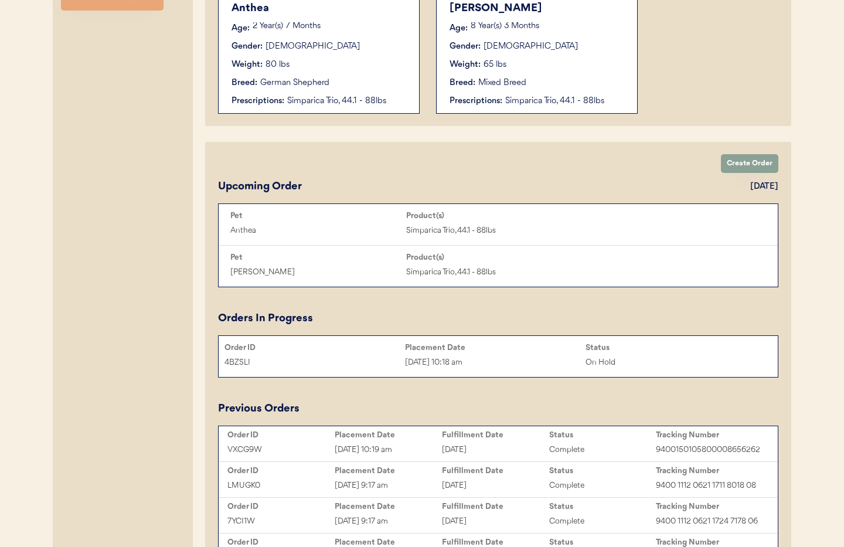
scroll to position [0, 0]
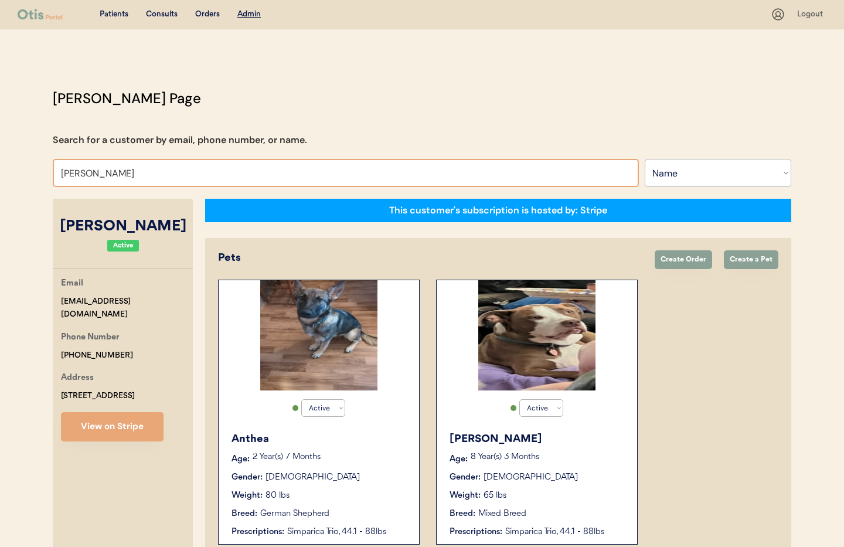
drag, startPoint x: 158, startPoint y: 178, endPoint x: 39, endPoint y: 170, distance: 118.7
type input "[PERSON_NAME]"
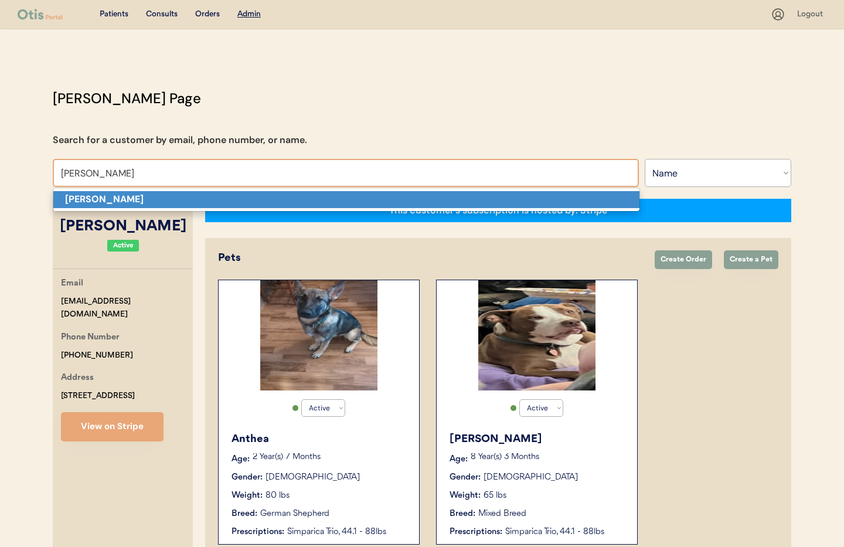
click at [93, 203] on strong "[PERSON_NAME]" at bounding box center [104, 199] width 79 height 12
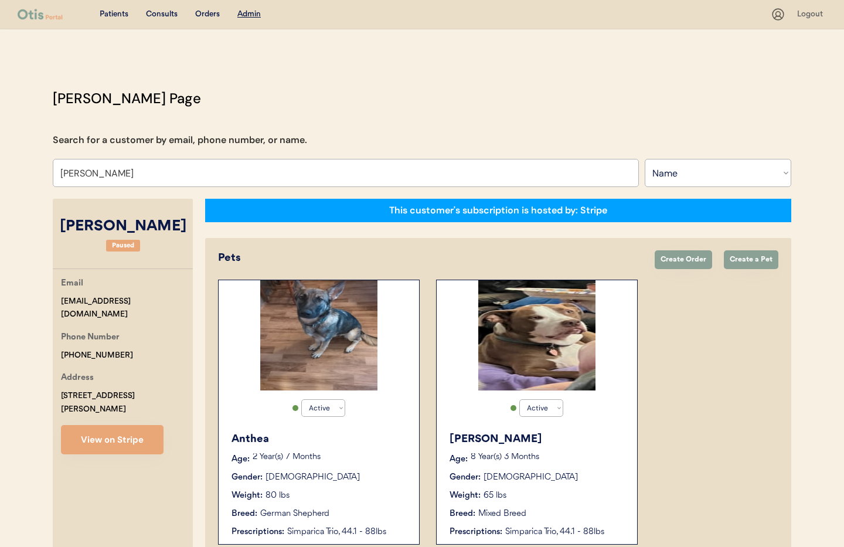
select select "true"
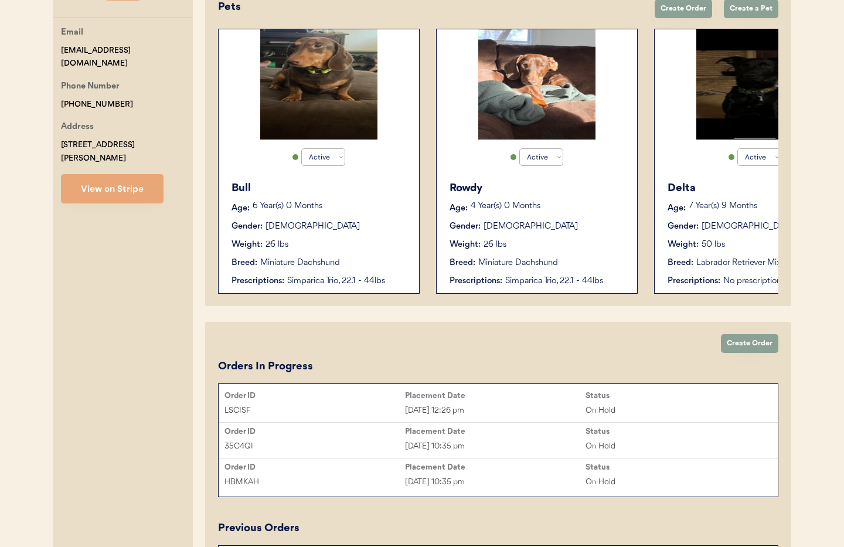
scroll to position [246, 0]
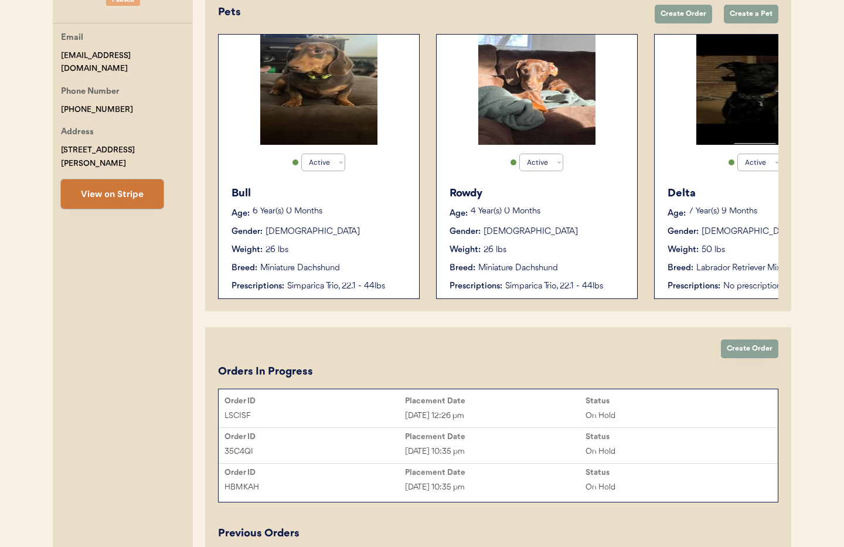
click at [124, 186] on button "View on Stripe" at bounding box center [112, 193] width 103 height 29
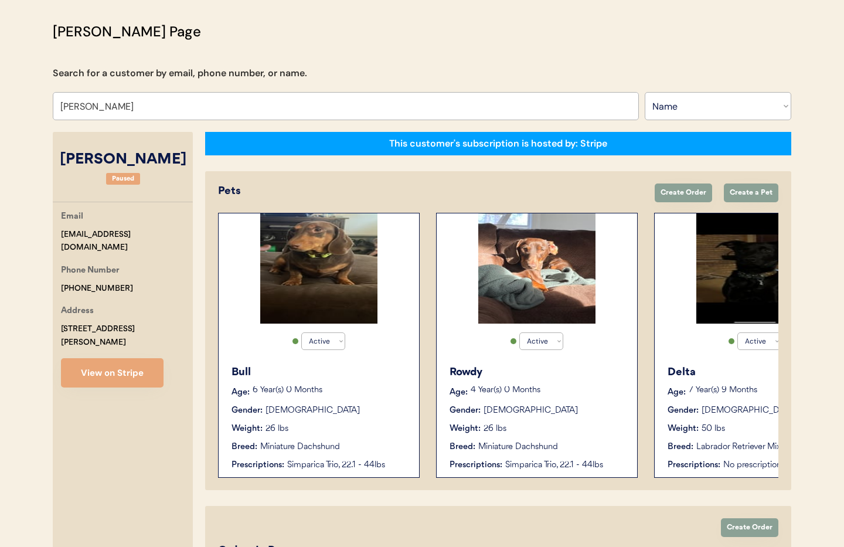
scroll to position [43, 0]
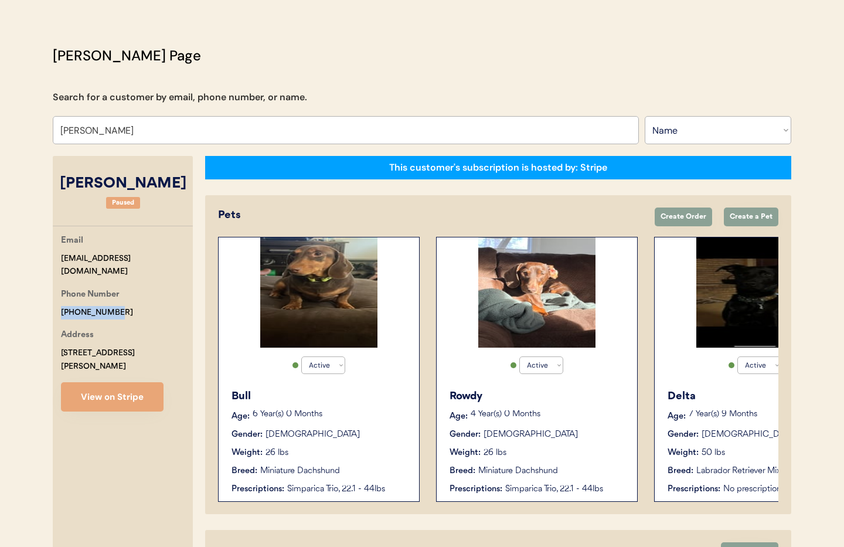
drag, startPoint x: 98, startPoint y: 300, endPoint x: 68, endPoint y: 297, distance: 30.0
copy div "[PHONE_NUMBER]"
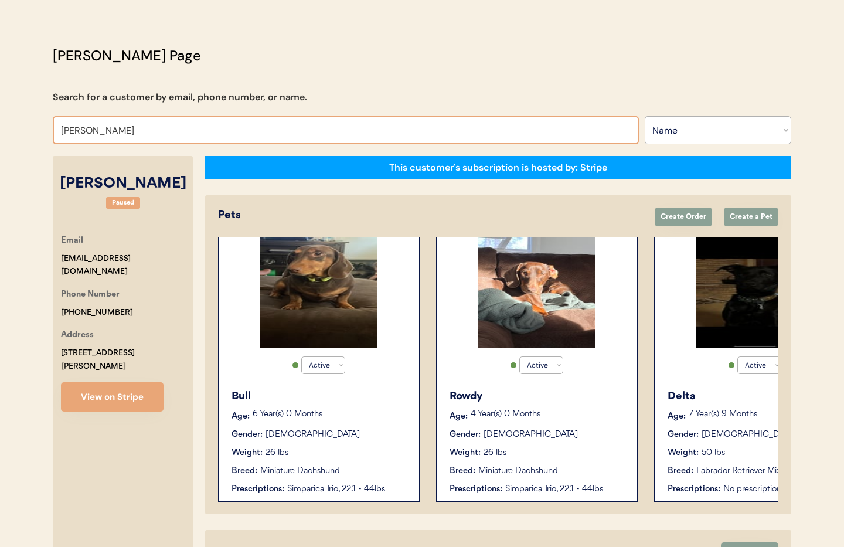
drag, startPoint x: 142, startPoint y: 132, endPoint x: 22, endPoint y: 129, distance: 120.2
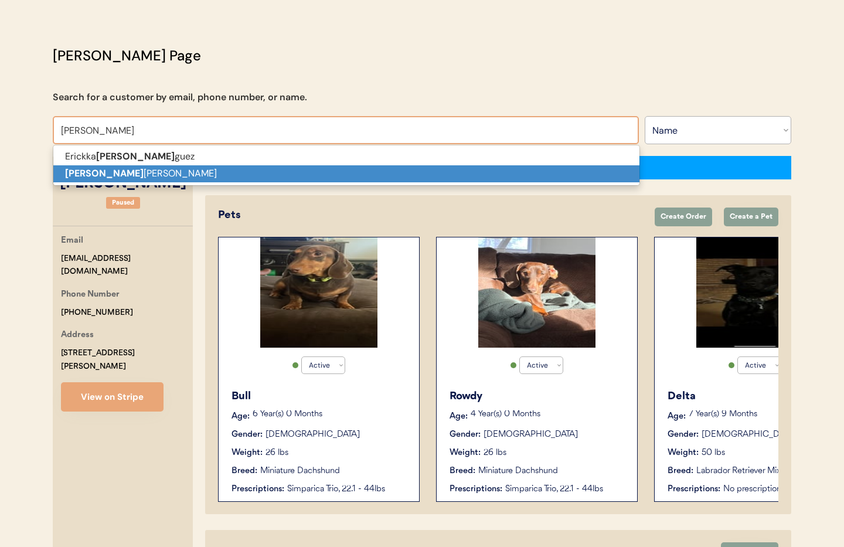
click at [107, 167] on p "[PERSON_NAME] [PERSON_NAME]" at bounding box center [346, 173] width 586 height 17
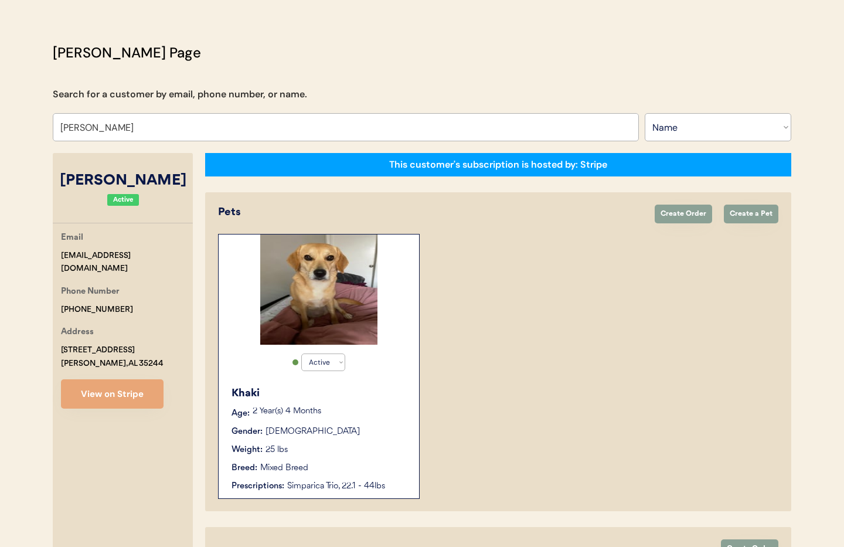
scroll to position [33, 0]
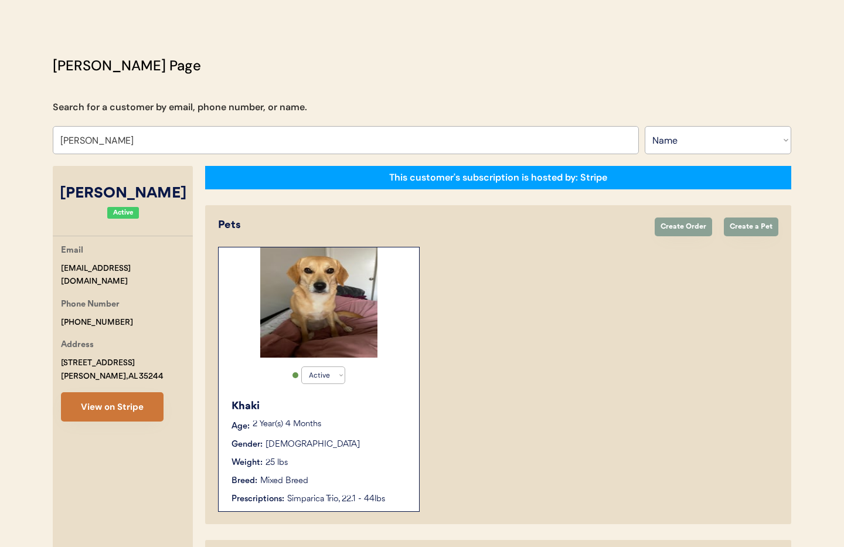
type input "[PERSON_NAME]"
click at [91, 422] on button "View on Stripe" at bounding box center [112, 406] width 103 height 29
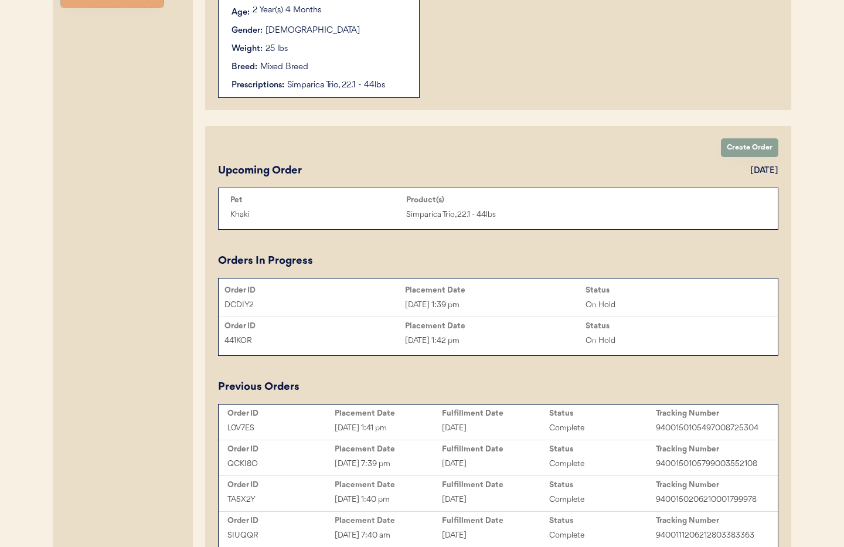
click at [494, 342] on div "[DATE] 1:42 pm" at bounding box center [495, 340] width 181 height 13
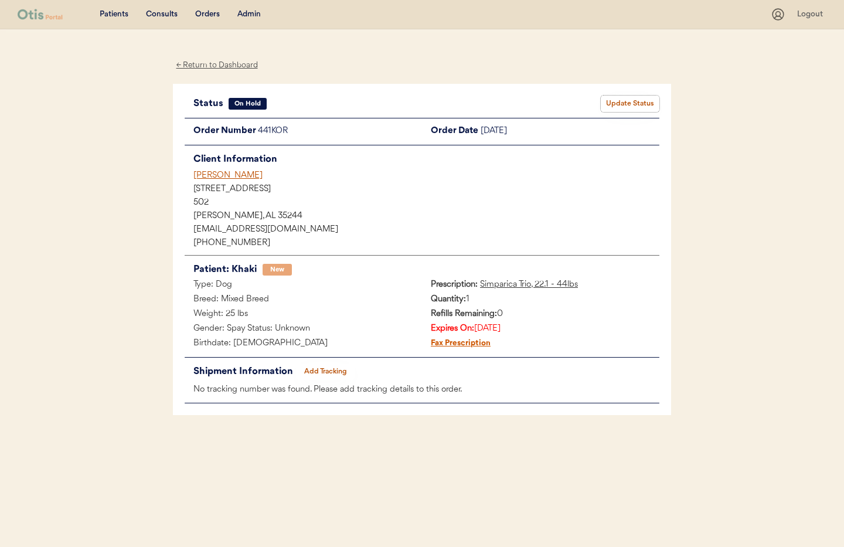
click at [633, 102] on button "Update Status" at bounding box center [630, 104] width 59 height 16
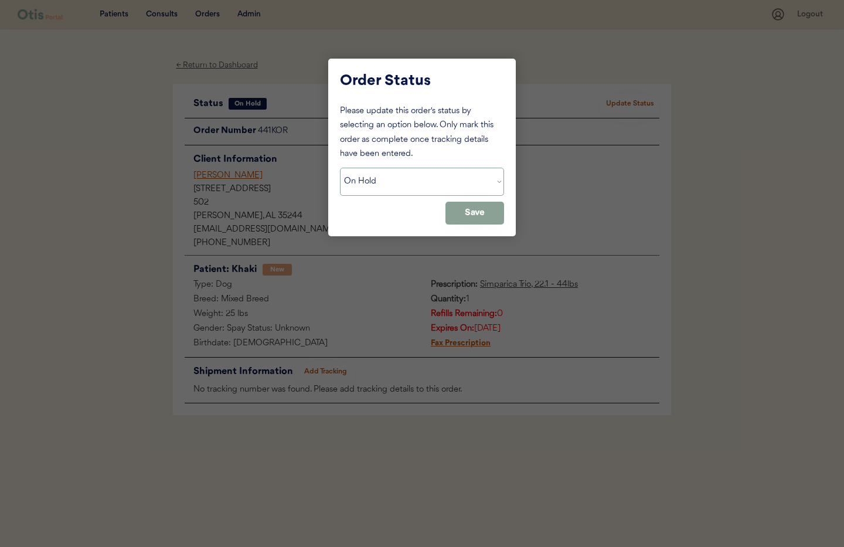
click at [411, 184] on select "Status On Hold New In Progress Complete Pending HW Consent Canceled" at bounding box center [422, 182] width 164 height 28
select select ""cancelled""
click at [340, 168] on select "Status On Hold New In Progress Complete Pending HW Consent Canceled" at bounding box center [422, 182] width 164 height 28
click at [487, 214] on button "Save" at bounding box center [475, 213] width 59 height 23
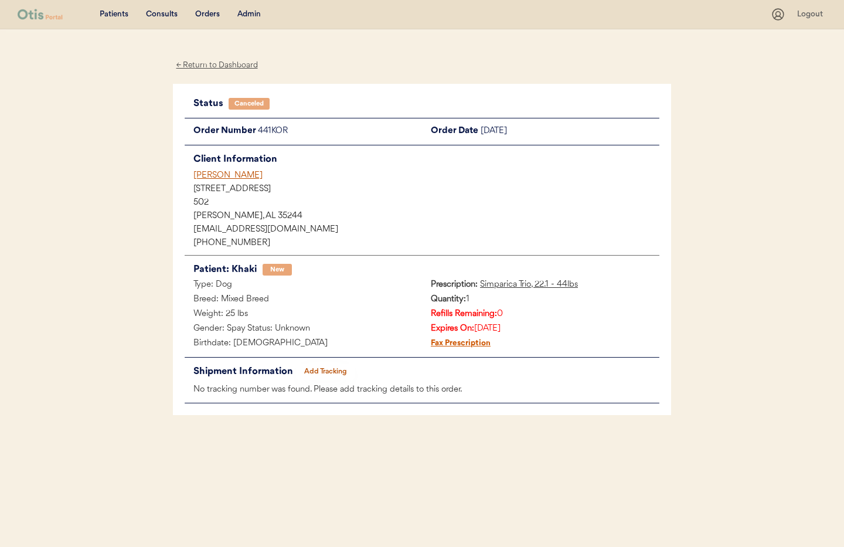
click at [219, 175] on div "[PERSON_NAME]" at bounding box center [427, 175] width 466 height 12
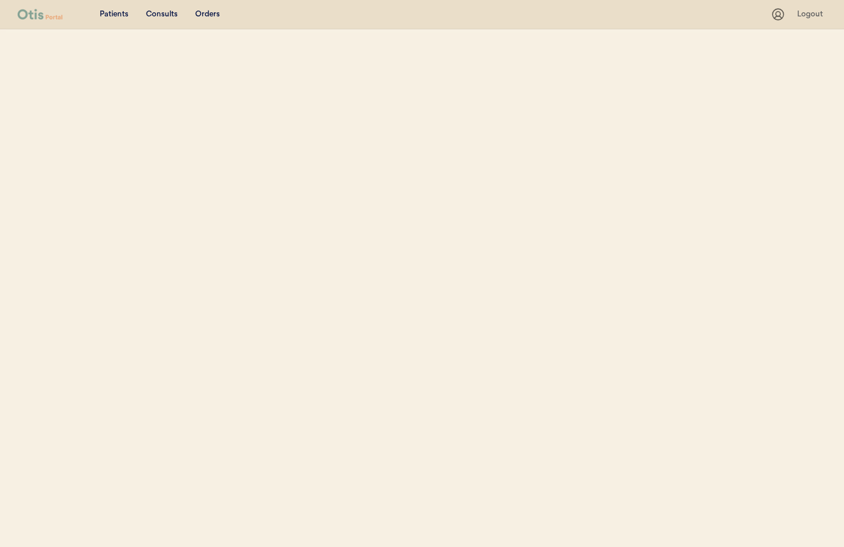
select select ""Name""
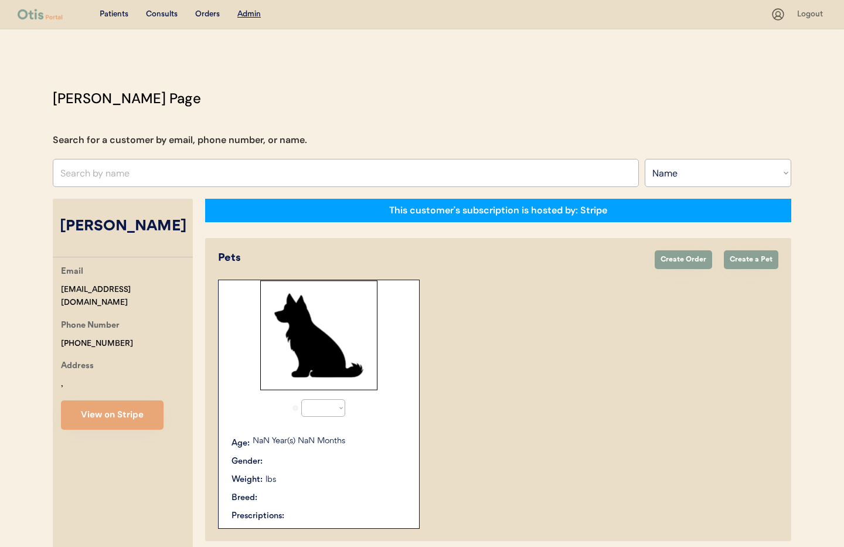
select select "true"
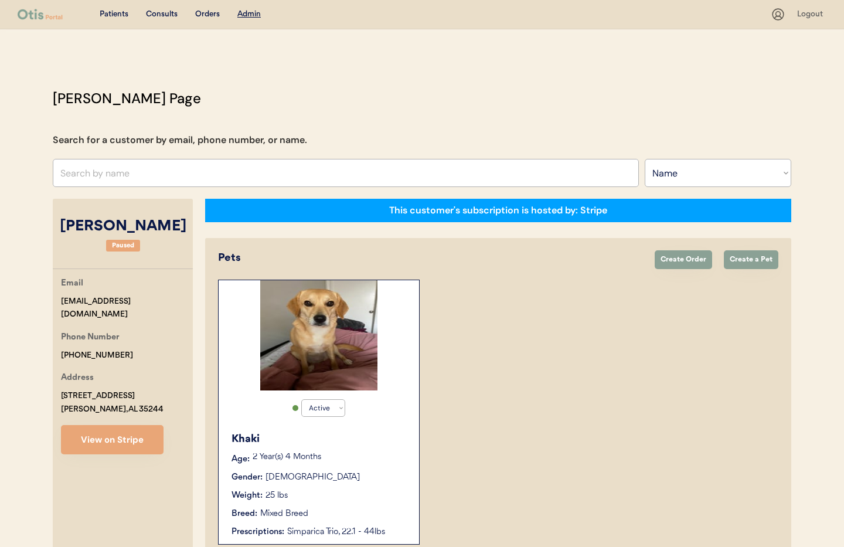
drag, startPoint x: 112, startPoint y: 358, endPoint x: 56, endPoint y: 360, distance: 56.3
drag, startPoint x: 124, startPoint y: 363, endPoint x: 66, endPoint y: 359, distance: 58.2
click at [57, 360] on div "Email [EMAIL_ADDRESS][DOMAIN_NAME] Phone Number [PHONE_NUMBER] Address [STREET_…" at bounding box center [123, 366] width 140 height 178
copy div "[PHONE_NUMBER]"
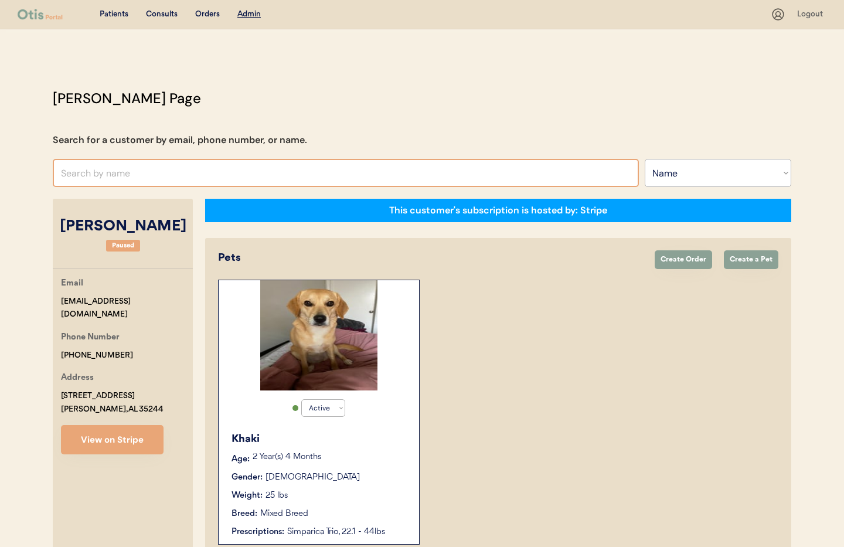
click at [134, 185] on input "text" at bounding box center [346, 173] width 586 height 28
type input "Jil"
type input "[PERSON_NAME] House"
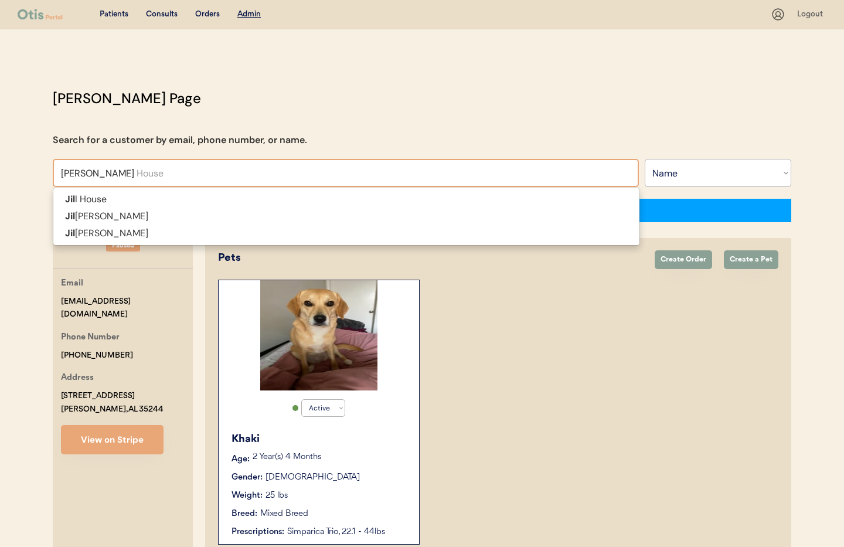
type input "Jill Hous"
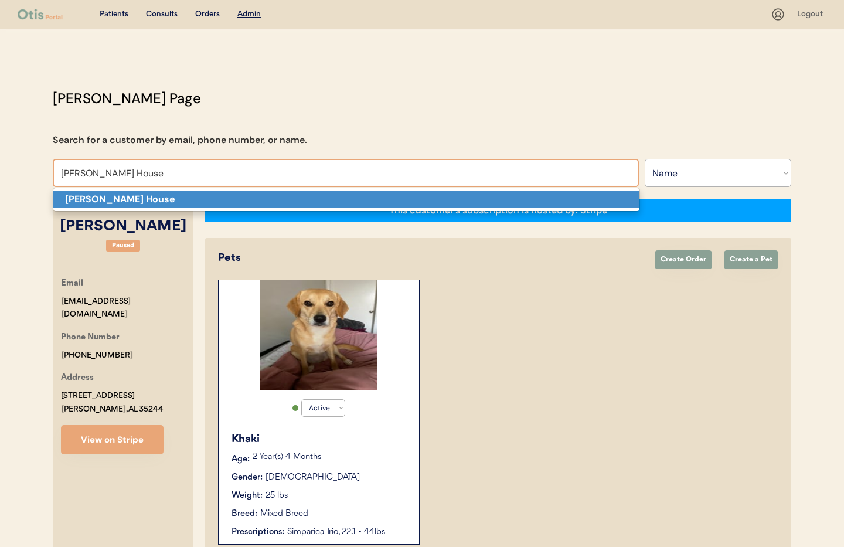
click at [115, 201] on p "[PERSON_NAME] House" at bounding box center [346, 199] width 586 height 17
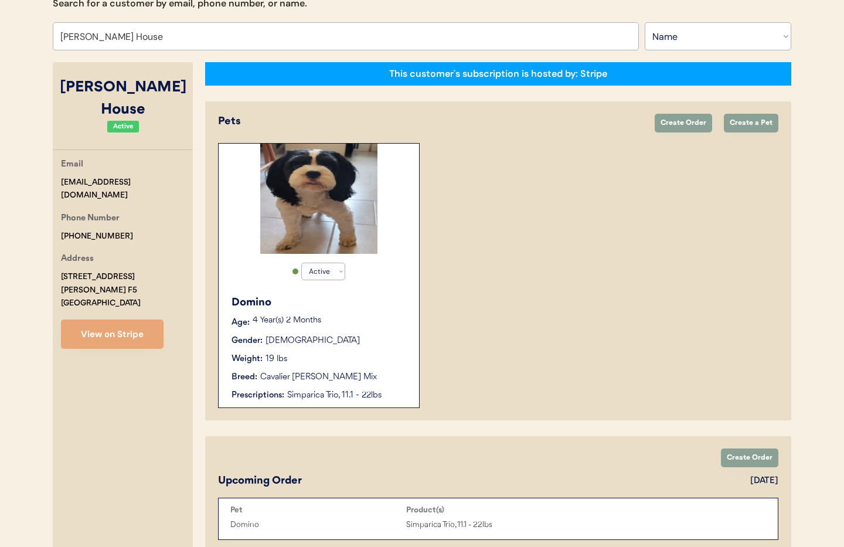
scroll to position [131, 0]
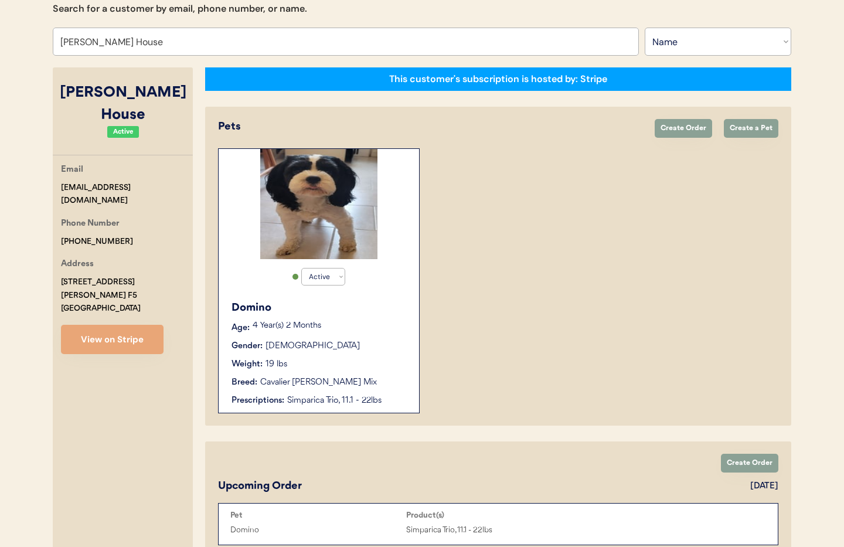
type input "[PERSON_NAME] House"
click at [368, 338] on div "Domino Age: 4 Year(s) 2 Months Gender: Male Weight: 19 lbs Breed: Cavalier King…" at bounding box center [319, 353] width 189 height 118
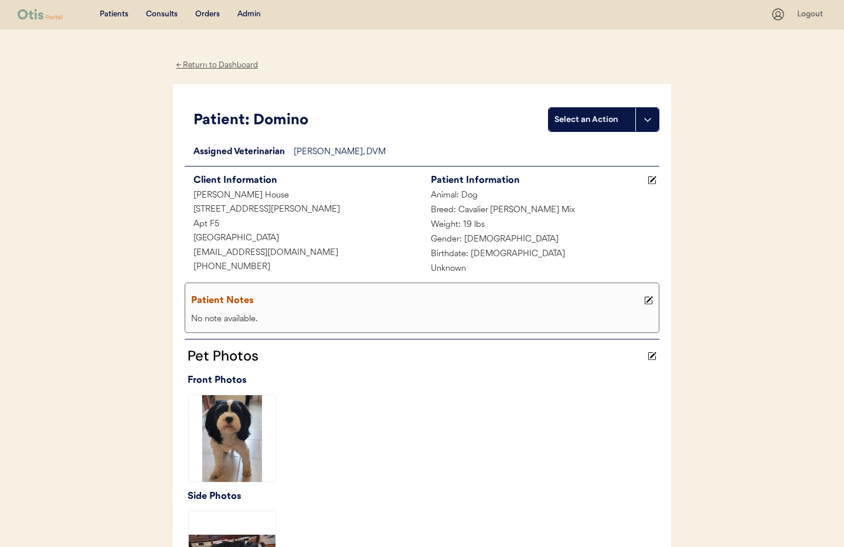
click at [249, 14] on div "Admin" at bounding box center [248, 15] width 23 height 12
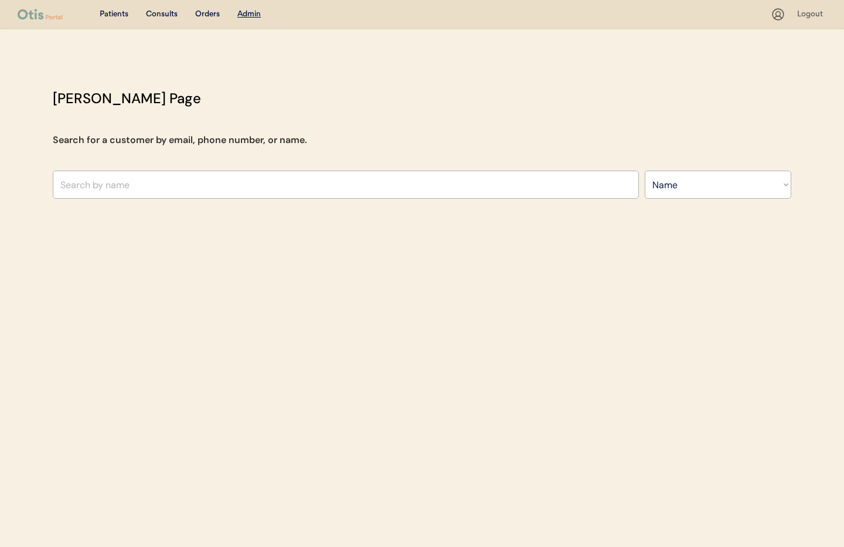
select select ""Name""
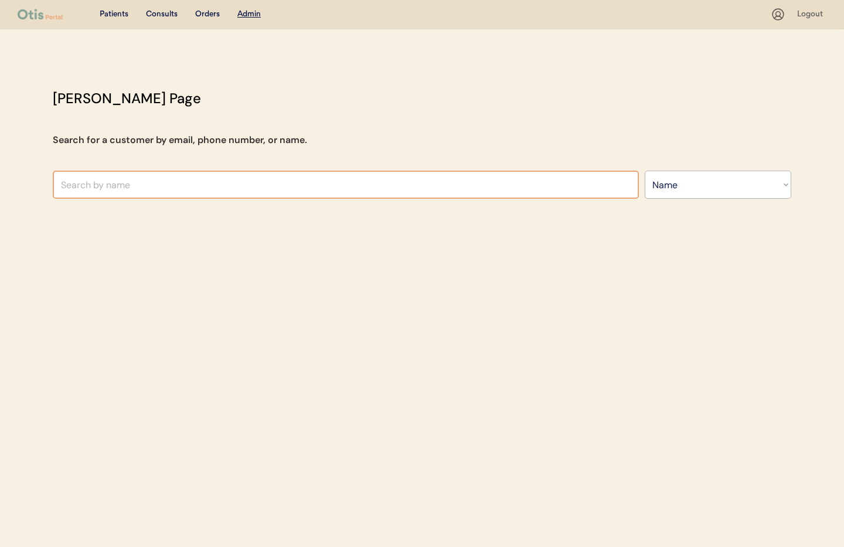
click at [199, 188] on input "text" at bounding box center [346, 185] width 586 height 28
type input "jill"
type input "jill House"
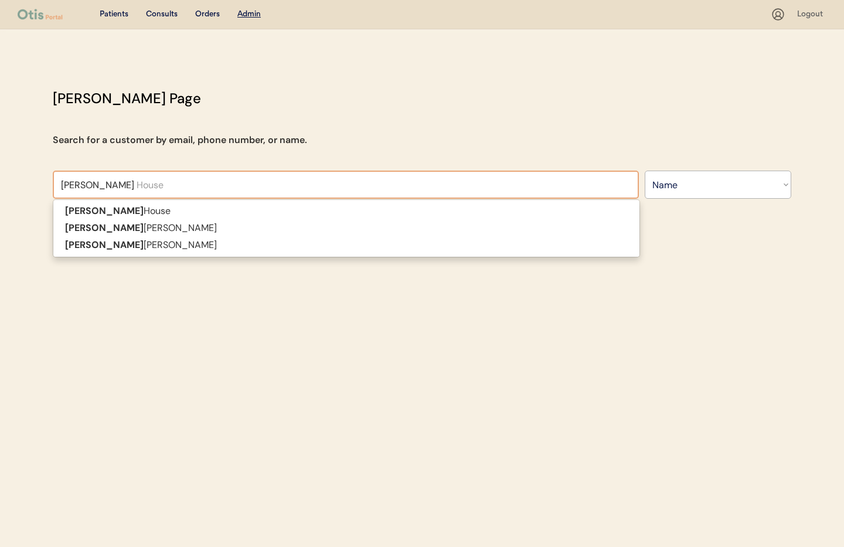
click at [175, 215] on p "Jill House" at bounding box center [346, 211] width 586 height 17
type input "Jill House"
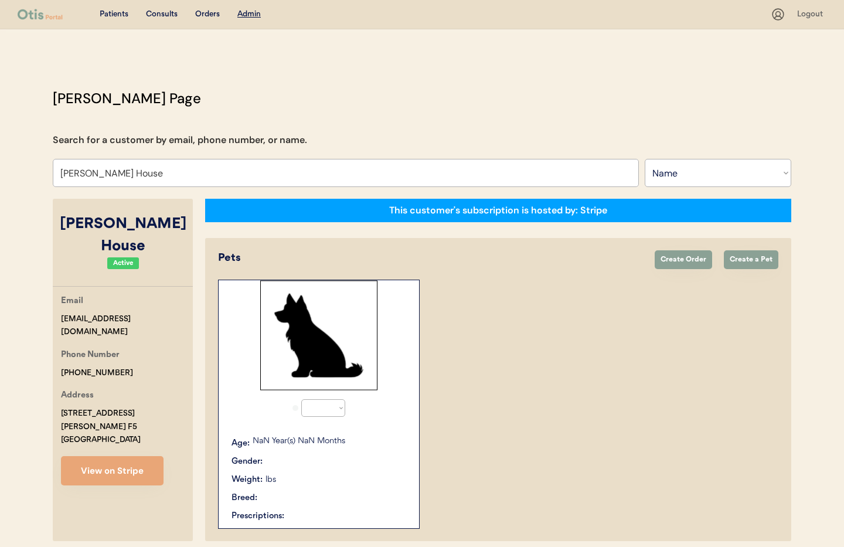
select select "true"
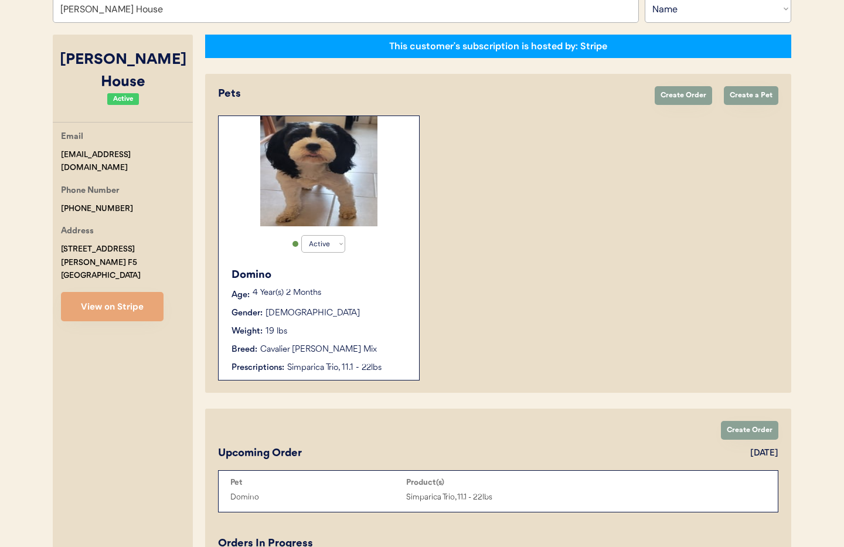
scroll to position [156, 0]
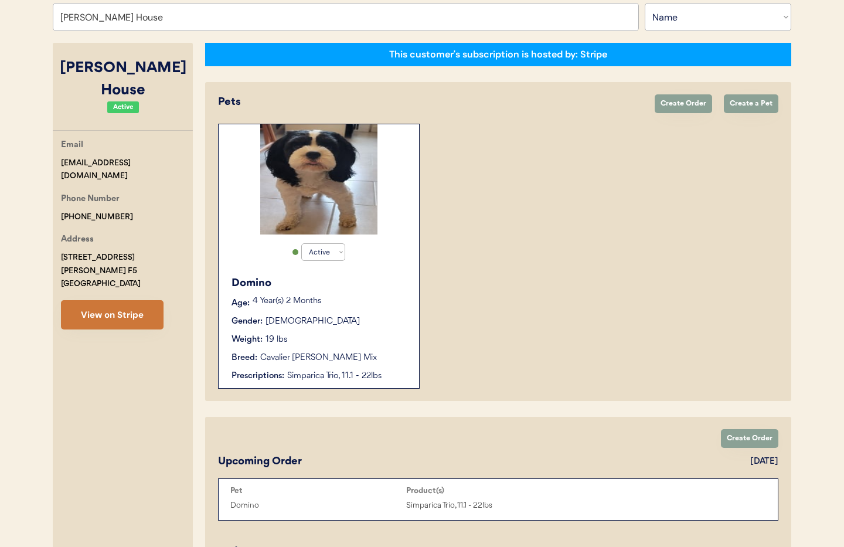
click at [87, 300] on button "View on Stripe" at bounding box center [112, 314] width 103 height 29
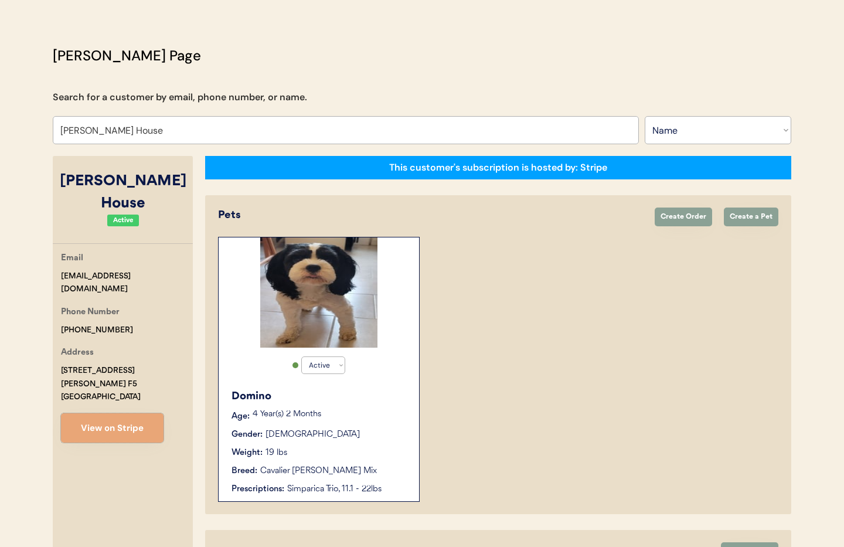
scroll to position [40, 0]
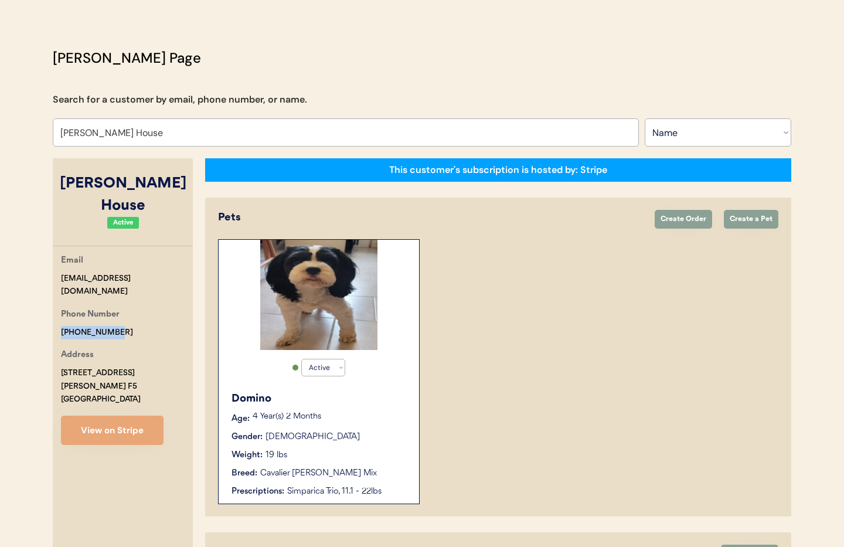
drag, startPoint x: 83, startPoint y: 302, endPoint x: 46, endPoint y: 303, distance: 37.0
copy div "+19292845319"
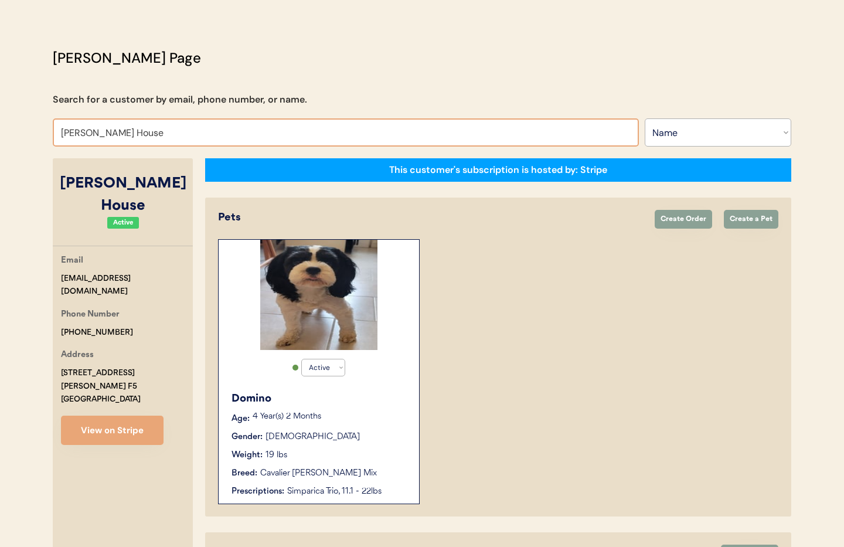
paste input "Tina Lukaszczyk"
type input "Tina Lukaszczyk"
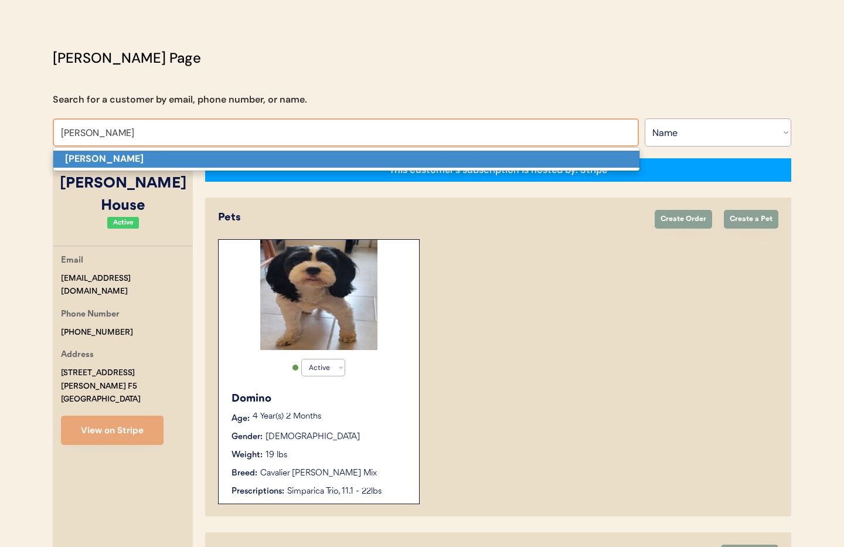
click at [143, 161] on p "Tina Lukaszczyk" at bounding box center [346, 159] width 586 height 17
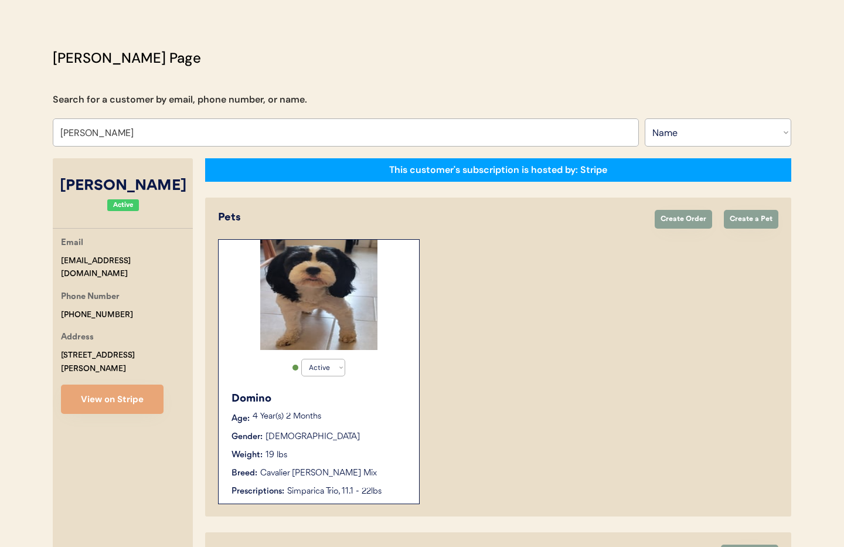
select select "true"
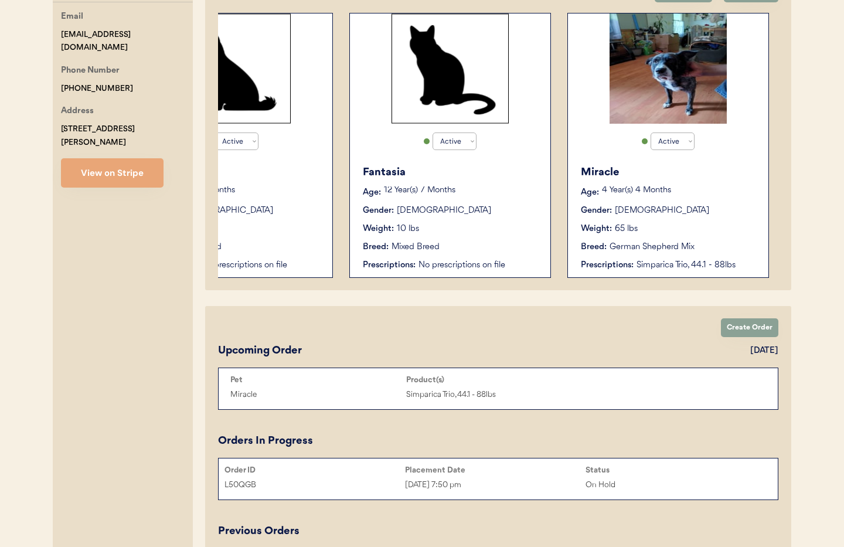
scroll to position [0, 530]
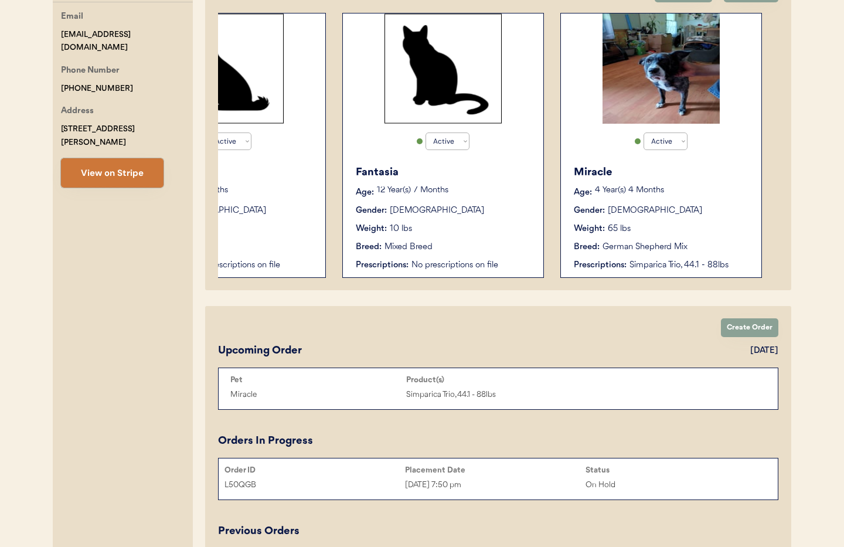
click at [95, 158] on button "View on Stripe" at bounding box center [112, 172] width 103 height 29
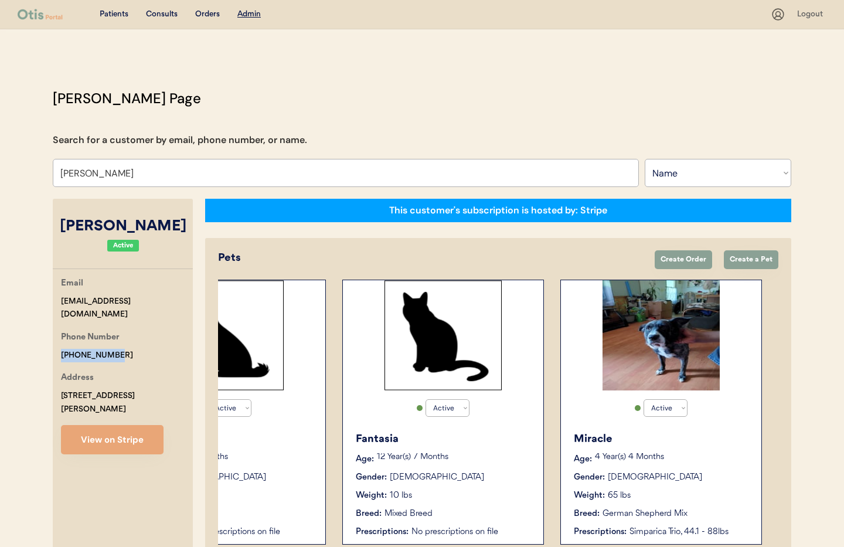
drag, startPoint x: 111, startPoint y: 344, endPoint x: 94, endPoint y: 342, distance: 17.0
copy div "+15856350026"
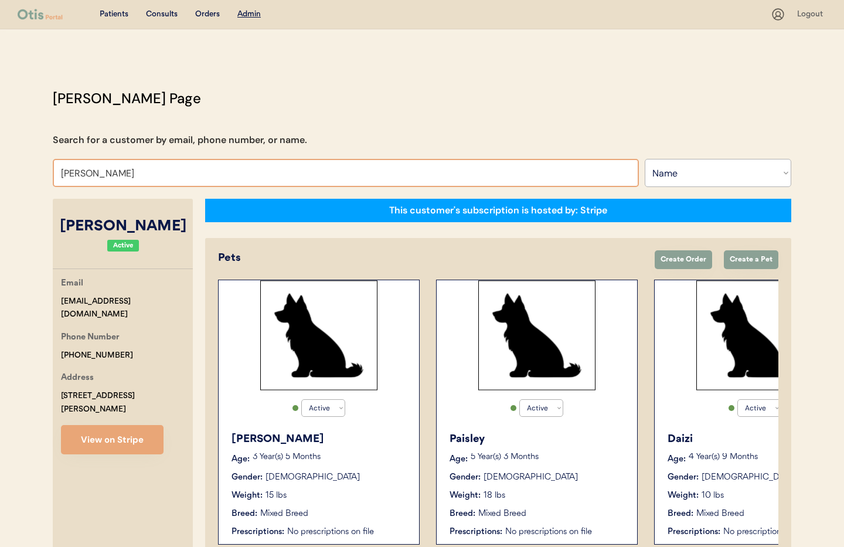
click at [151, 175] on input "Tina Lukaszczyk" at bounding box center [346, 173] width 586 height 28
drag, startPoint x: 151, startPoint y: 175, endPoint x: 26, endPoint y: 170, distance: 125.0
type input "chr"
type input "chris Manoogian"
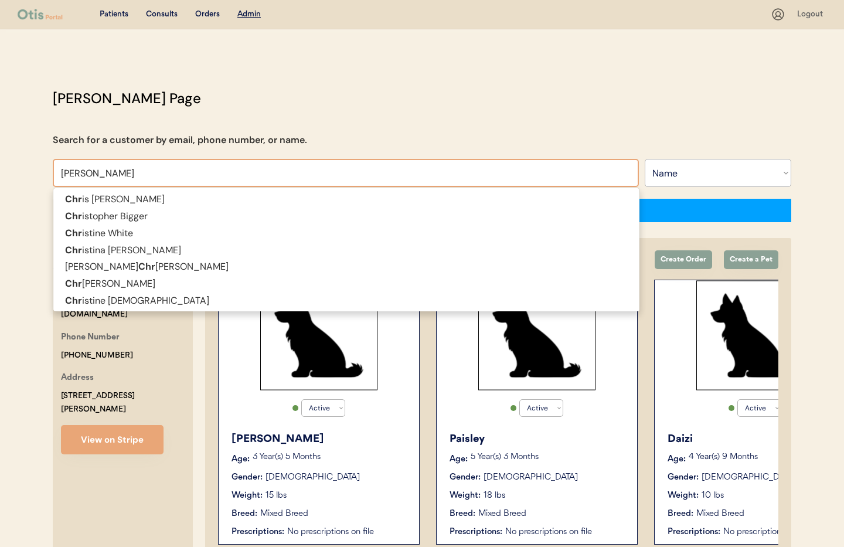
type input "chris"
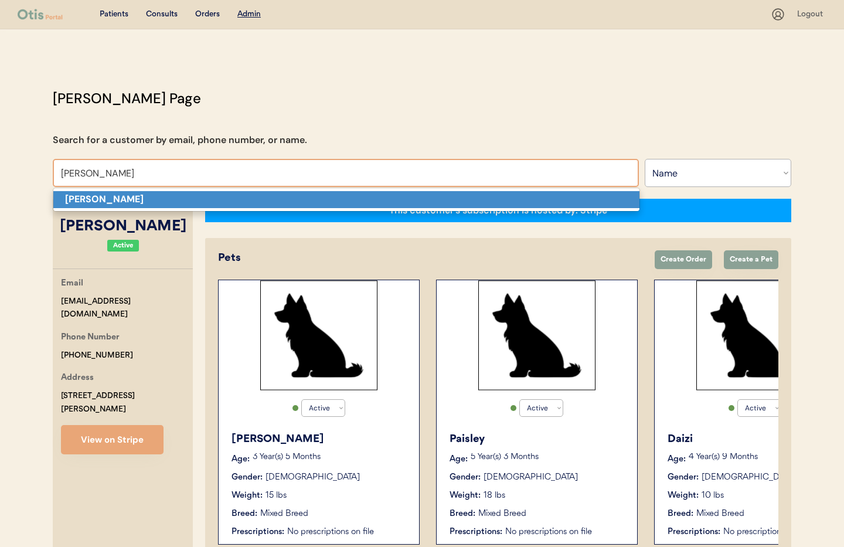
click at [105, 208] on span "Chris Nixon" at bounding box center [347, 200] width 588 height 24
click at [106, 201] on strong "Chris Nixon" at bounding box center [104, 199] width 79 height 12
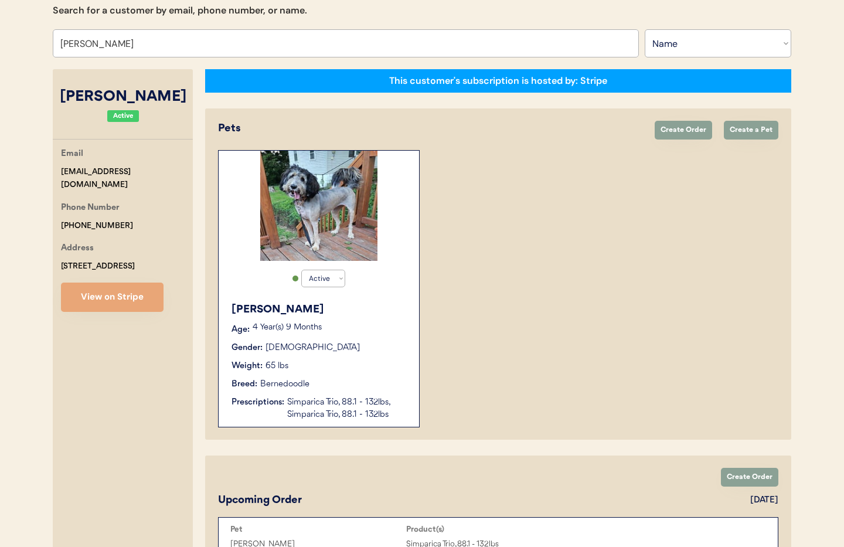
scroll to position [14, 0]
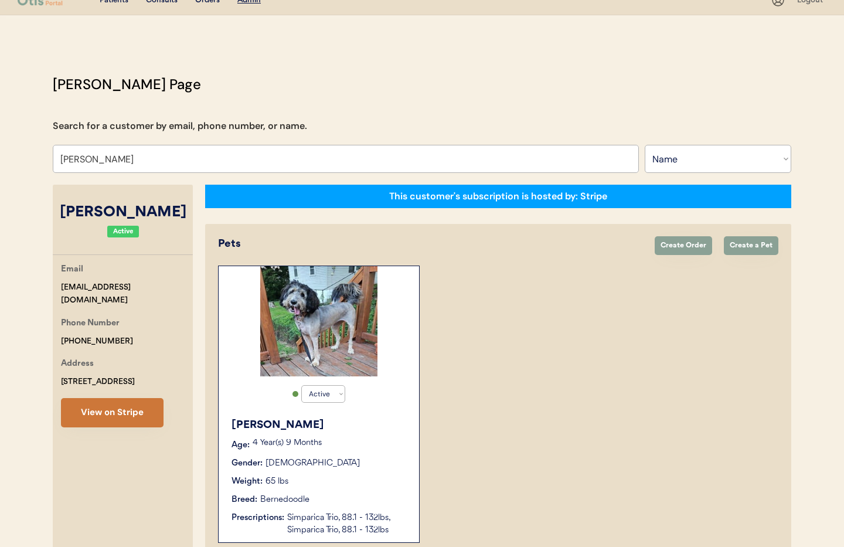
type input "Chris Nixon"
click at [136, 416] on button "View on Stripe" at bounding box center [112, 412] width 103 height 29
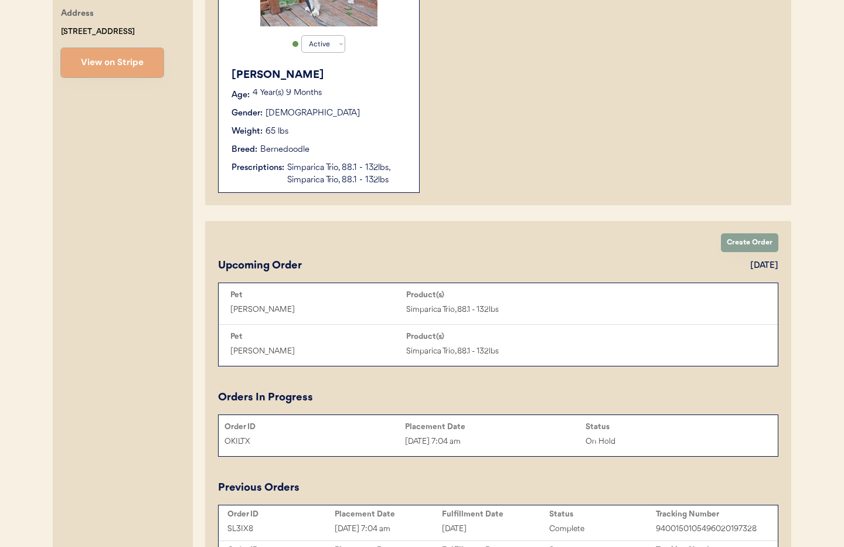
scroll to position [560, 0]
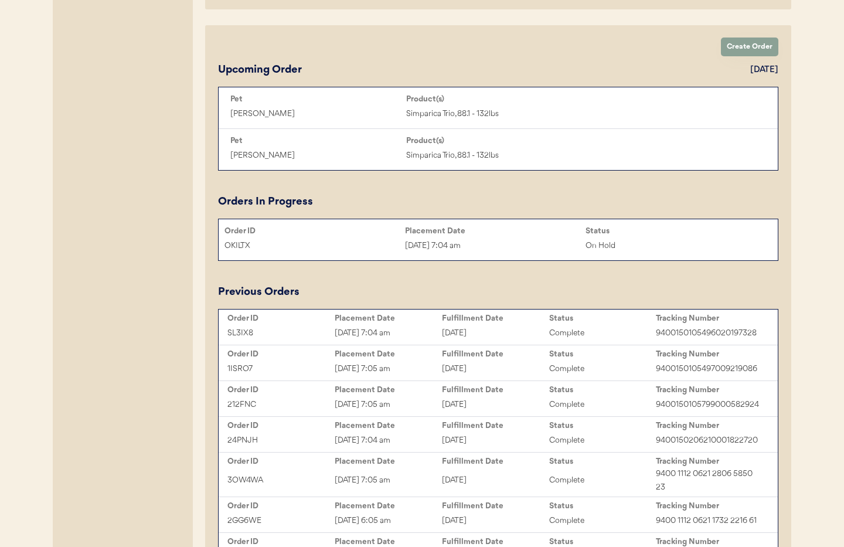
click at [518, 237] on div "OKILTX Sep 7, 2025 7:04 am On Hold" at bounding box center [498, 246] width 559 height 18
click at [503, 239] on div "Sep 7, 2025 7:04 am" at bounding box center [495, 245] width 181 height 13
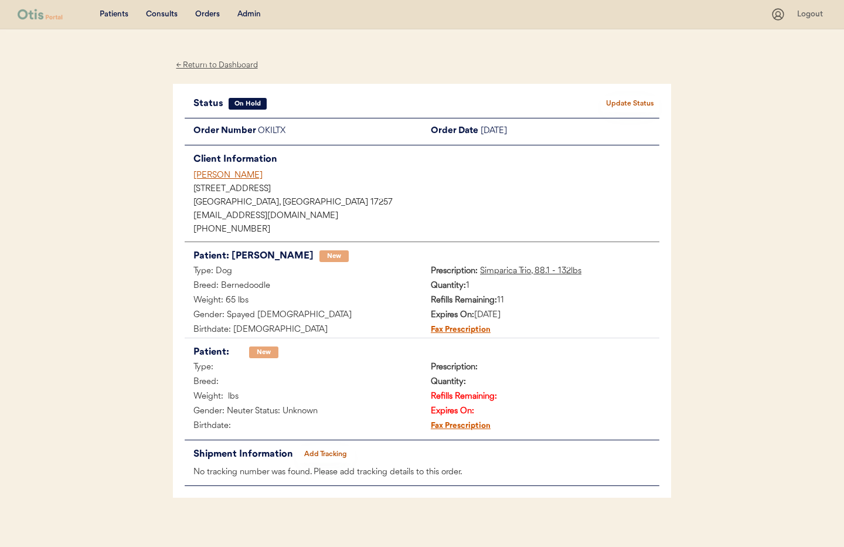
click at [614, 106] on button "Update Status" at bounding box center [630, 104] width 59 height 16
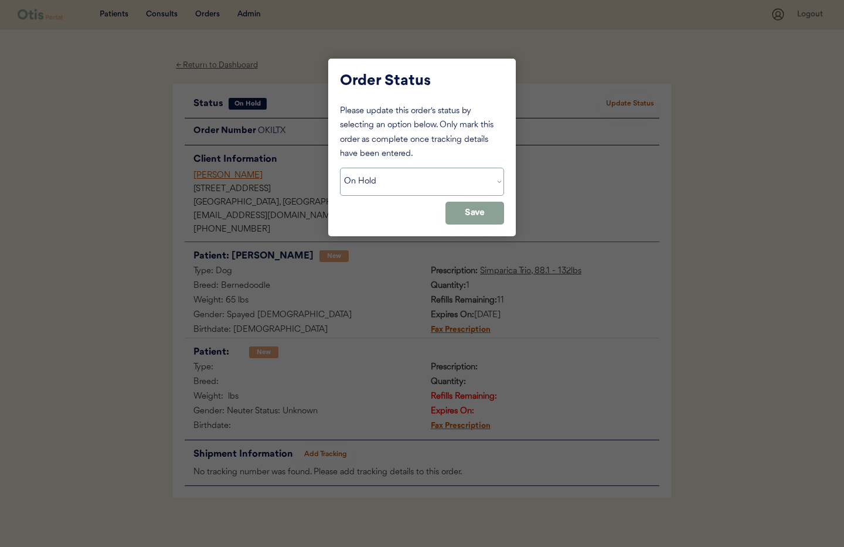
click at [454, 174] on select "Status On Hold New In Progress Complete Pending HW Consent Canceled" at bounding box center [422, 182] width 164 height 28
select select ""cancelled""
click at [340, 168] on select "Status On Hold New In Progress Complete Pending HW Consent Canceled" at bounding box center [422, 182] width 164 height 28
click at [474, 216] on button "Save" at bounding box center [475, 213] width 59 height 23
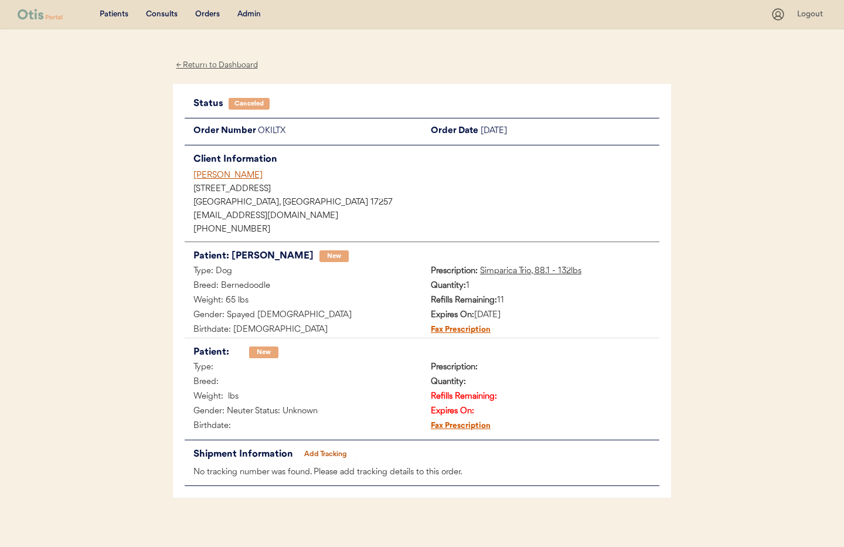
drag, startPoint x: 222, startPoint y: 175, endPoint x: 246, endPoint y: 178, distance: 23.6
click at [222, 175] on div "[PERSON_NAME]" at bounding box center [427, 175] width 466 height 12
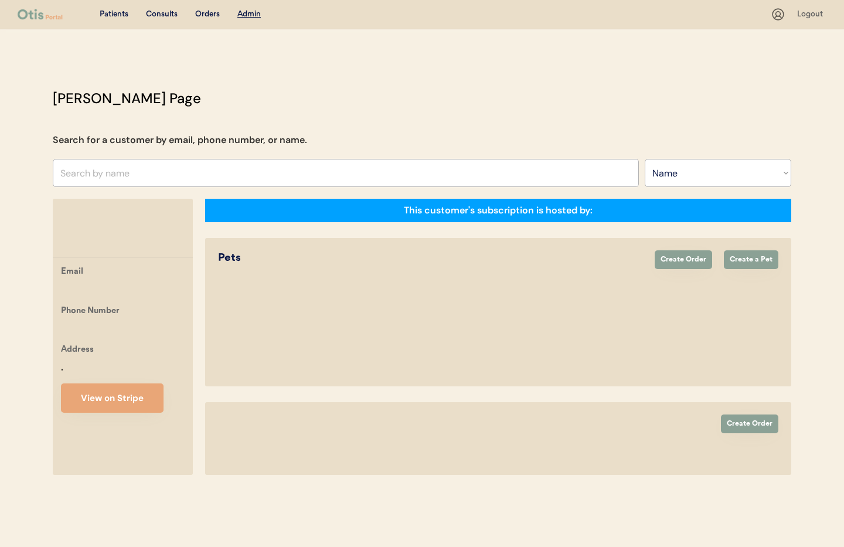
select select ""Name""
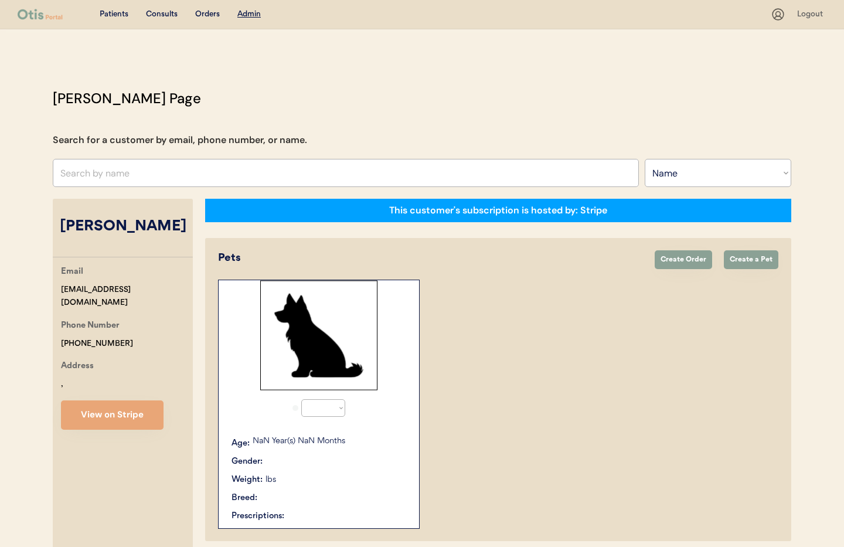
select select "true"
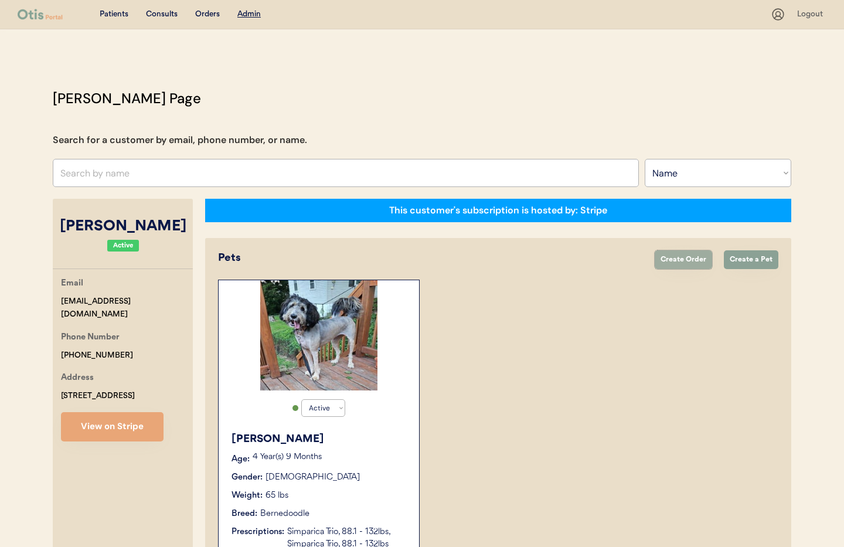
click at [688, 262] on button "Create Order" at bounding box center [683, 259] width 57 height 19
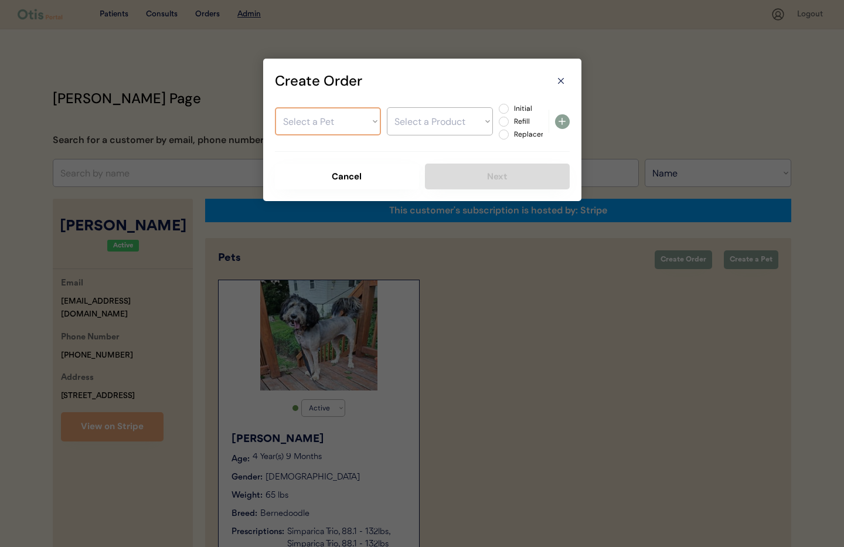
click at [348, 124] on select "Select a Pet [PERSON_NAME]" at bounding box center [328, 121] width 106 height 28
click at [436, 126] on select "Select a Product" at bounding box center [440, 121] width 106 height 28
click at [433, 129] on select "Select a Product" at bounding box center [440, 121] width 106 height 28
click at [433, 128] on select "Select a Product" at bounding box center [440, 121] width 106 height 28
click at [562, 81] on icon at bounding box center [561, 81] width 12 height 12
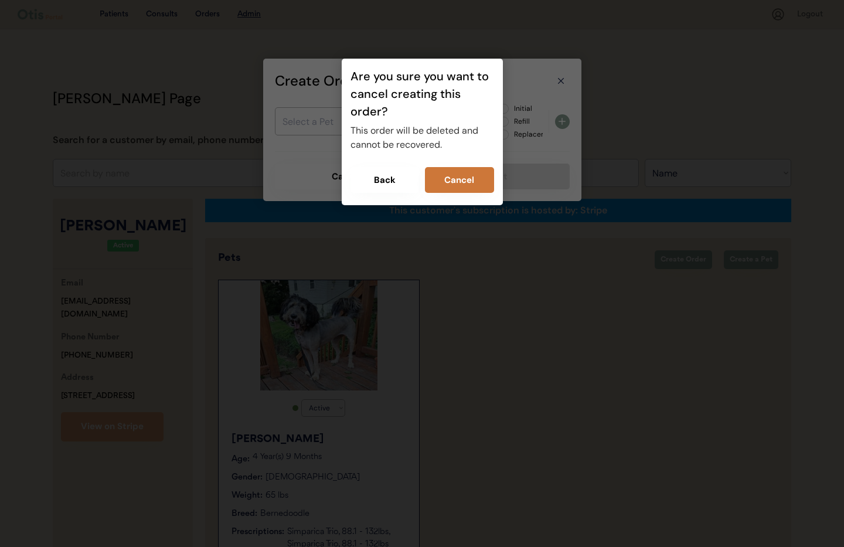
drag, startPoint x: 460, startPoint y: 179, endPoint x: 463, endPoint y: 188, distance: 9.5
click at [460, 179] on button "Cancel" at bounding box center [459, 180] width 69 height 26
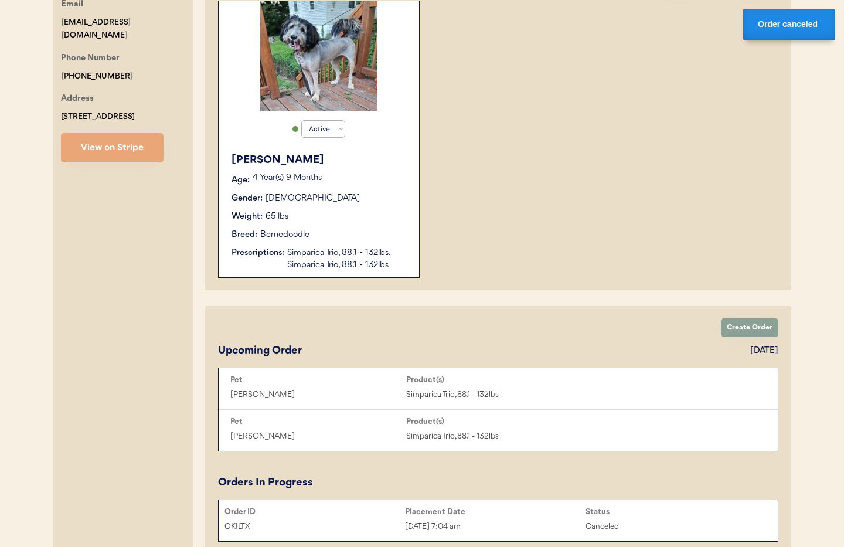
scroll to position [277, 0]
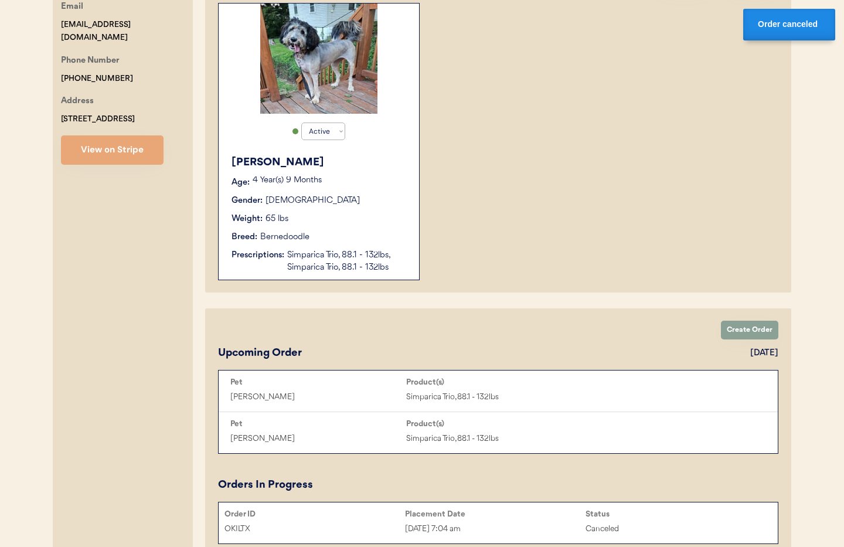
click at [362, 222] on div "Weight: 65 lbs" at bounding box center [320, 219] width 176 height 12
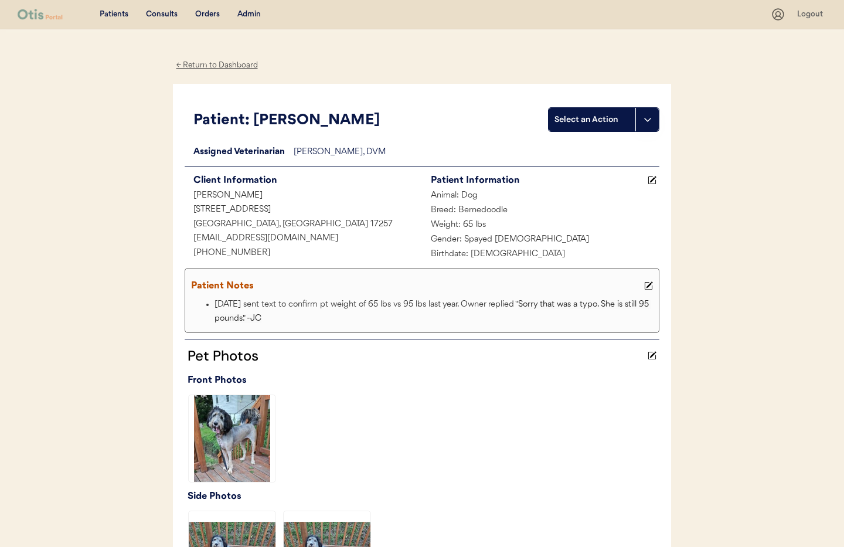
click at [222, 65] on div "← Return to Dashboard" at bounding box center [217, 65] width 88 height 13
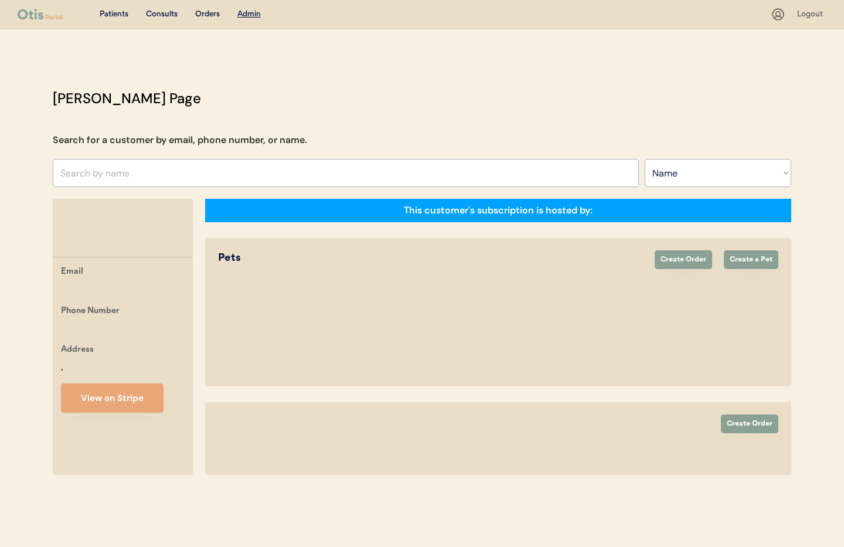
select select ""Name""
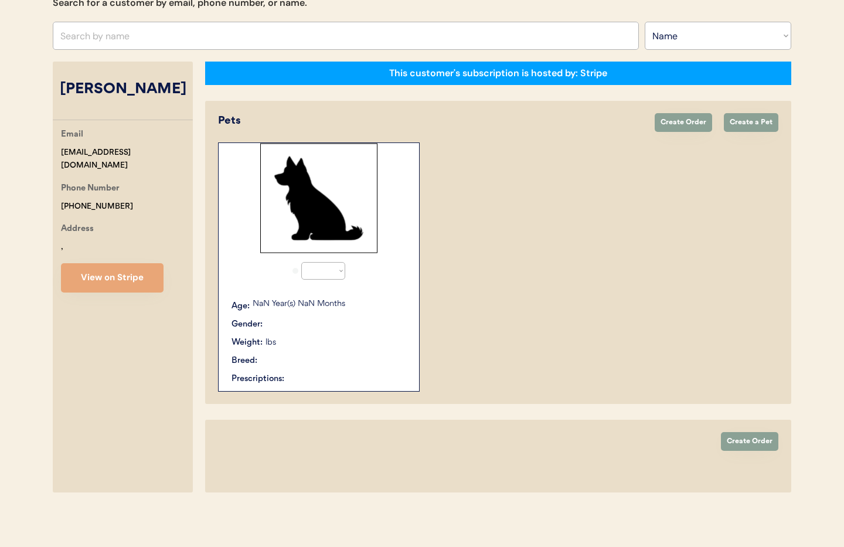
select select "true"
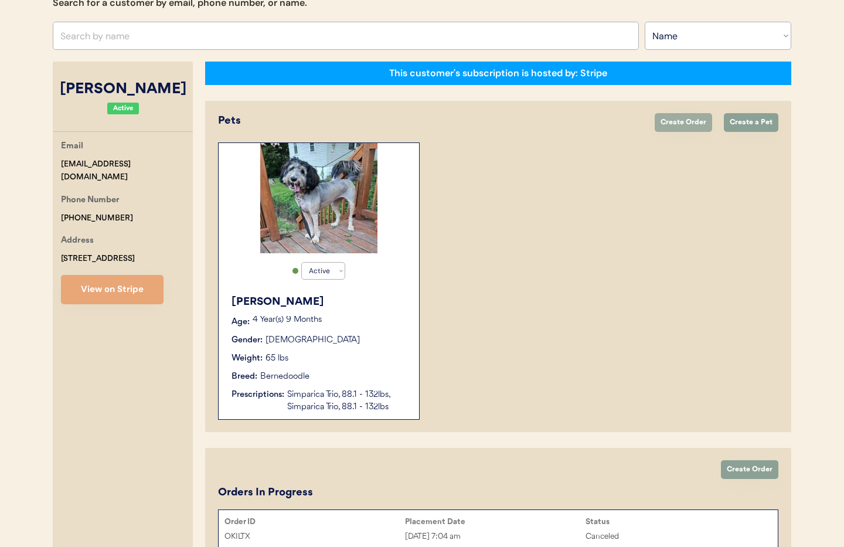
click at [673, 124] on button "Create Order" at bounding box center [683, 122] width 57 height 19
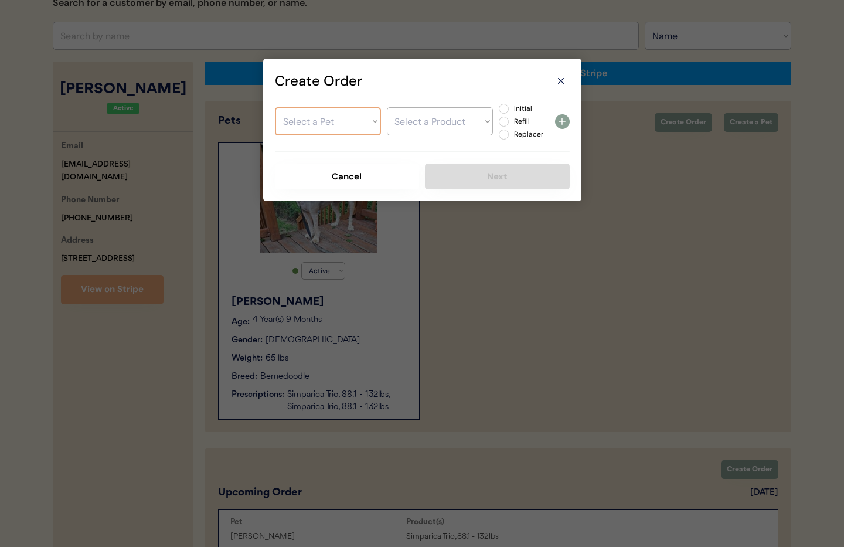
click at [328, 123] on select "Select a Pet [PERSON_NAME]" at bounding box center [328, 121] width 106 height 28
select select ""1348695171700984260__LOOKUP__1728298644402x623013148106948600""
click at [275, 107] on select "Select a Pet [PERSON_NAME]" at bounding box center [328, 121] width 106 height 28
click at [409, 124] on select "Select a Product Simparica Trio, 88.1 - 132lbs Simparica Trio, 88.1 - 132lbs" at bounding box center [440, 121] width 106 height 28
select select ""1348695171700984260__LOOKUP__1755883788843x674131387515928600""
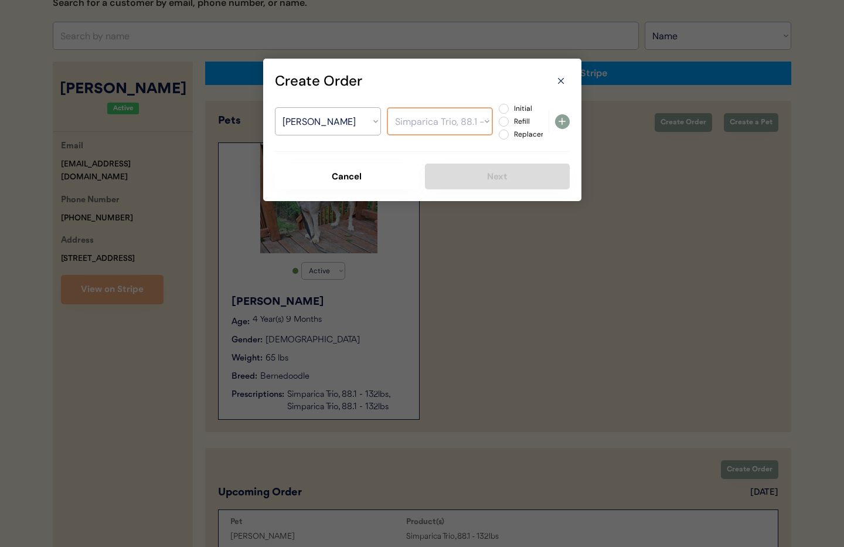
click at [387, 107] on select "Select a Product Simparica Trio, 88.1 - 132lbs Simparica Trio, 88.1 - 132lbs" at bounding box center [440, 121] width 106 height 28
click at [511, 111] on label "Initial" at bounding box center [537, 108] width 52 height 7
click at [498, 111] on input "Initial" at bounding box center [494, 109] width 8 height 8
radio input "true"
click at [562, 122] on use at bounding box center [562, 121] width 7 height 7
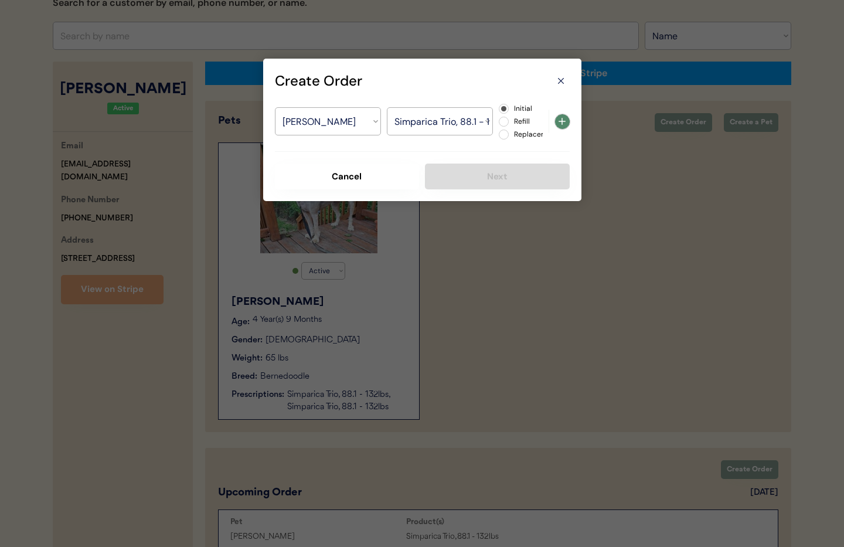
select select ""PLACEHOLDER_1427118222253""
radio input "false"
select select ""PLACEHOLDER_1427118222253""
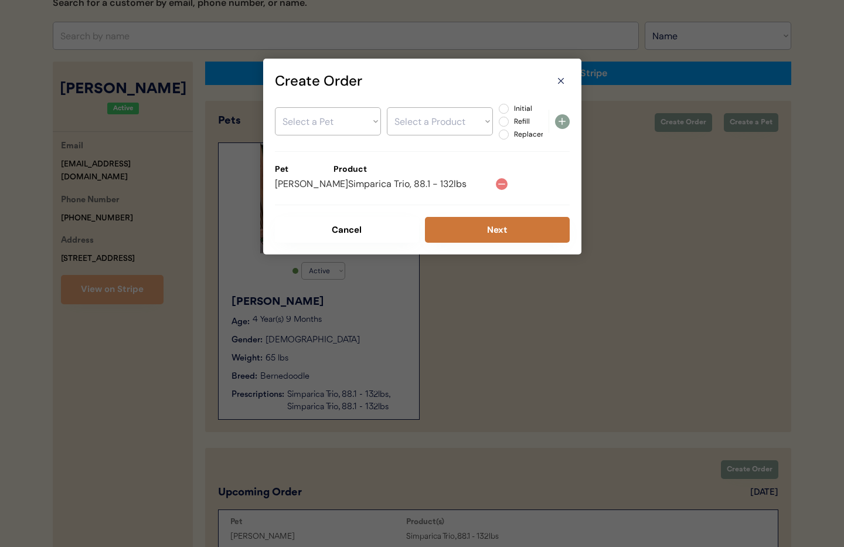
click at [489, 225] on button "Next" at bounding box center [497, 230] width 145 height 26
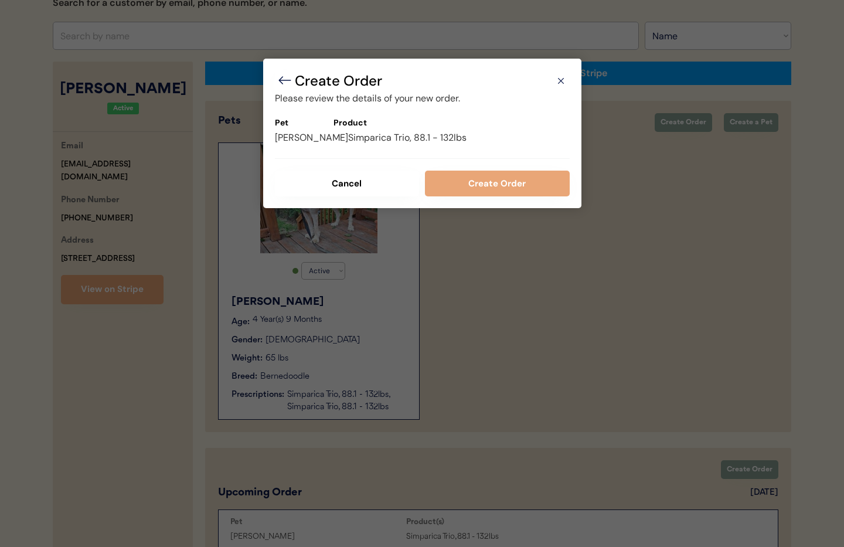
click at [466, 187] on button "Create Order" at bounding box center [497, 184] width 145 height 26
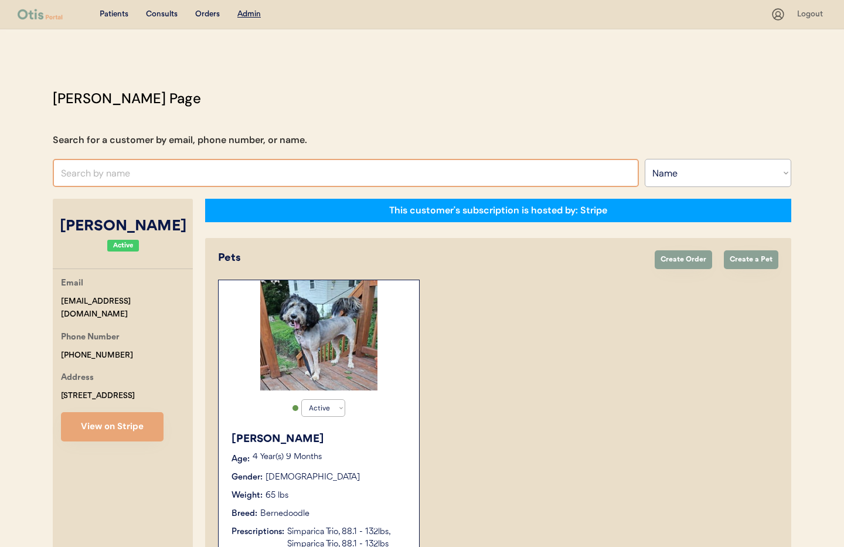
click at [157, 179] on input "text" at bounding box center [346, 173] width 586 height 28
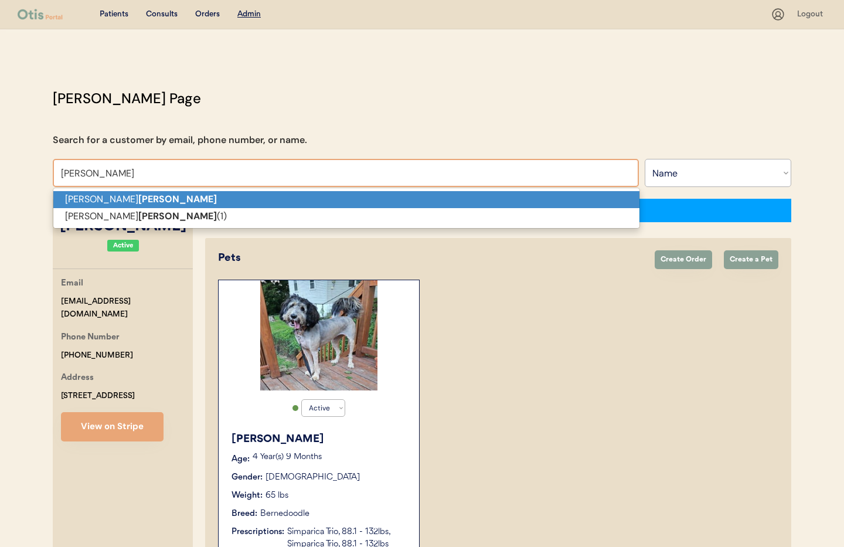
click at [154, 196] on p "[PERSON_NAME]" at bounding box center [346, 199] width 586 height 17
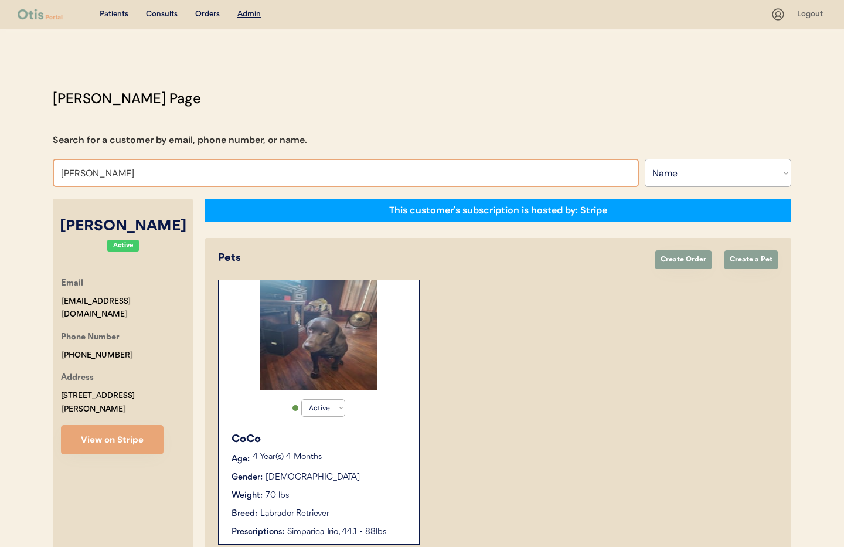
click at [142, 179] on input "[PERSON_NAME]" at bounding box center [346, 173] width 586 height 28
click at [148, 173] on input "[PERSON_NAME]" at bounding box center [346, 173] width 586 height 28
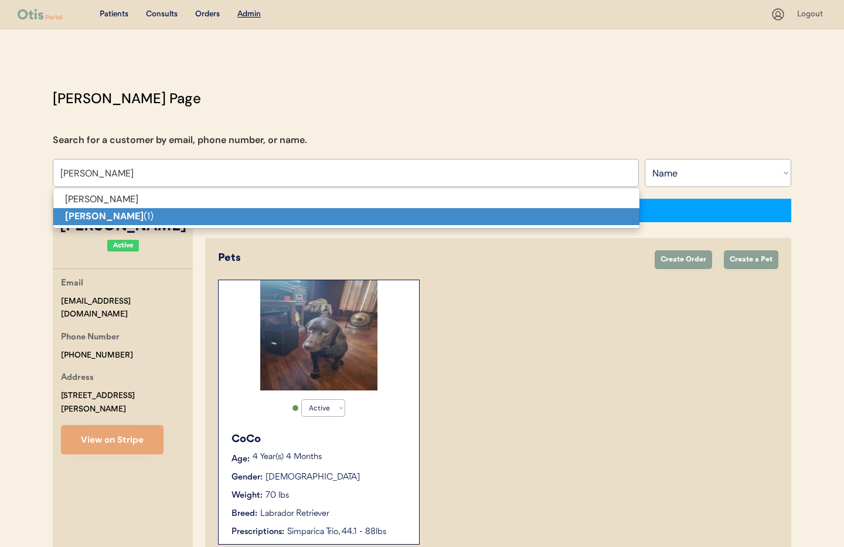
click at [142, 221] on p "Bobby Norman (1)" at bounding box center [346, 216] width 586 height 17
type input "Bobby Norman (1)"
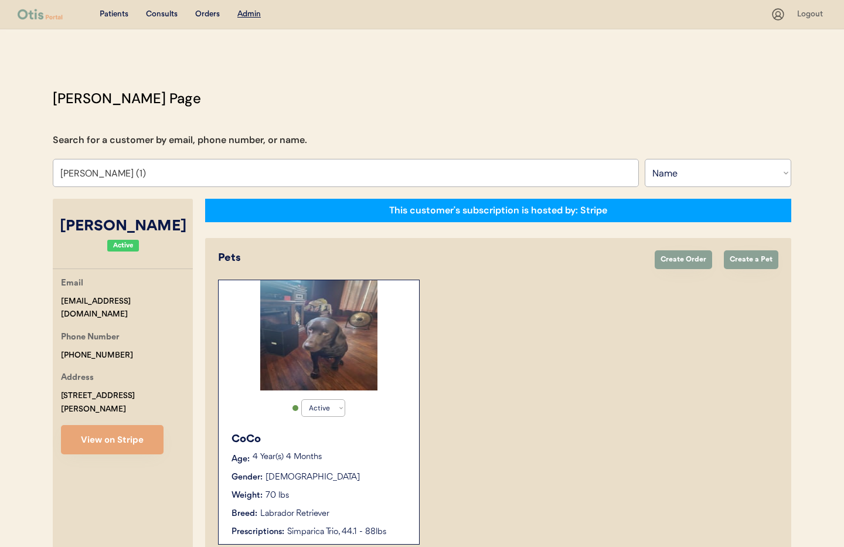
select select "true"
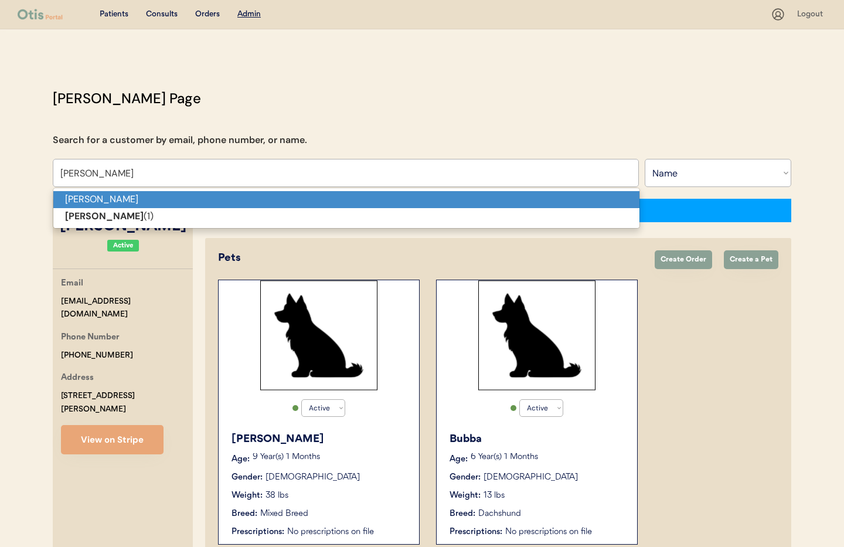
scroll to position [4, 0]
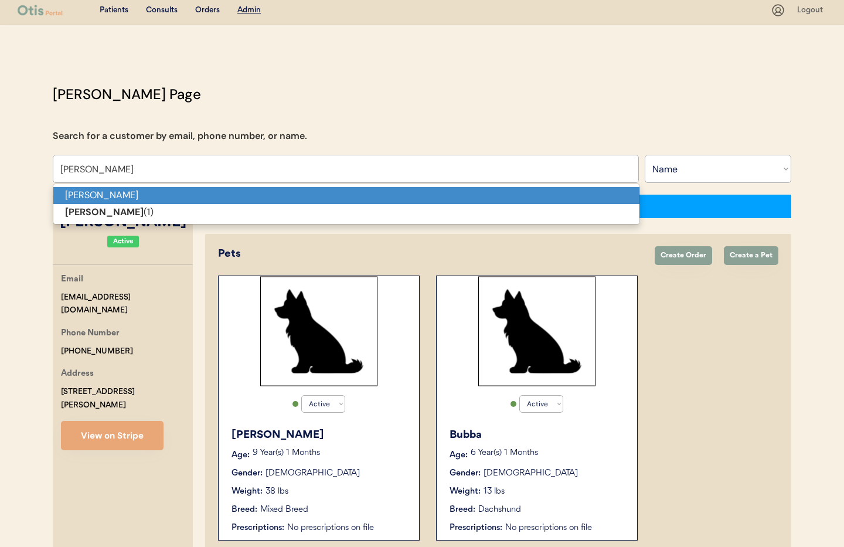
click at [144, 197] on p "[PERSON_NAME]" at bounding box center [346, 195] width 586 height 17
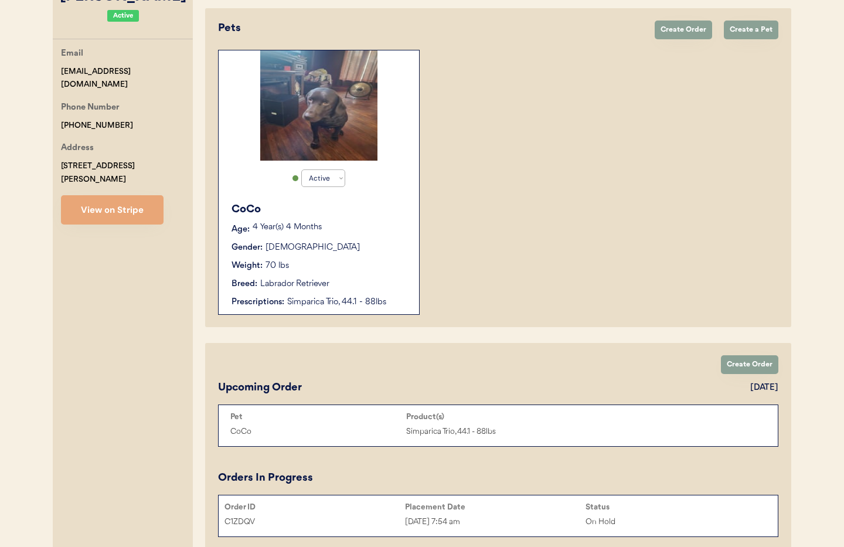
scroll to position [174, 0]
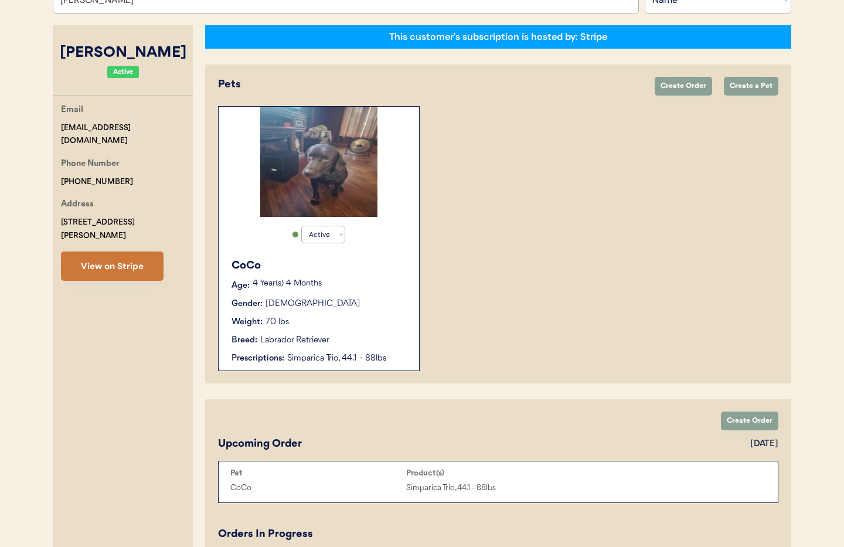
type input "[PERSON_NAME]"
click at [111, 256] on button "View on Stripe" at bounding box center [112, 266] width 103 height 29
click at [367, 314] on div "CoCo Age: 4 Year(s) 4 Months Gender: Female Weight: 70 lbs Breed: Labrador Retr…" at bounding box center [319, 311] width 189 height 118
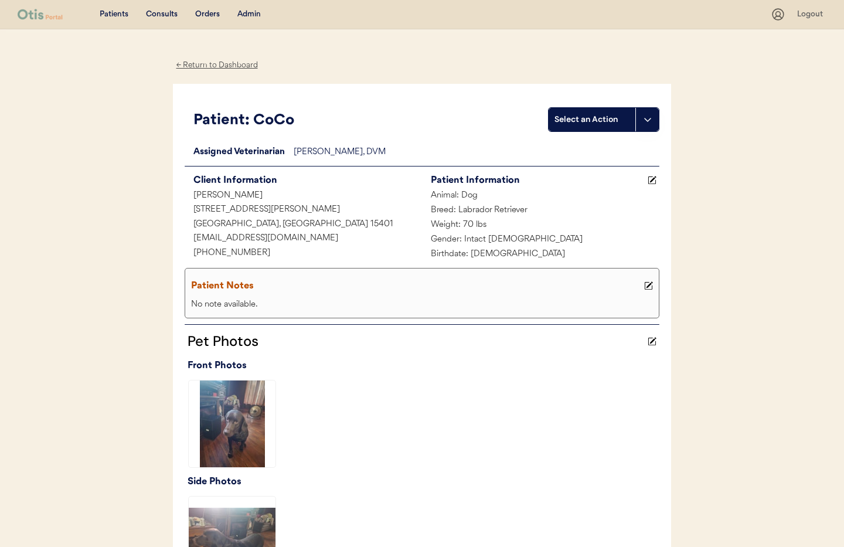
click at [215, 63] on div "← Return to Dashboard" at bounding box center [217, 65] width 88 height 13
click at [254, 18] on div "Admin" at bounding box center [248, 15] width 23 height 12
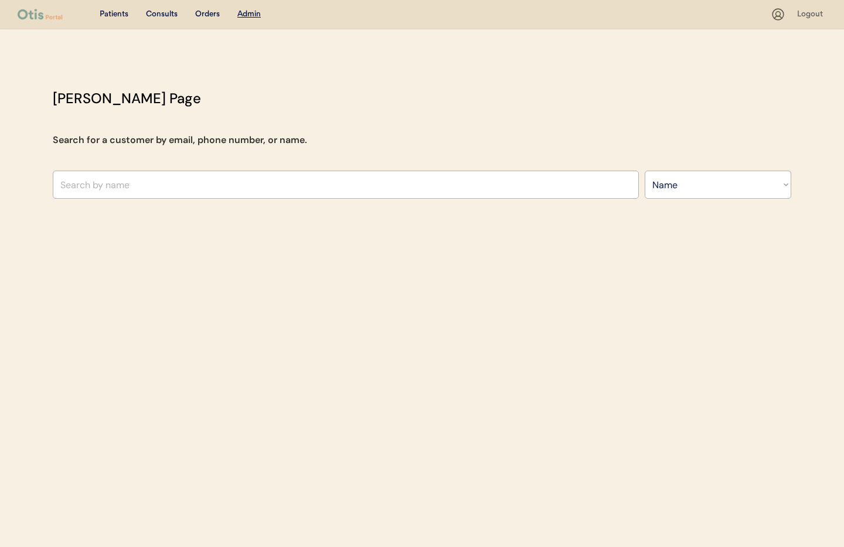
select select ""Name""
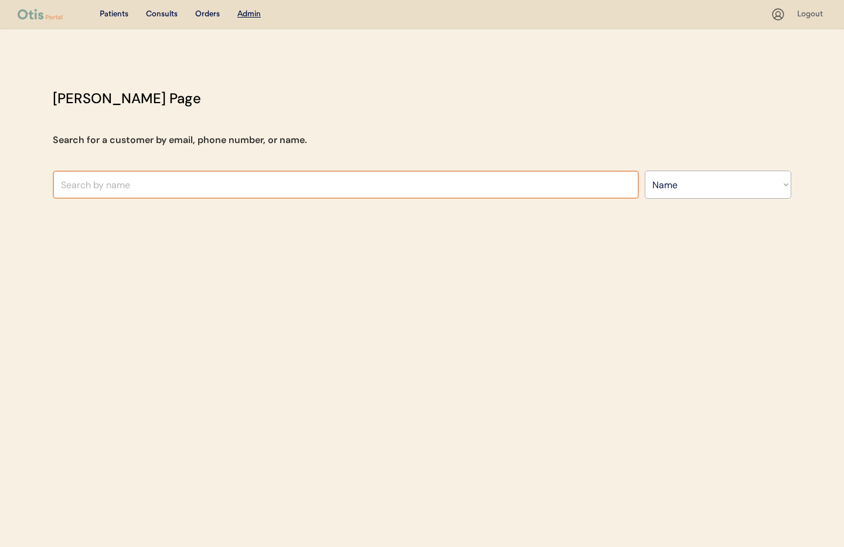
click at [229, 182] on input "text" at bounding box center [346, 185] width 586 height 28
click at [174, 192] on input "text" at bounding box center [346, 185] width 586 height 28
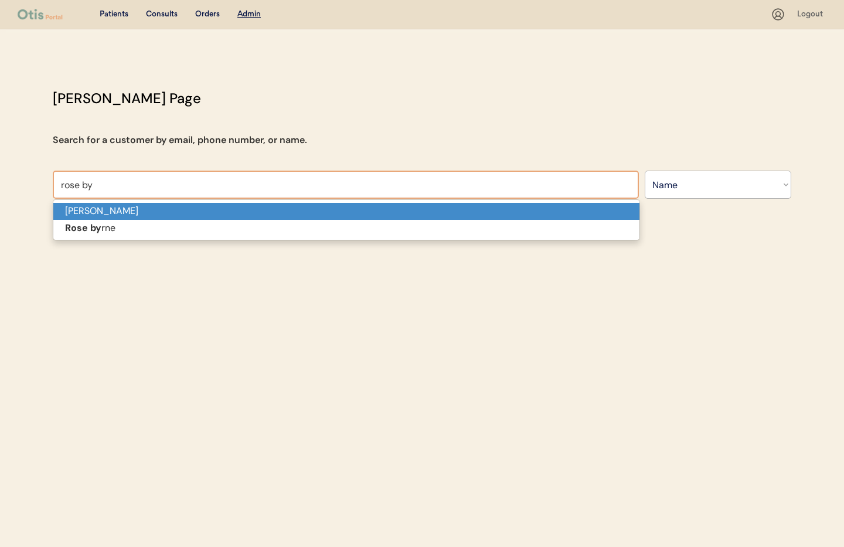
click at [158, 205] on p "Rose Byrne" at bounding box center [346, 211] width 586 height 17
type input "Rose Byrne"
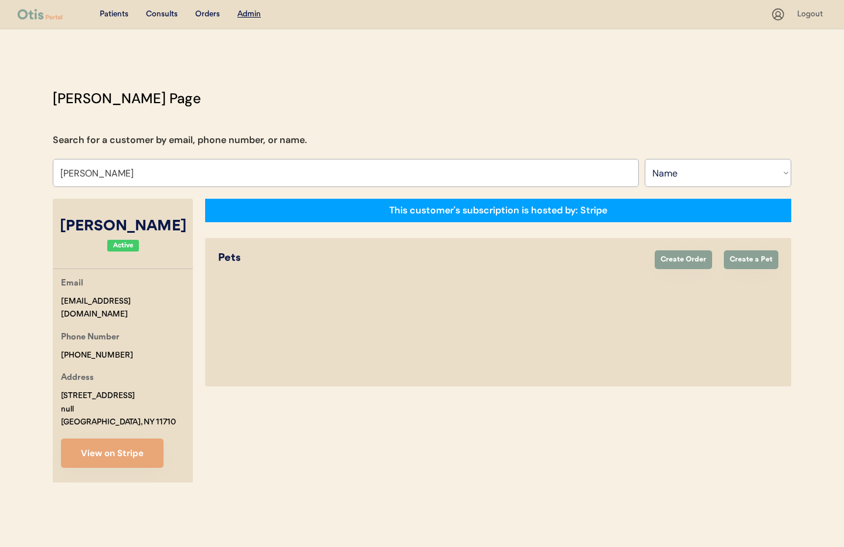
select select "true"
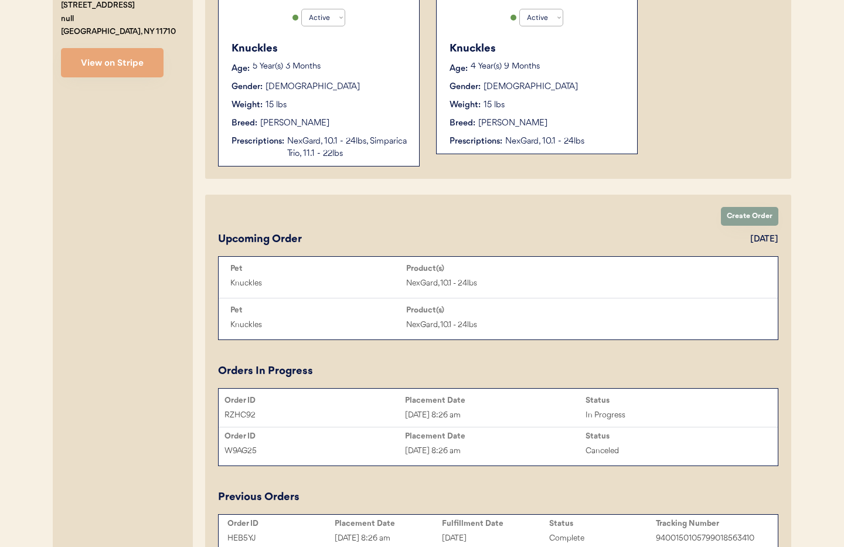
scroll to position [381, 0]
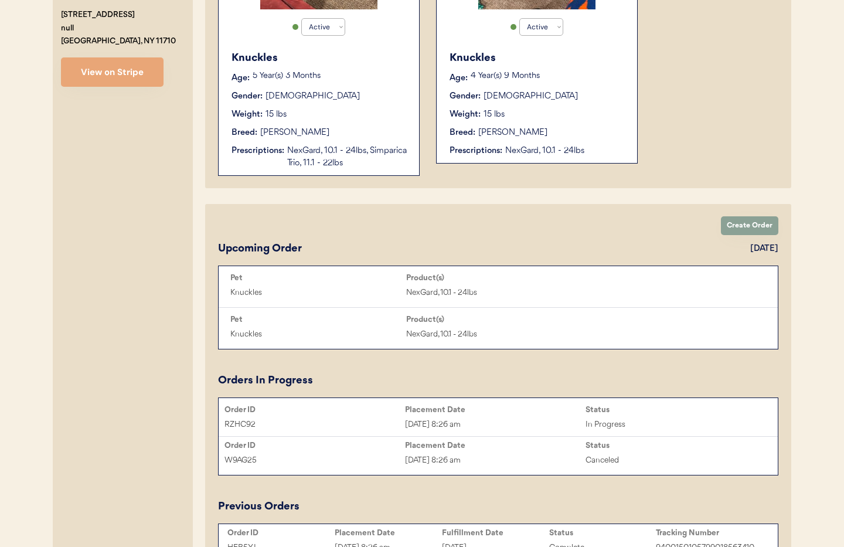
type input "Rose Byrne"
click at [343, 144] on div "Knuckles Age: 5 Year(s) 3 Months Gender: Male Weight: 15 lbs Breed: Jack Russel…" at bounding box center [319, 110] width 189 height 131
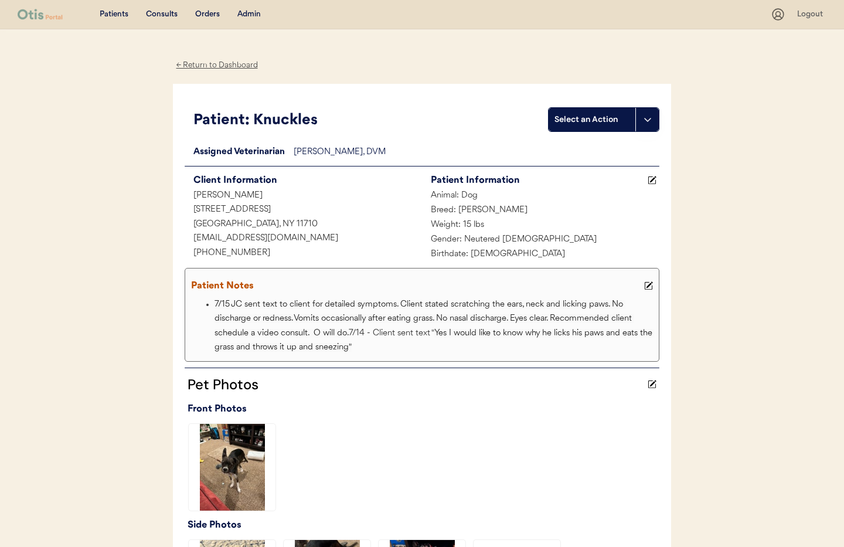
click at [216, 65] on div "← Return to Dashboard" at bounding box center [217, 65] width 88 height 13
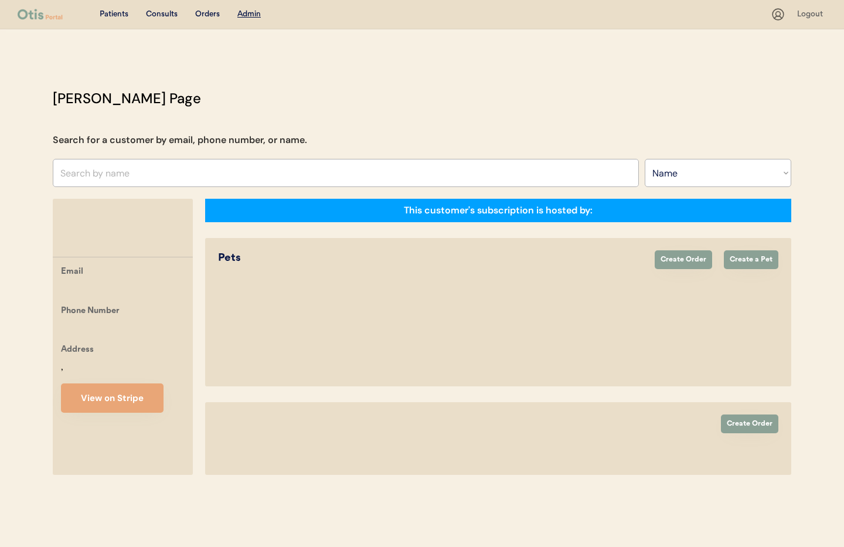
select select ""Name""
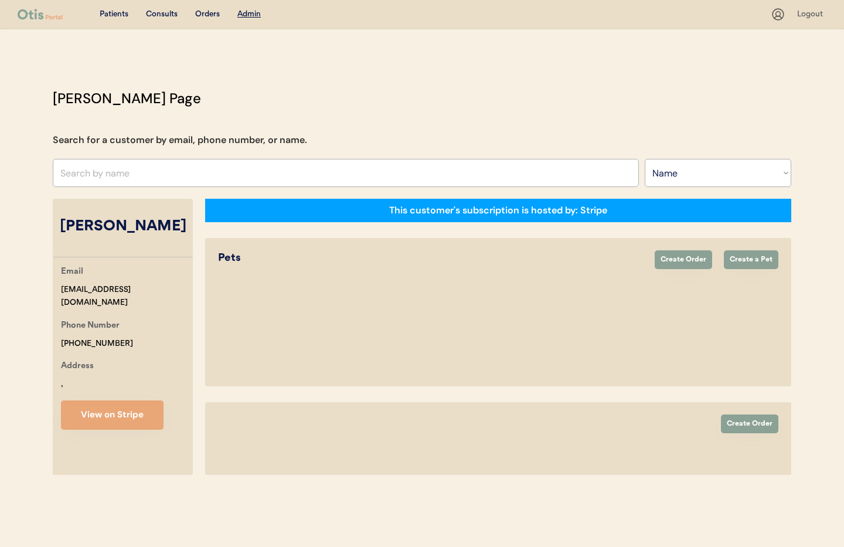
select select "true"
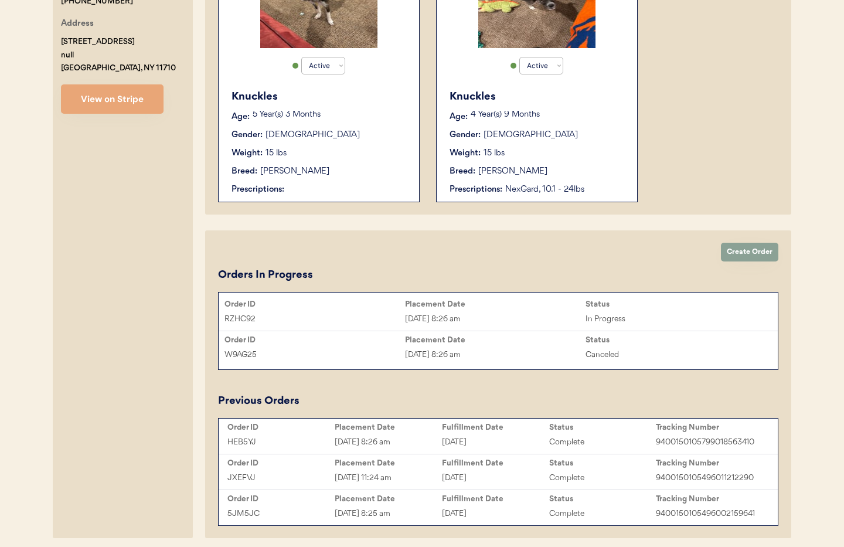
scroll to position [401, 0]
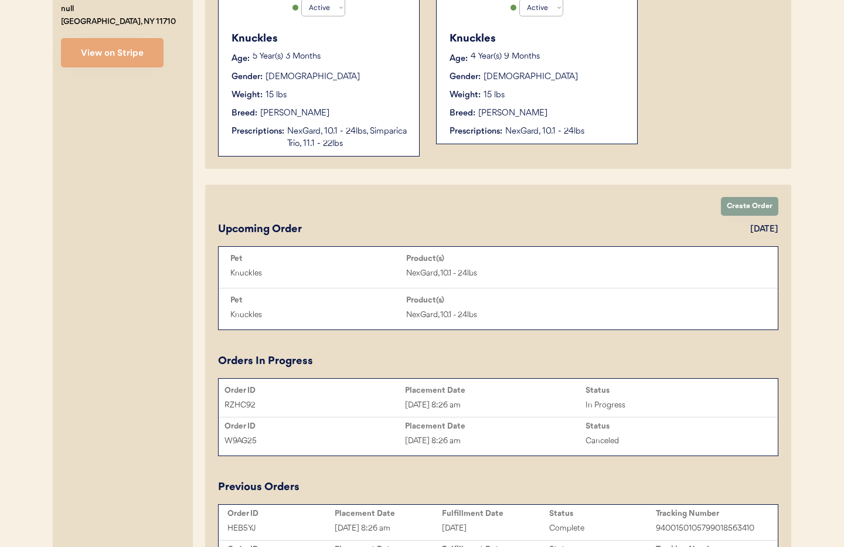
click at [470, 402] on div "[DATE] 8:26 am" at bounding box center [495, 405] width 181 height 13
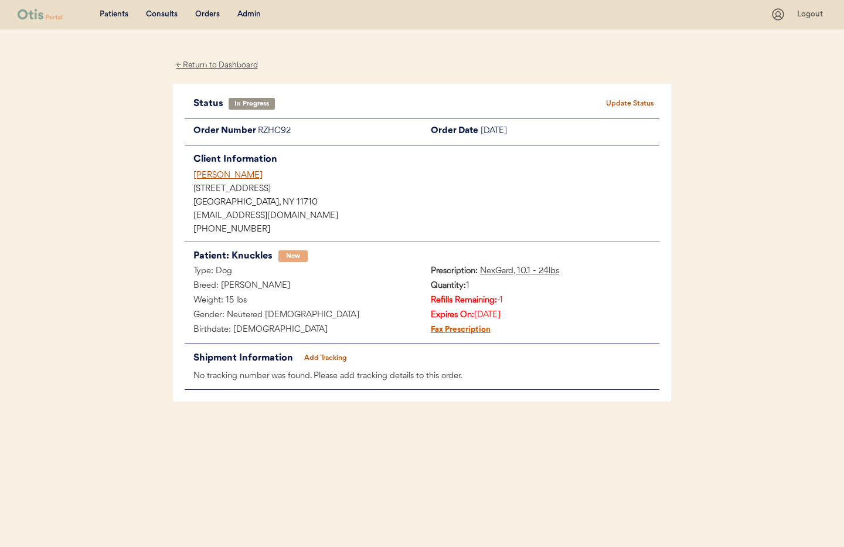
click at [199, 66] on div "← Return to Dashboard" at bounding box center [217, 65] width 88 height 13
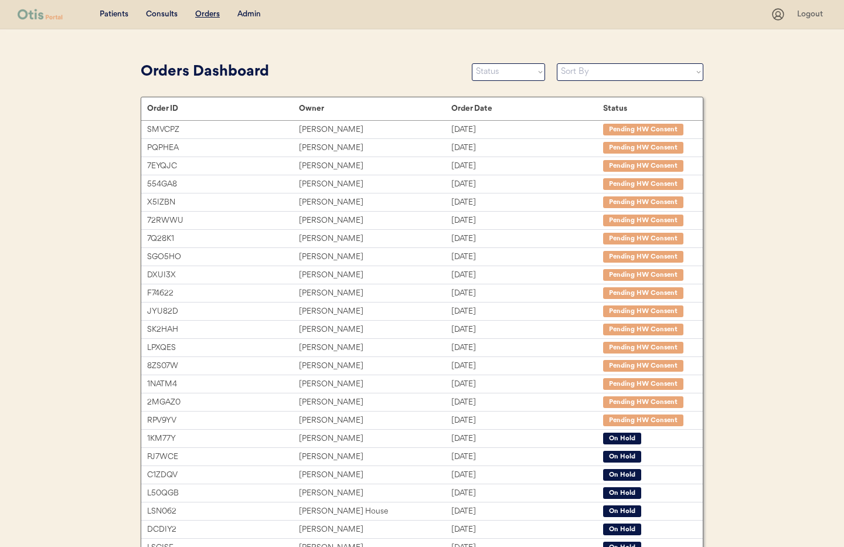
click at [247, 16] on div "Admin" at bounding box center [248, 15] width 23 height 12
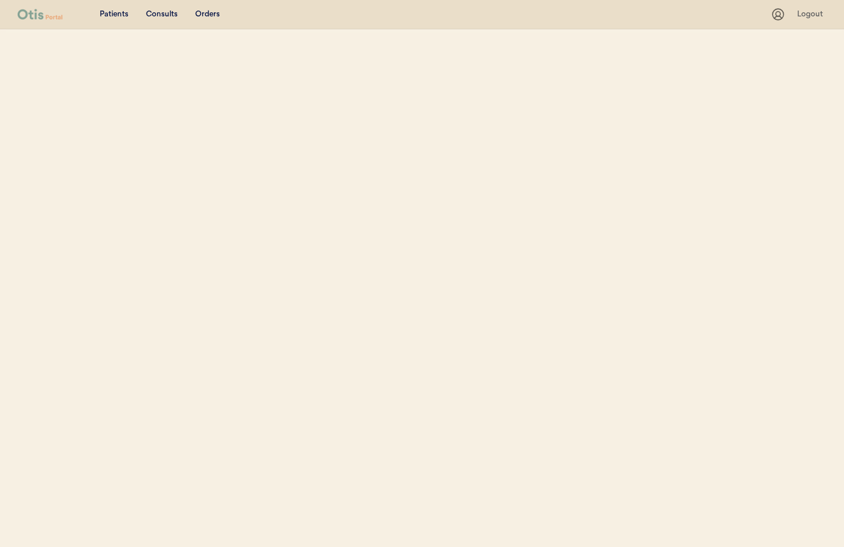
select select ""Name""
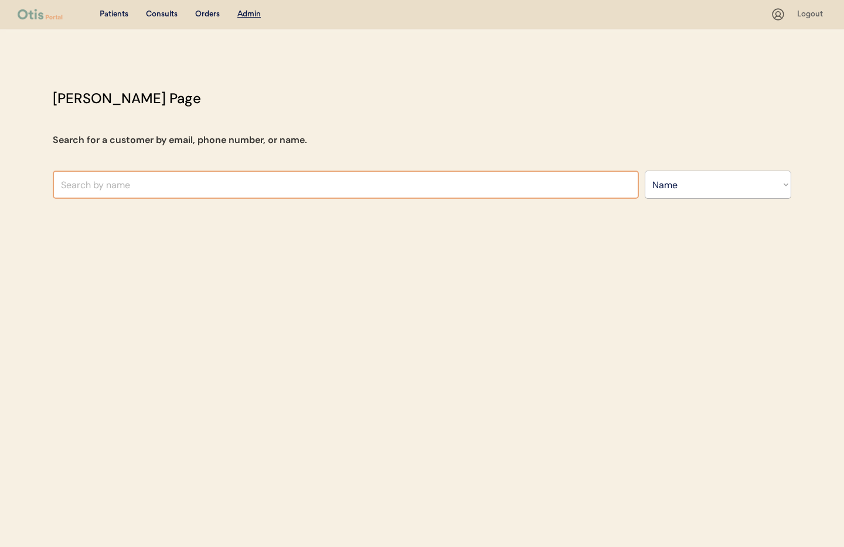
click at [156, 191] on input "text" at bounding box center [346, 185] width 586 height 28
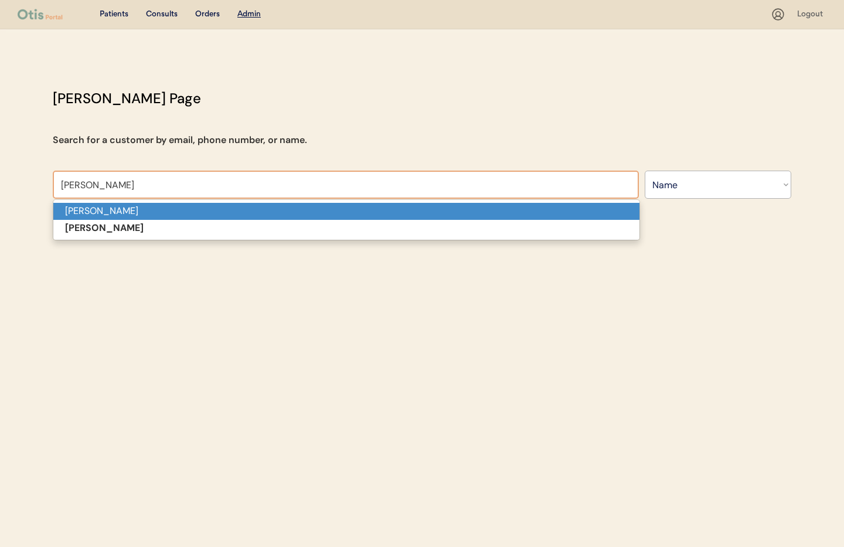
click at [148, 212] on p "[PERSON_NAME]" at bounding box center [346, 211] width 586 height 17
type input "[PERSON_NAME]"
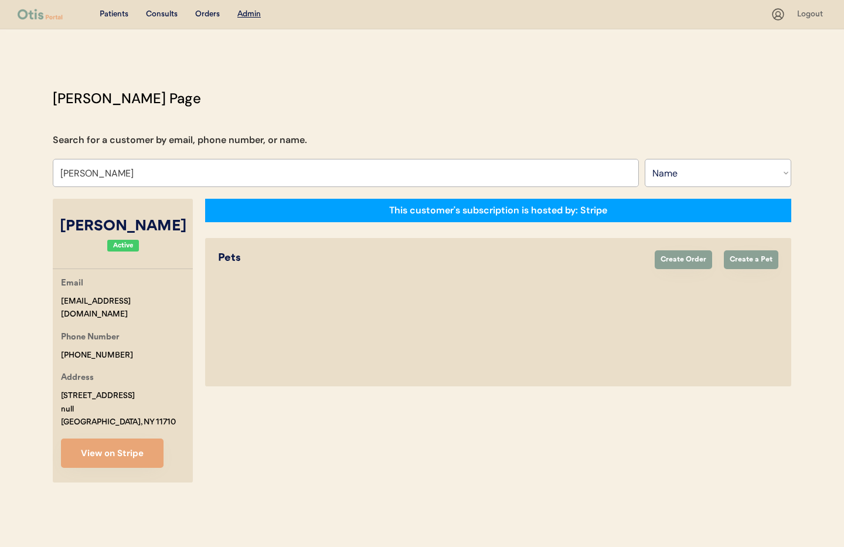
select select "true"
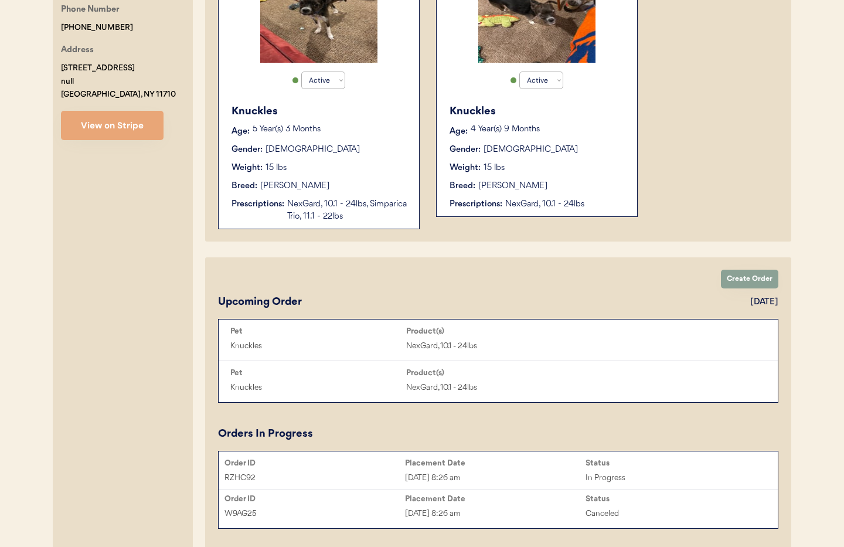
scroll to position [337, 0]
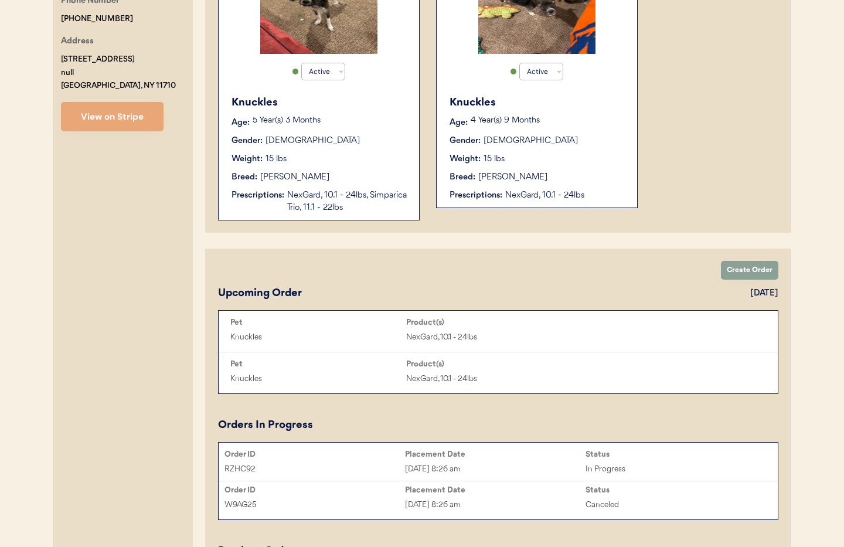
type input "Rose Byrne"
click at [494, 186] on div "Knuckles Age: 4 Year(s) 9 Months Gender: Male Weight: 15 lbs Breed: Jack Russel…" at bounding box center [537, 148] width 189 height 118
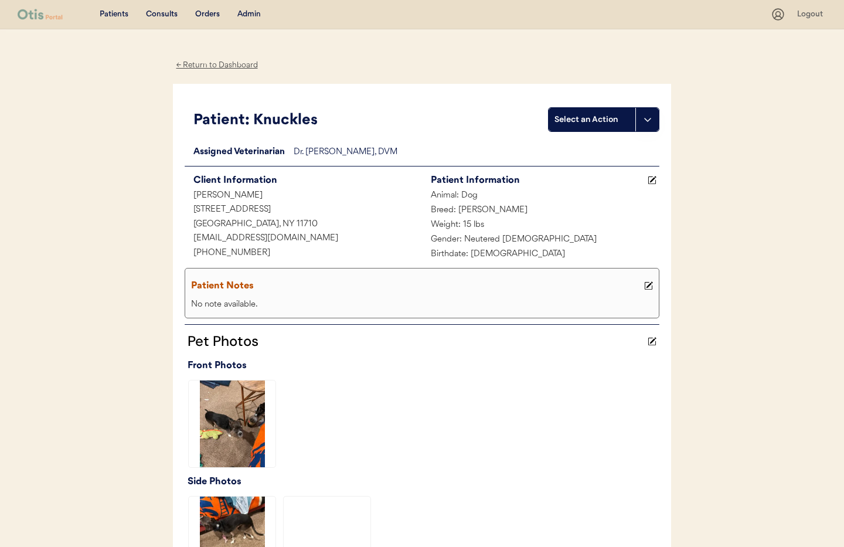
click at [205, 66] on div "← Return to Dashboard" at bounding box center [217, 65] width 88 height 13
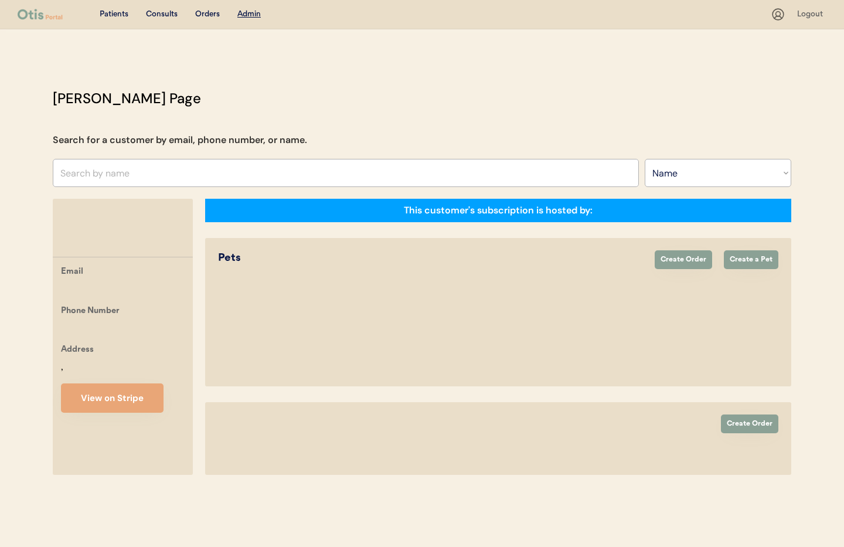
select select ""Name""
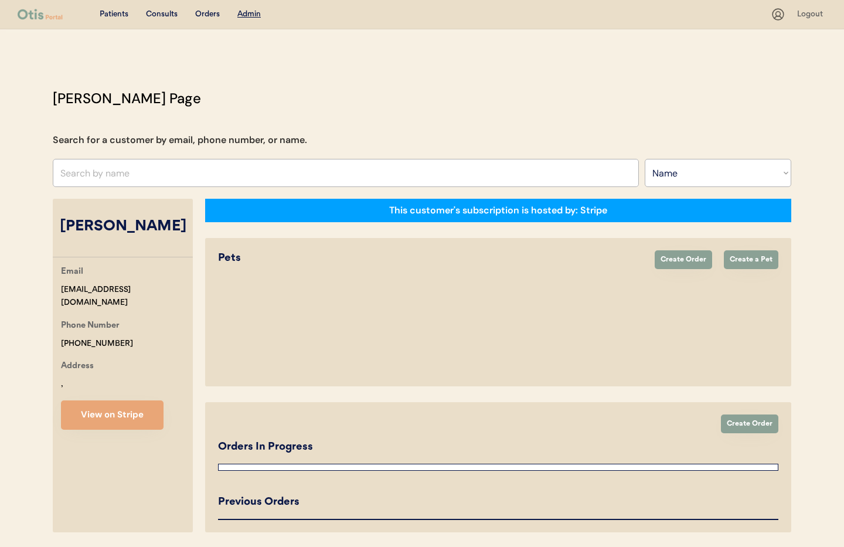
select select "true"
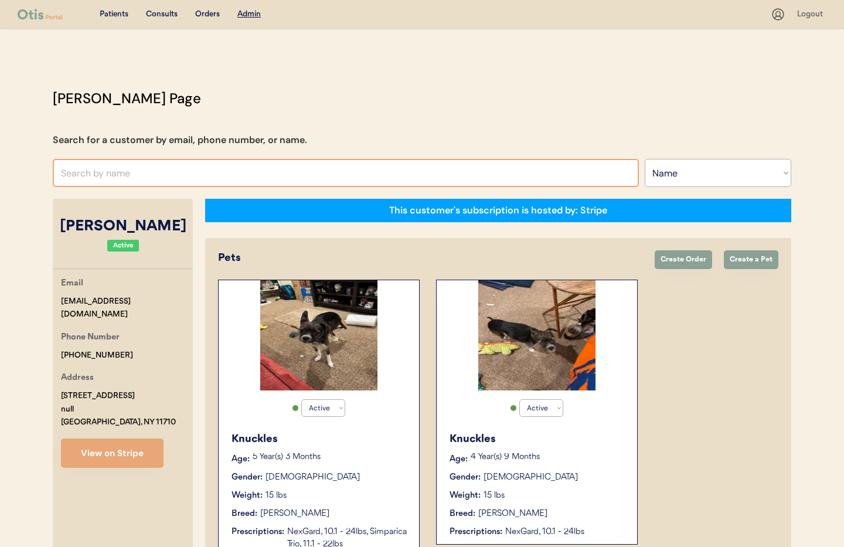
click at [120, 172] on input "text" at bounding box center [346, 173] width 586 height 28
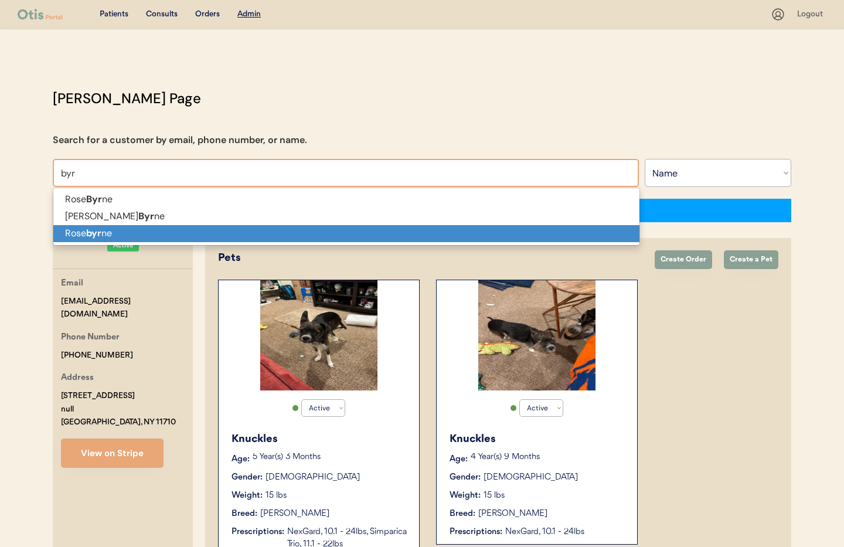
click at [131, 234] on p "Rose byr ne" at bounding box center [346, 233] width 586 height 17
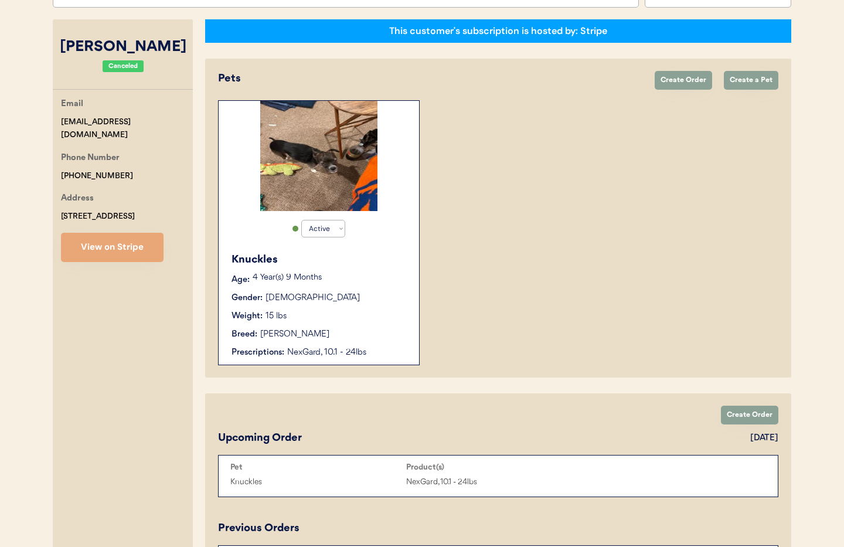
scroll to position [277, 0]
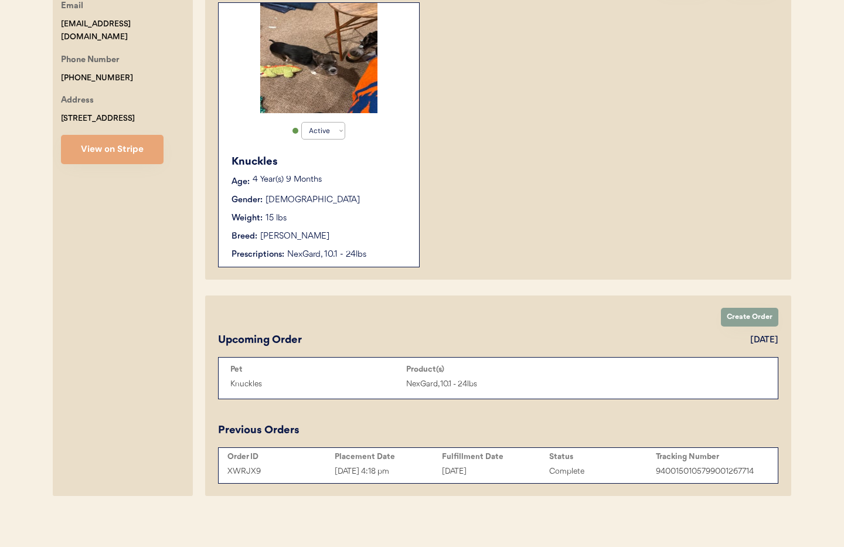
type input "Rose byrne"
click at [337, 229] on div "Knuckles Age: 4 Year(s) 9 Months Gender: Male Weight: 15 lbs Breed: Jack Russel…" at bounding box center [319, 207] width 189 height 118
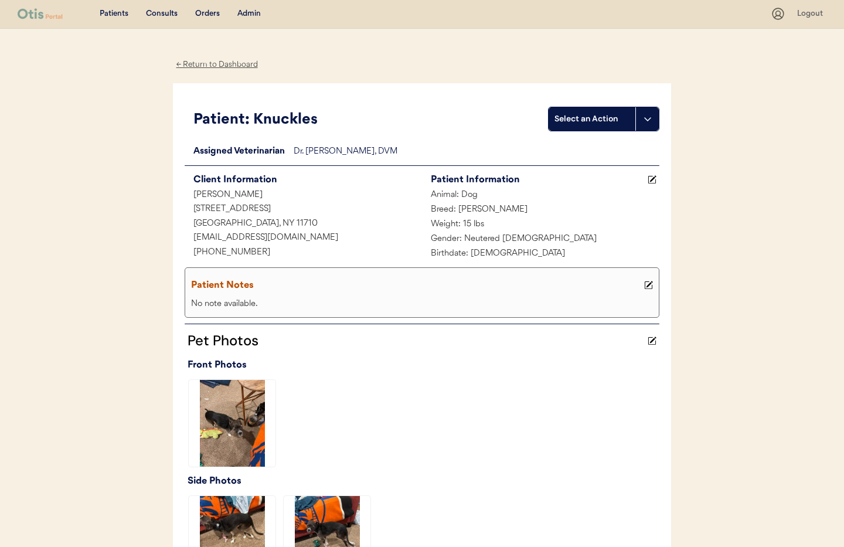
scroll to position [4, 0]
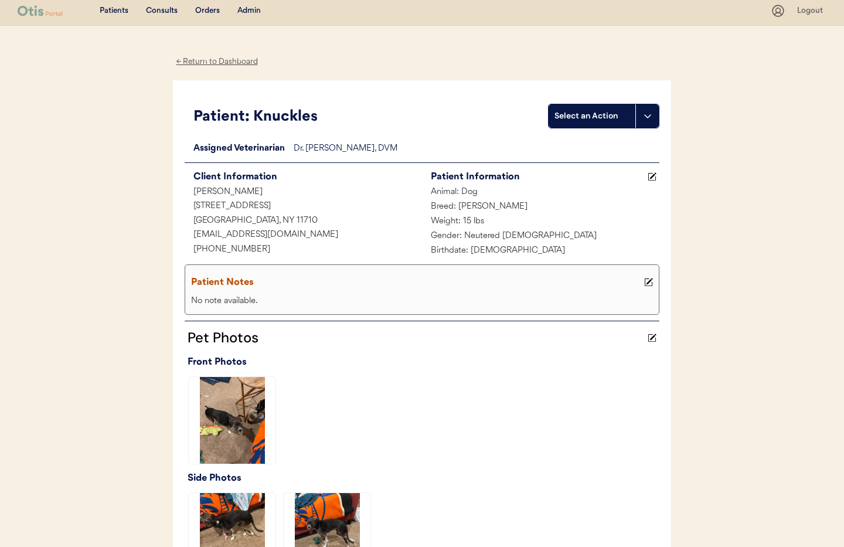
click at [196, 65] on div "← Return to Dashboard" at bounding box center [217, 61] width 88 height 13
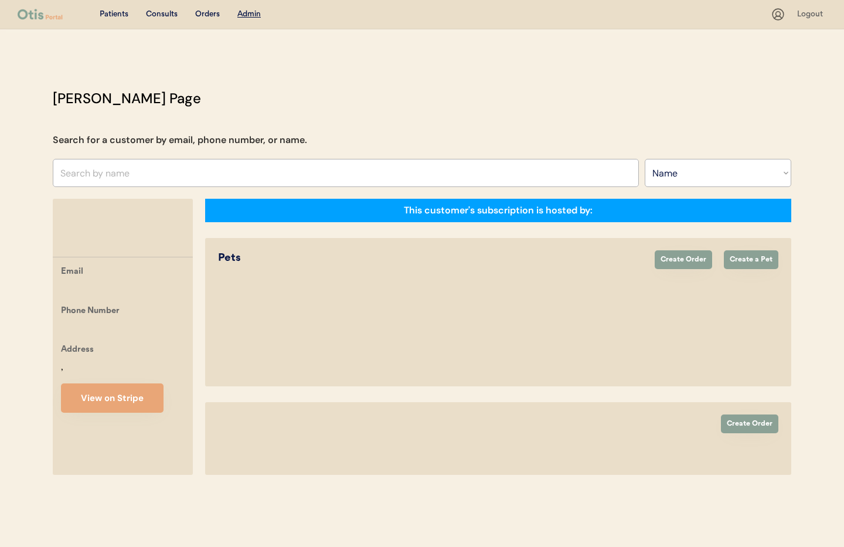
select select ""Name""
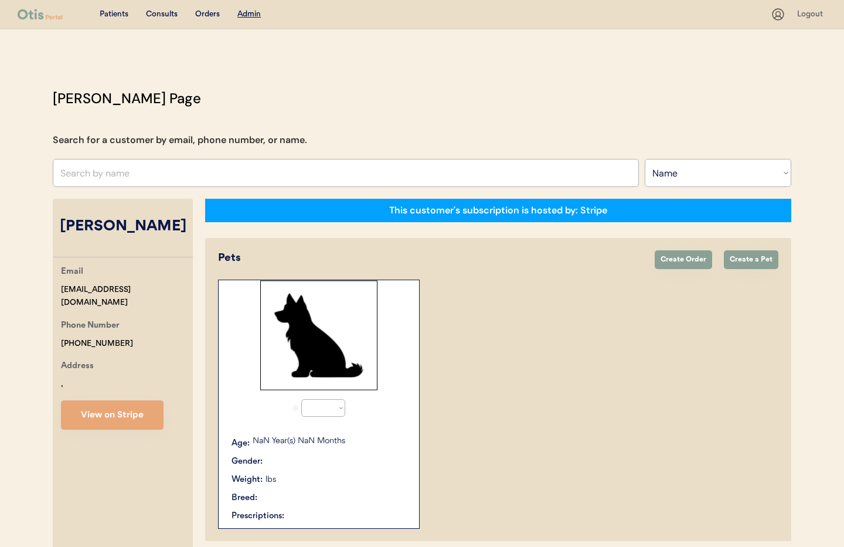
select select "true"
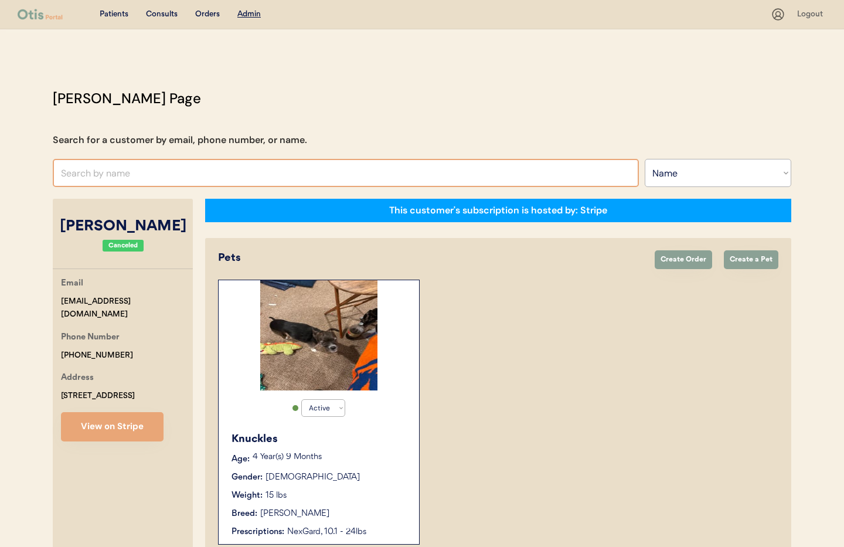
click at [141, 175] on input "text" at bounding box center [346, 173] width 586 height 28
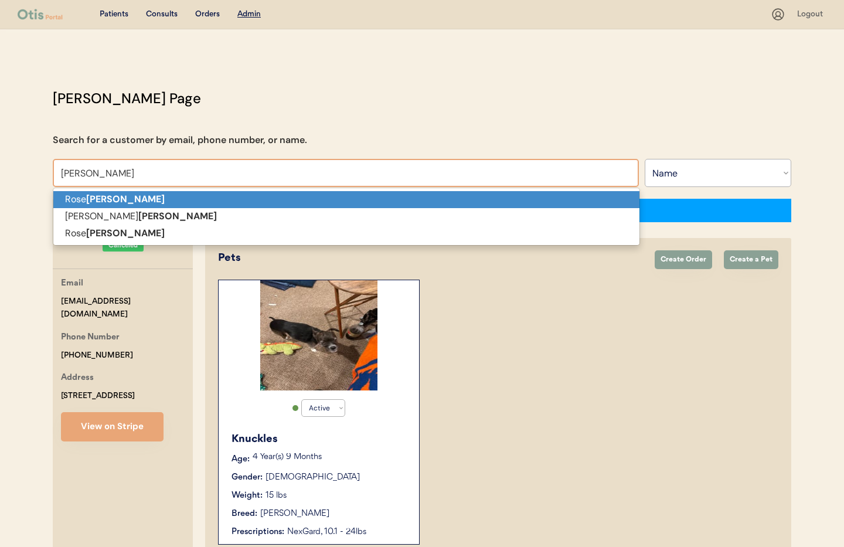
click at [132, 203] on p "[PERSON_NAME]" at bounding box center [346, 199] width 586 height 17
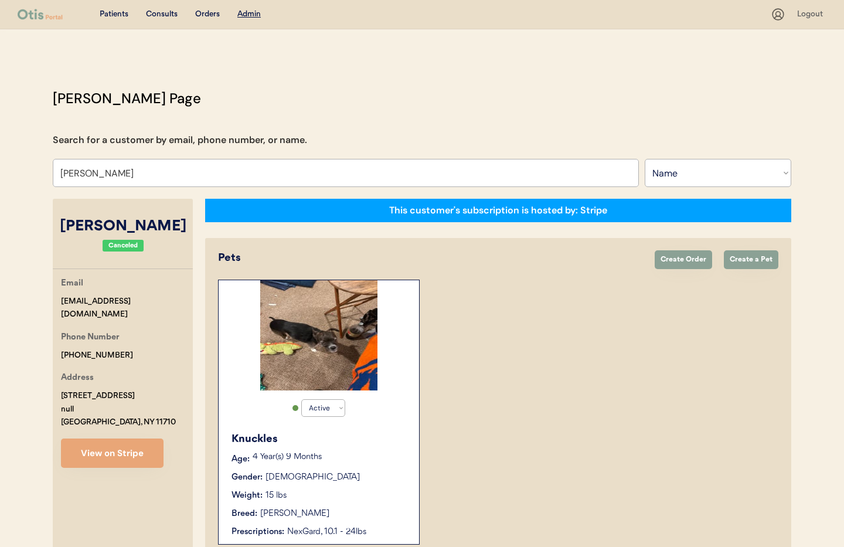
type input "[PERSON_NAME]"
select select "true"
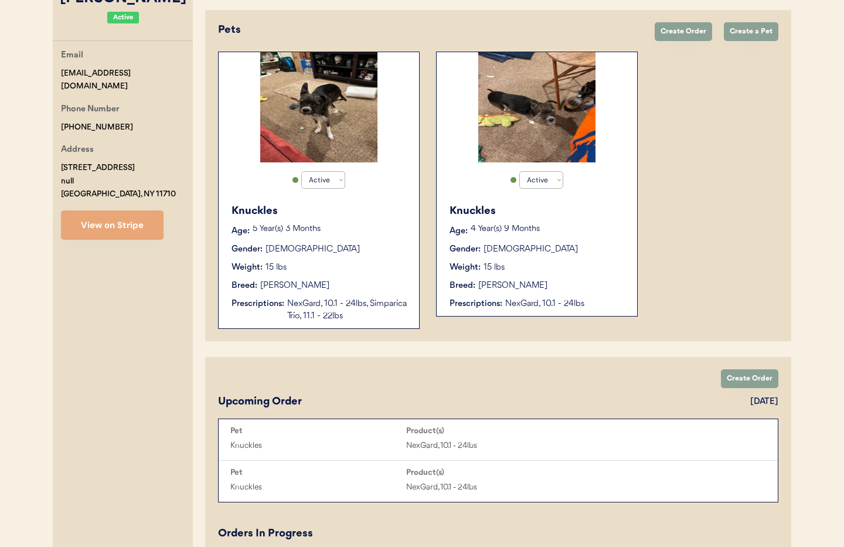
scroll to position [391, 0]
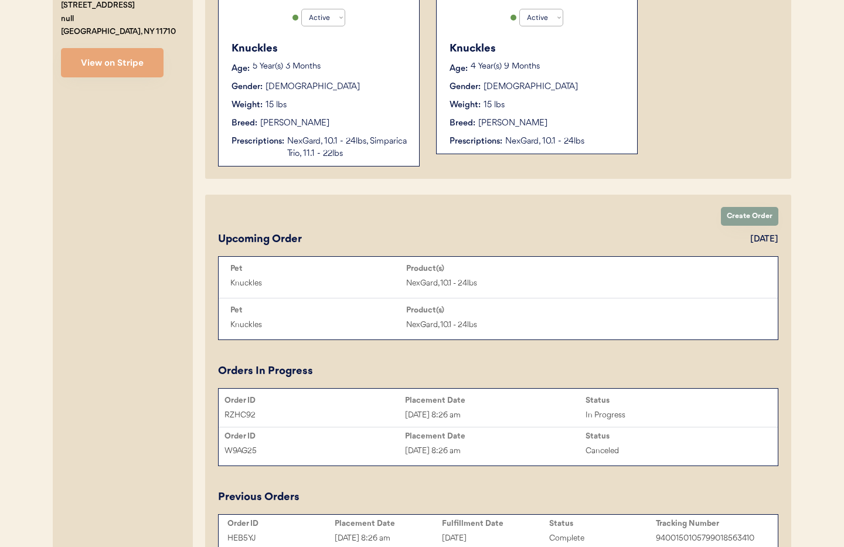
click at [378, 117] on div "Breed: [PERSON_NAME]" at bounding box center [320, 123] width 176 height 12
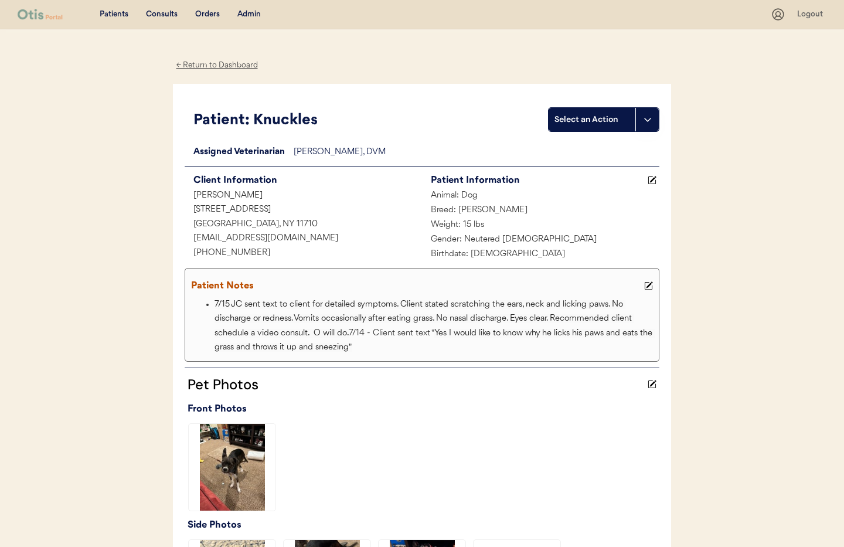
click at [249, 12] on div "Admin" at bounding box center [248, 15] width 23 height 12
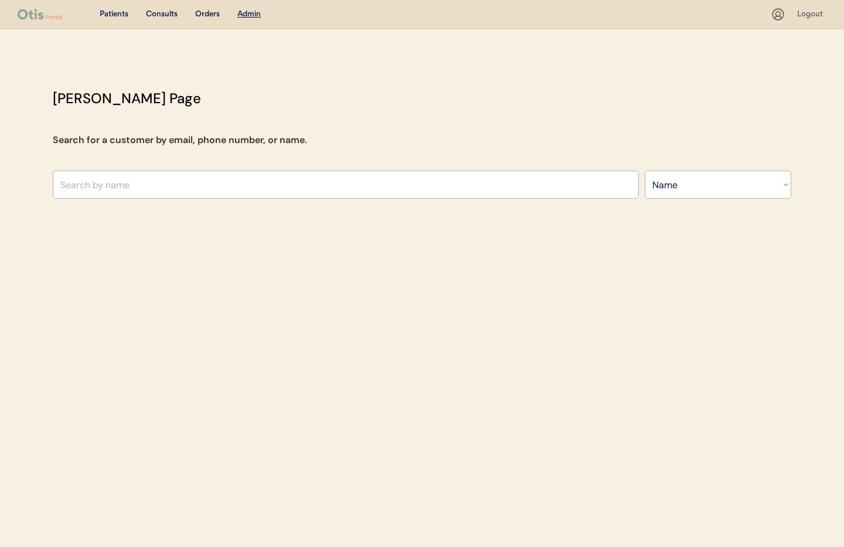
select select ""Name""
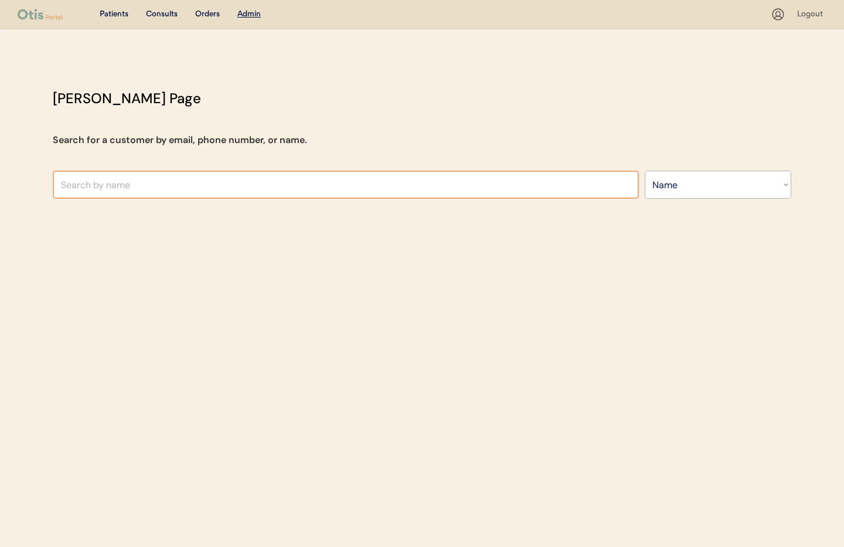
click at [192, 191] on input "text" at bounding box center [346, 185] width 586 height 28
paste input "https://app.otisforpets.com/admin?tab=details&owner=1693807395299x7882930004588…"
drag, startPoint x: 444, startPoint y: 181, endPoint x: 195, endPoint y: 183, distance: 249.2
click at [195, 183] on input "https://app.otisforpets.com/admin?tab=details&owner=1693807395299x7882930004588…" at bounding box center [346, 185] width 586 height 28
type input "https://app.otisforpets.com/ad"
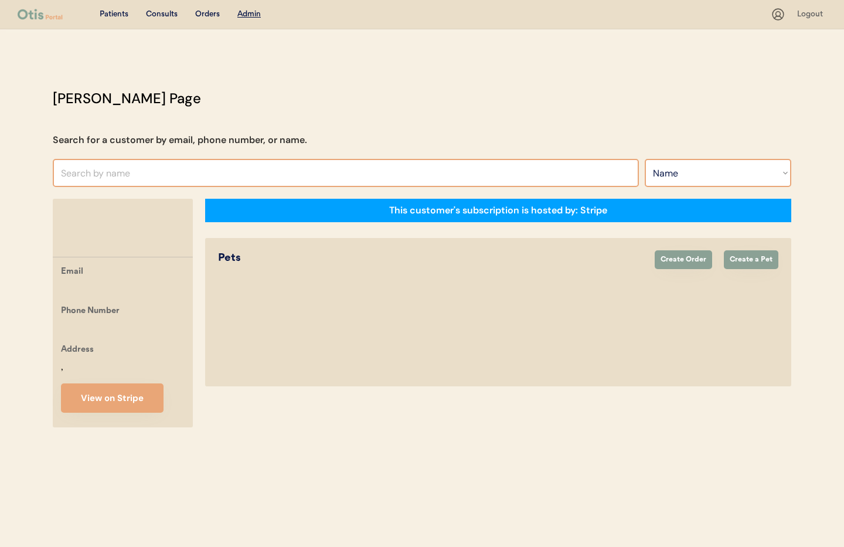
click at [680, 162] on select "Search By Name Email Phone Number" at bounding box center [718, 173] width 147 height 28
select select ""Phone Number""
click at [645, 159] on select "Search By Name Email Phone Number" at bounding box center [718, 173] width 147 height 28
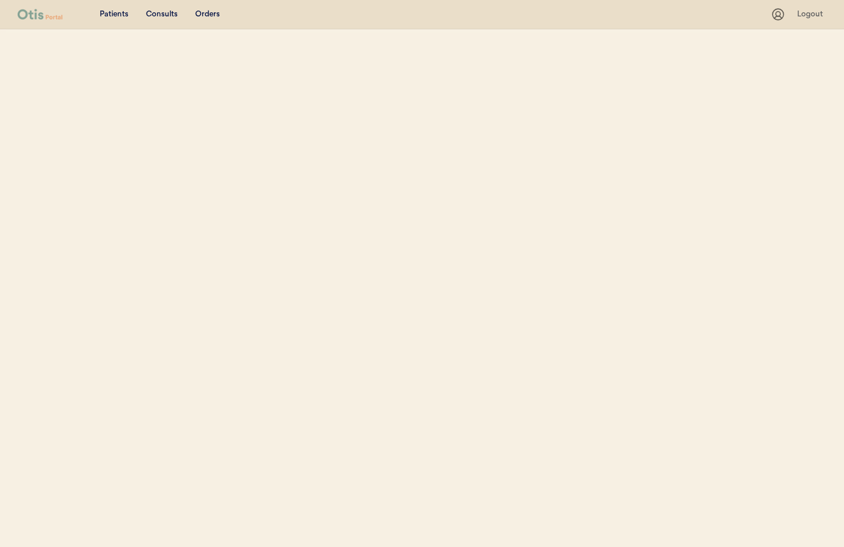
select select ""Phone Number""
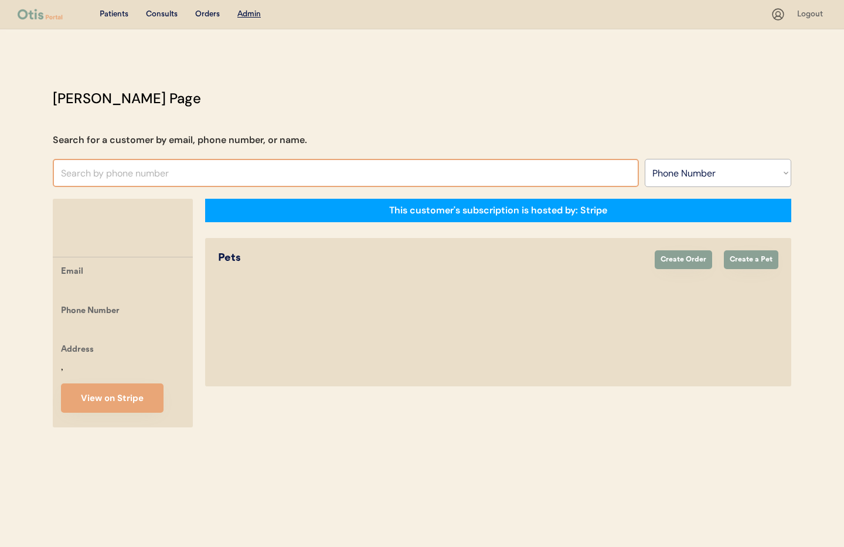
click at [80, 182] on input "text" at bounding box center [346, 173] width 586 height 28
paste input "+1 914 625 4528"
click at [73, 175] on input "+1 914 625 4528" at bounding box center [346, 173] width 586 height 28
click at [86, 175] on input "+1914 625 4528" at bounding box center [346, 173] width 586 height 28
drag, startPoint x: 102, startPoint y: 174, endPoint x: 107, endPoint y: 181, distance: 8.5
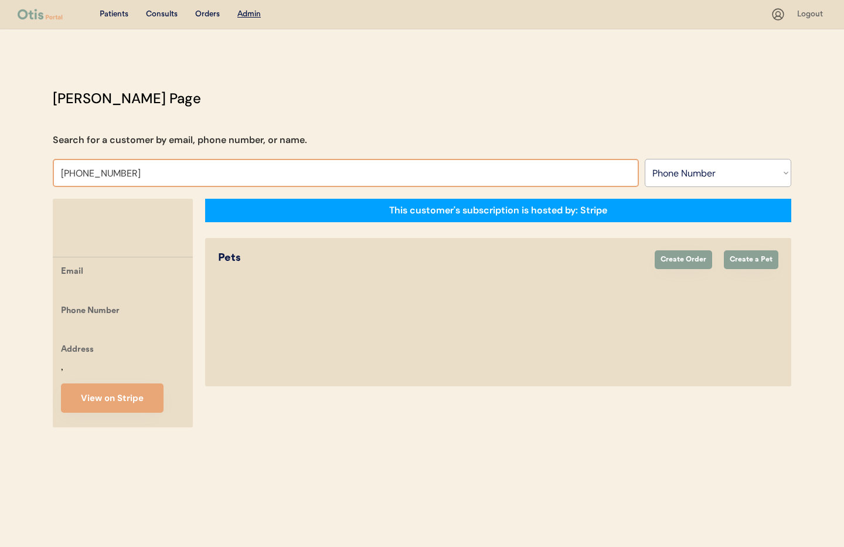
click at [102, 174] on input "+1914625 4528" at bounding box center [346, 173] width 586 height 28
click at [124, 175] on input "+19146254528" at bounding box center [346, 173] width 586 height 28
type input "+"
type input "Gote"
click at [688, 175] on select "Search By Name Email Phone Number" at bounding box center [718, 173] width 147 height 28
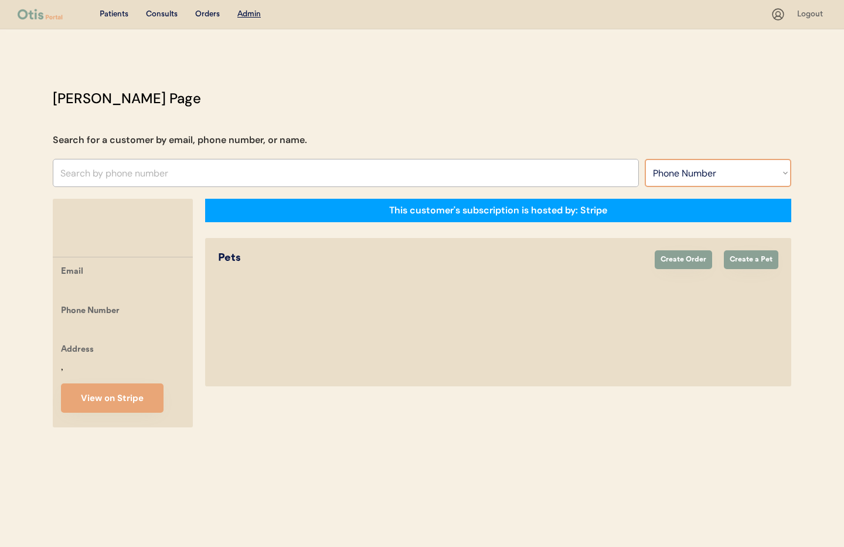
select select ""Name""
click at [645, 159] on select "Search By Name Email Phone Number" at bounding box center [718, 173] width 147 height 28
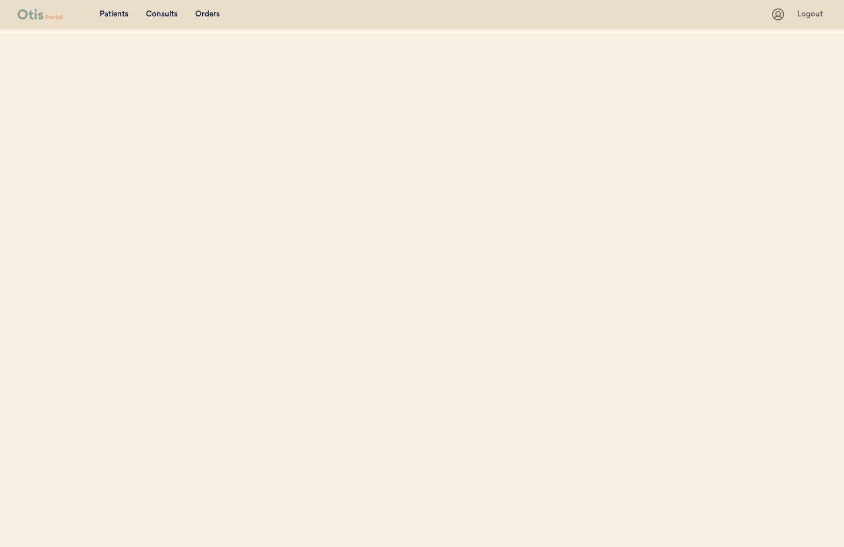
select select ""Name""
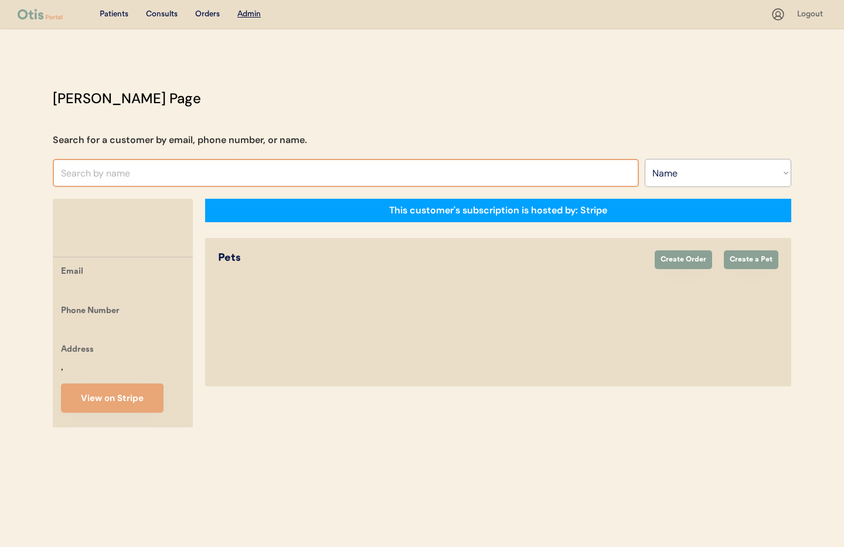
click at [124, 172] on input "text" at bounding box center [346, 173] width 586 height 28
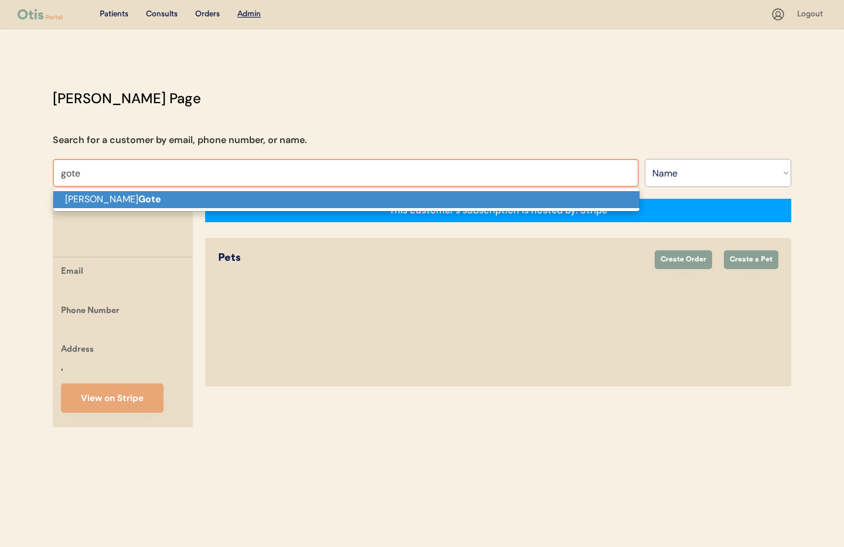
click at [133, 199] on p "Jonelle Gote" at bounding box center [346, 199] width 586 height 17
type input "Jonelle Gote"
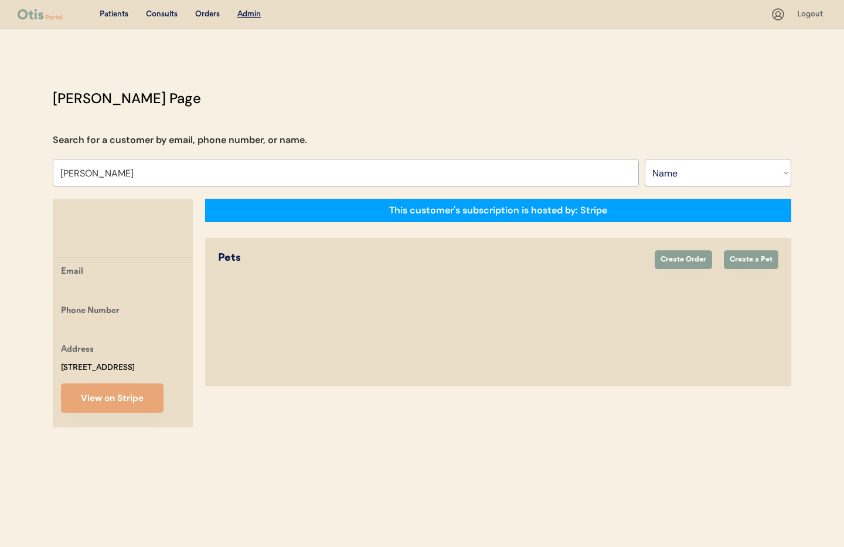
select select "true"
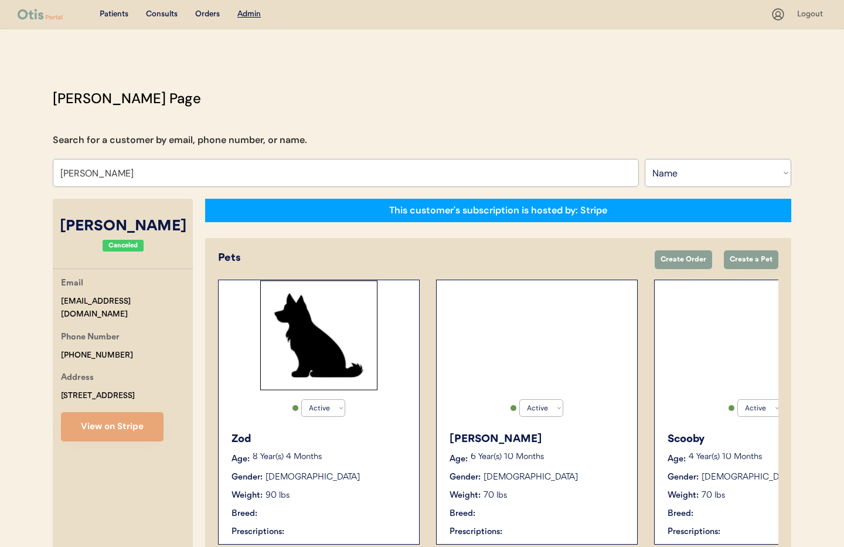
select select "true"
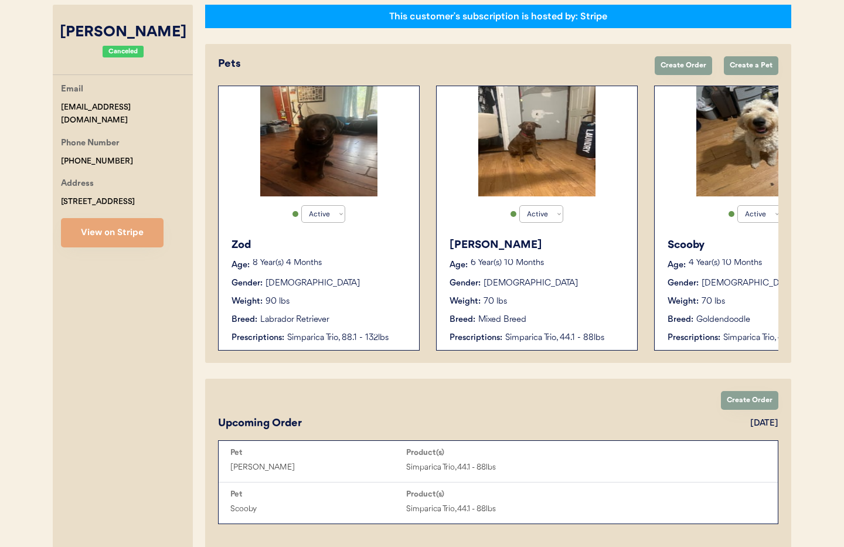
scroll to position [249, 0]
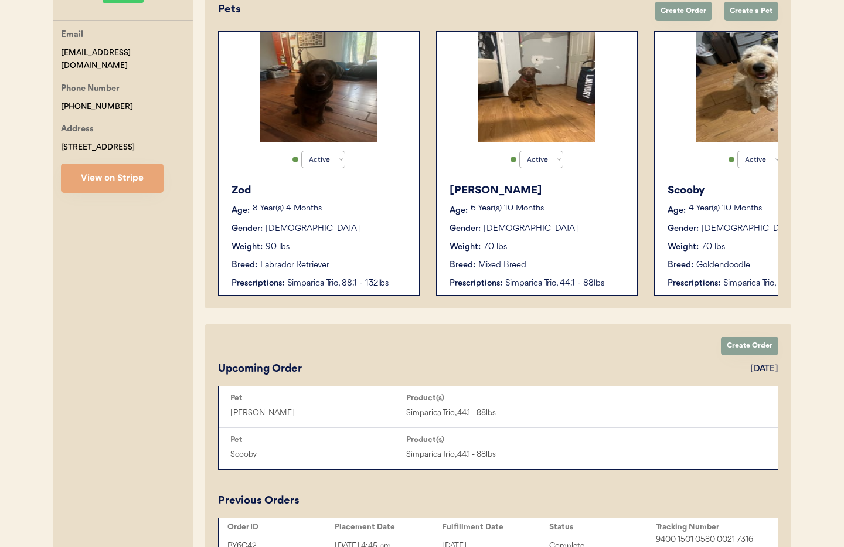
type input "Jonelle Gote"
click at [114, 176] on button "View on Stripe" at bounding box center [112, 178] width 103 height 29
click at [361, 259] on div "Breed: Labrador Retriever" at bounding box center [320, 265] width 176 height 12
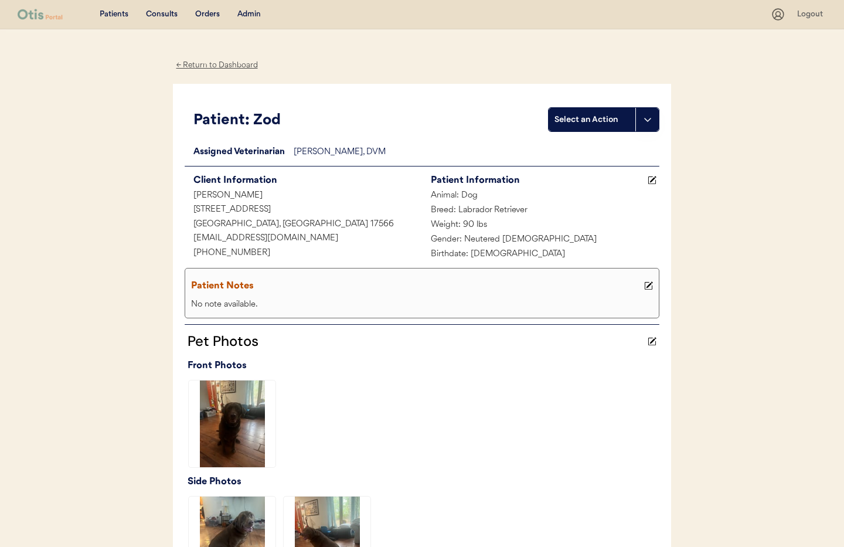
click at [216, 60] on div "← Return to Dashboard" at bounding box center [217, 65] width 88 height 13
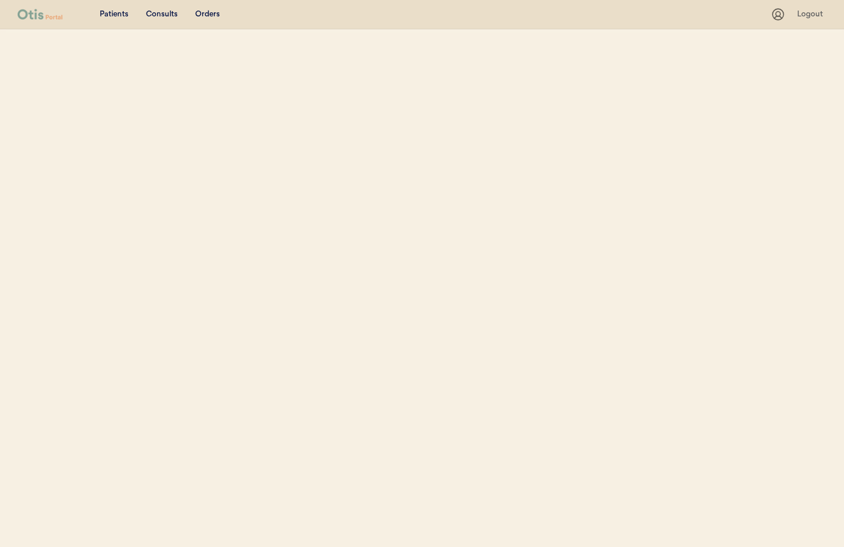
select select ""Name""
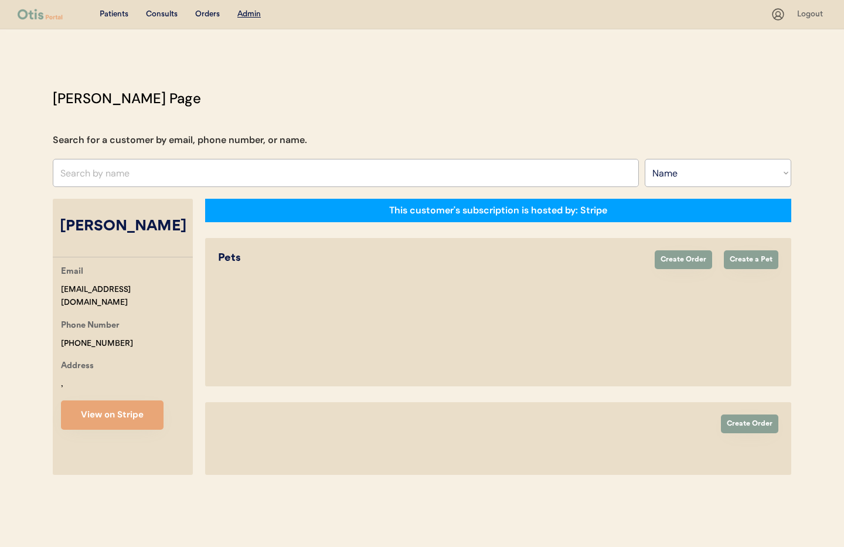
select select "true"
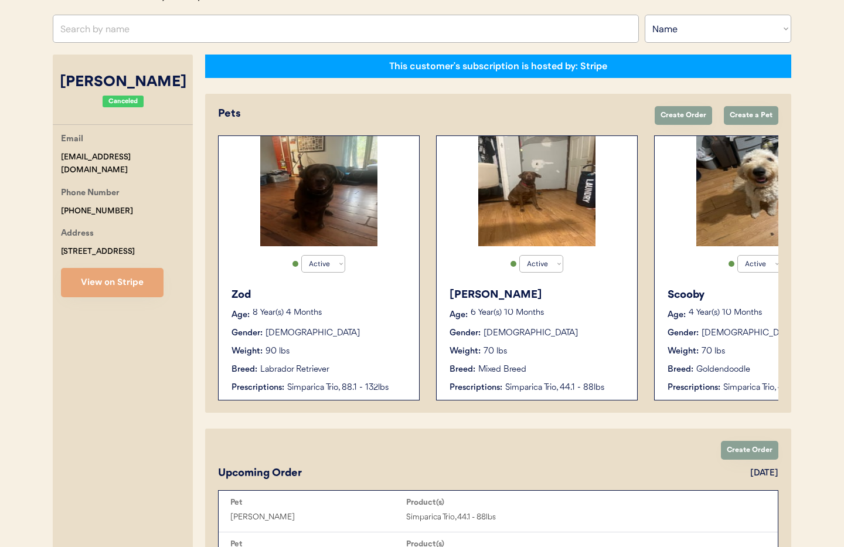
scroll to position [143, 0]
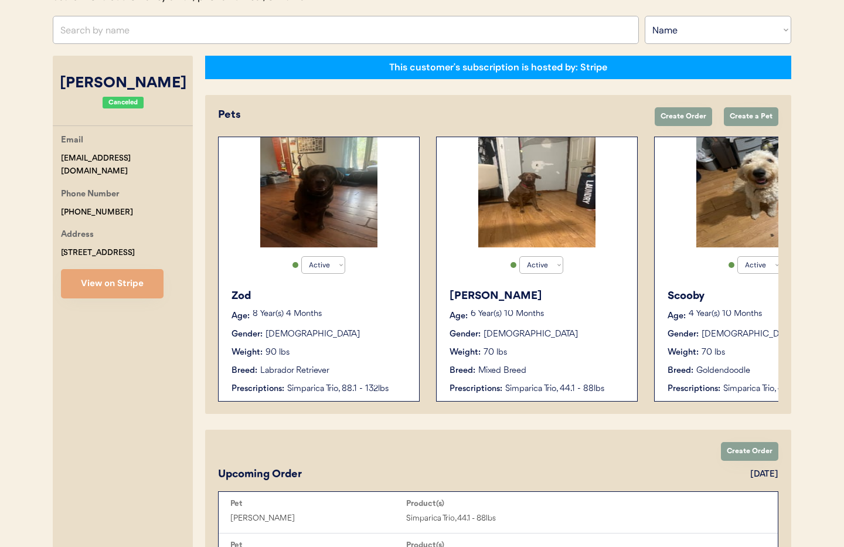
click at [318, 365] on div "Labrador Retriever" at bounding box center [294, 371] width 69 height 12
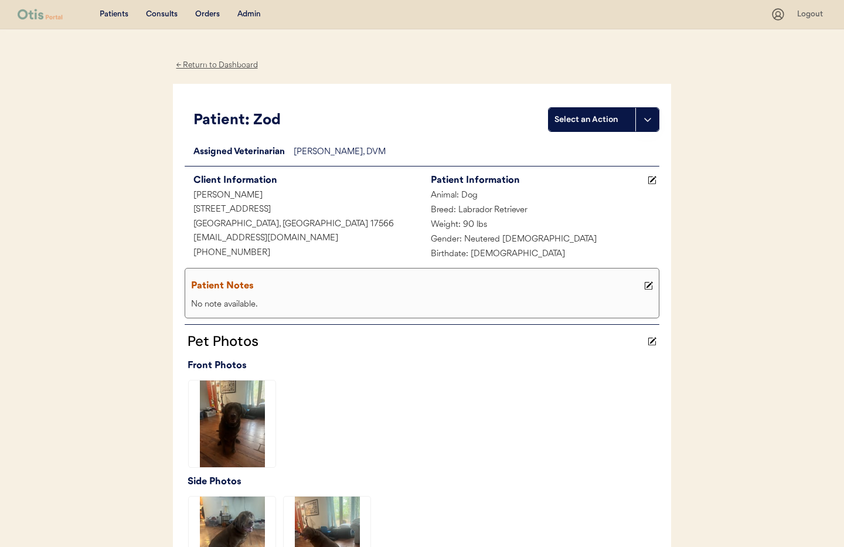
drag, startPoint x: 246, startPoint y: 15, endPoint x: 254, endPoint y: 29, distance: 16.3
click at [246, 15] on div "Admin" at bounding box center [248, 15] width 23 height 12
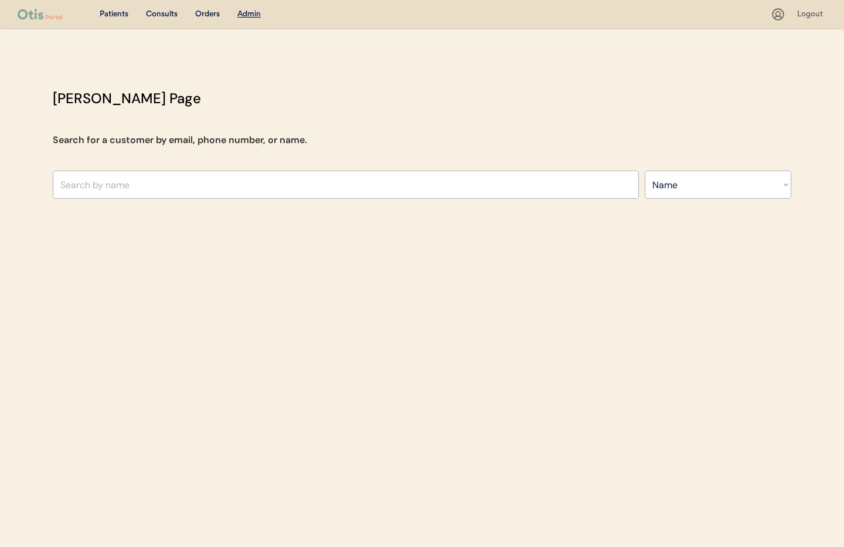
select select ""Name""
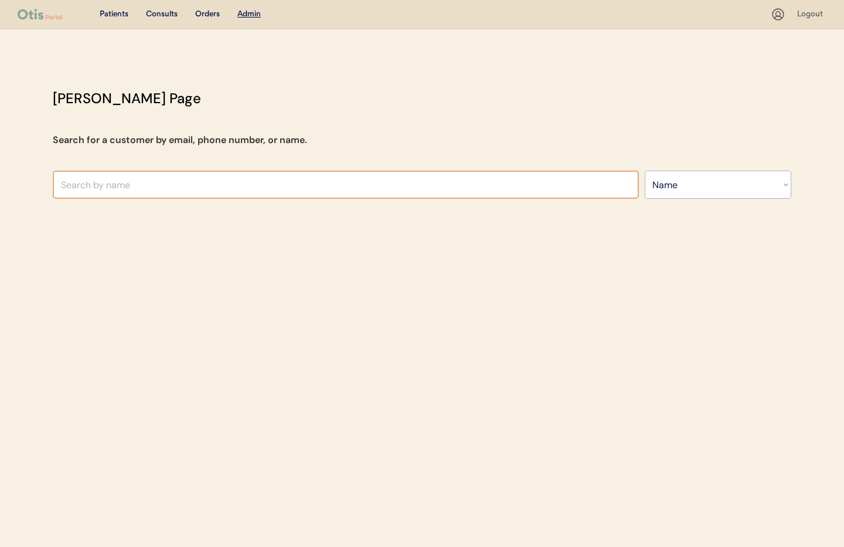
click at [185, 181] on input "text" at bounding box center [346, 185] width 586 height 28
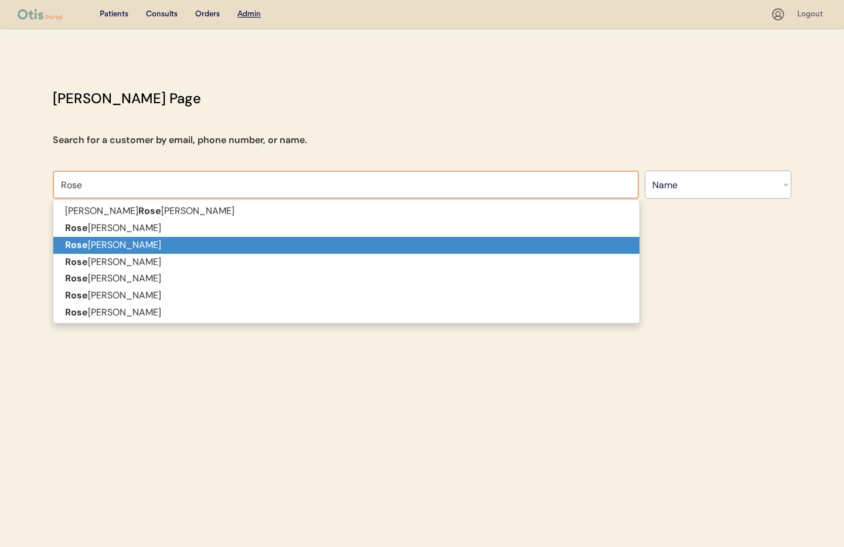
click at [153, 245] on p "[PERSON_NAME]" at bounding box center [346, 245] width 586 height 17
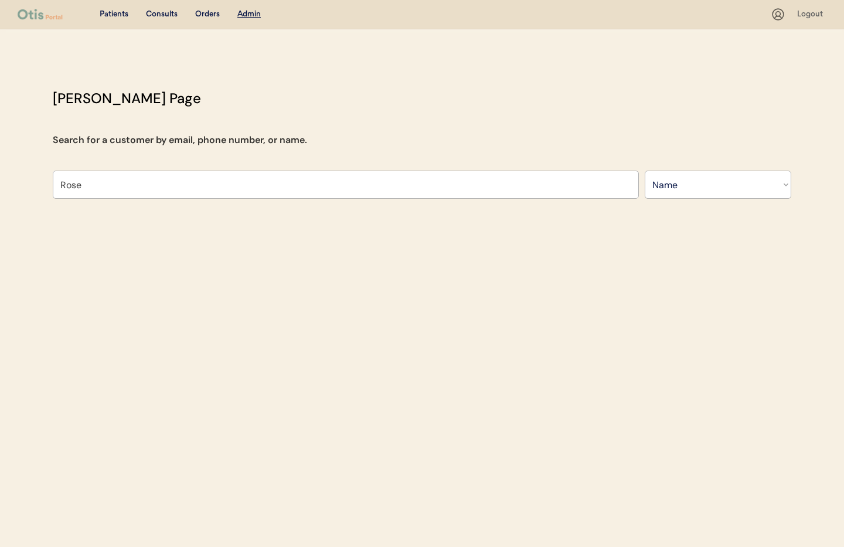
type input "[PERSON_NAME]"
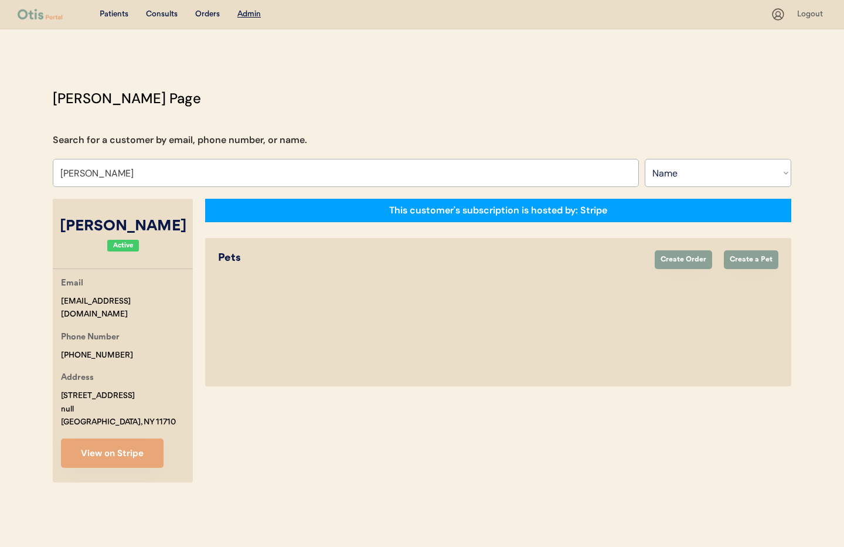
select select "true"
select select "false"
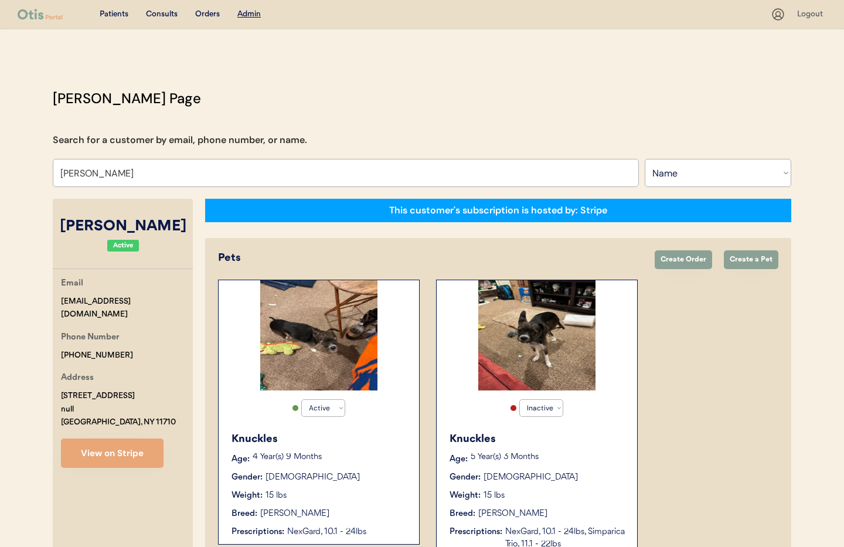
type input "[PERSON_NAME]"
click at [577, 472] on div "Gender: [DEMOGRAPHIC_DATA]" at bounding box center [538, 477] width 176 height 12
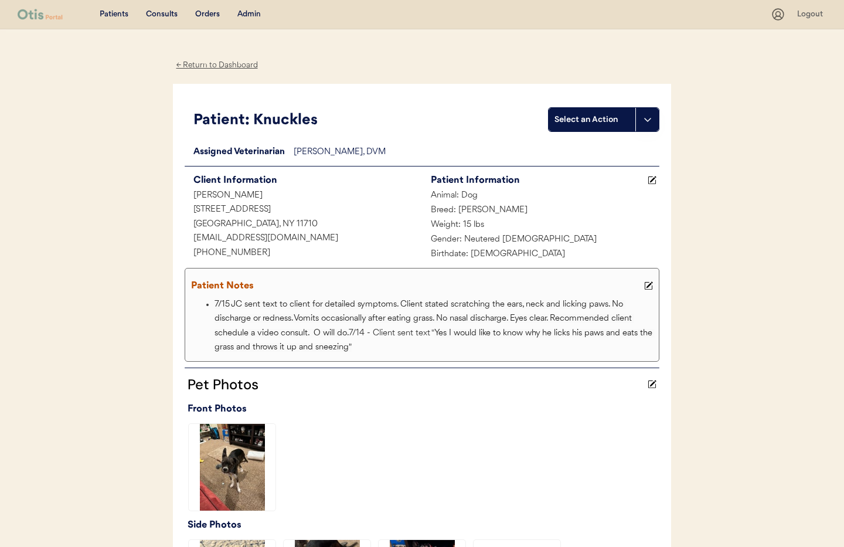
click at [201, 66] on div "← Return to Dashboard" at bounding box center [217, 65] width 88 height 13
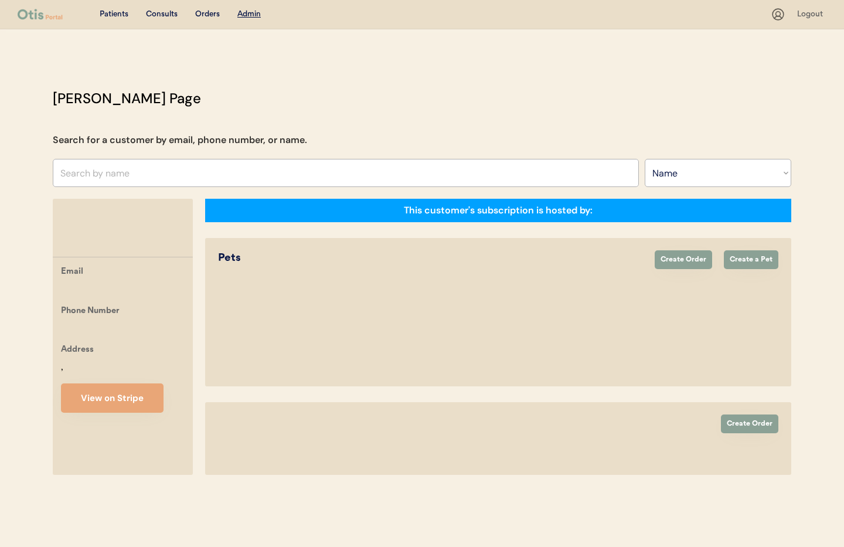
select select ""Name""
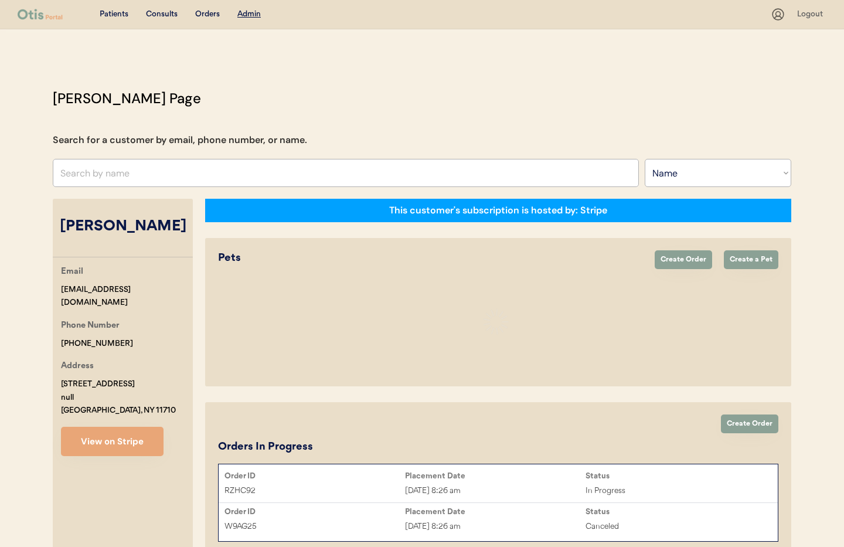
select select "true"
select select "false"
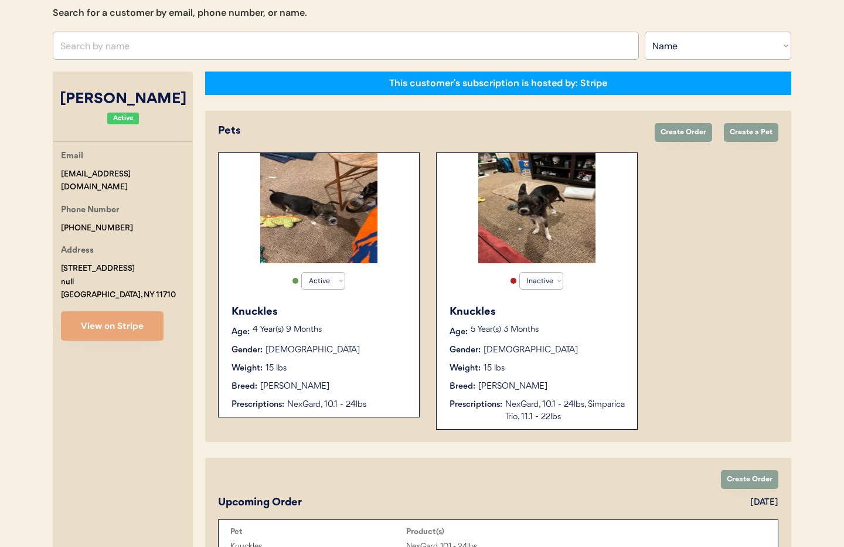
click at [341, 325] on div "Knuckles Age: 4 Year(s) 9 Months Gender: Male Weight: 15 lbs Breed: Jack Russel…" at bounding box center [319, 357] width 189 height 118
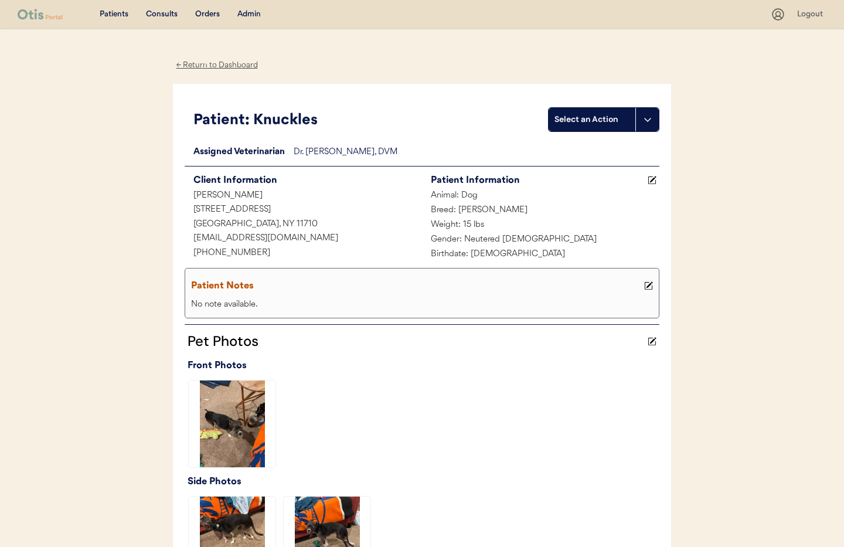
click at [210, 65] on div "← Return to Dashboard" at bounding box center [217, 65] width 88 height 13
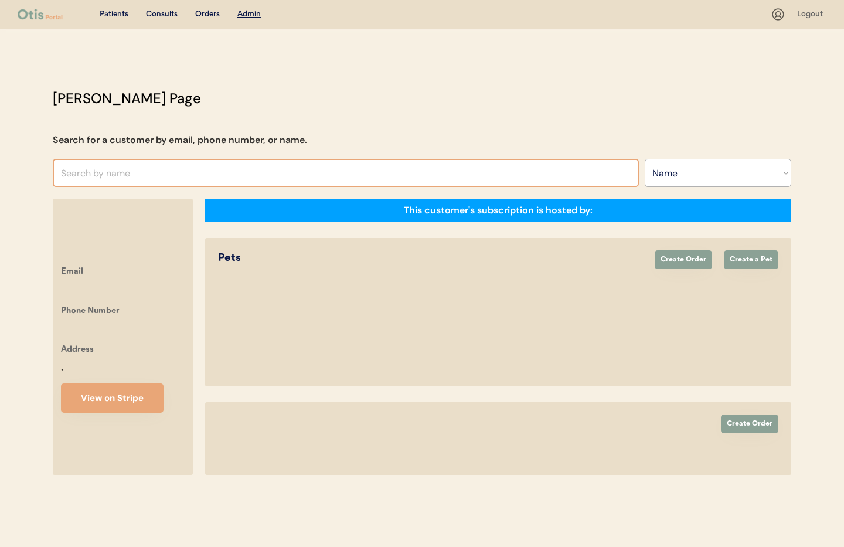
select select ""Name""
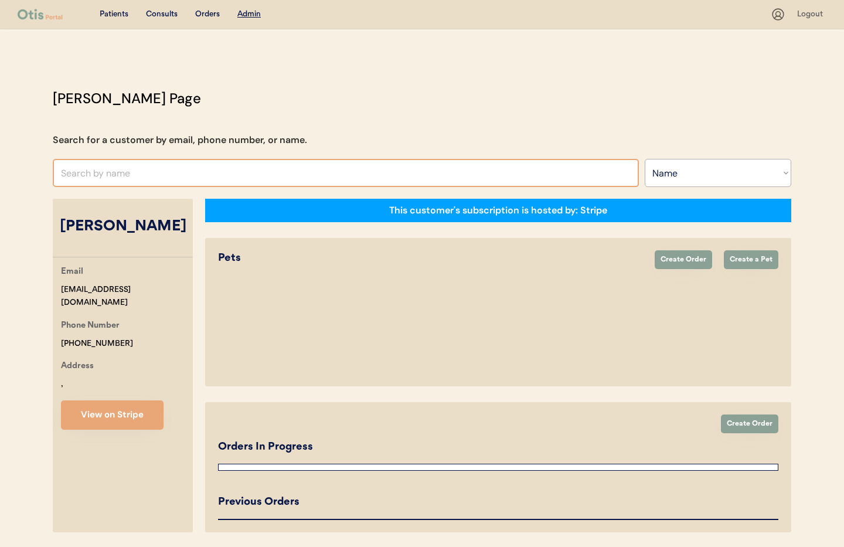
select select "true"
select select "false"
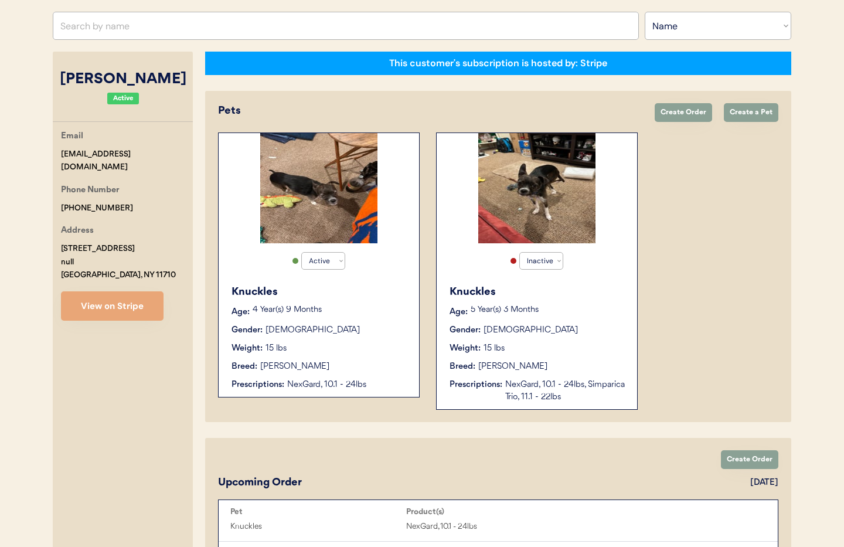
scroll to position [152, 0]
